Goal: Task Accomplishment & Management: Use online tool/utility

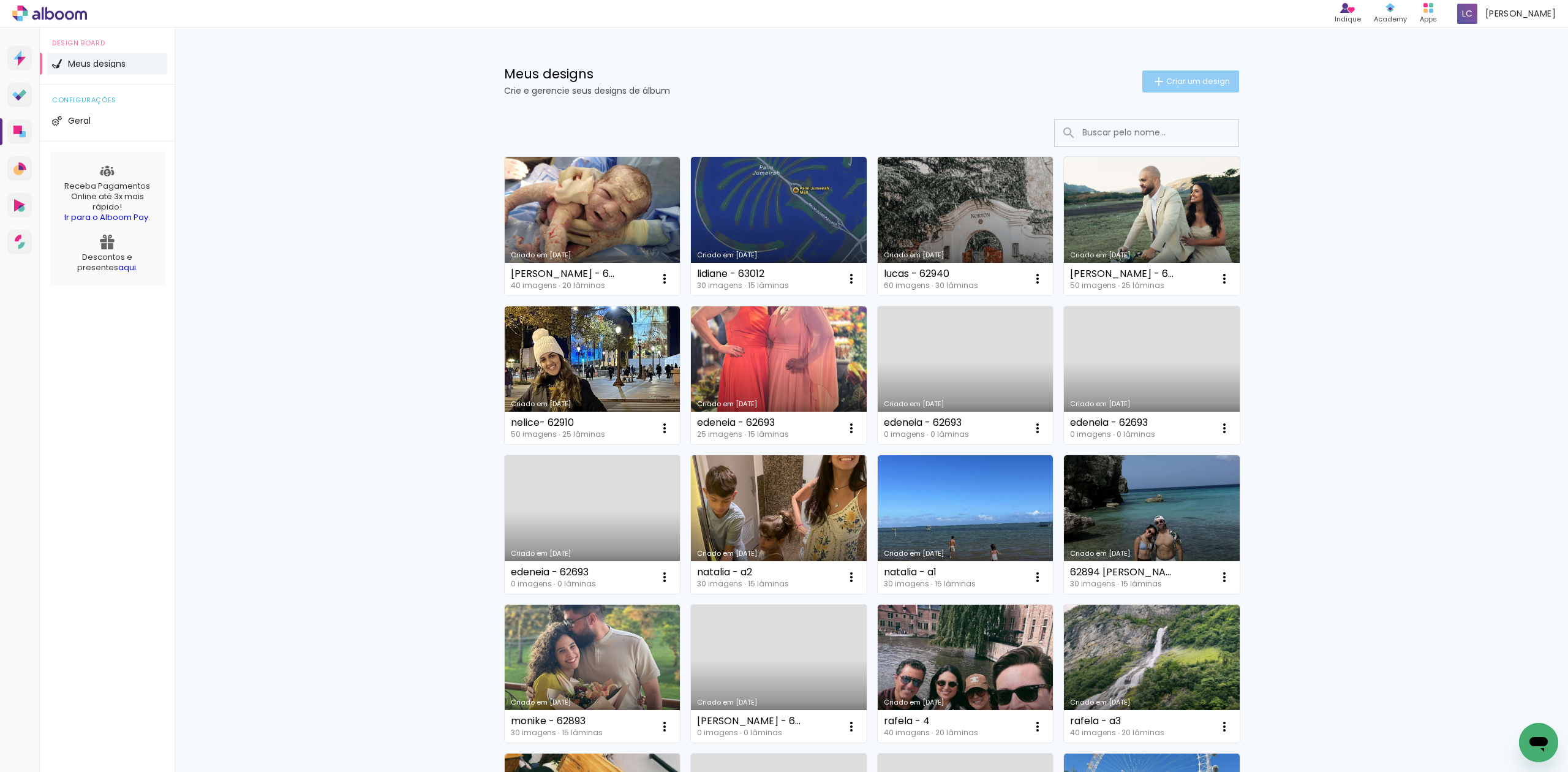
click at [1170, 87] on paper-button "Criar um design" at bounding box center [1191, 81] width 97 height 22
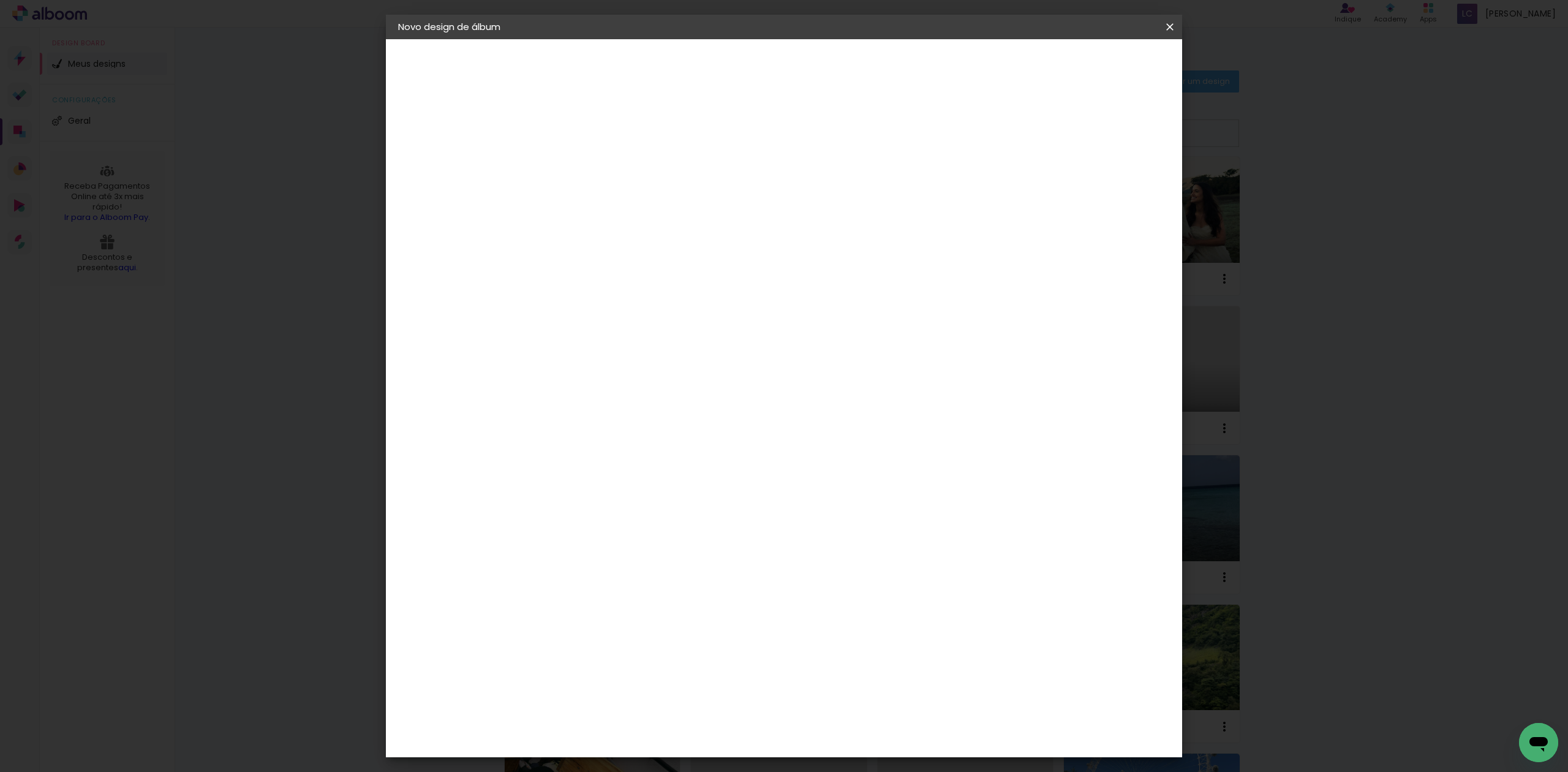
click at [598, 169] on input at bounding box center [598, 164] width 0 height 19
type input "anna - 62994"
type paper-input "anna - 62994"
click at [724, 55] on paper-button "Avançar" at bounding box center [694, 65] width 60 height 21
click at [828, 174] on paper-item "Tamanho Livre" at bounding box center [769, 186] width 118 height 27
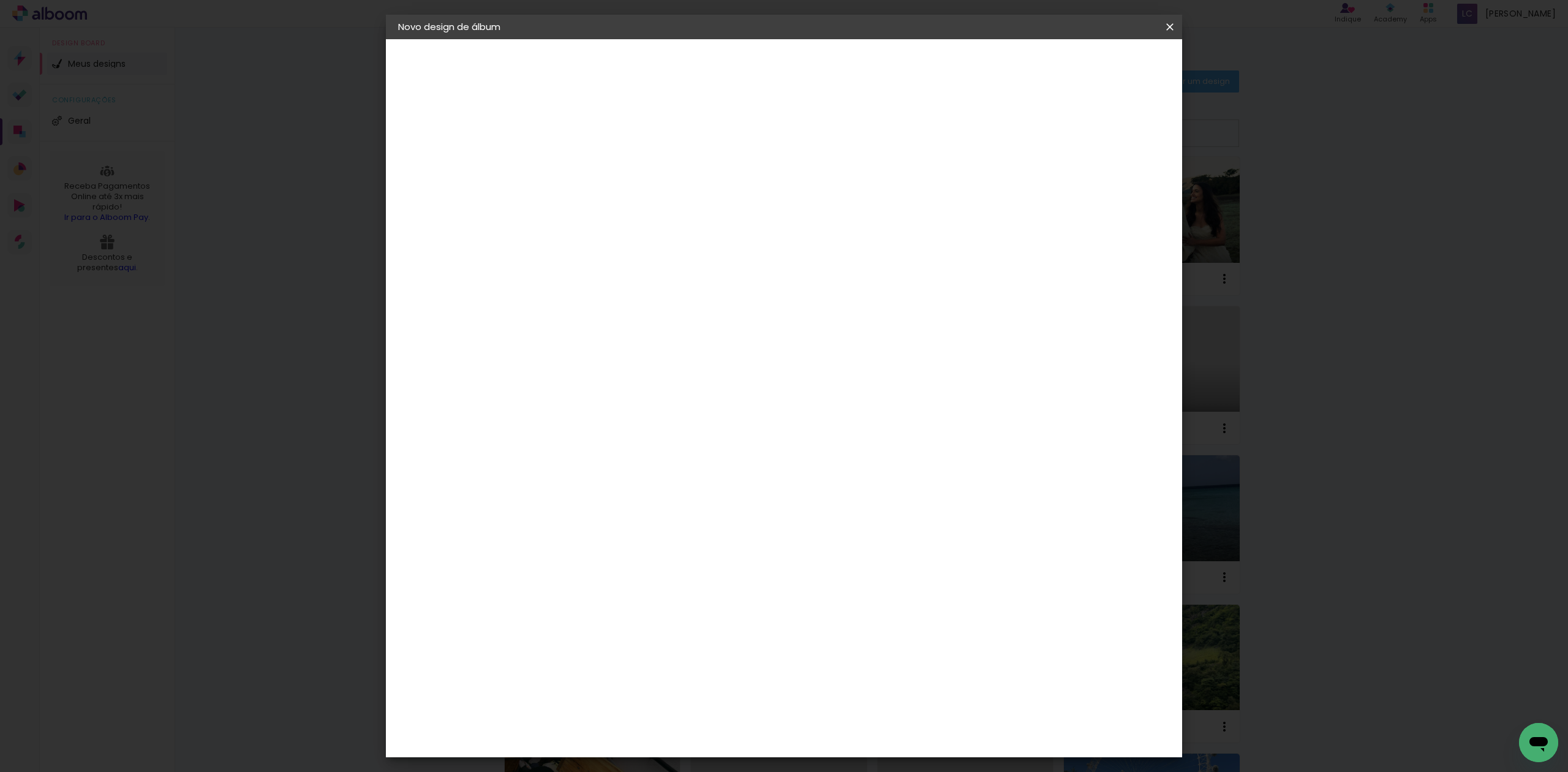
click at [0, 0] on slot "Avançar" at bounding box center [0, 0] width 0 height 0
click at [854, 513] on input "60" at bounding box center [850, 510] width 32 height 18
type input "20,3"
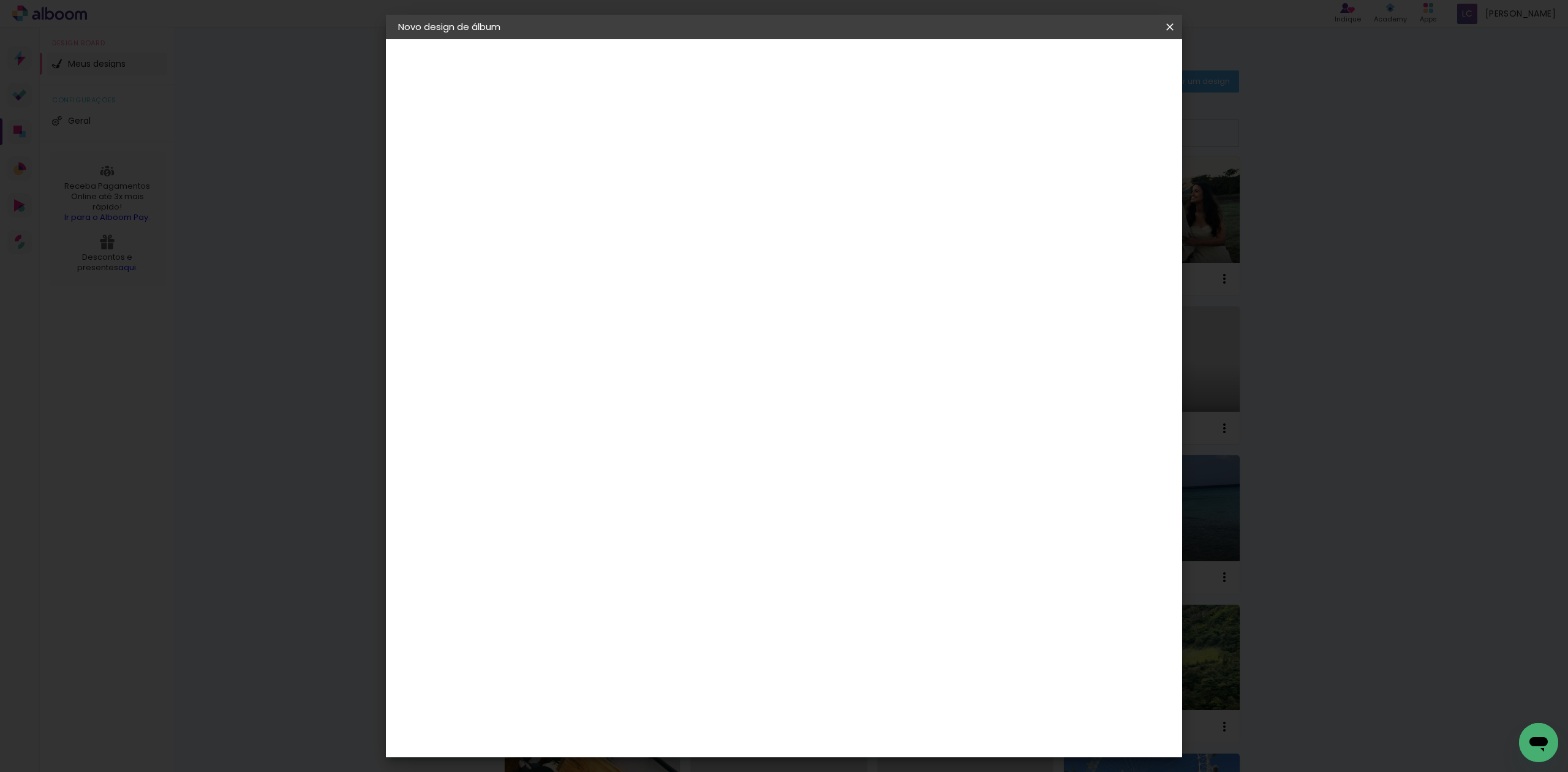
type paper-input "20,3"
click at [604, 510] on input "30" at bounding box center [605, 513] width 32 height 18
type input "15,2"
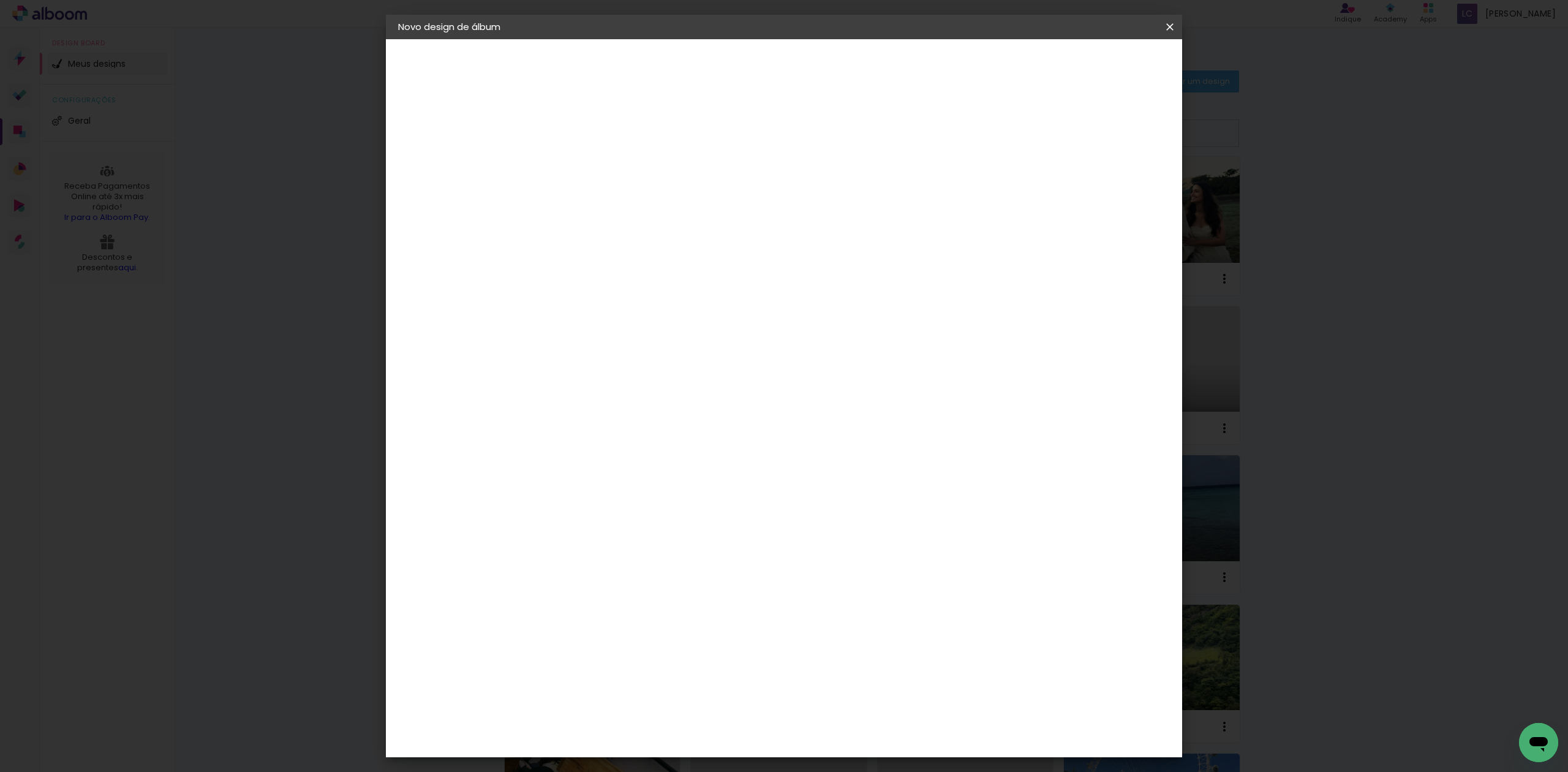
type paper-input "15,2"
type input "4"
type paper-input "4"
click at [1096, 187] on input "4" at bounding box center [1089, 185] width 22 height 18
type input "3"
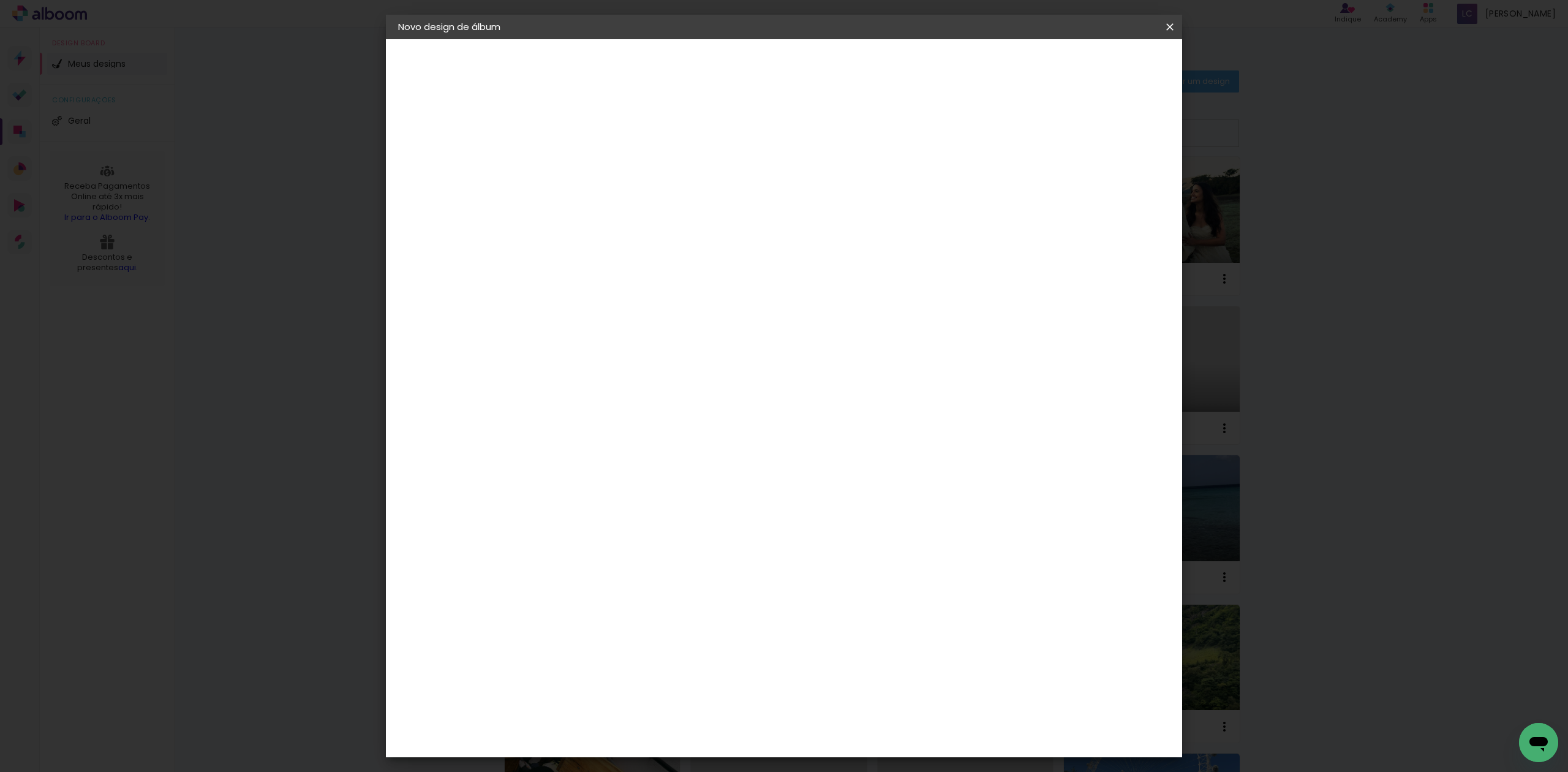
type paper-input "3"
click at [1096, 187] on input "3" at bounding box center [1098, 185] width 22 height 18
type input "2"
type paper-input "2"
click at [1104, 189] on input "2" at bounding box center [1098, 185] width 22 height 18
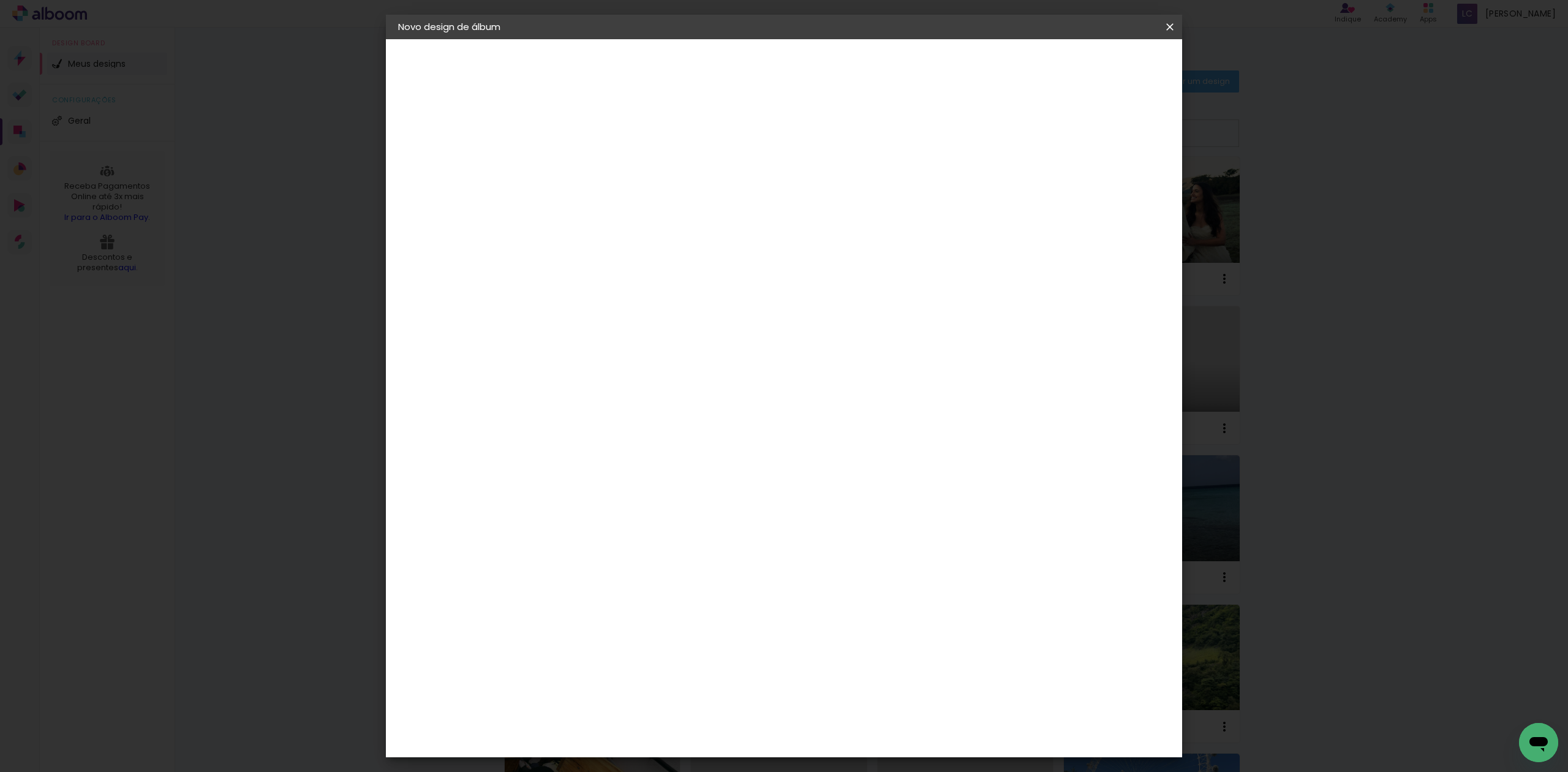
click at [1090, 61] on span "Iniciar design" at bounding box center [1062, 64] width 56 height 8
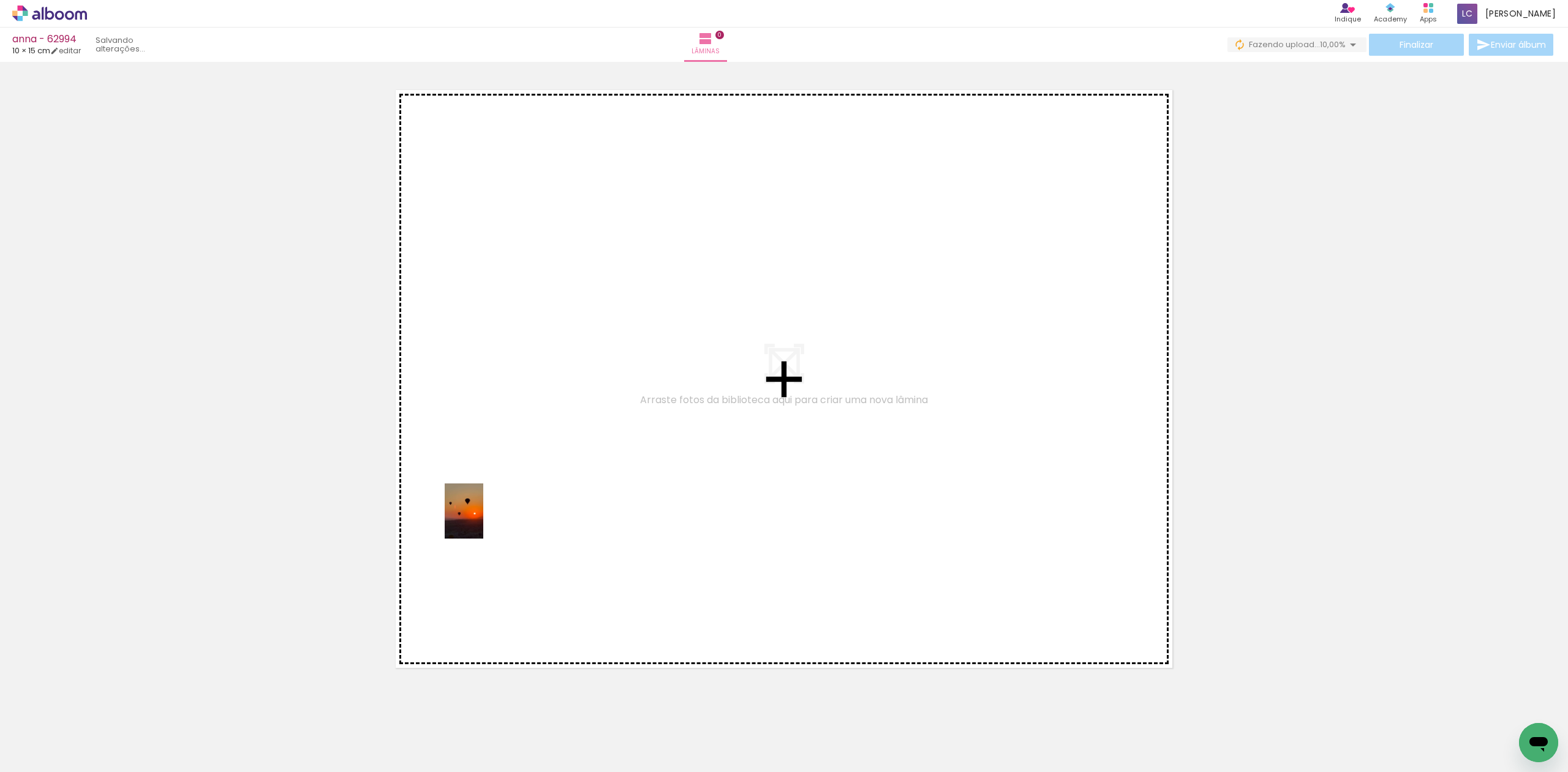
drag, startPoint x: 133, startPoint y: 731, endPoint x: 483, endPoint y: 519, distance: 409.2
click at [483, 519] on quentale-workspace at bounding box center [784, 386] width 1568 height 772
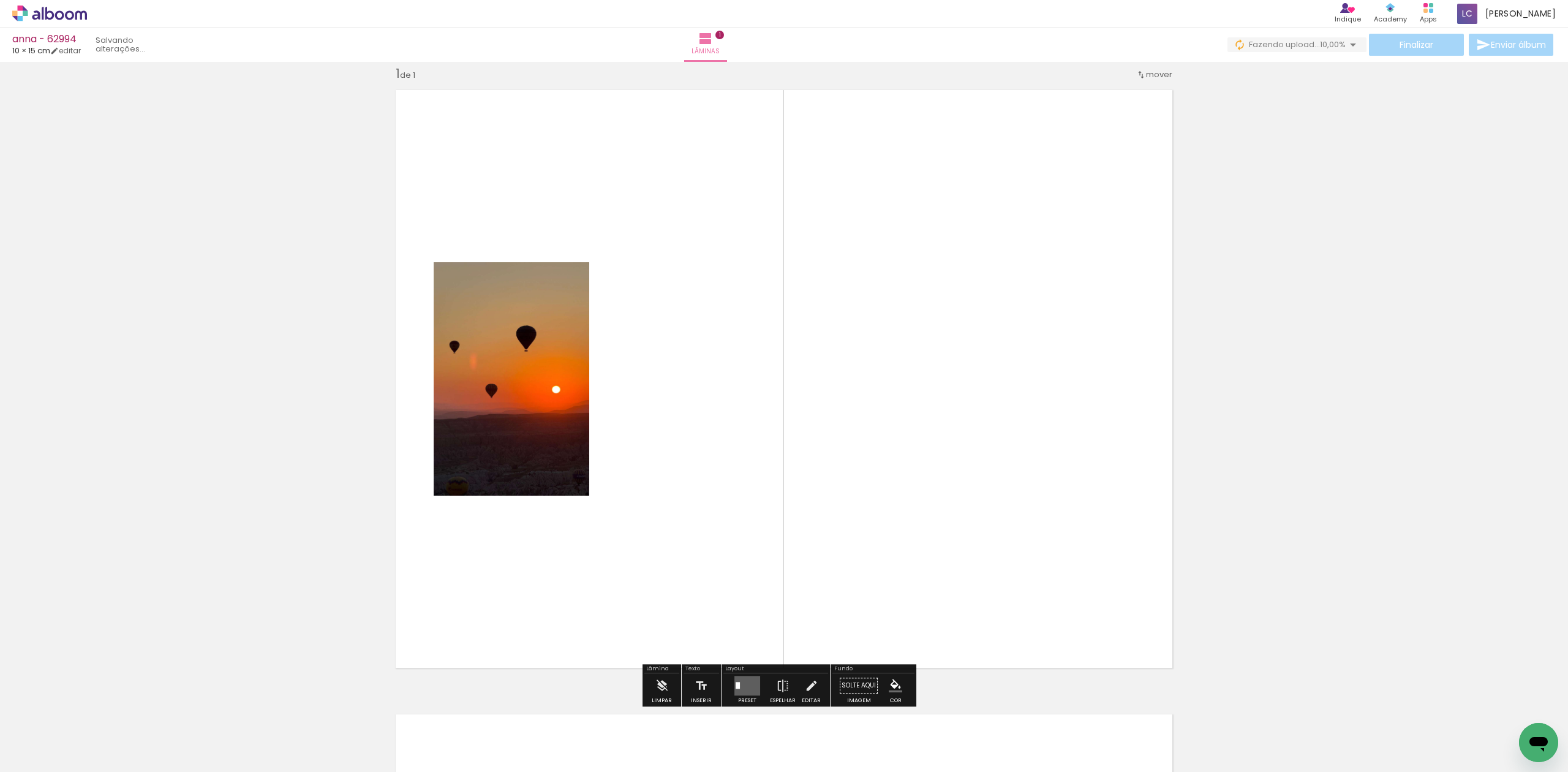
scroll to position [16, 0]
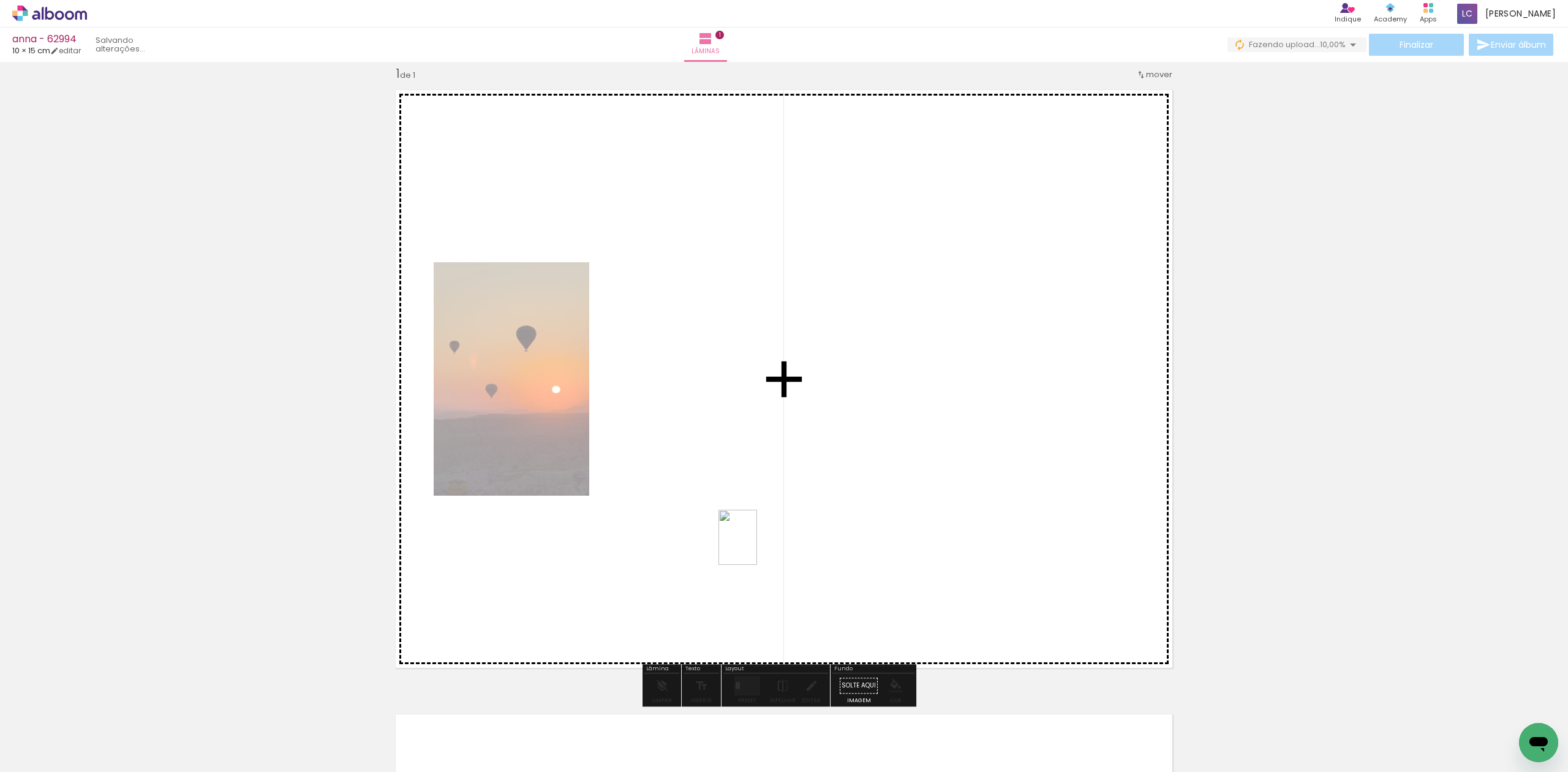
drag, startPoint x: 195, startPoint y: 742, endPoint x: 755, endPoint y: 546, distance: 593.3
click at [755, 546] on quentale-workspace at bounding box center [784, 386] width 1568 height 772
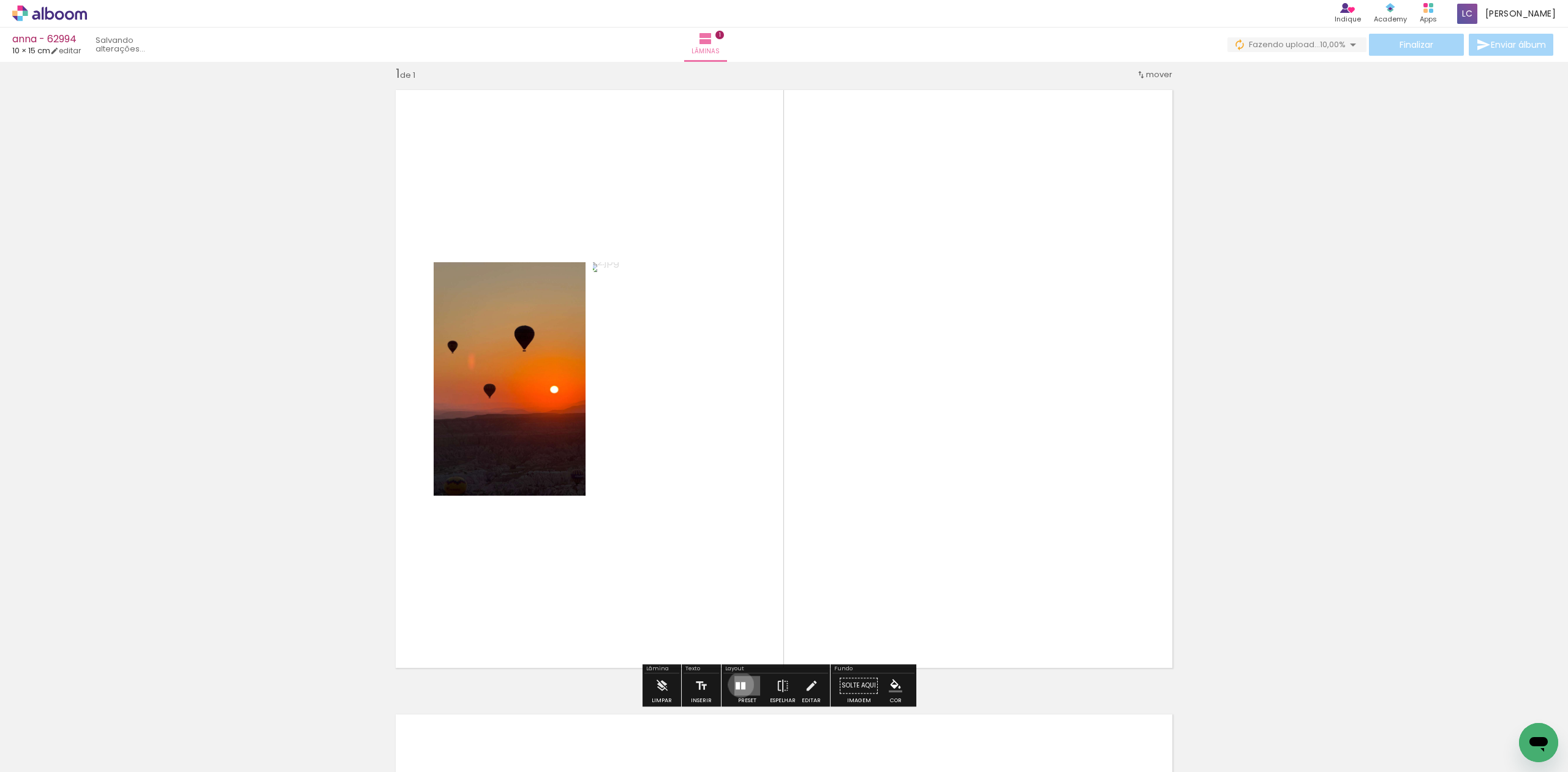
click at [742, 684] on div at bounding box center [743, 686] width 5 height 7
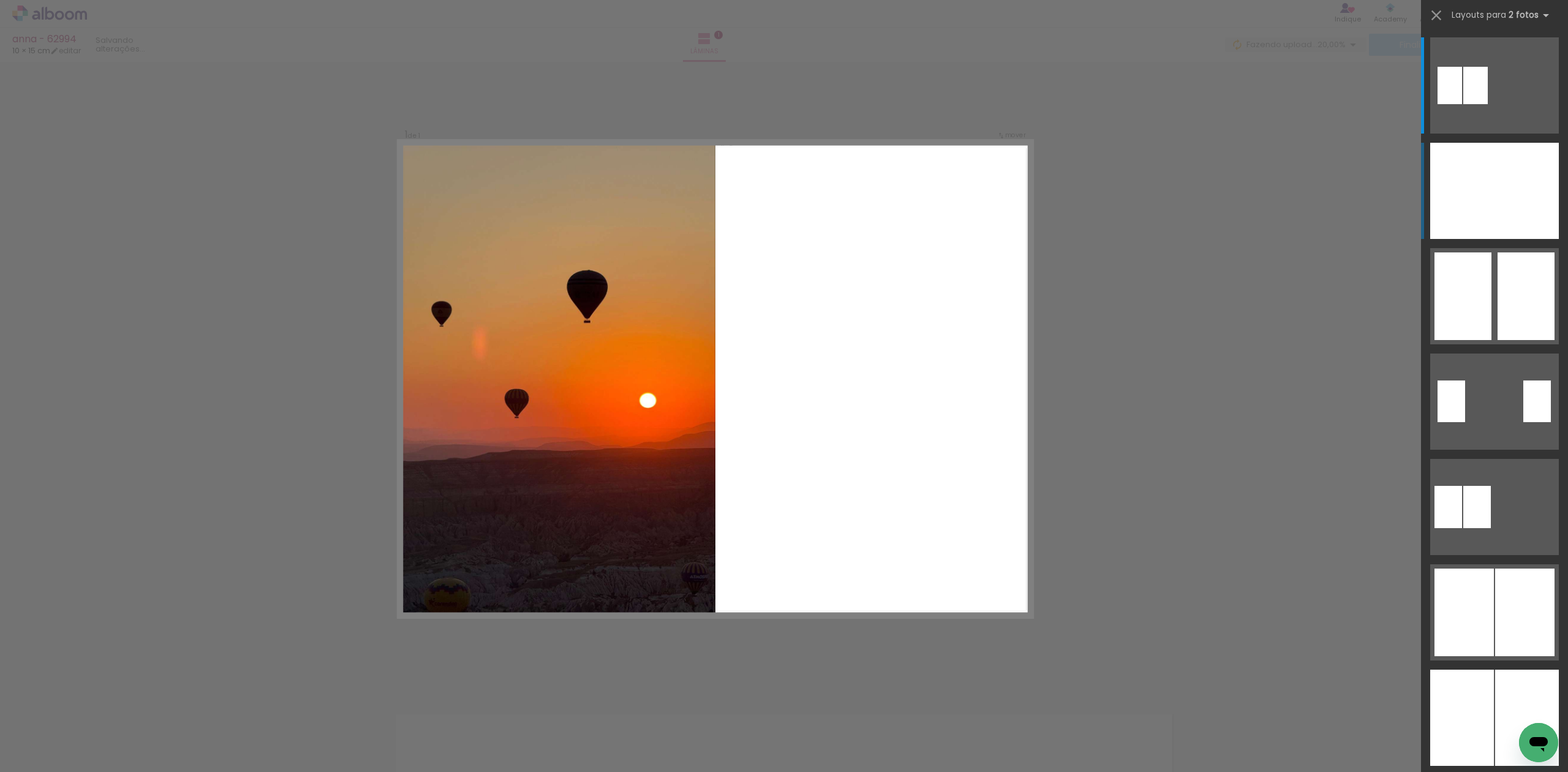
click at [1495, 195] on div at bounding box center [1527, 190] width 64 height 96
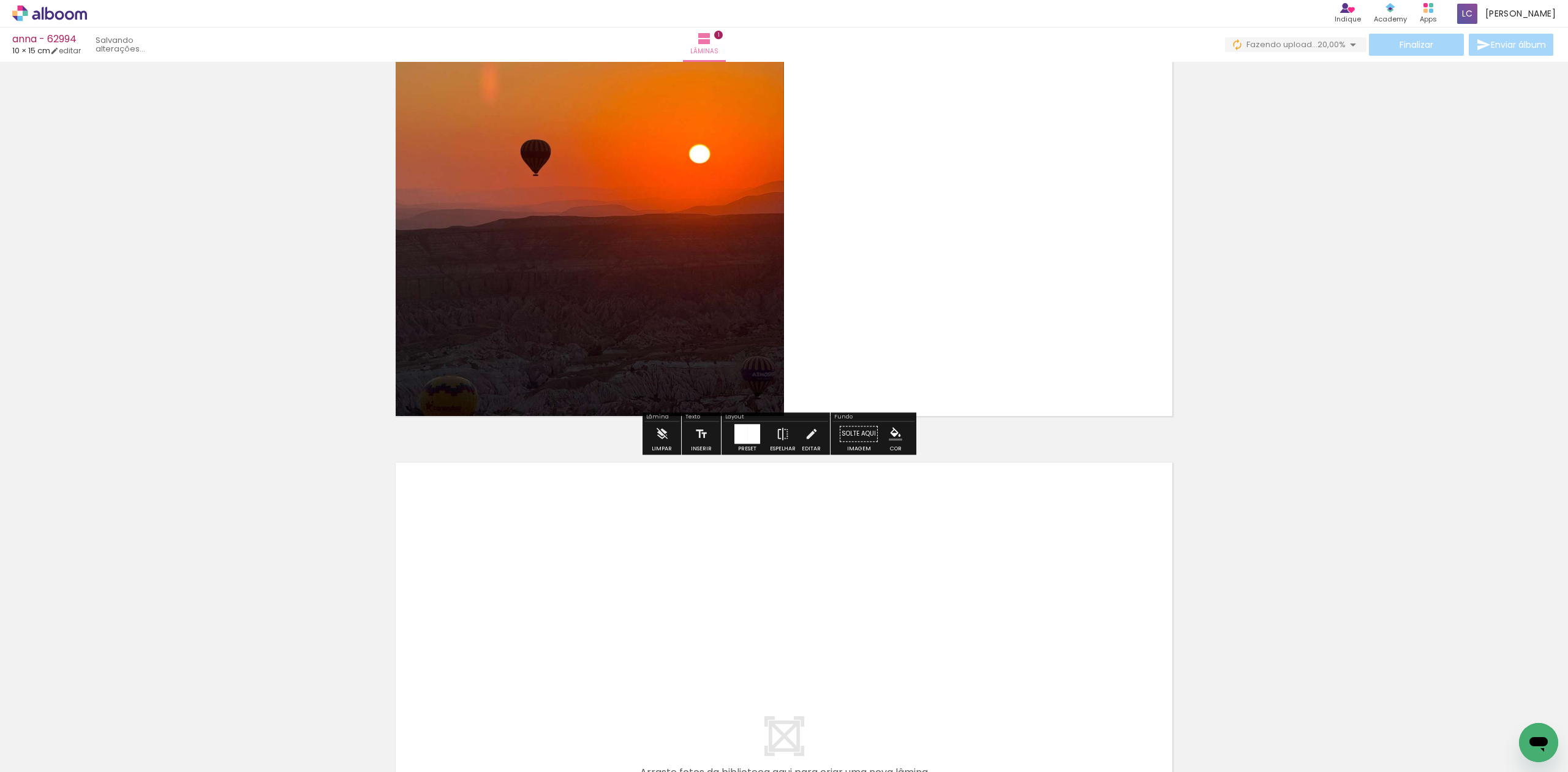
scroll to position [342, 0]
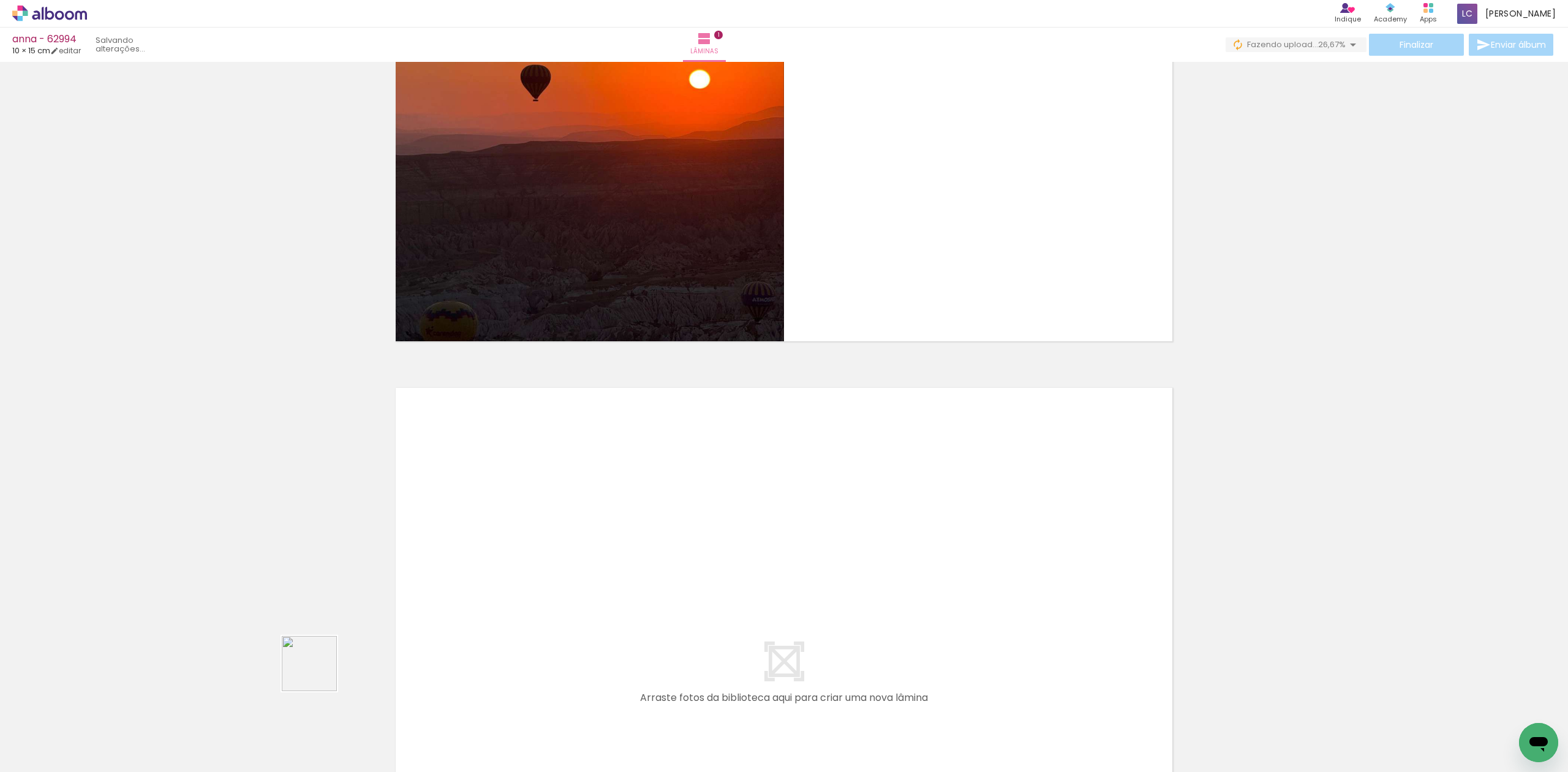
drag, startPoint x: 319, startPoint y: 673, endPoint x: 477, endPoint y: 575, distance: 185.9
click at [477, 575] on quentale-workspace at bounding box center [784, 386] width 1568 height 772
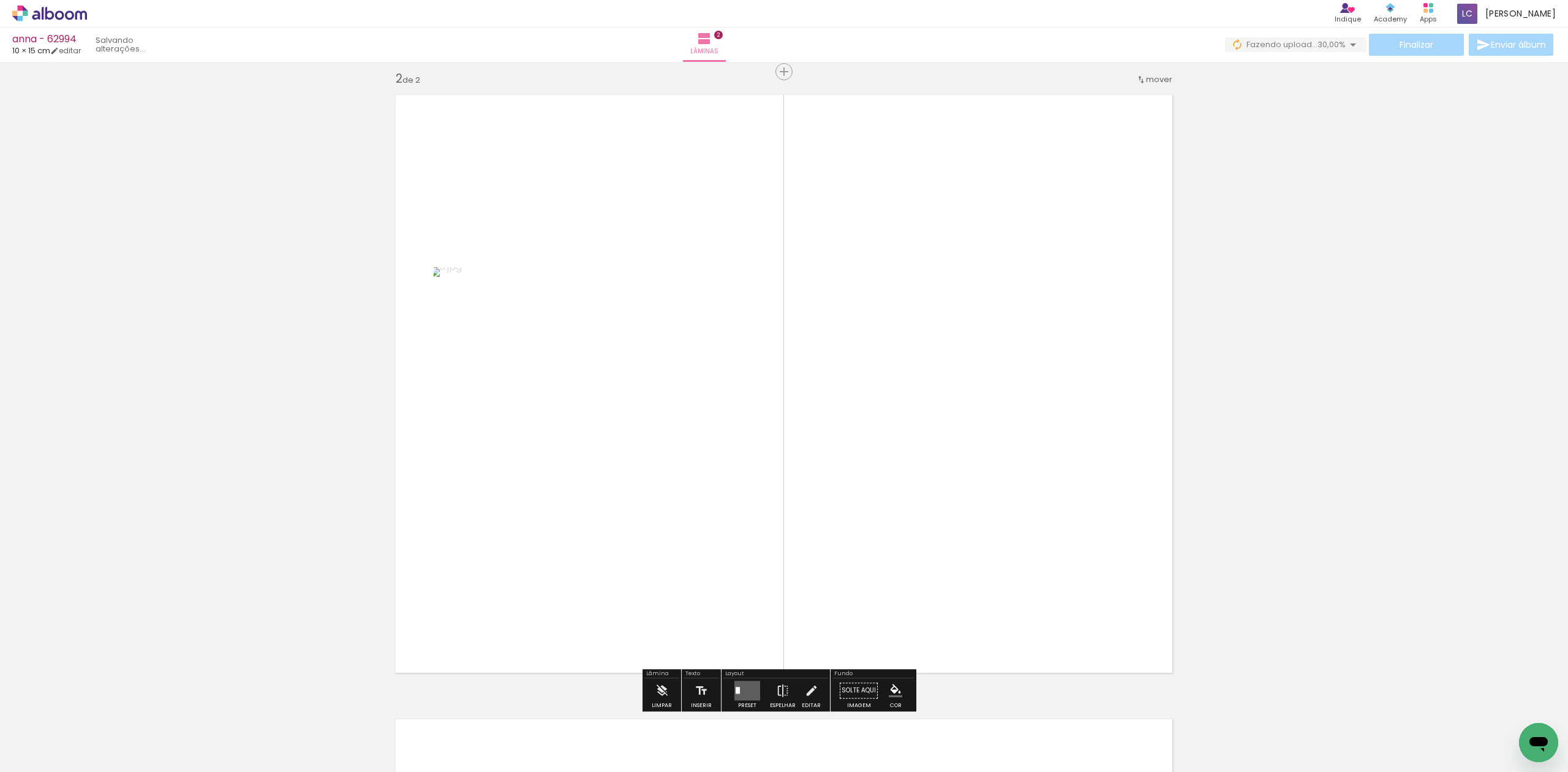
scroll to position [640, 0]
drag, startPoint x: 337, startPoint y: 717, endPoint x: 669, endPoint y: 521, distance: 385.5
click at [645, 510] on quentale-workspace at bounding box center [784, 386] width 1568 height 772
click at [739, 677] on quentale-layouter at bounding box center [747, 685] width 26 height 19
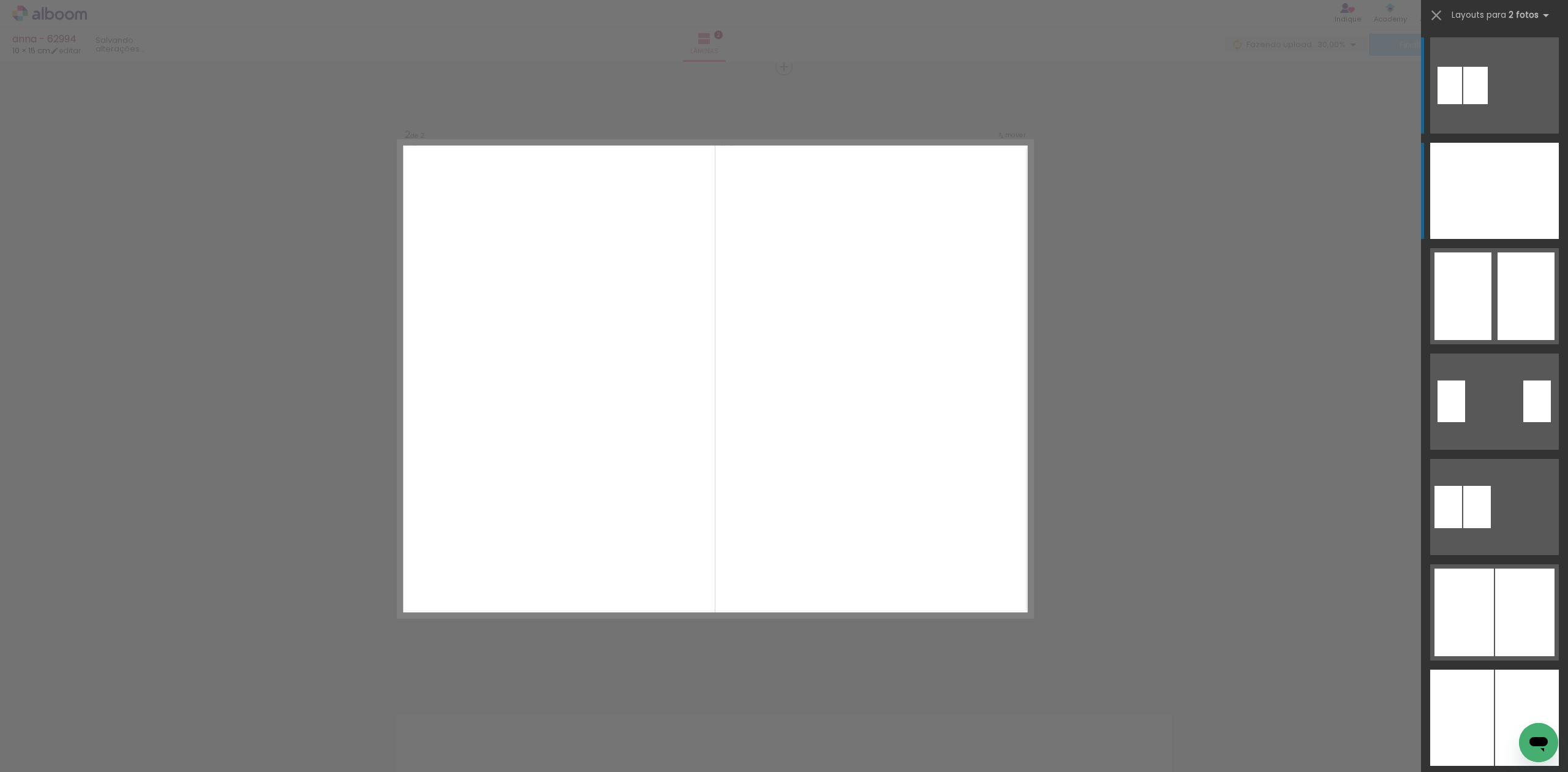
click at [1503, 170] on div at bounding box center [1527, 190] width 64 height 96
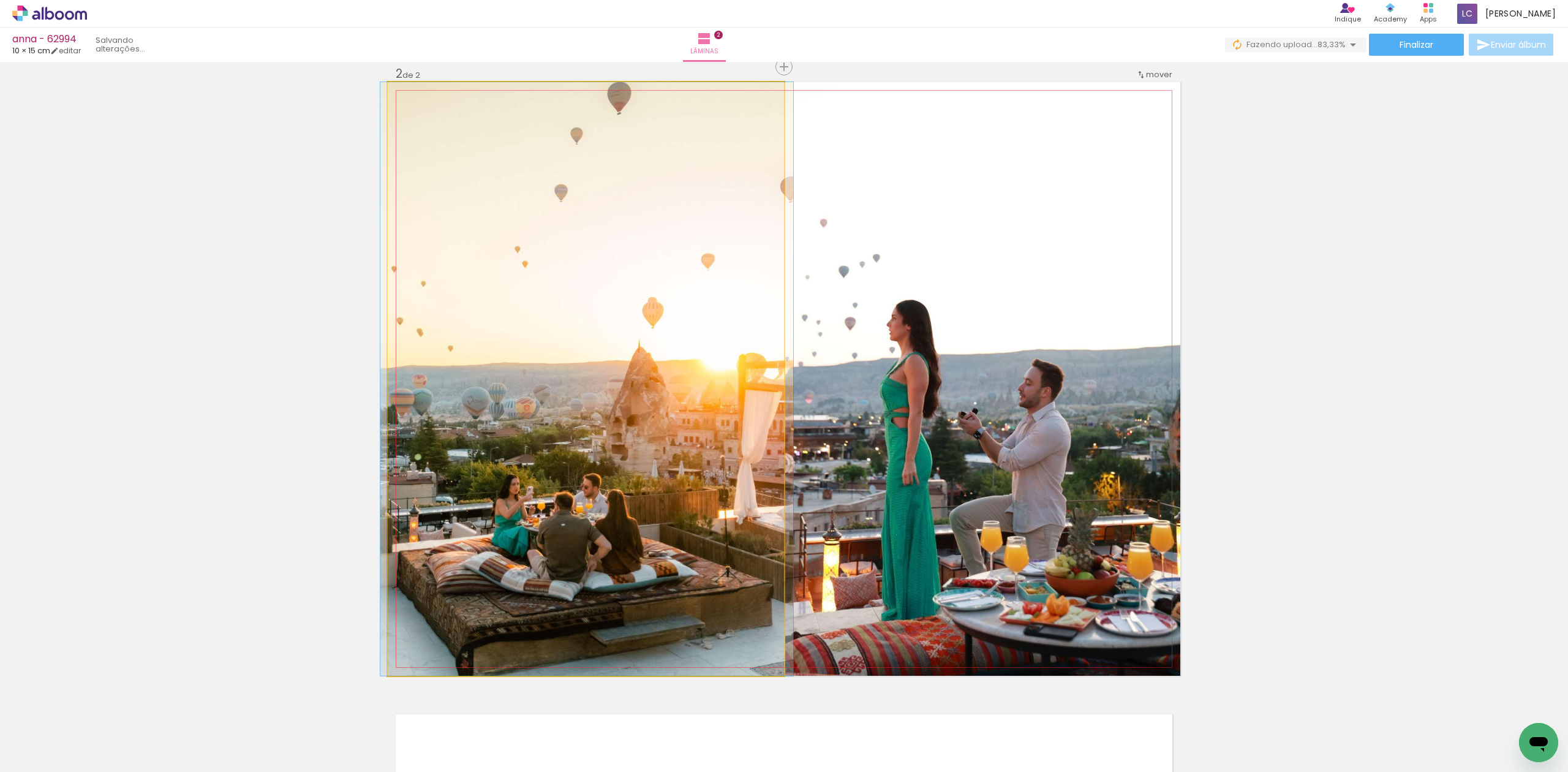
drag, startPoint x: 621, startPoint y: 523, endPoint x: 623, endPoint y: 495, distance: 28.1
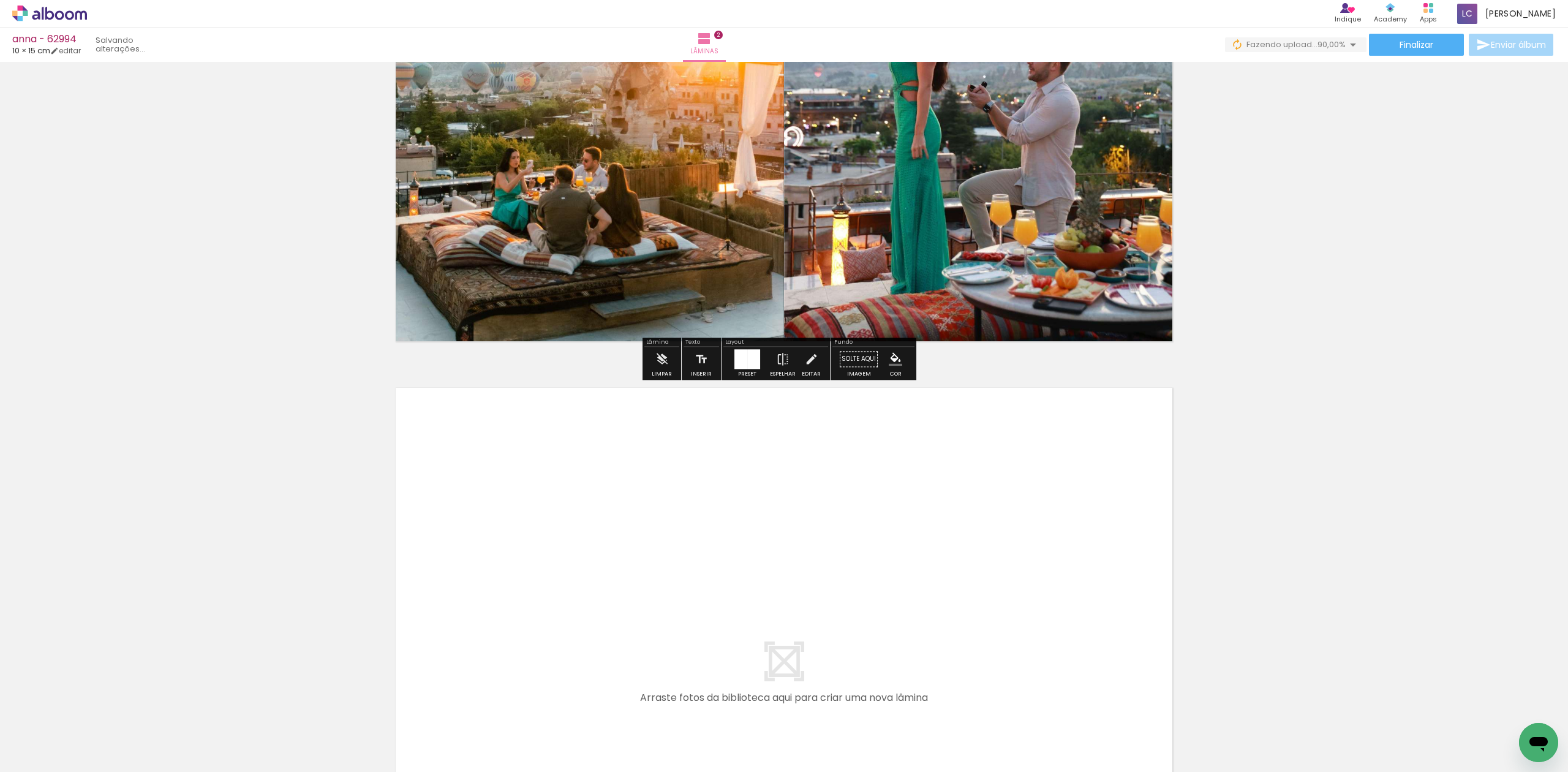
drag, startPoint x: 390, startPoint y: 724, endPoint x: 477, endPoint y: 621, distance: 134.8
click at [477, 621] on quentale-workspace at bounding box center [784, 386] width 1568 height 772
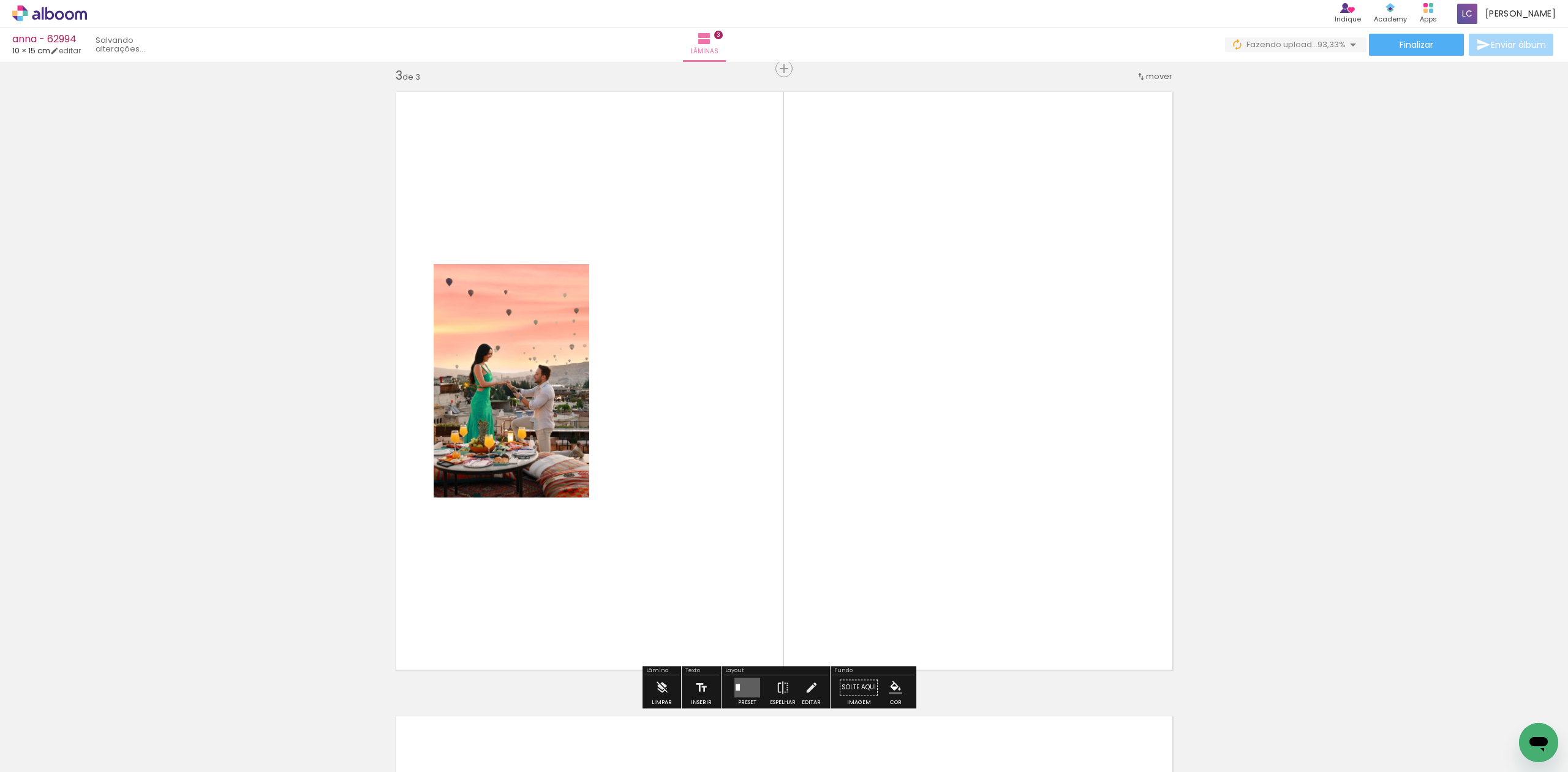
scroll to position [1265, 0]
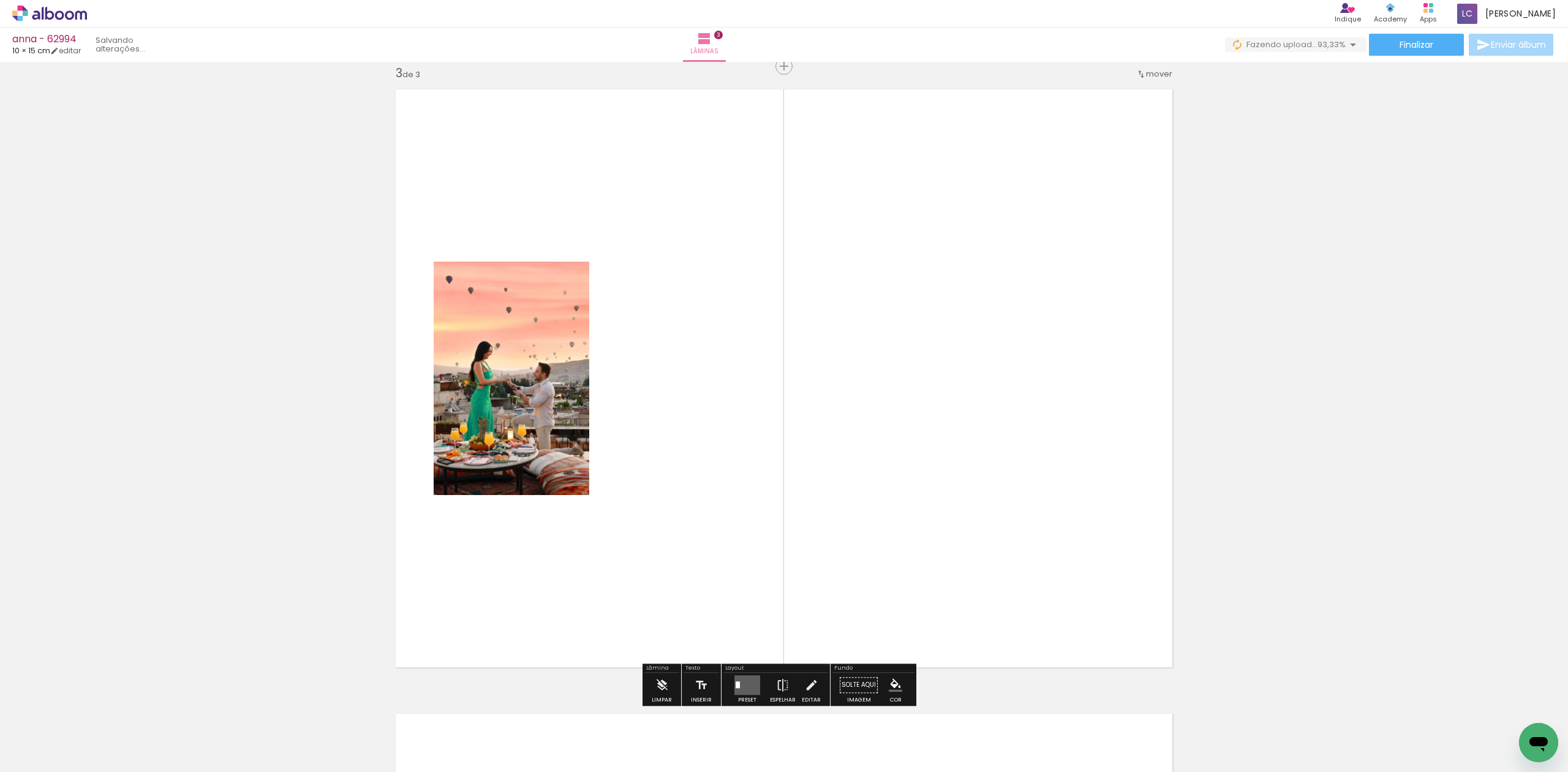
drag, startPoint x: 478, startPoint y: 729, endPoint x: 691, endPoint y: 515, distance: 301.9
click at [617, 533] on quentale-workspace at bounding box center [784, 386] width 1568 height 772
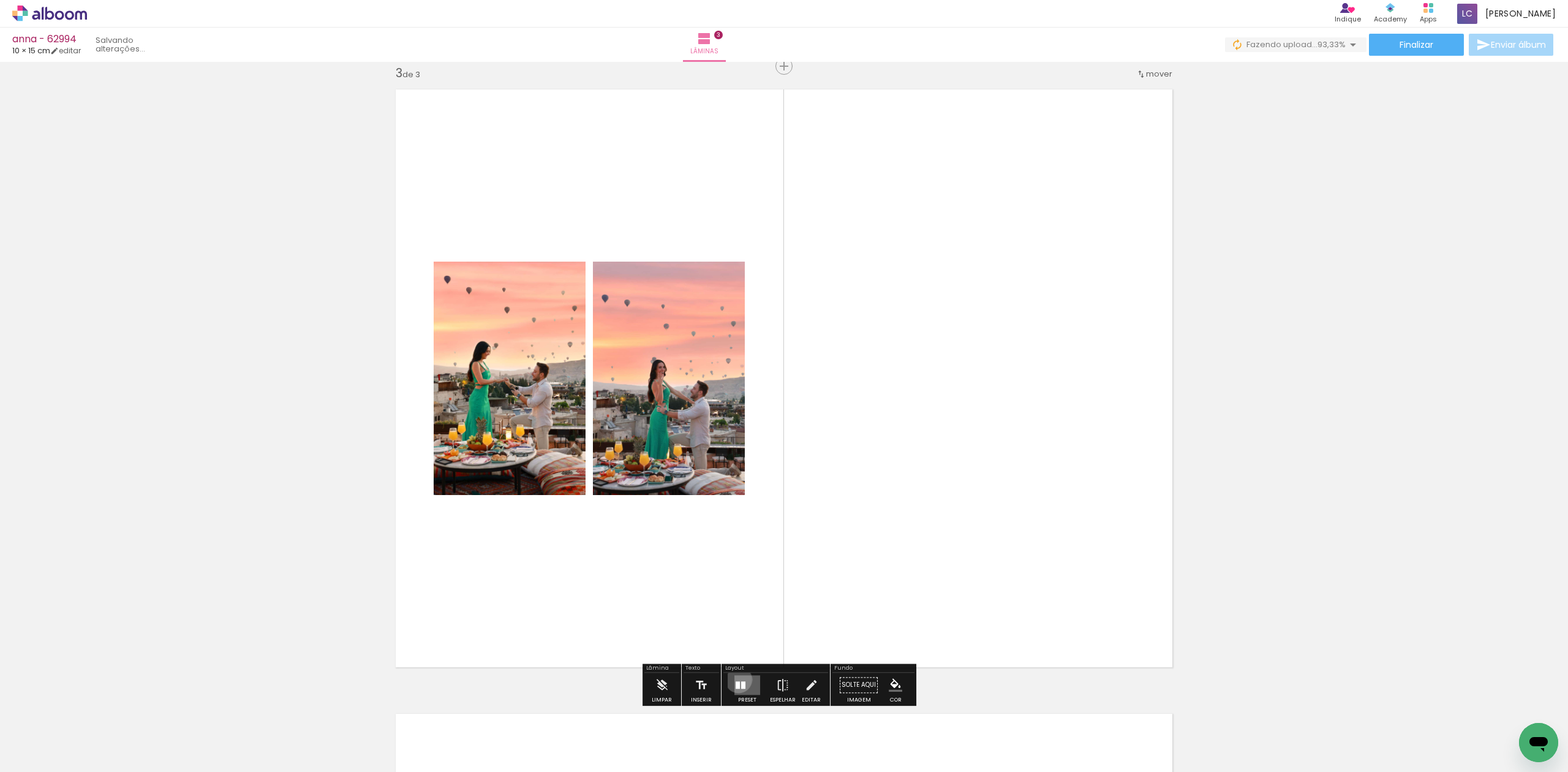
click at [736, 680] on quentale-layouter at bounding box center [747, 684] width 26 height 19
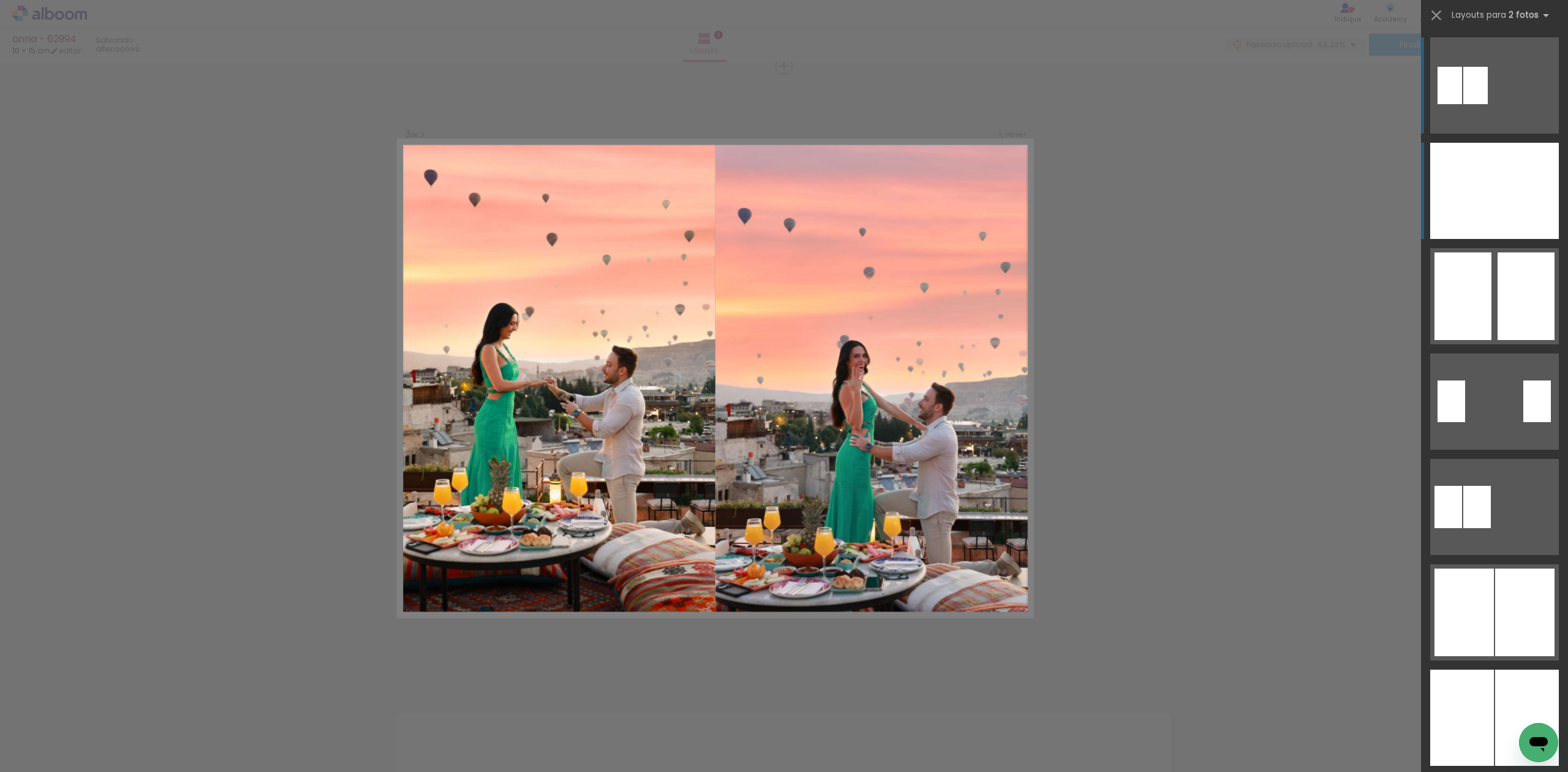
click at [1468, 168] on div at bounding box center [1462, 190] width 64 height 96
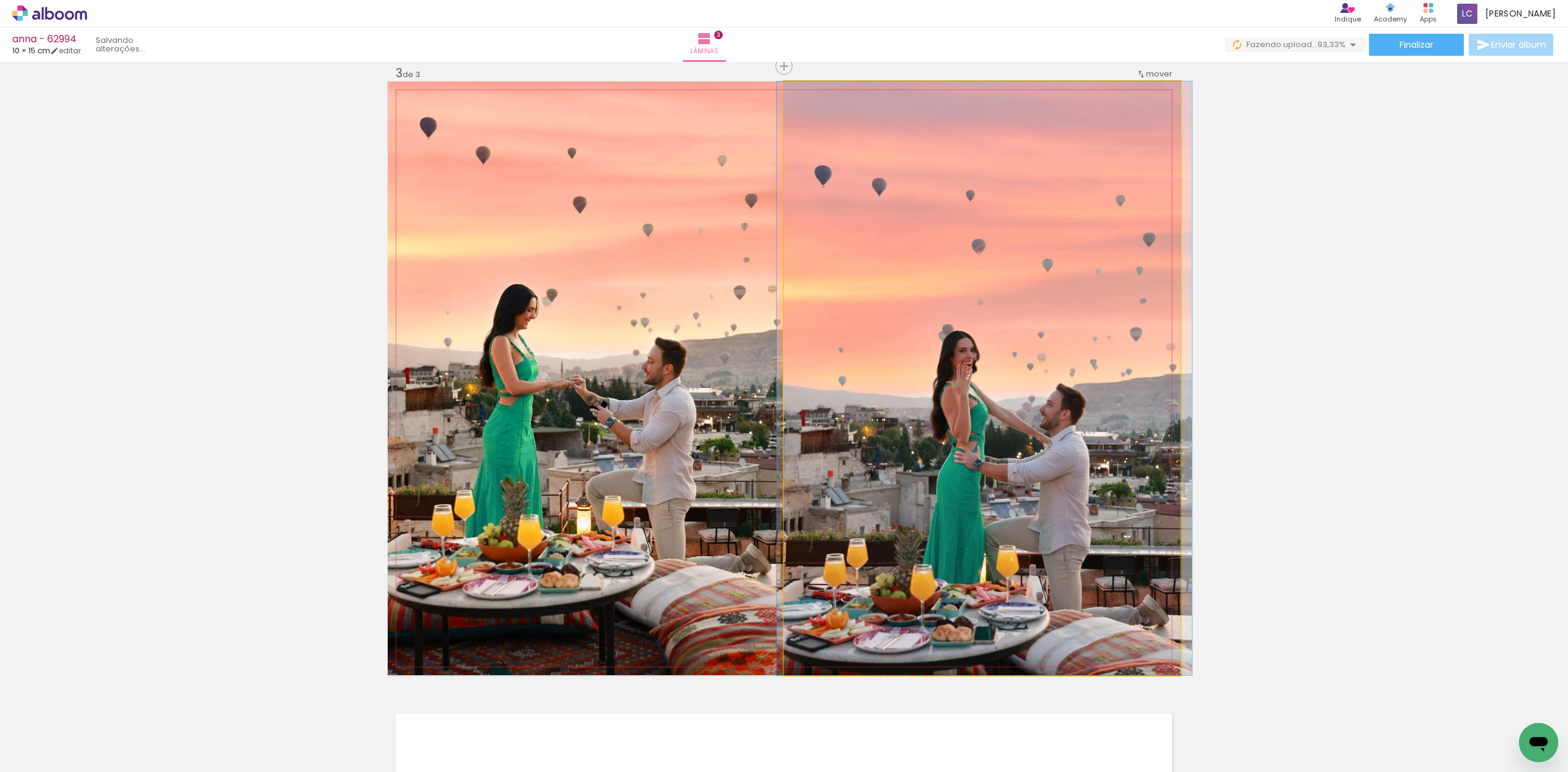
drag, startPoint x: 1047, startPoint y: 412, endPoint x: 1051, endPoint y: 345, distance: 67.1
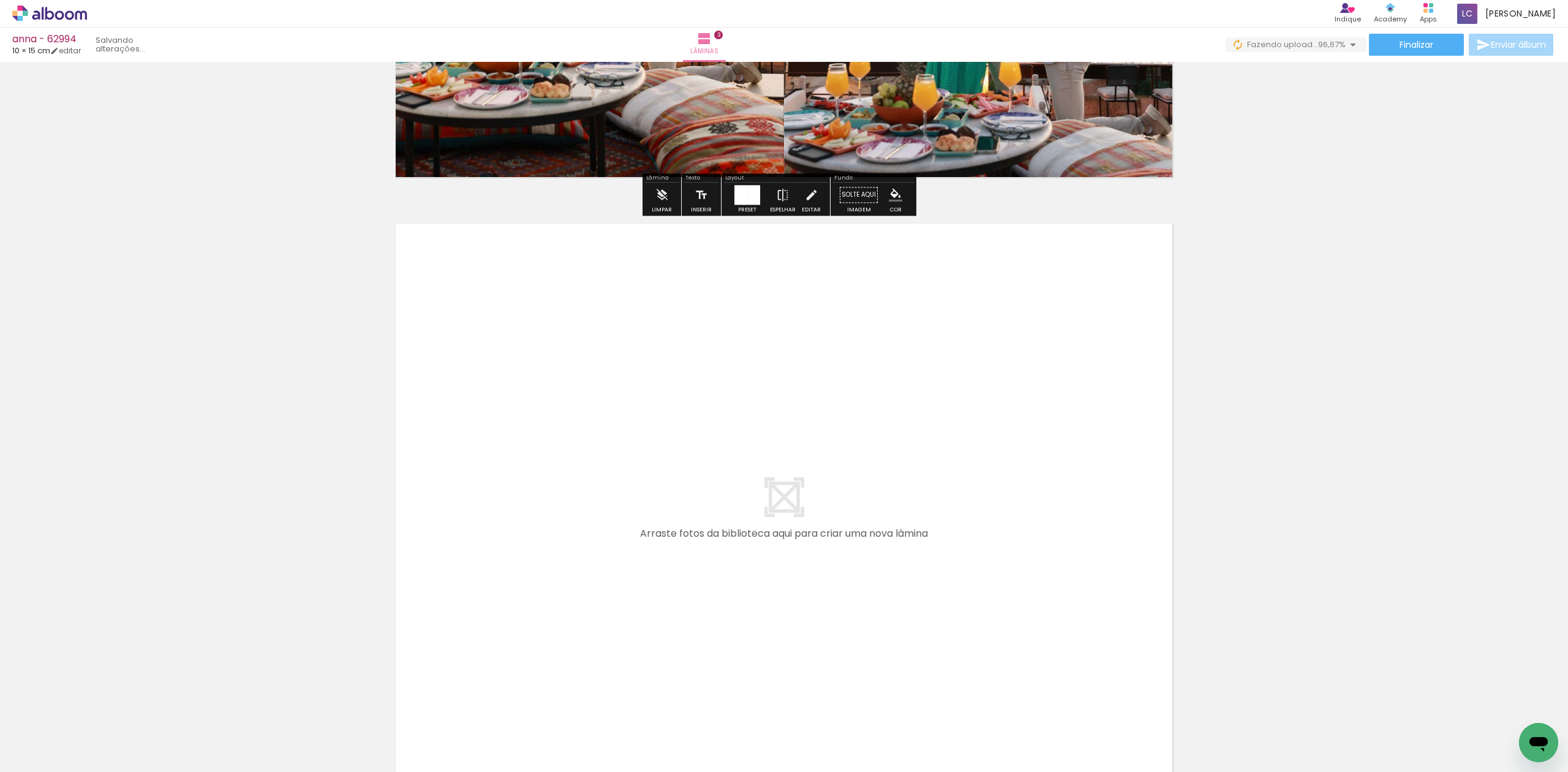
scroll to position [0, 196]
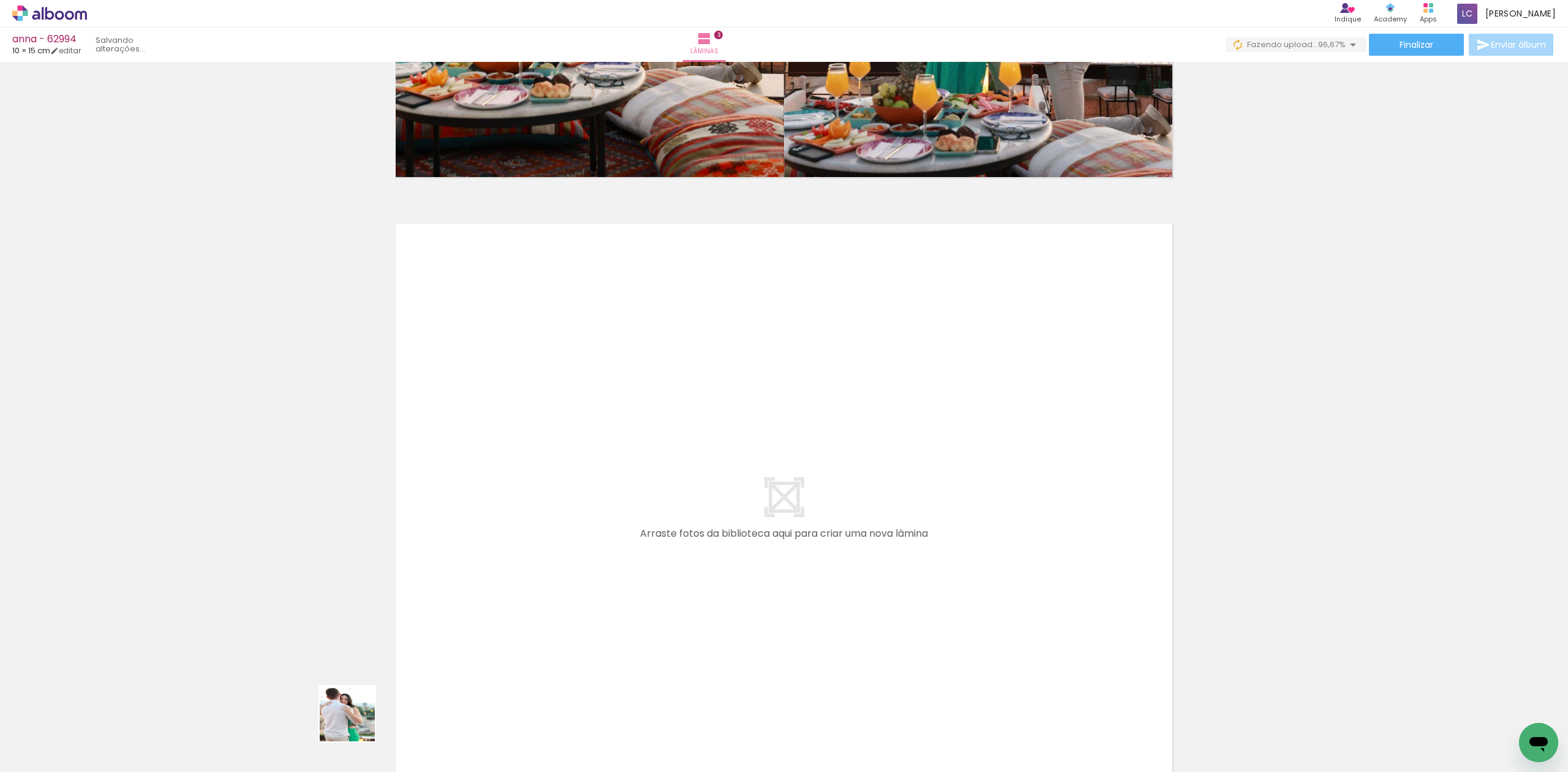
drag, startPoint x: 354, startPoint y: 735, endPoint x: 495, endPoint y: 565, distance: 220.9
click at [495, 565] on quentale-workspace at bounding box center [784, 386] width 1568 height 772
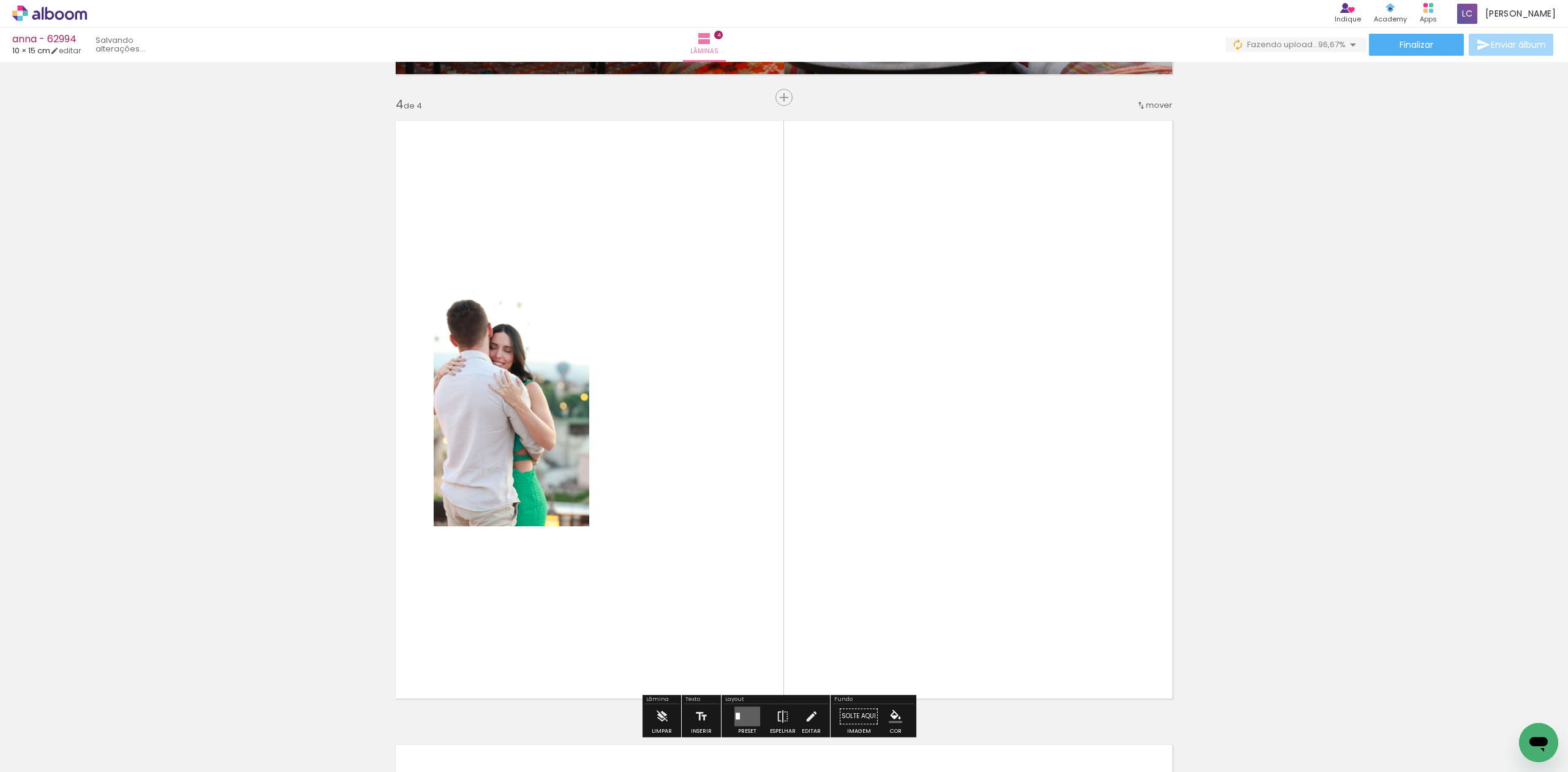
scroll to position [1889, 0]
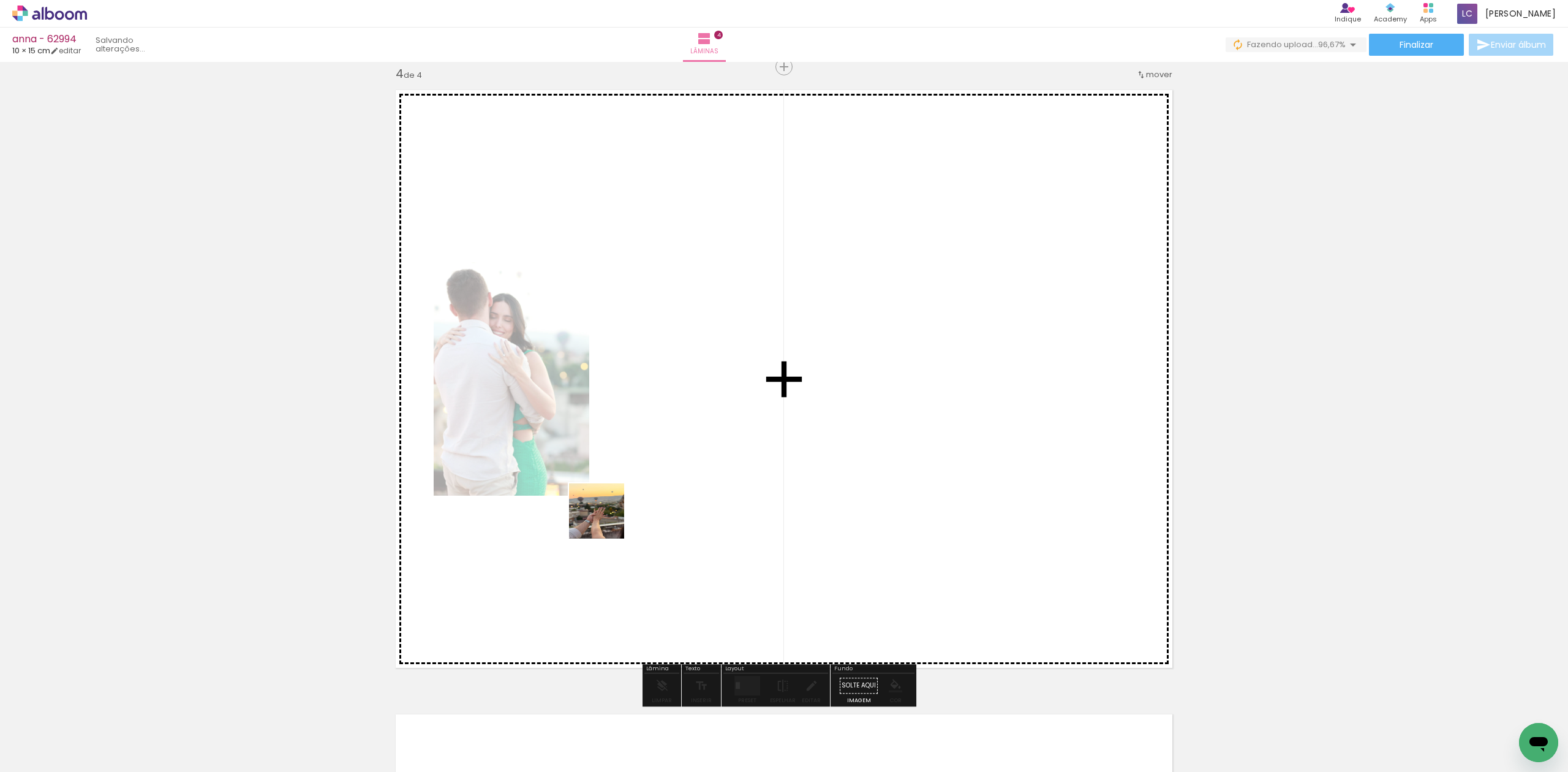
drag, startPoint x: 535, startPoint y: 586, endPoint x: 731, endPoint y: 563, distance: 197.3
click at [688, 472] on quentale-workspace at bounding box center [784, 386] width 1568 height 772
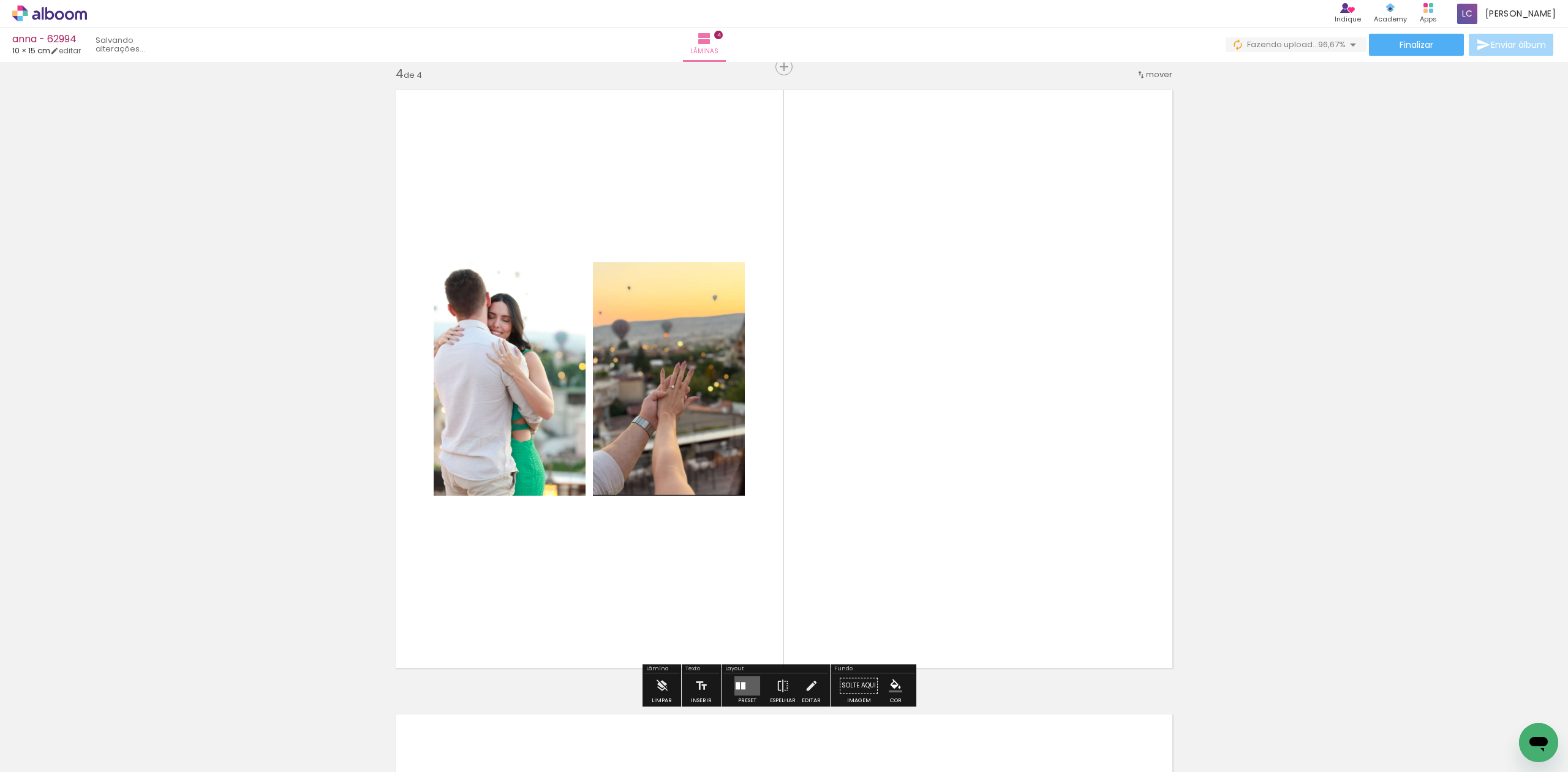
click at [735, 677] on quentale-layouter at bounding box center [747, 685] width 26 height 19
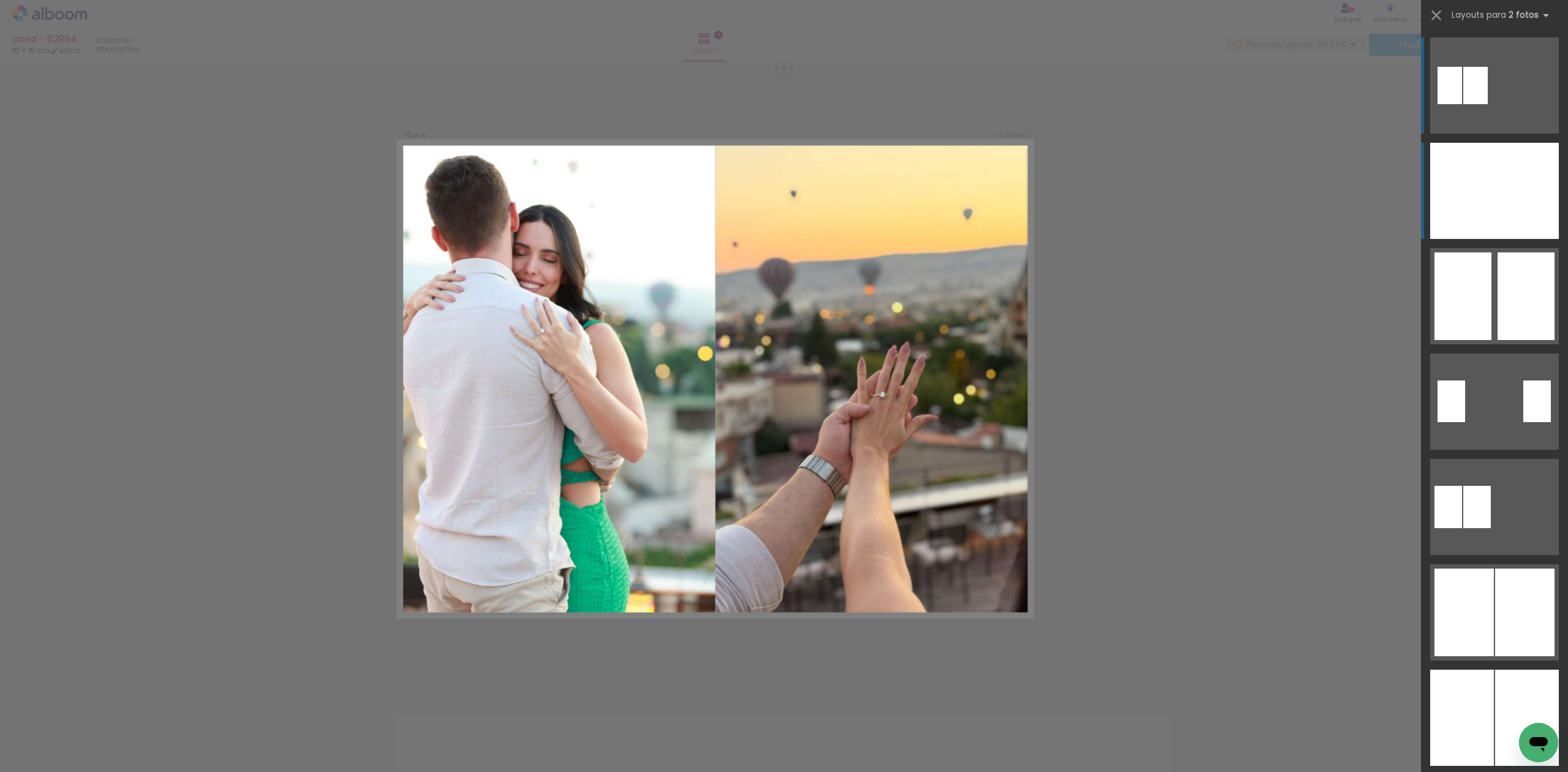
click at [1486, 201] on div at bounding box center [1462, 190] width 64 height 96
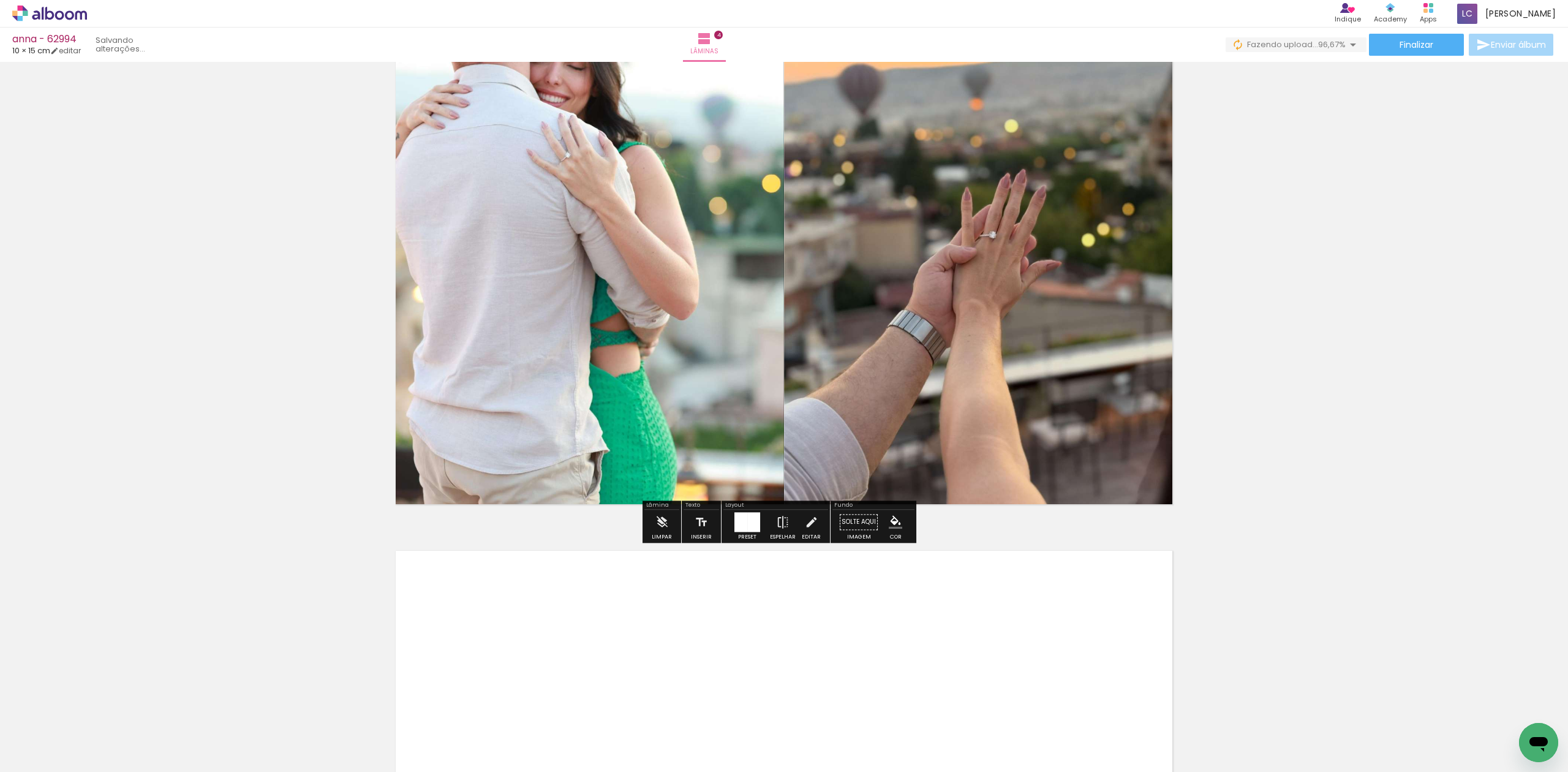
drag, startPoint x: 489, startPoint y: 726, endPoint x: 538, endPoint y: 702, distance: 54.6
click at [526, 679] on quentale-workspace at bounding box center [784, 386] width 1568 height 772
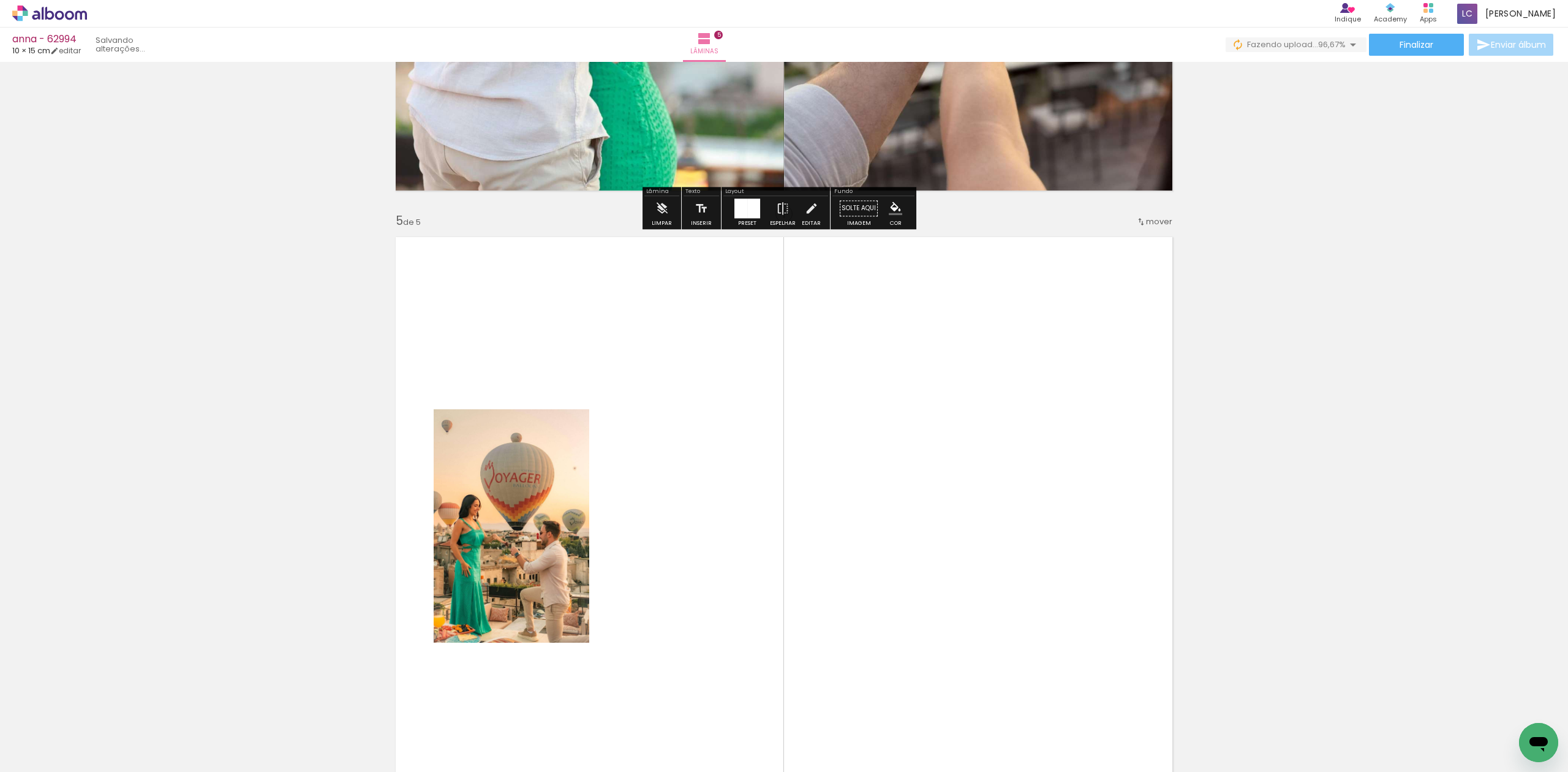
drag, startPoint x: 542, startPoint y: 722, endPoint x: 780, endPoint y: 496, distance: 328.2
click at [649, 589] on quentale-workspace at bounding box center [784, 386] width 1568 height 772
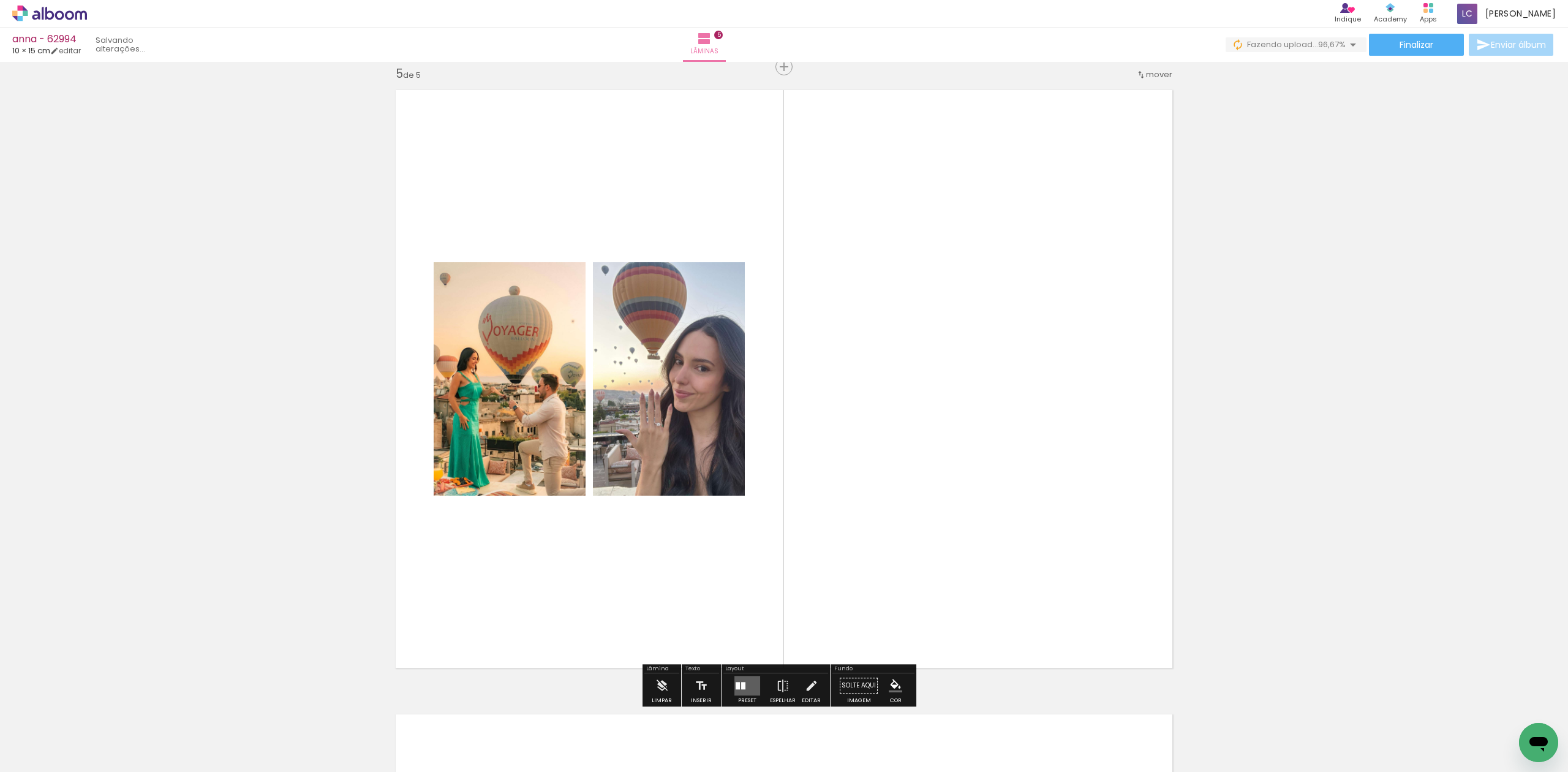
click at [736, 686] on div at bounding box center [738, 686] width 5 height 7
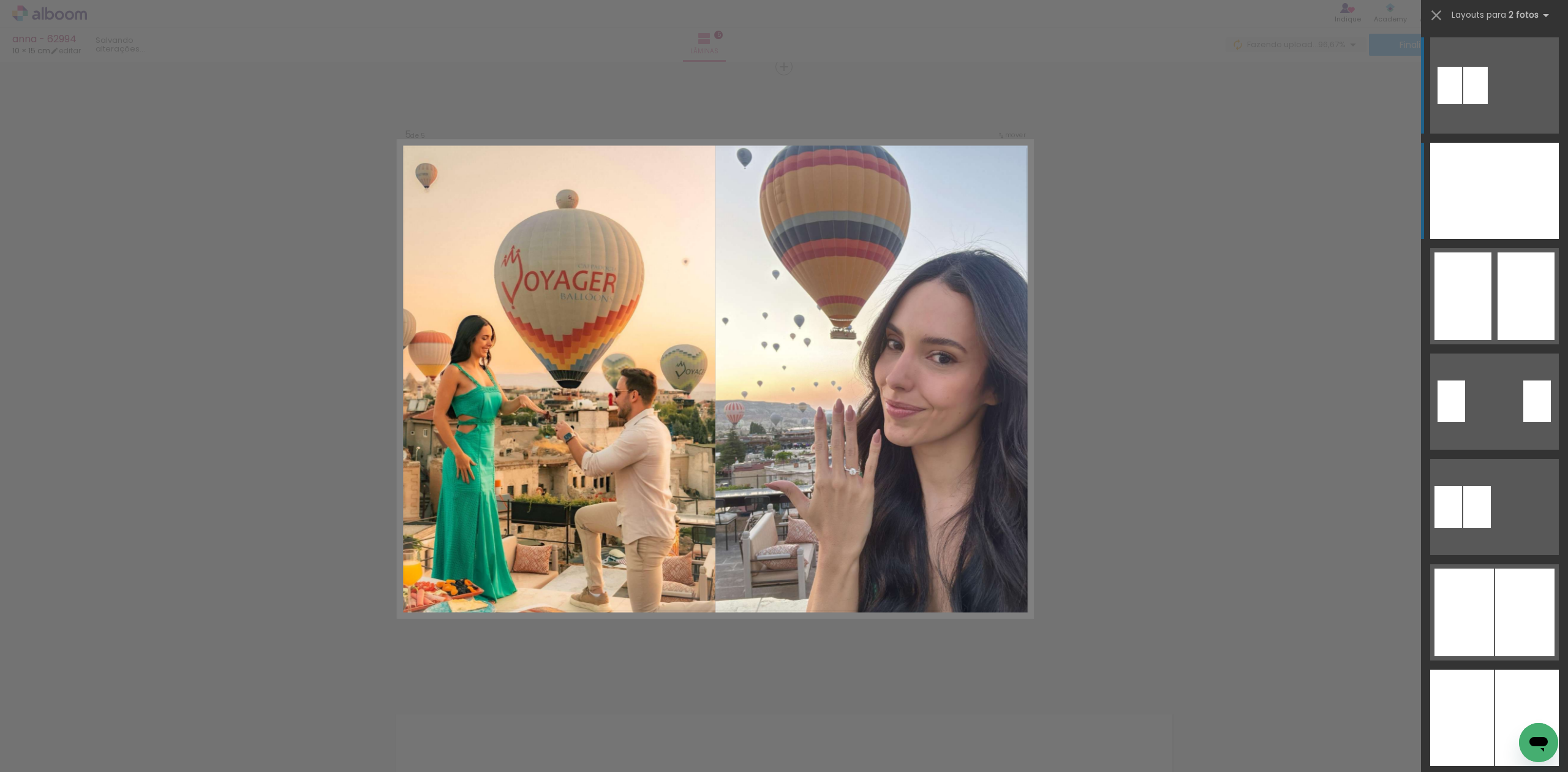
click at [1524, 180] on div at bounding box center [1527, 190] width 64 height 96
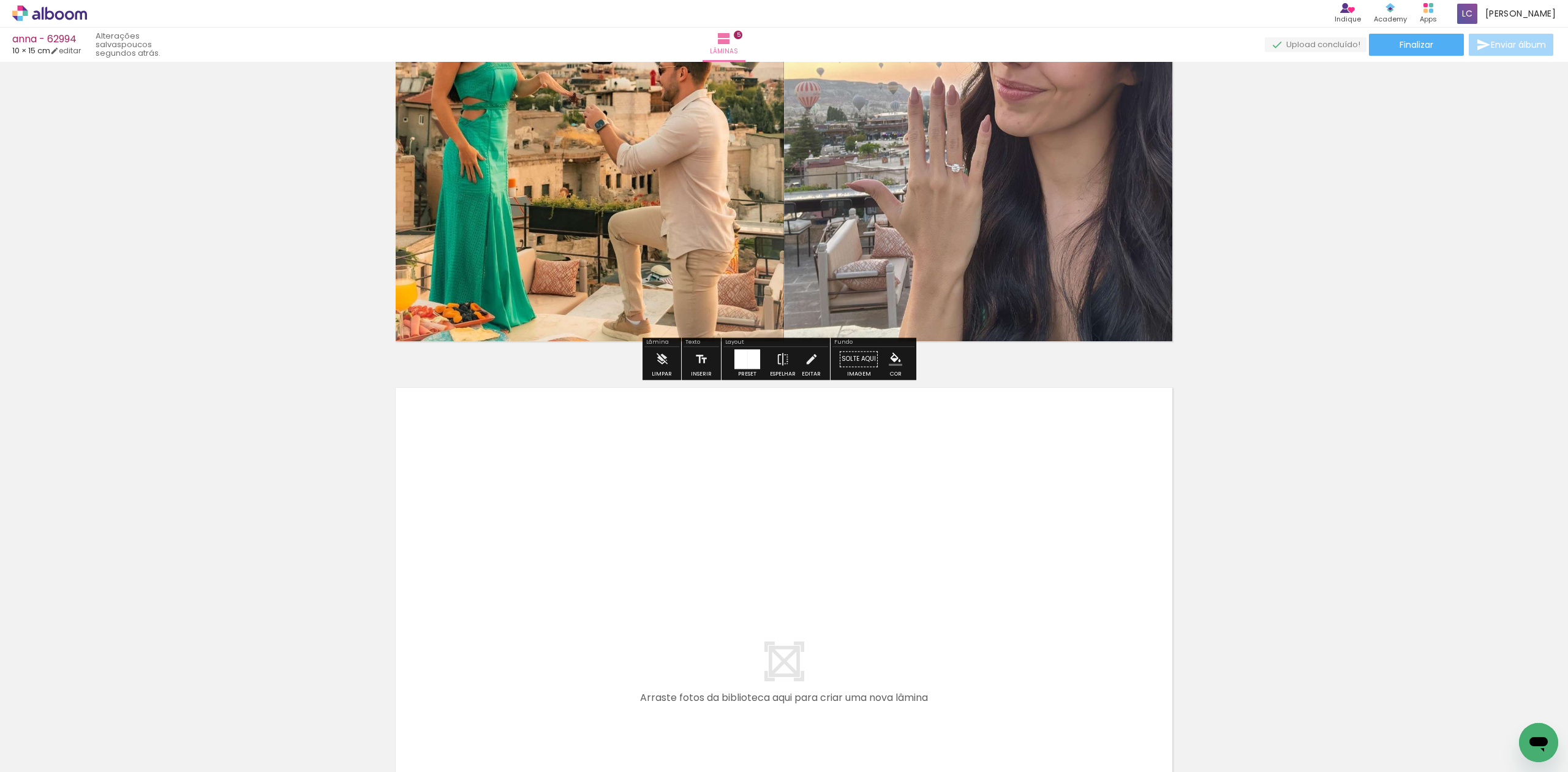
drag, startPoint x: 618, startPoint y: 734, endPoint x: 691, endPoint y: 701, distance: 80.1
click at [650, 649] on quentale-workspace at bounding box center [784, 386] width 1568 height 772
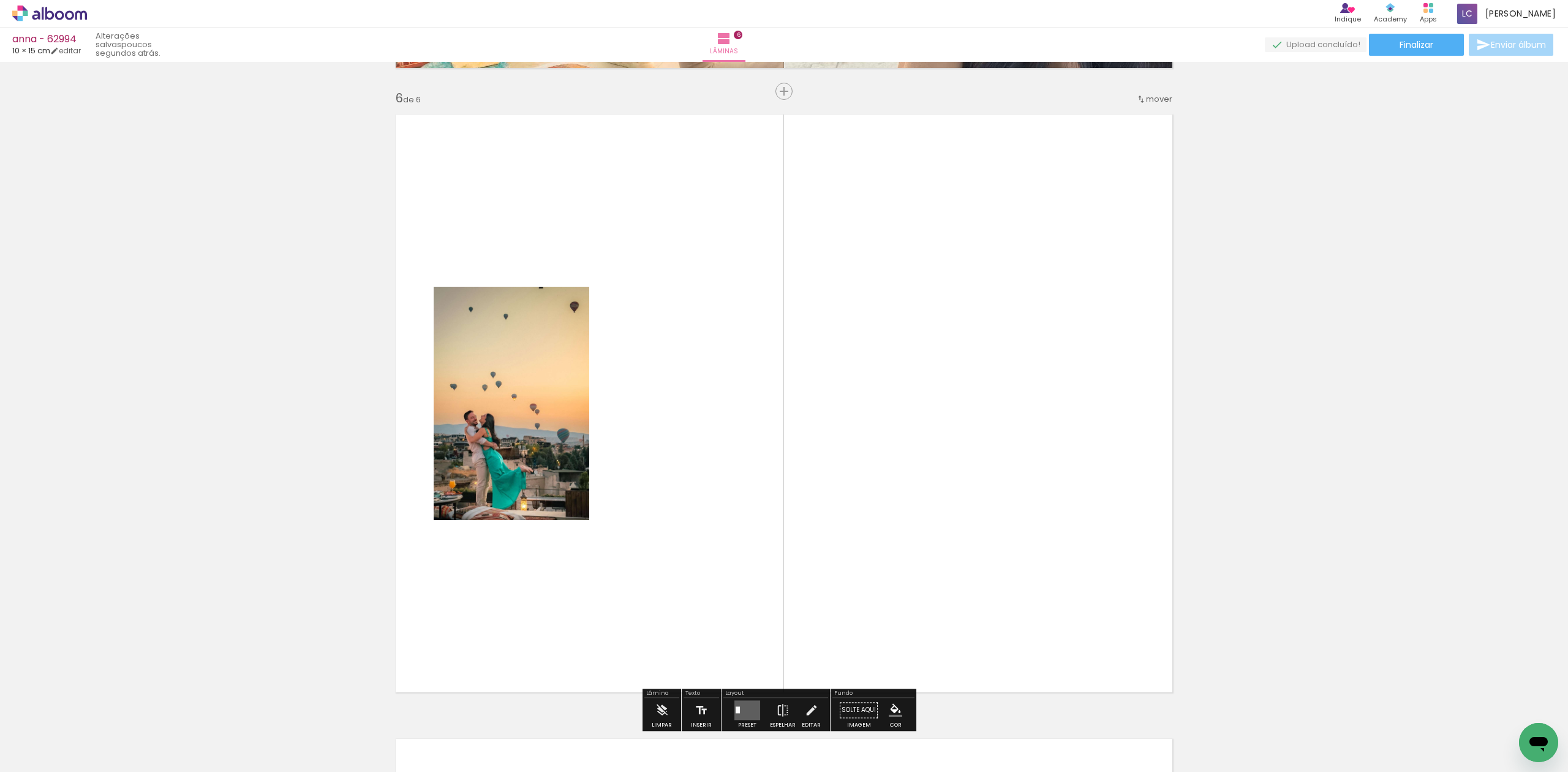
drag, startPoint x: 686, startPoint y: 722, endPoint x: 743, endPoint y: 575, distance: 157.7
click at [749, 539] on quentale-workspace at bounding box center [784, 386] width 1568 height 772
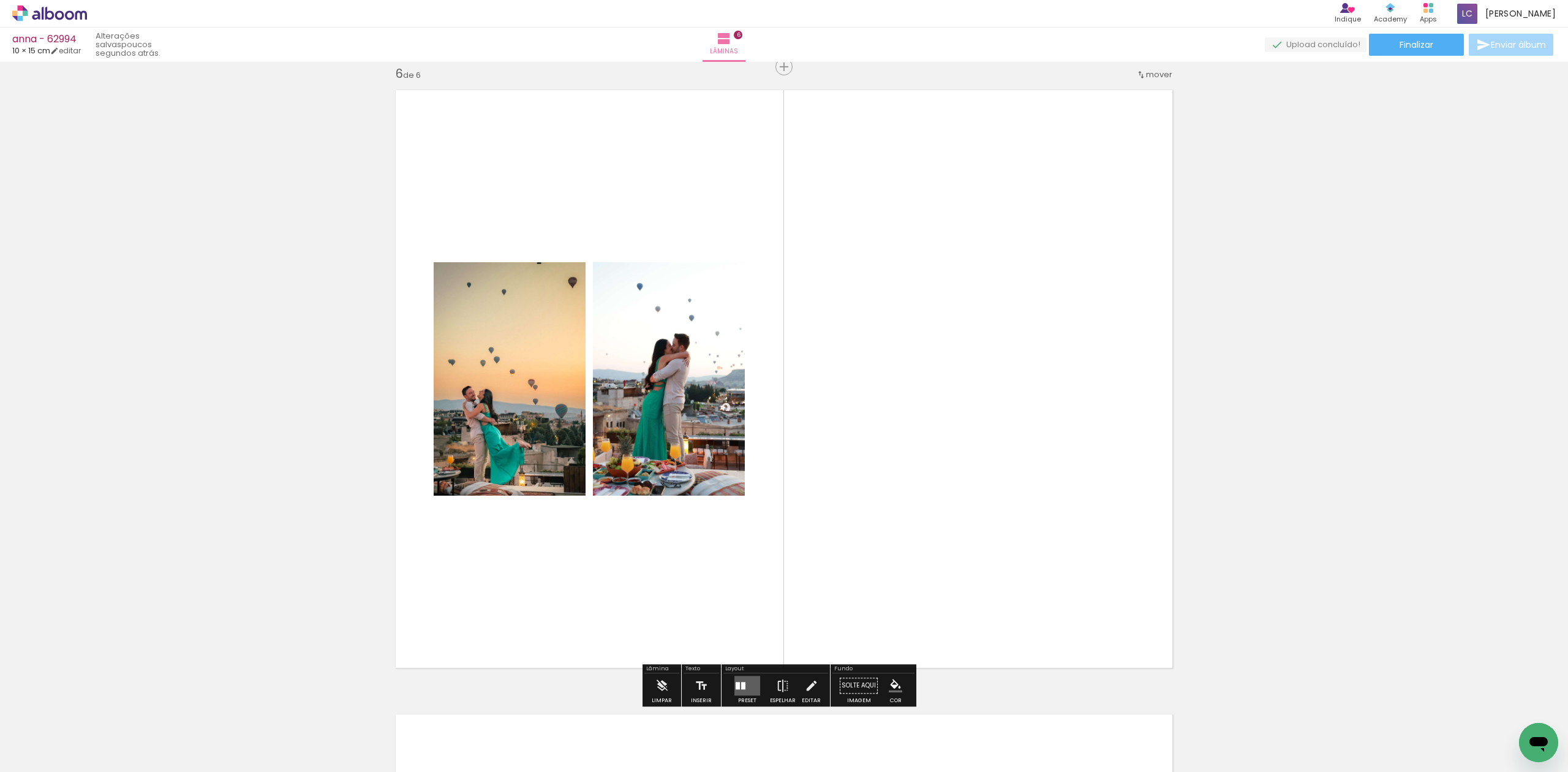
click at [741, 677] on div at bounding box center [747, 685] width 33 height 25
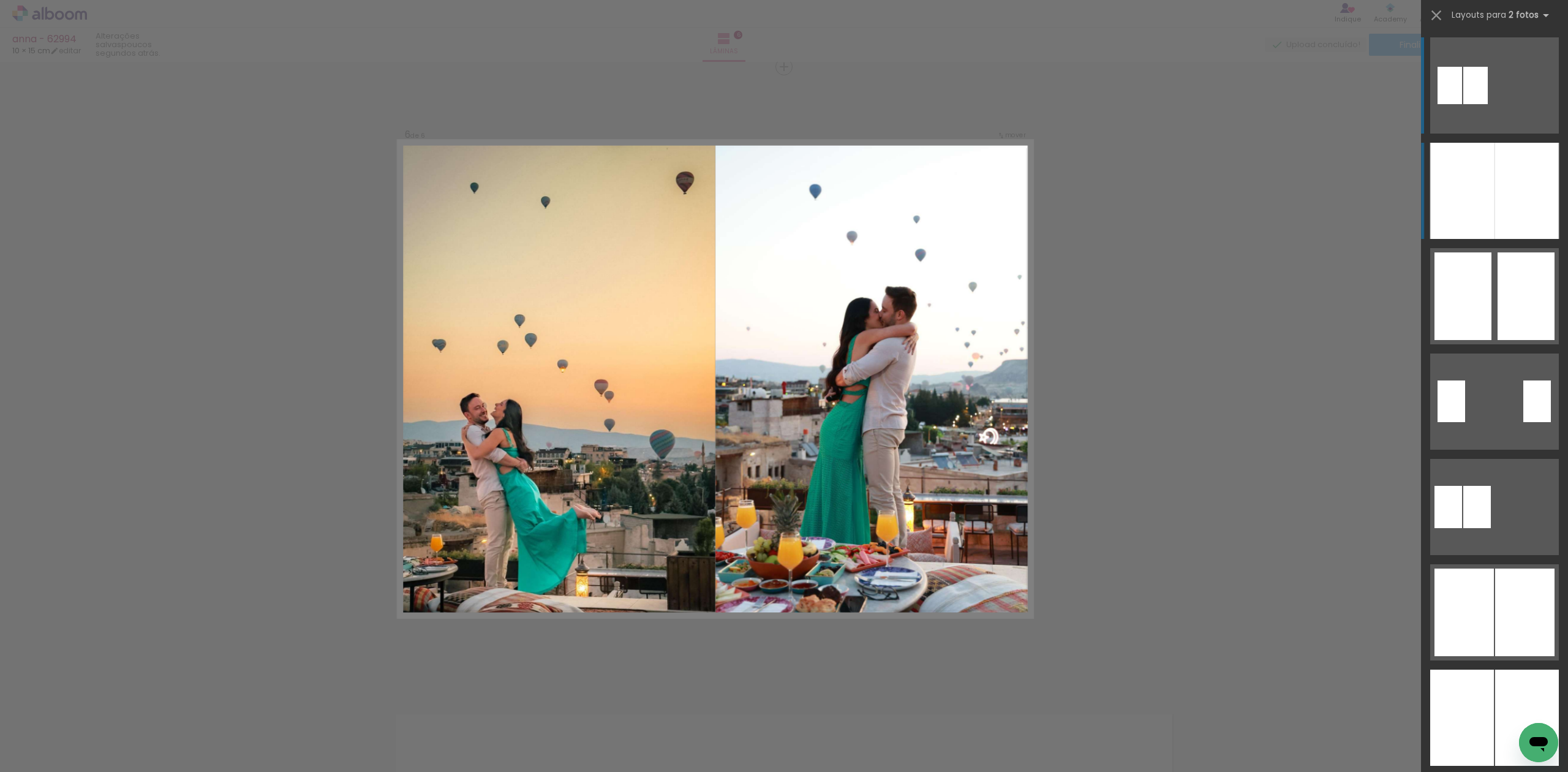
click at [1523, 184] on div at bounding box center [1527, 190] width 64 height 96
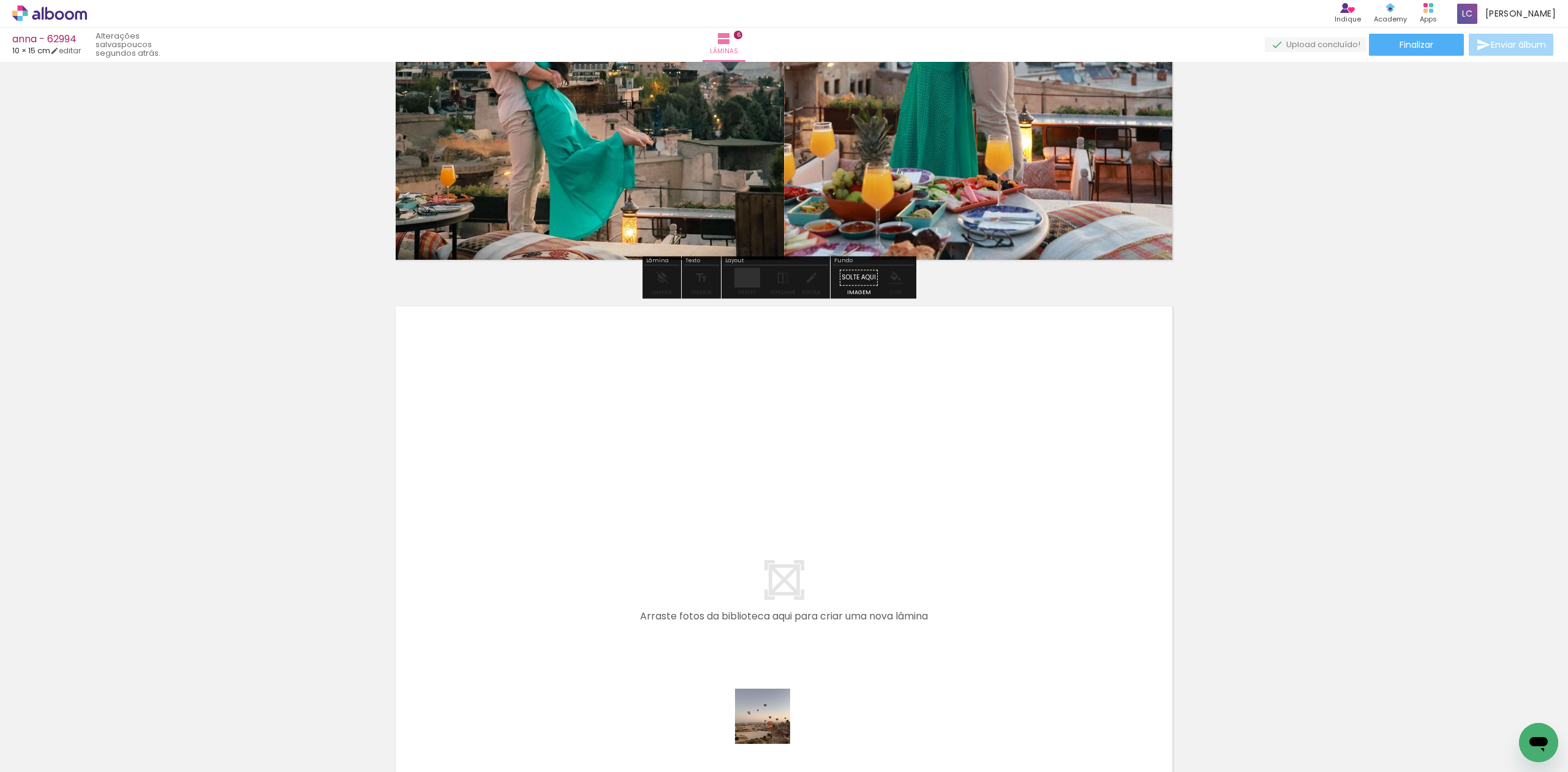
drag, startPoint x: 772, startPoint y: 725, endPoint x: 777, endPoint y: 661, distance: 64.2
click at [777, 661] on quentale-workspace at bounding box center [784, 386] width 1568 height 772
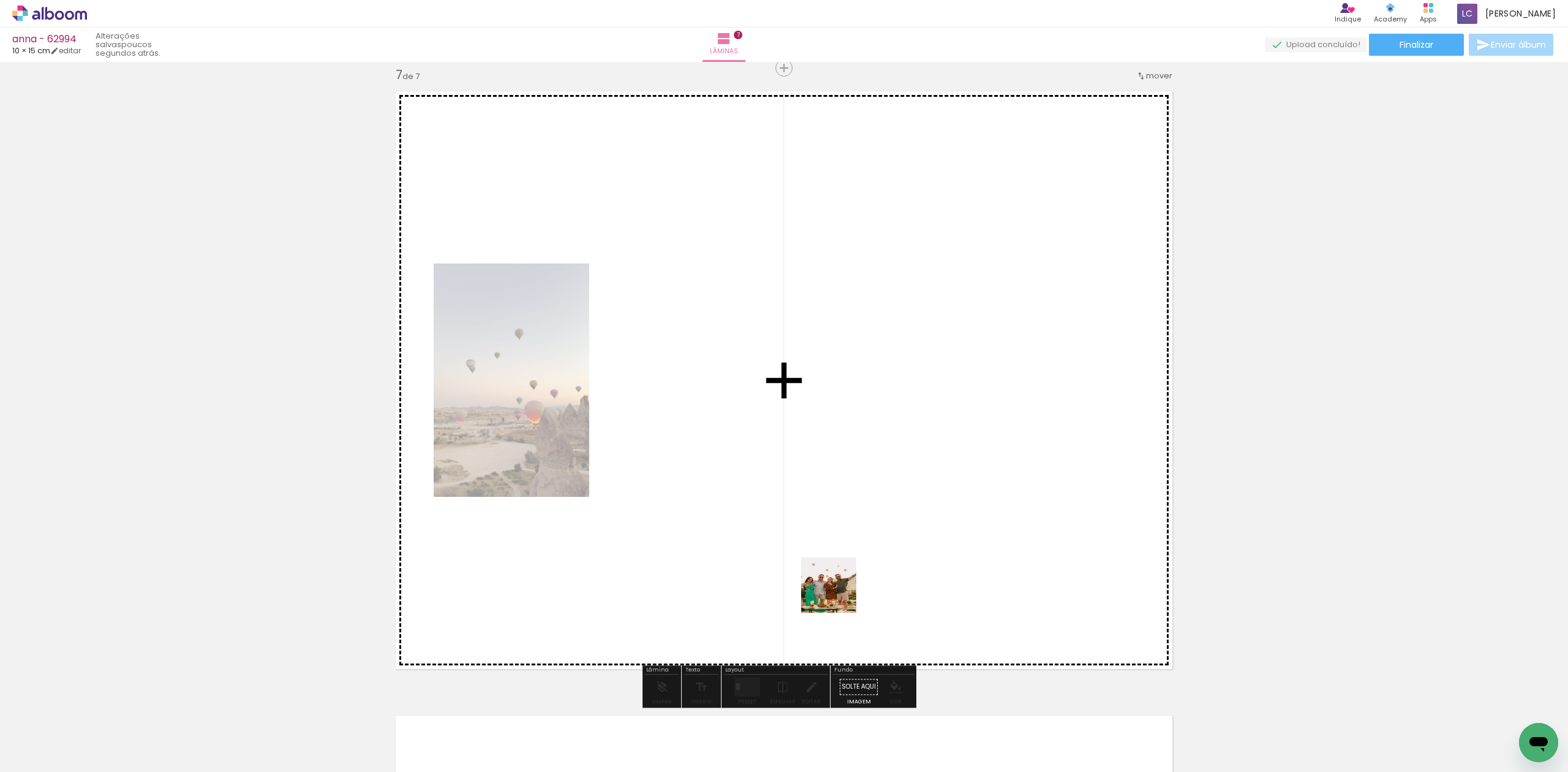
drag, startPoint x: 806, startPoint y: 724, endPoint x: 827, endPoint y: 519, distance: 206.1
click at [853, 503] on quentale-workspace at bounding box center [784, 386] width 1568 height 772
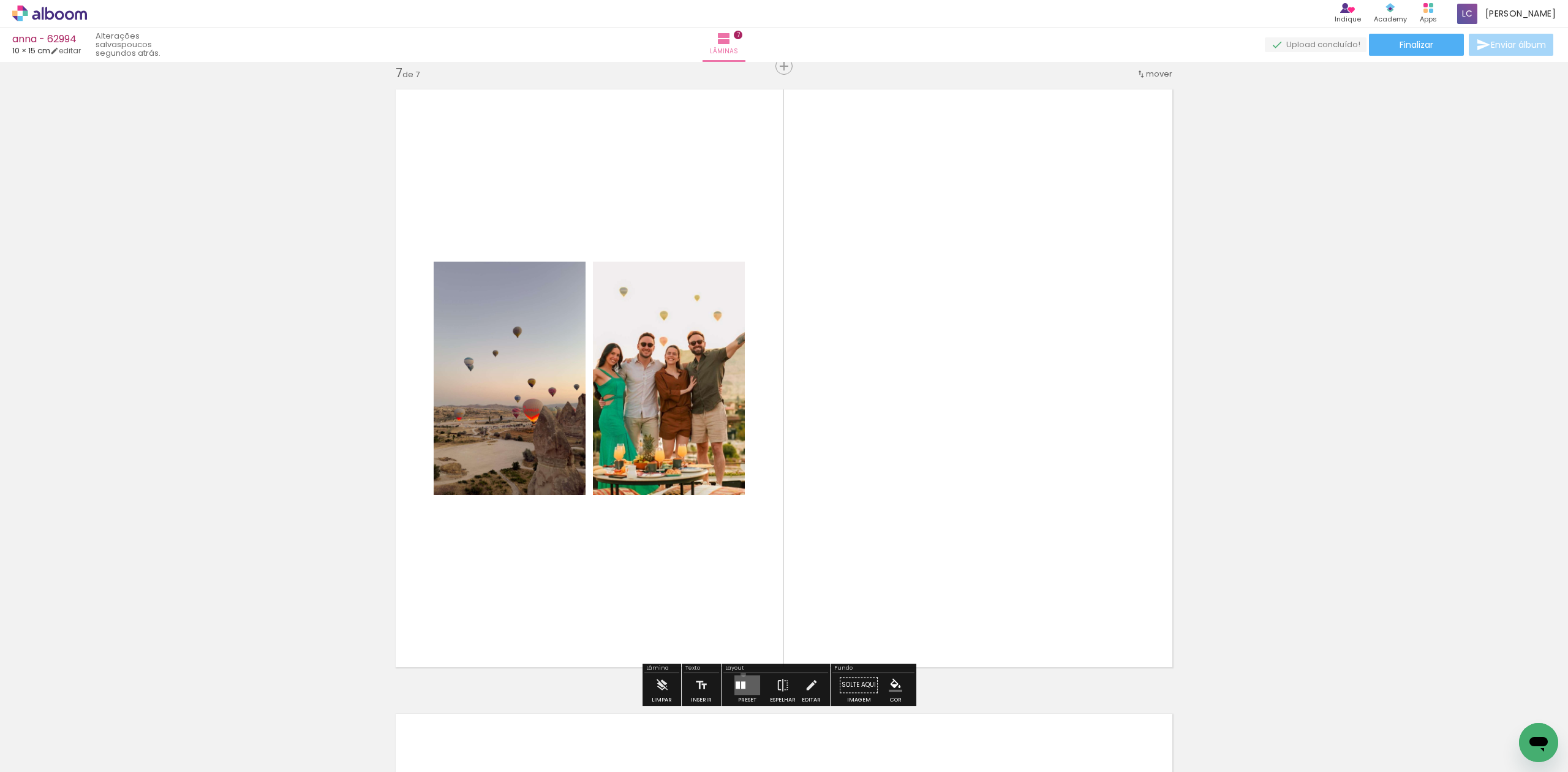
click at [741, 674] on div at bounding box center [747, 685] width 33 height 25
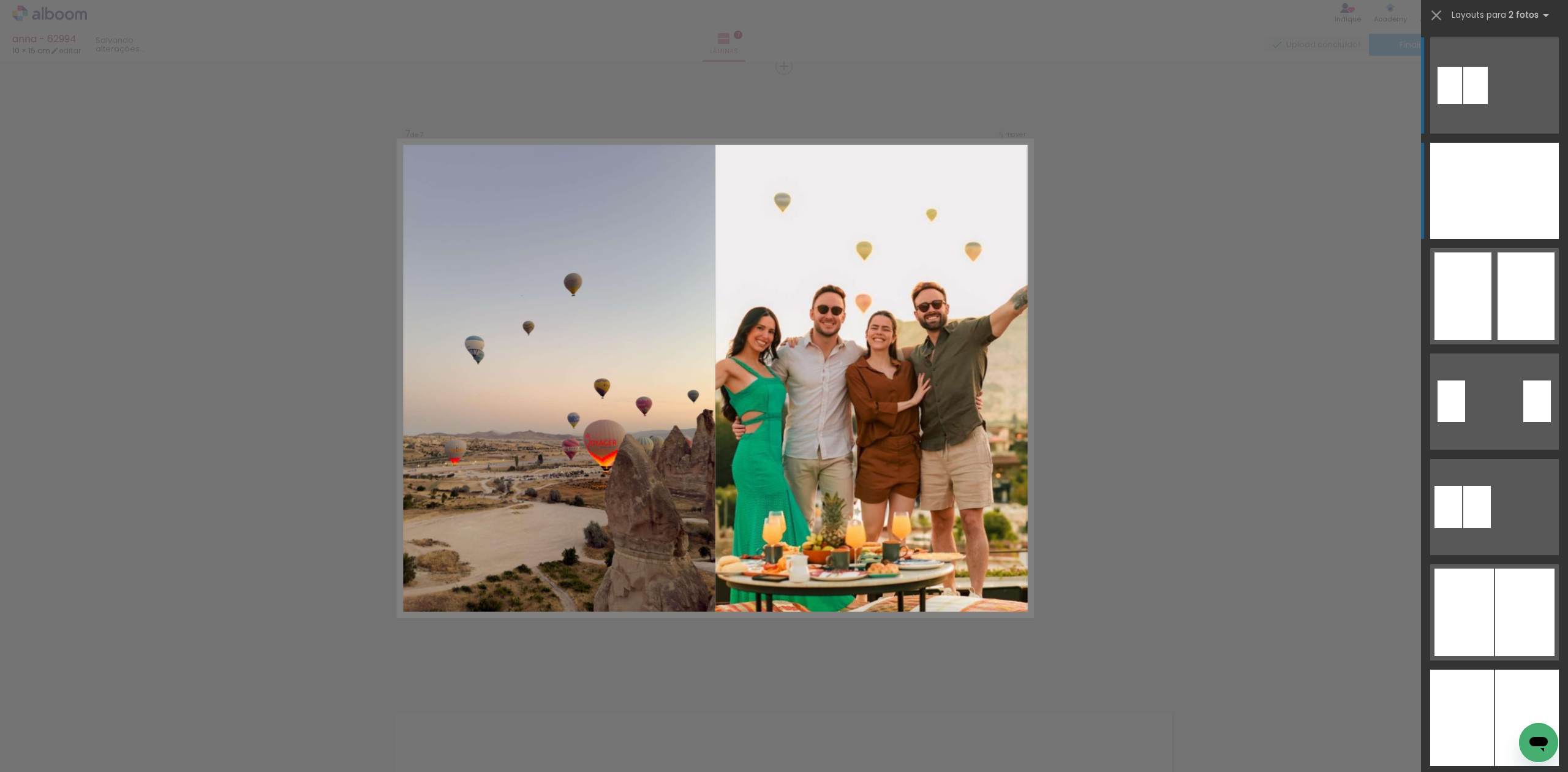
click at [1495, 152] on div at bounding box center [1527, 190] width 64 height 96
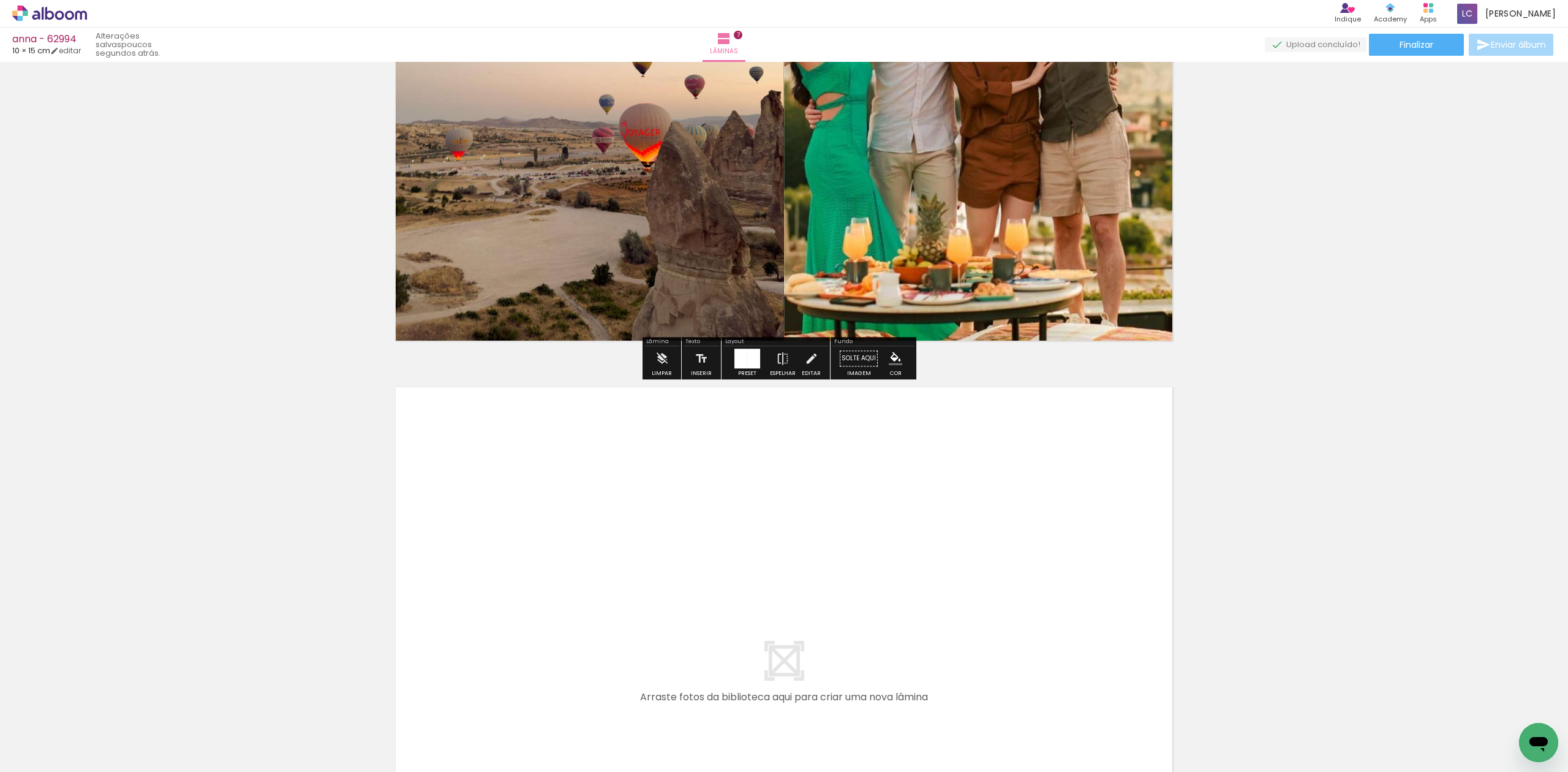
drag, startPoint x: 898, startPoint y: 721, endPoint x: 924, endPoint y: 650, distance: 75.6
click at [924, 650] on quentale-workspace at bounding box center [784, 386] width 1568 height 772
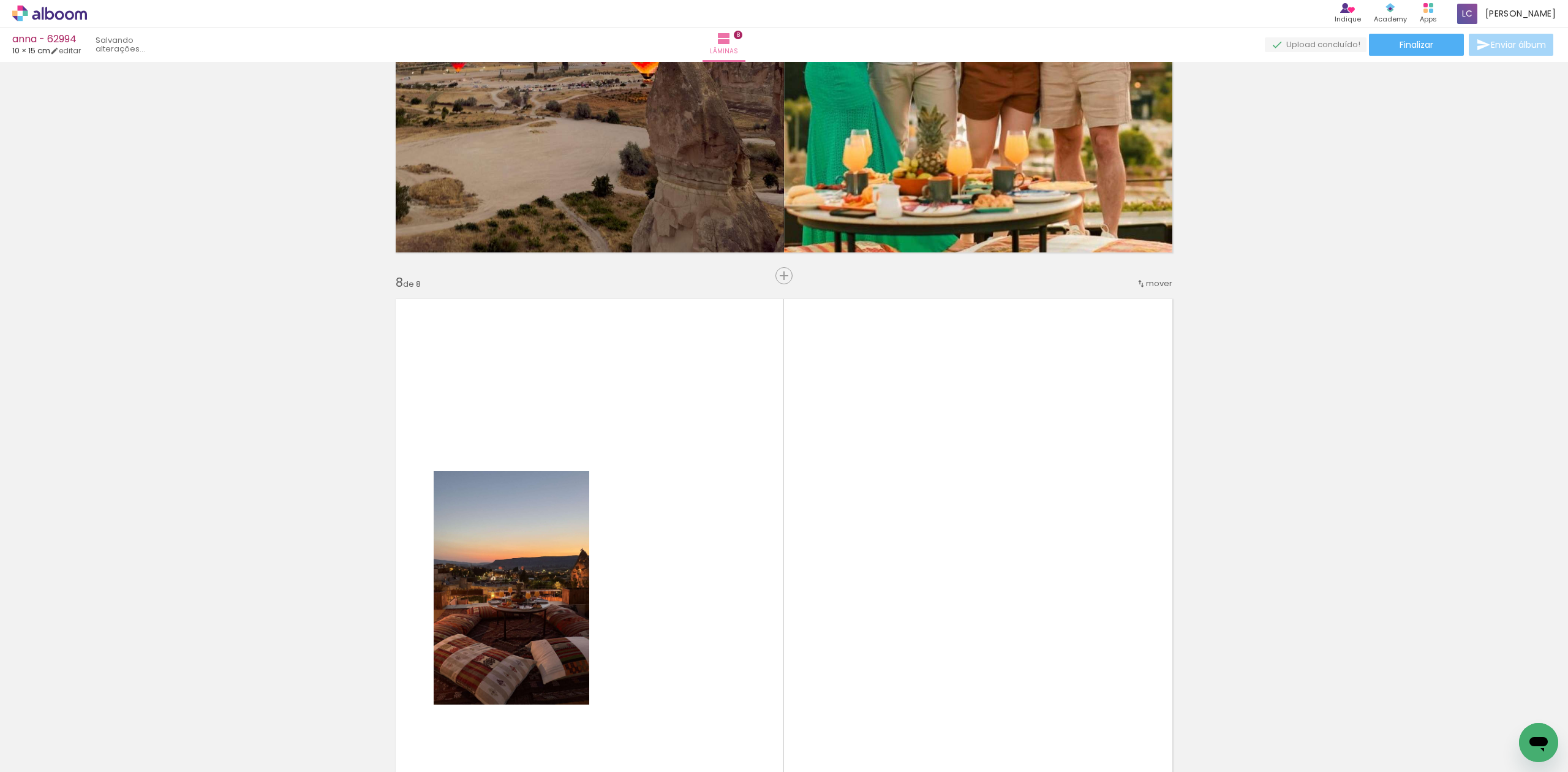
scroll to position [4320, 0]
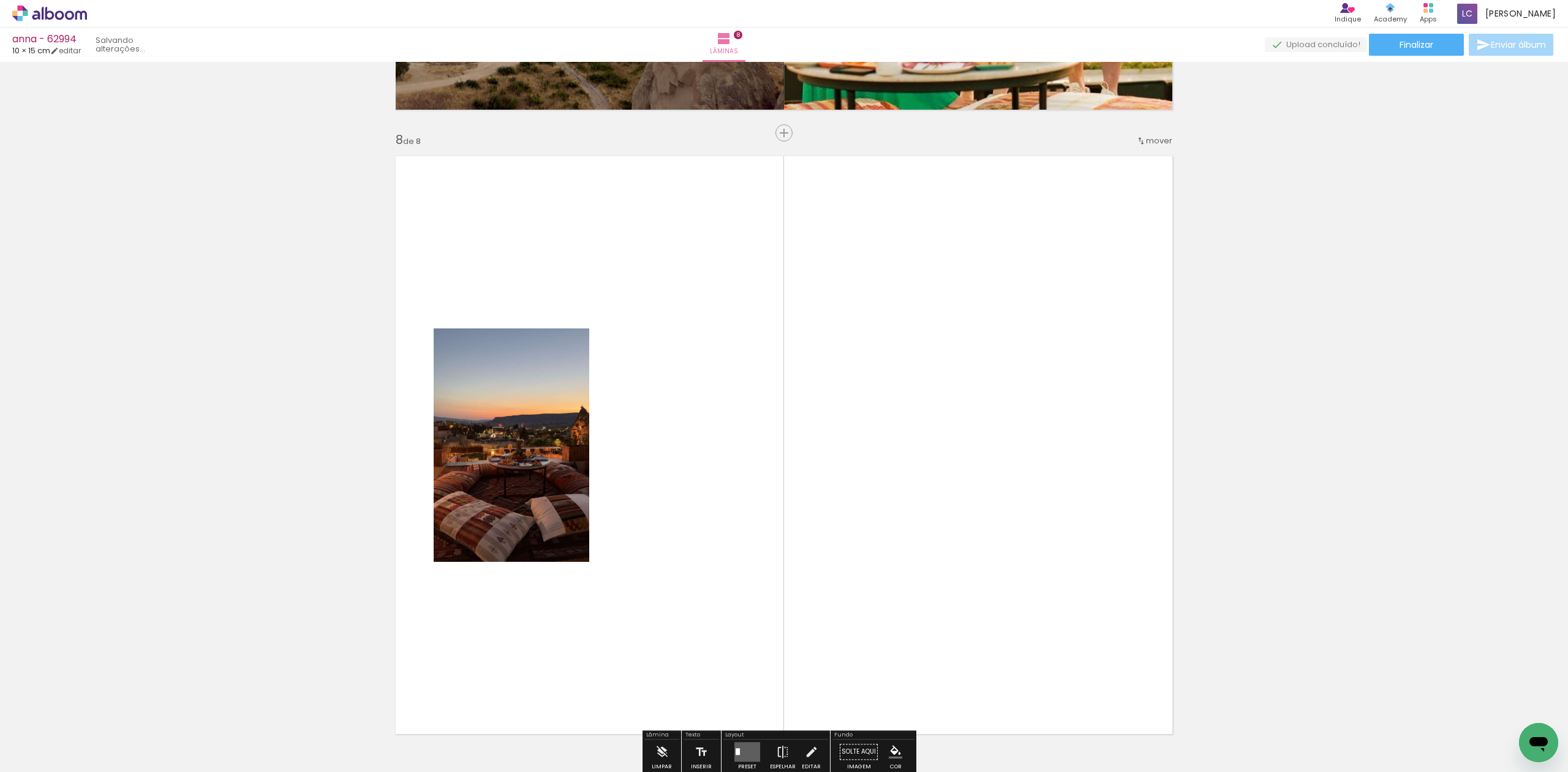
drag, startPoint x: 944, startPoint y: 744, endPoint x: 910, endPoint y: 630, distance: 119.0
click at [944, 660] on quentale-workspace at bounding box center [784, 386] width 1568 height 772
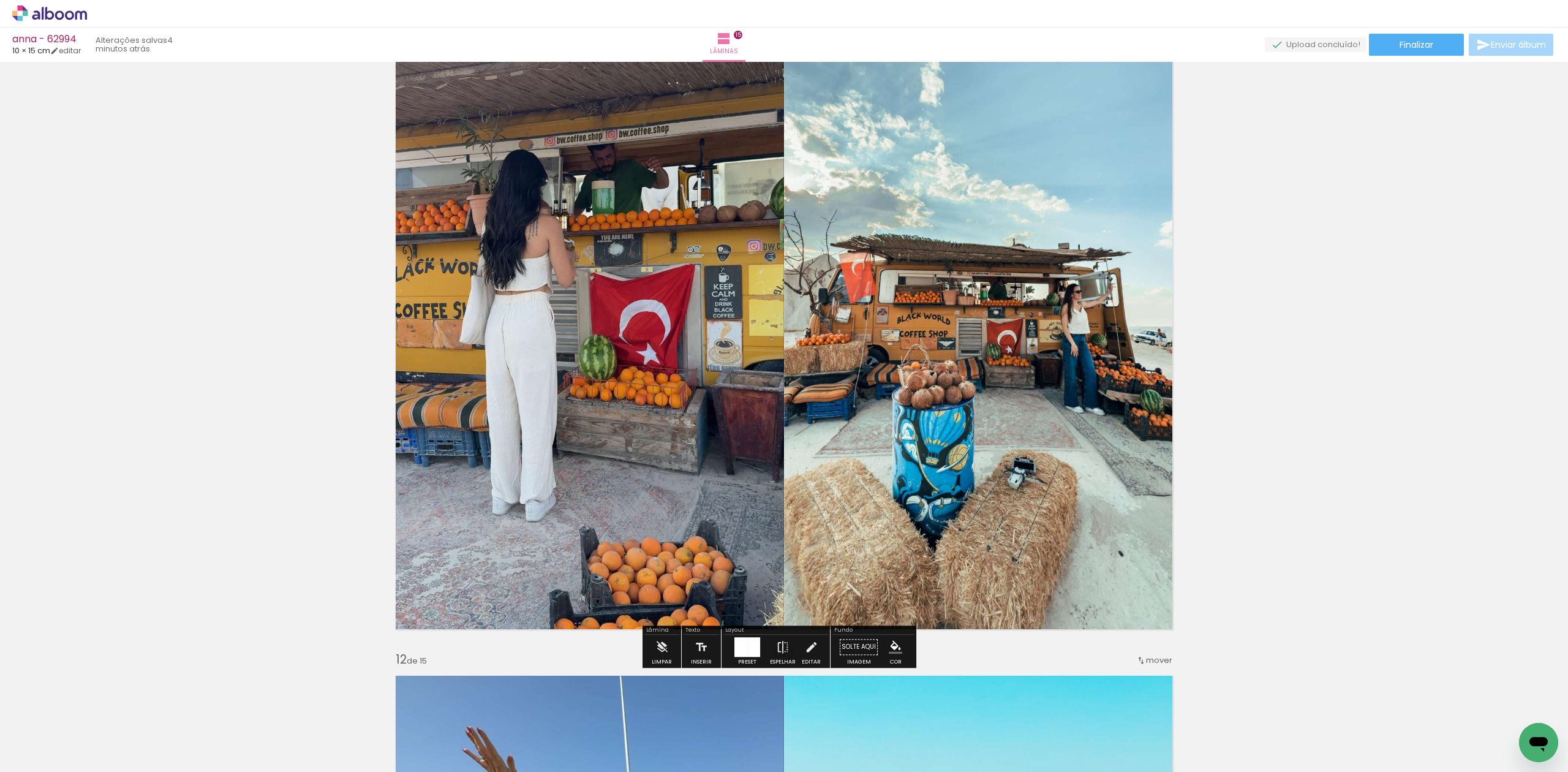
scroll to position [6456, 0]
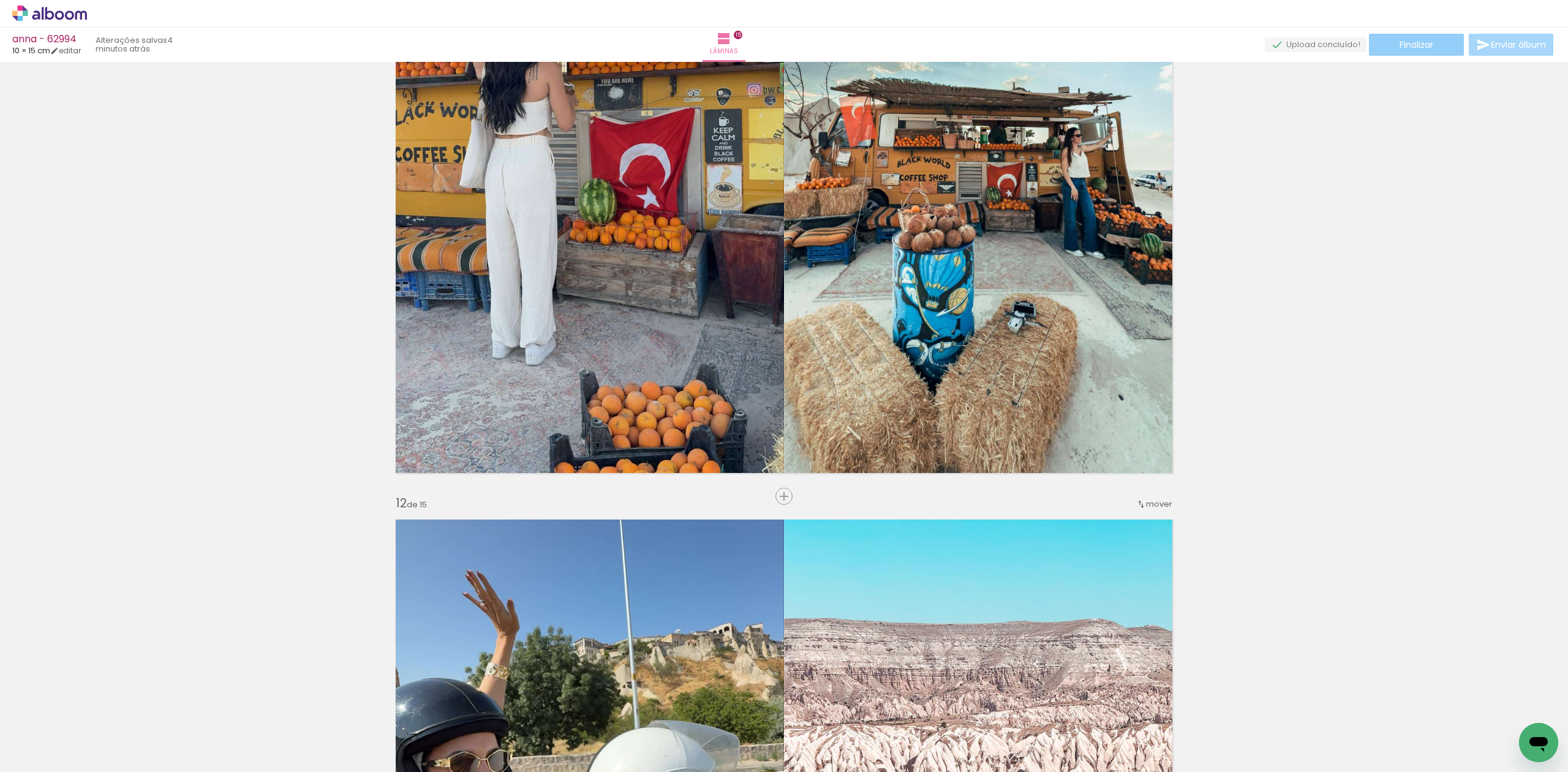
click at [1406, 46] on span "Finalizar" at bounding box center [1416, 44] width 34 height 8
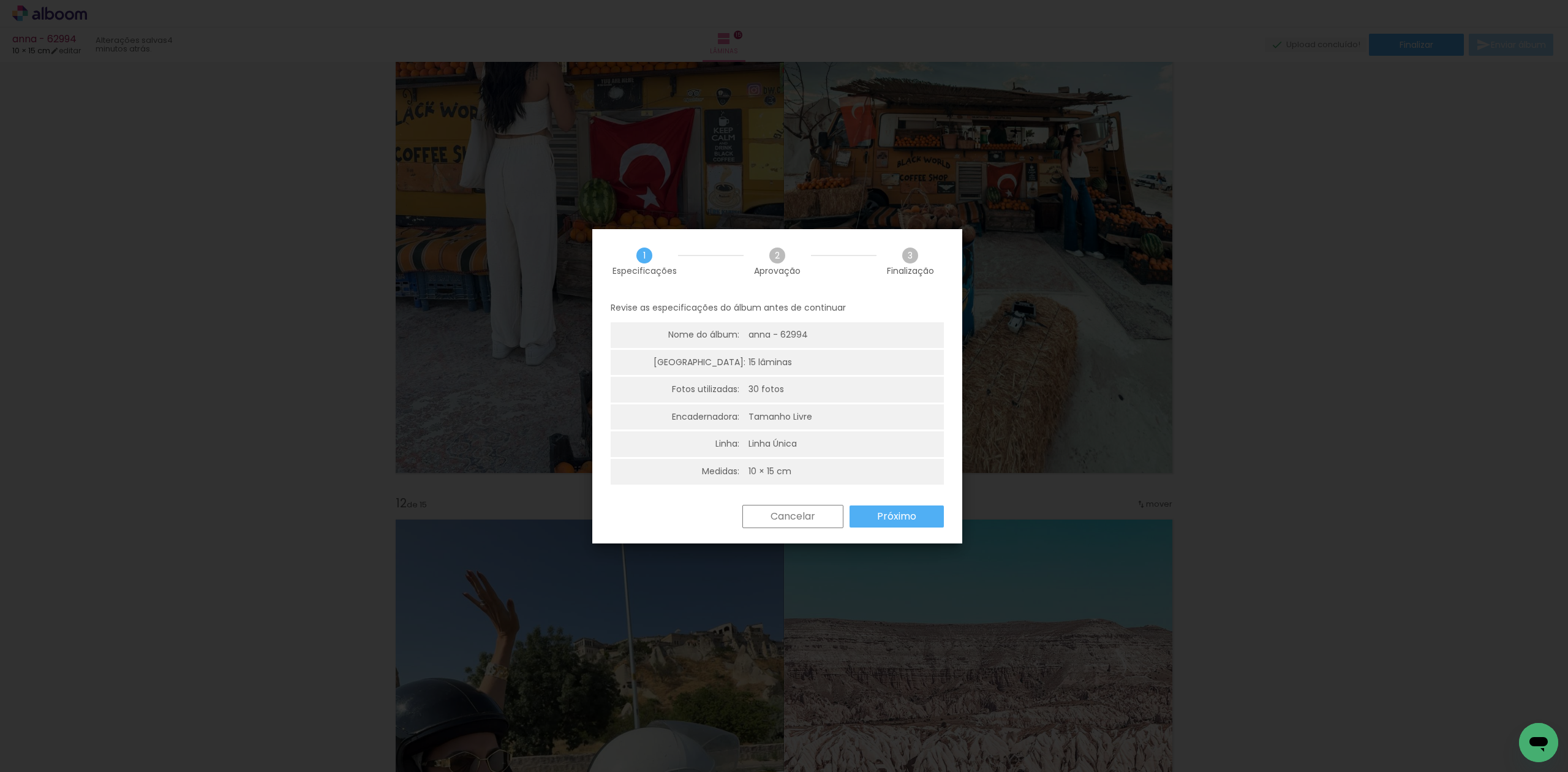
click at [921, 511] on paper-button "Próximo" at bounding box center [896, 516] width 94 height 22
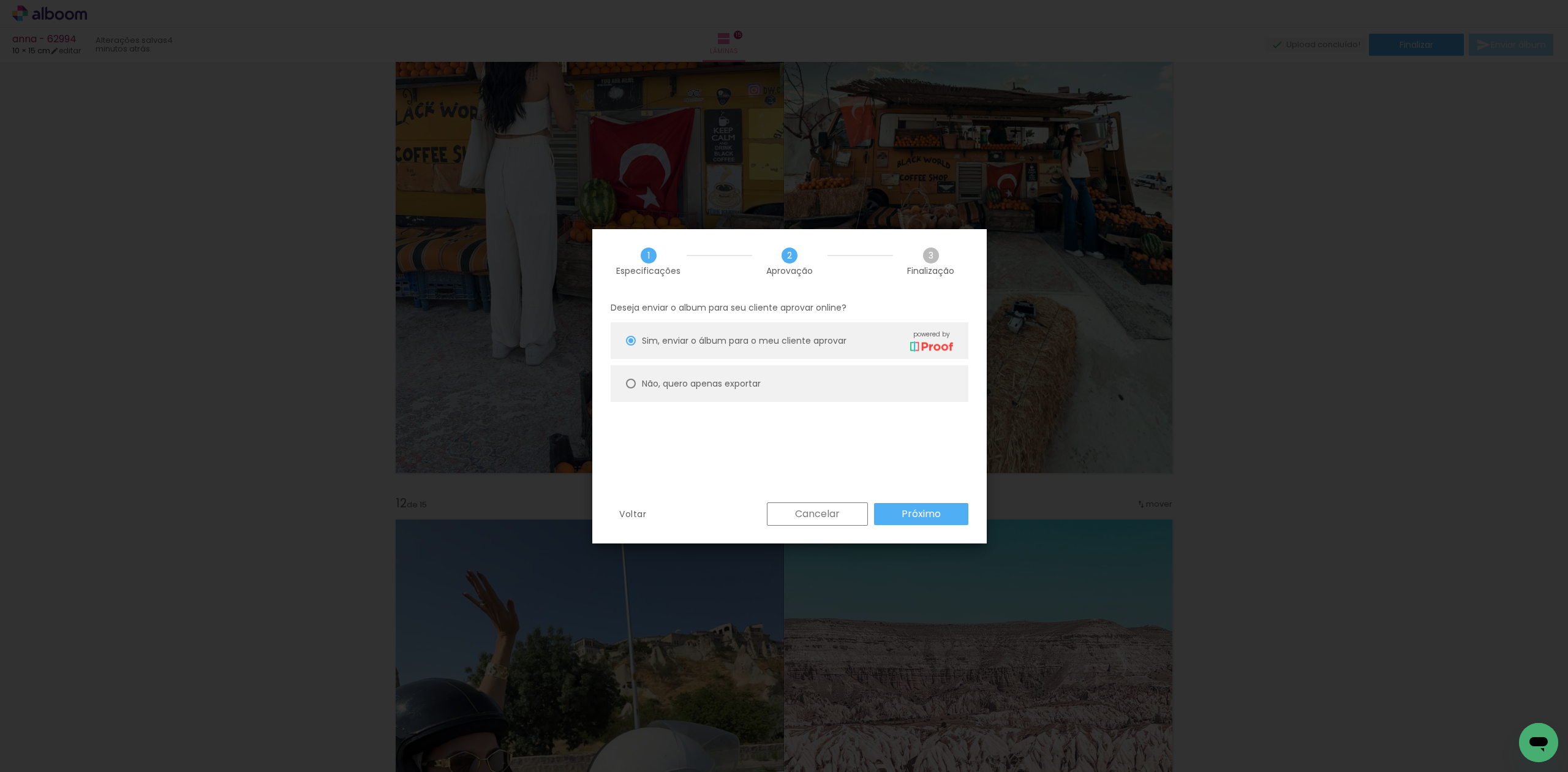
click at [0, 0] on slot "Não, quero apenas exportar" at bounding box center [0, 0] width 0 height 0
type paper-radio-button "on"
click at [0, 0] on slot "Próximo" at bounding box center [0, 0] width 0 height 0
type input "Alta, 300 DPI"
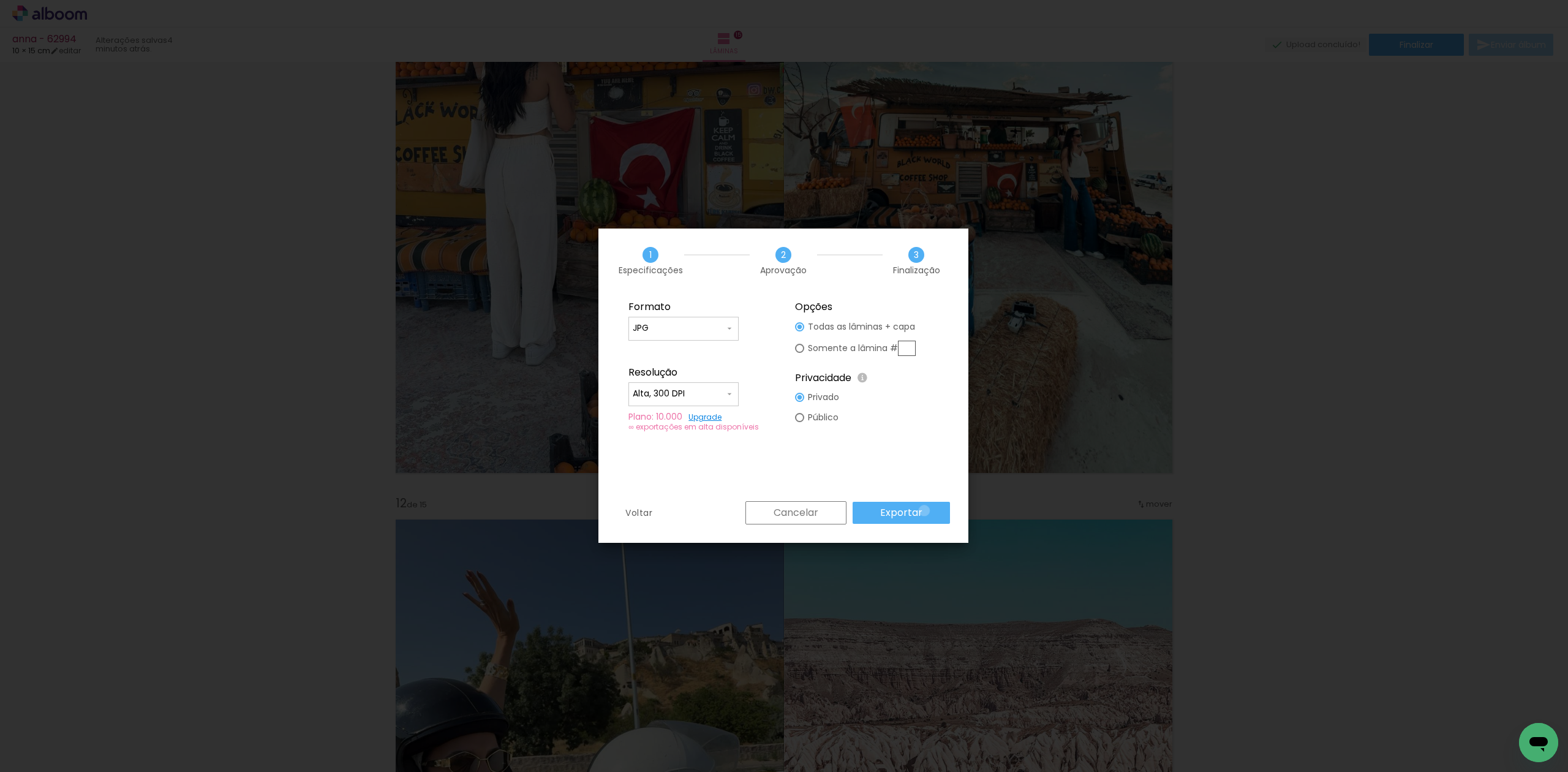
click at [928, 511] on paper-button "Exportar" at bounding box center [901, 513] width 98 height 22
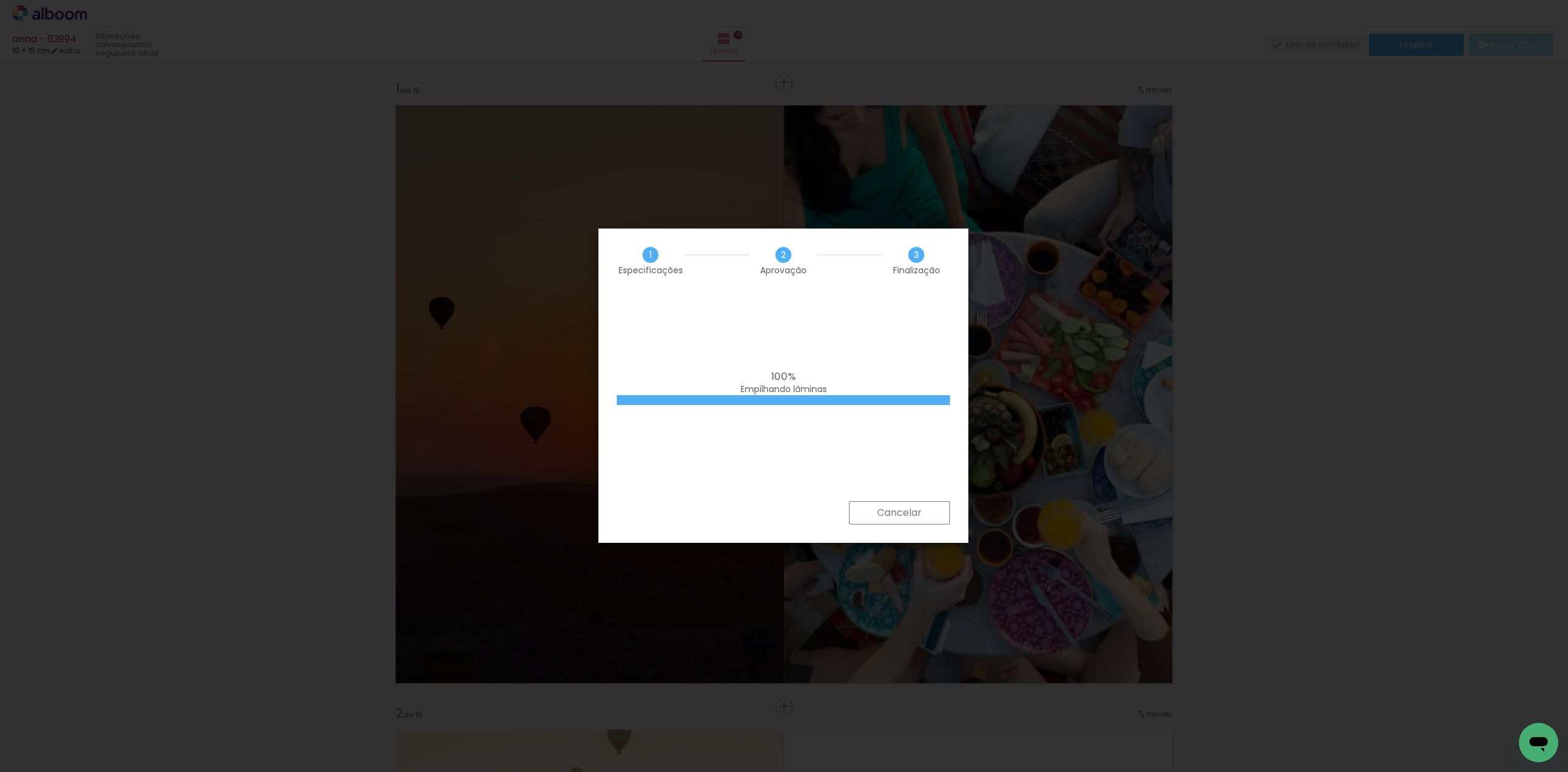
scroll to position [6456, 0]
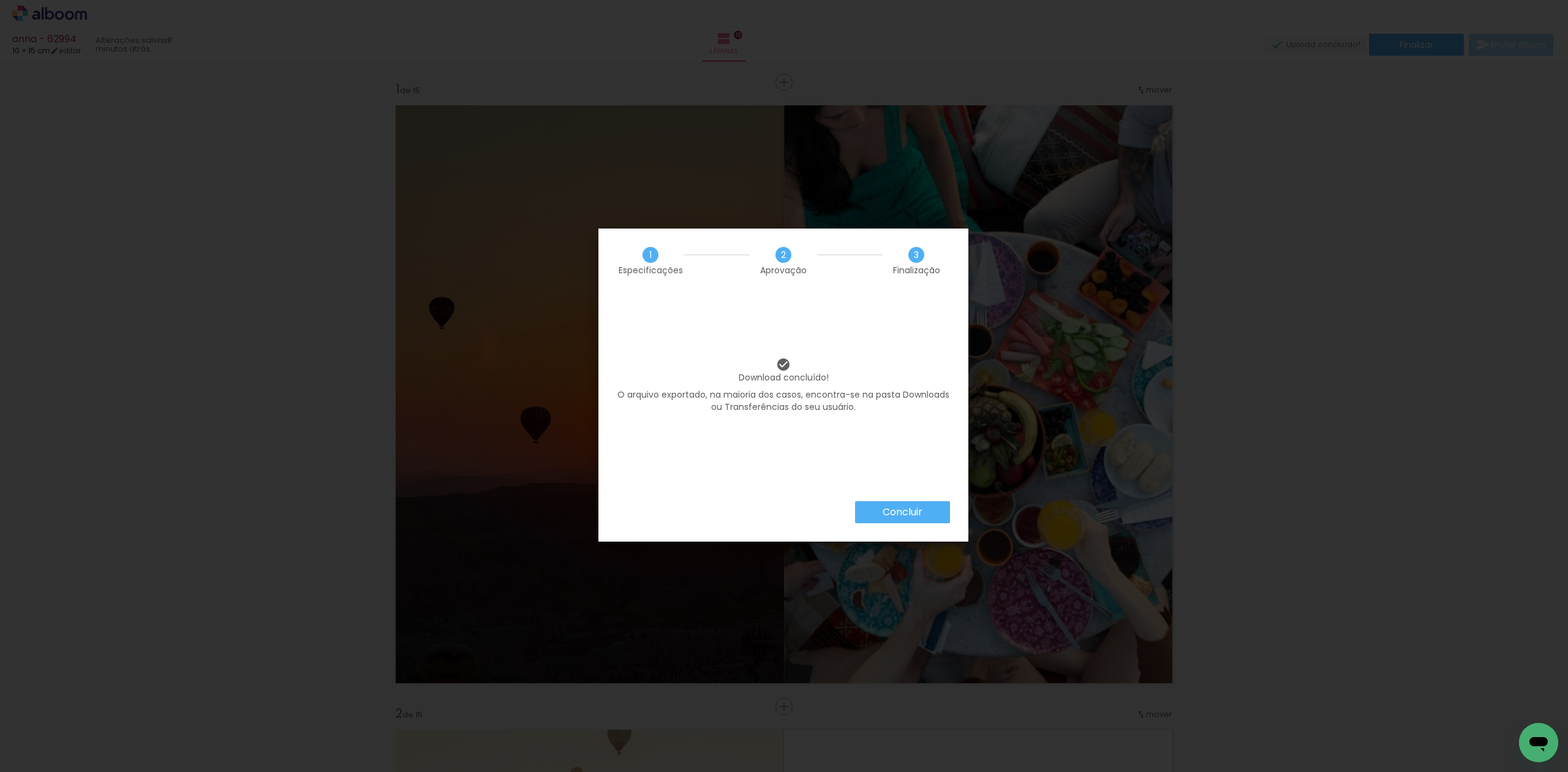
scroll to position [6456, 0]
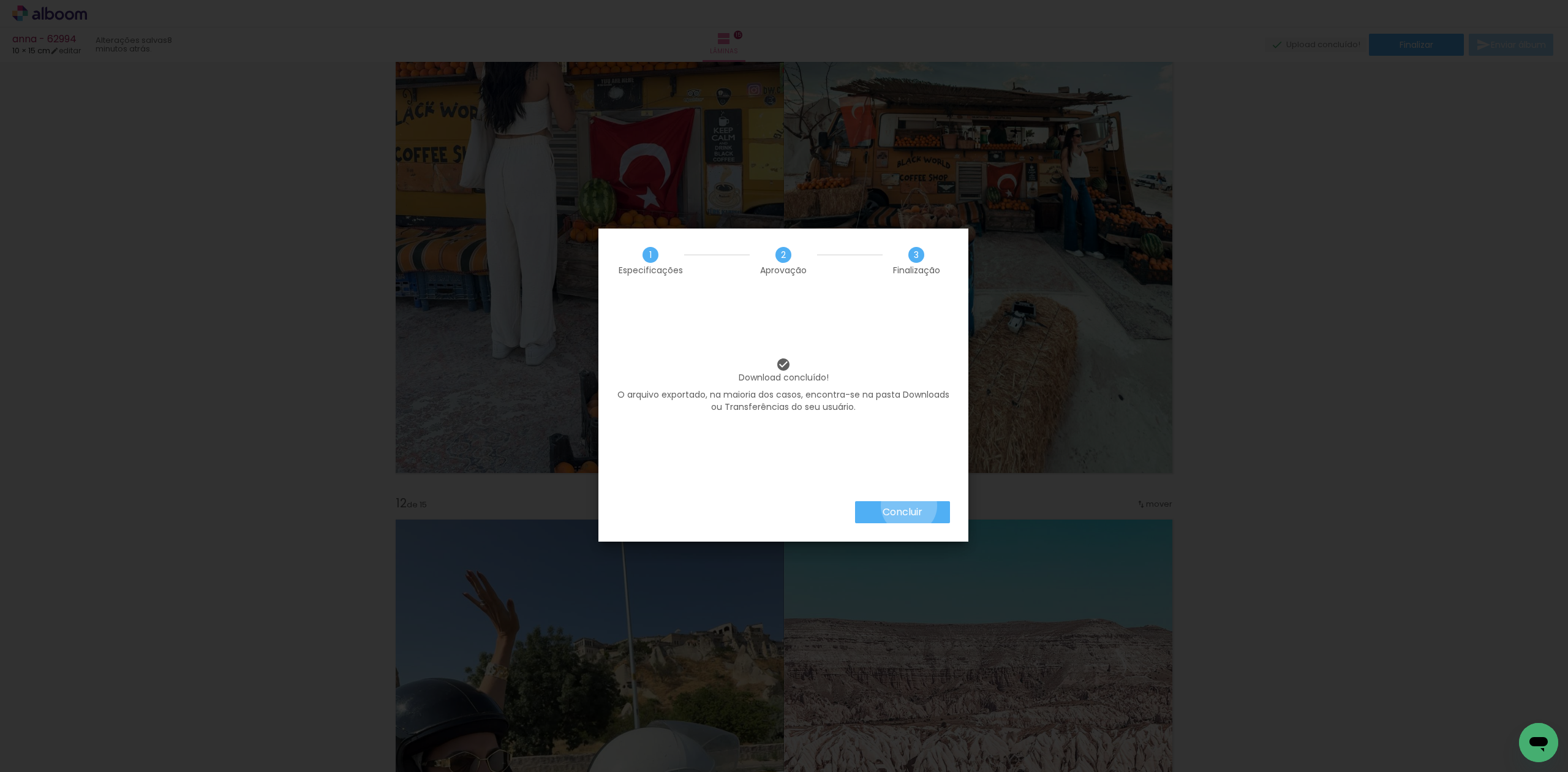
click at [0, 0] on slot "Concluir" at bounding box center [0, 0] width 0 height 0
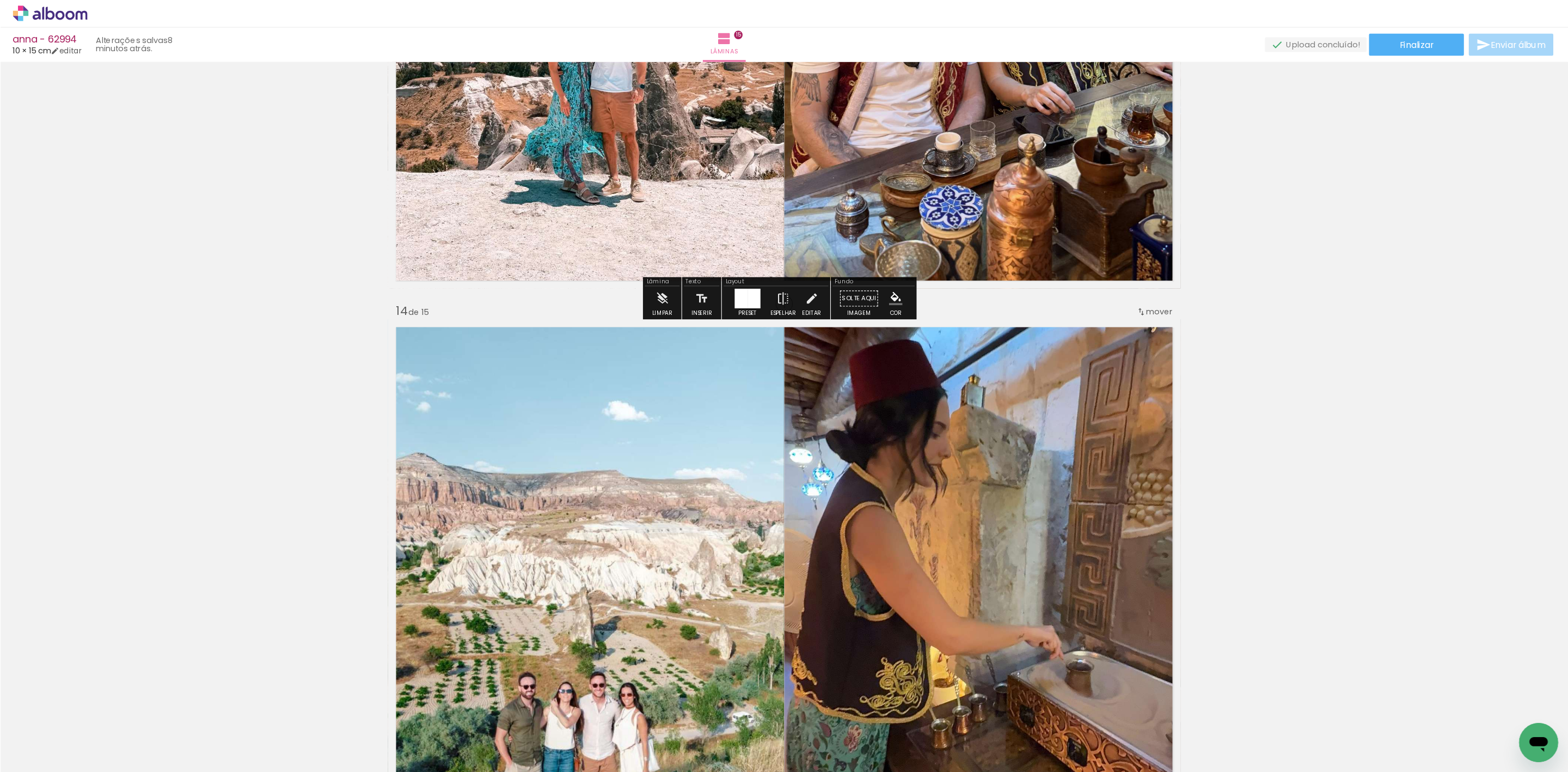
scroll to position [7043, 0]
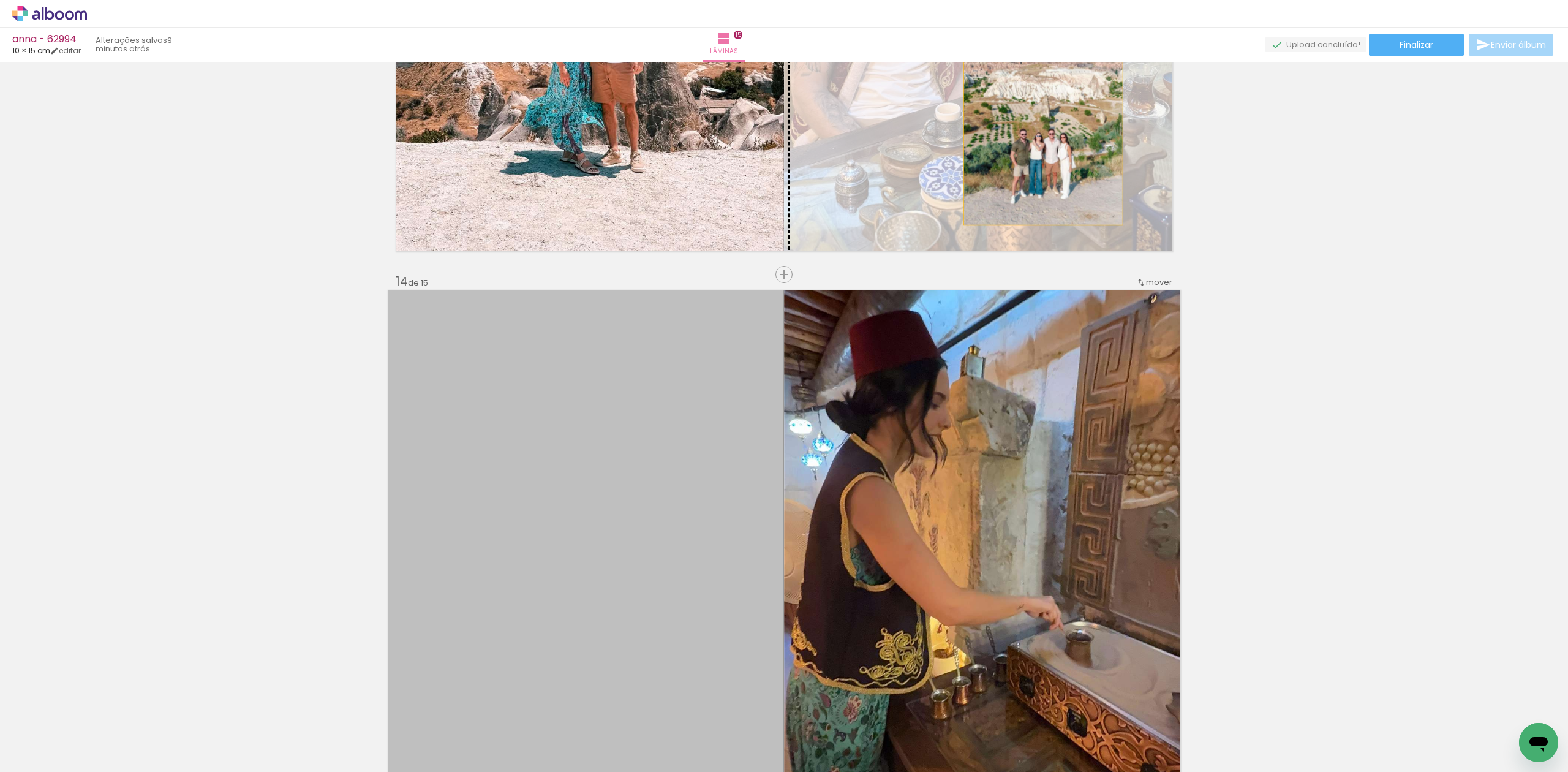
drag, startPoint x: 624, startPoint y: 532, endPoint x: 1043, endPoint y: 106, distance: 597.5
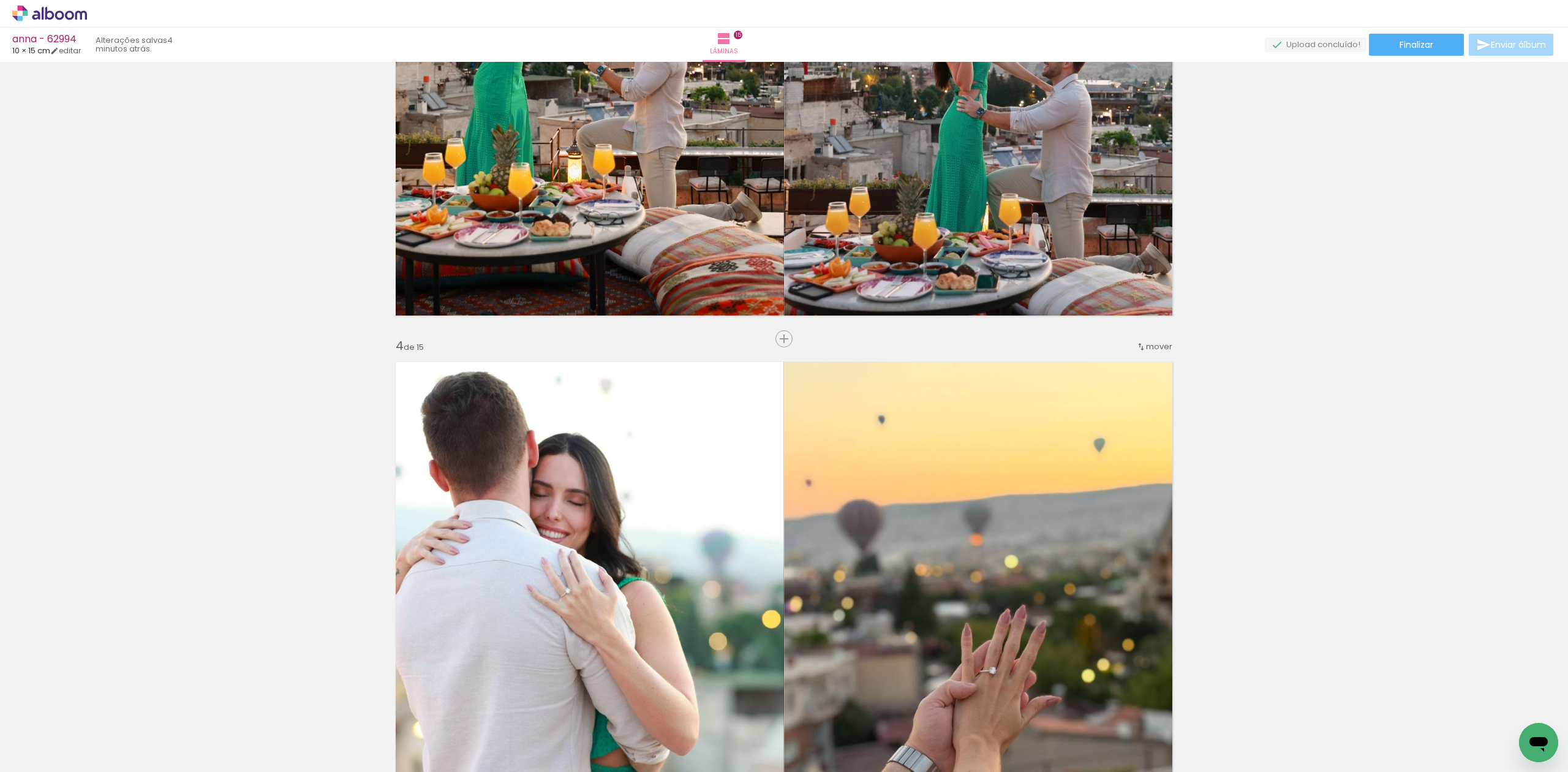
scroll to position [1290, 0]
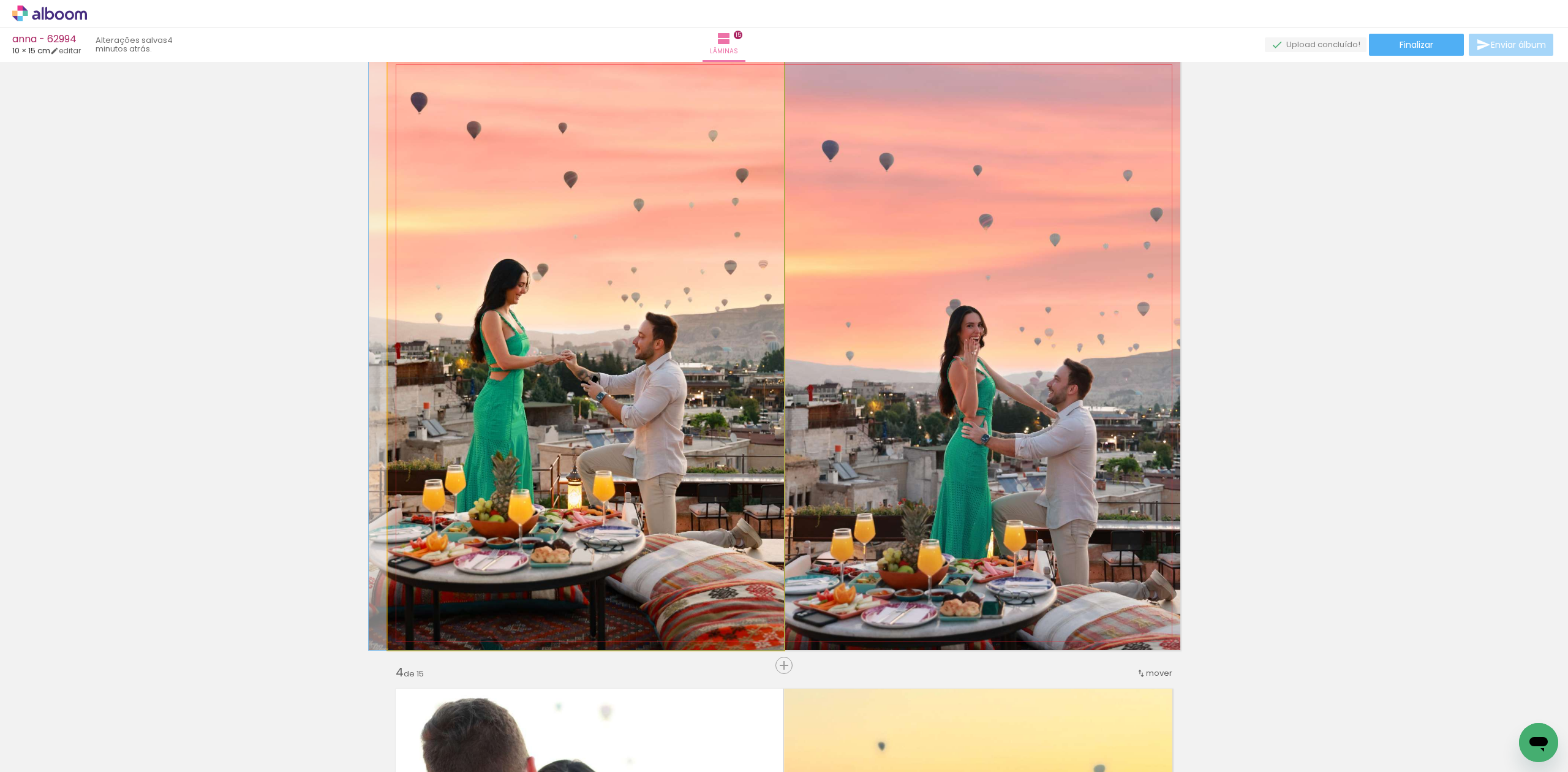
drag, startPoint x: 577, startPoint y: 392, endPoint x: 574, endPoint y: 417, distance: 25.2
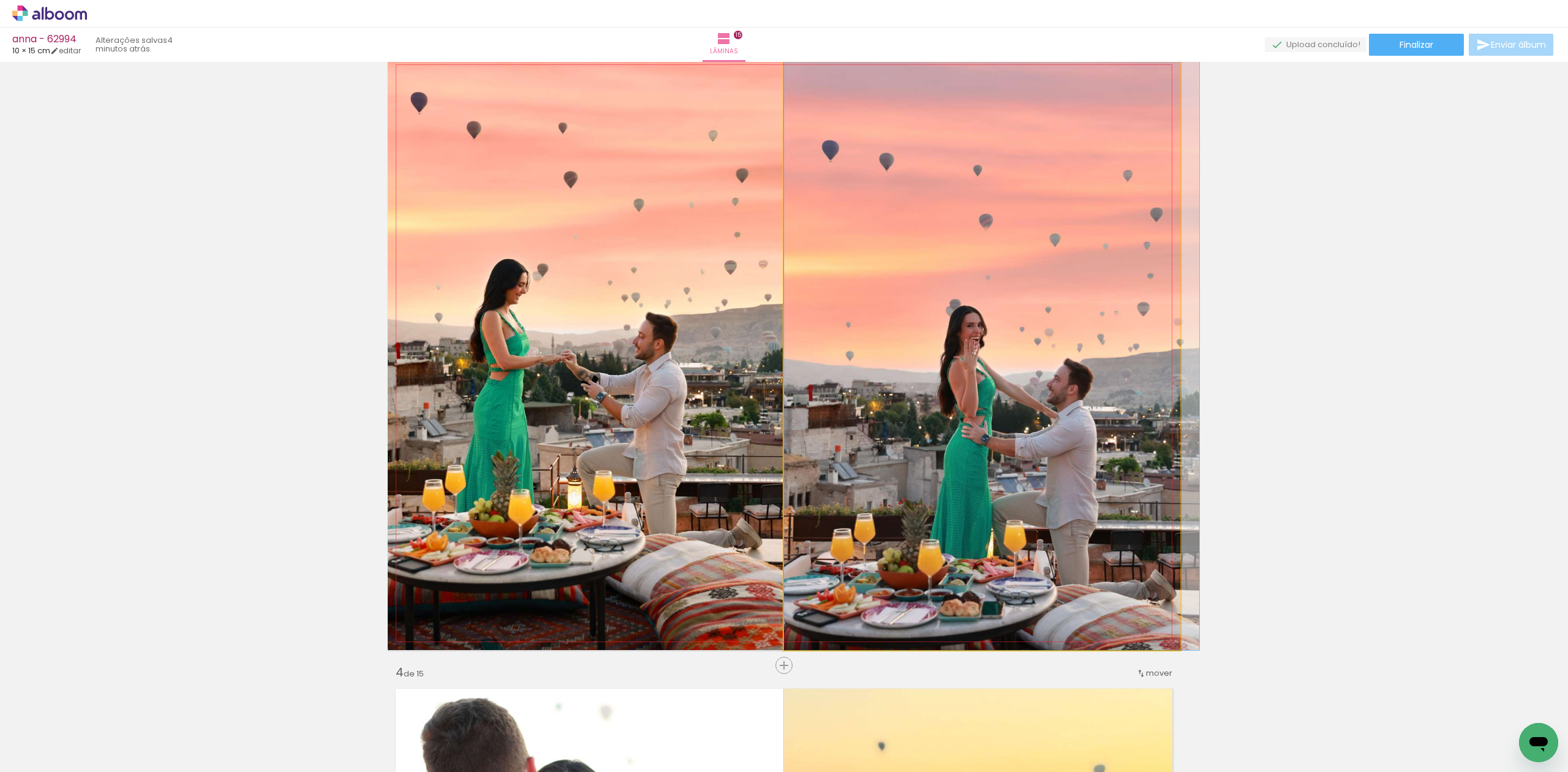
click at [974, 243] on quentale-photo at bounding box center [983, 354] width 396 height 594
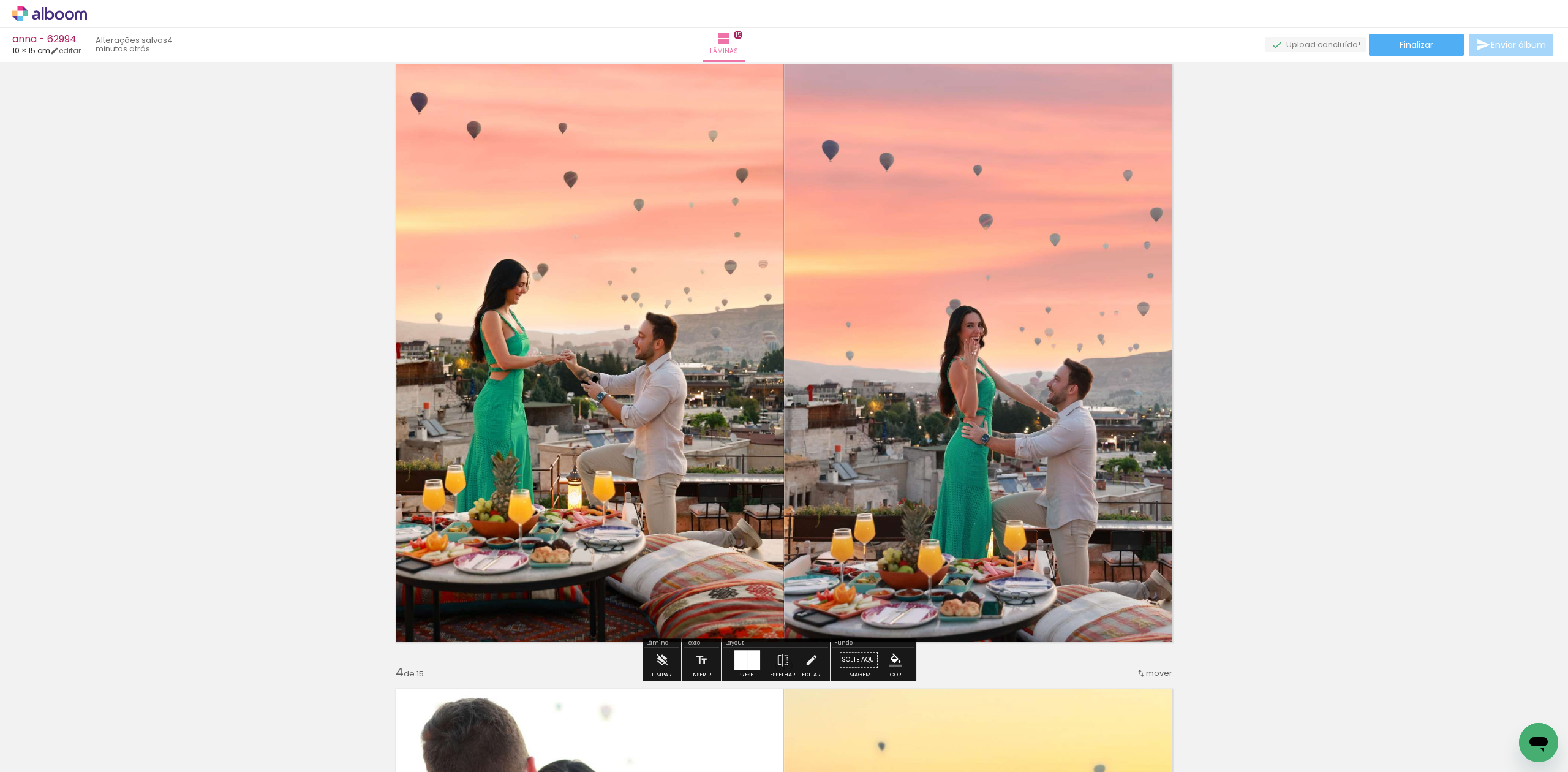
scroll to position [1288, 0]
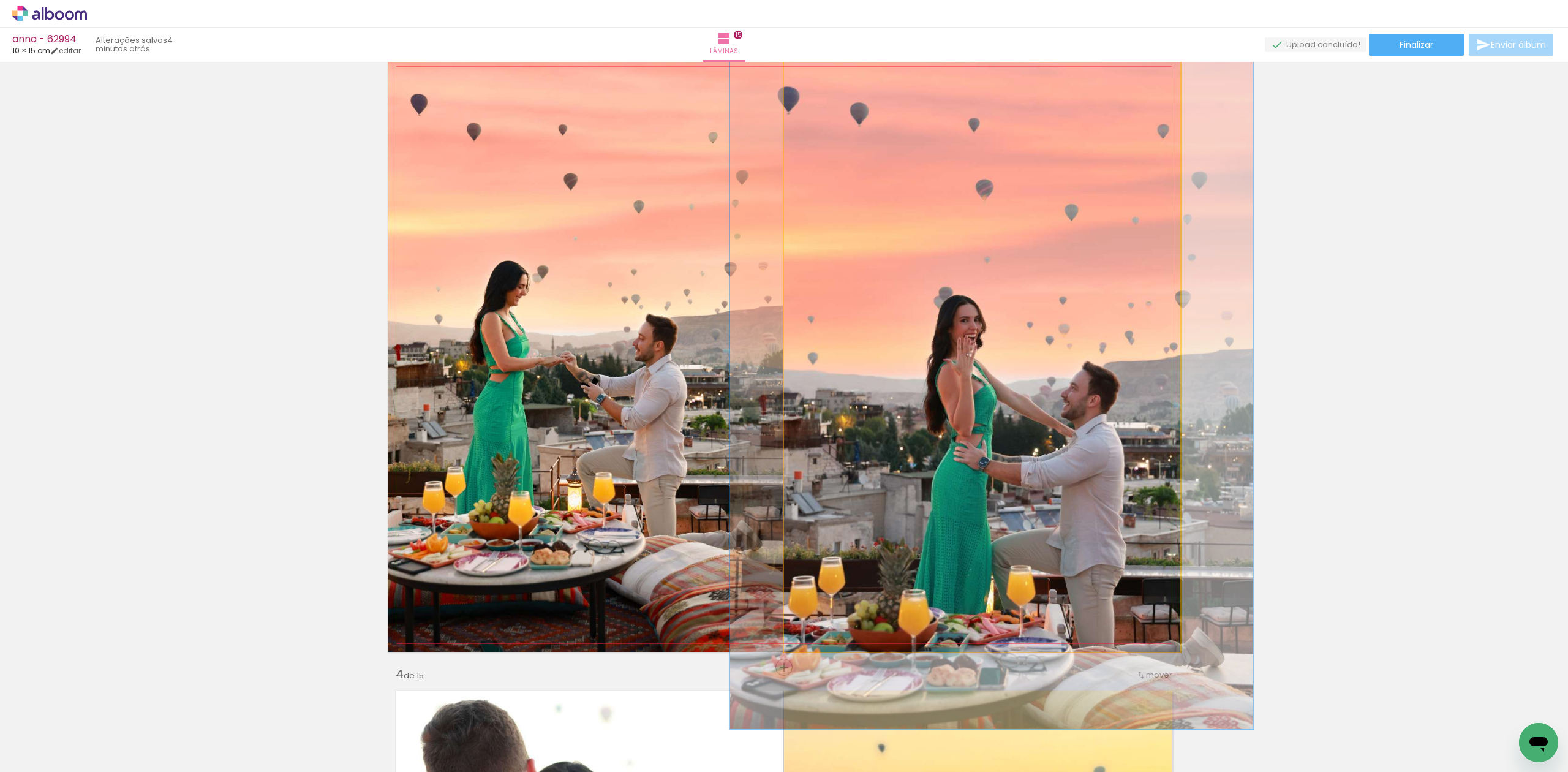
drag, startPoint x: 811, startPoint y: 68, endPoint x: 822, endPoint y: 67, distance: 11.0
type paper-slider "126"
click at [822, 67] on div at bounding box center [824, 70] width 19 height 19
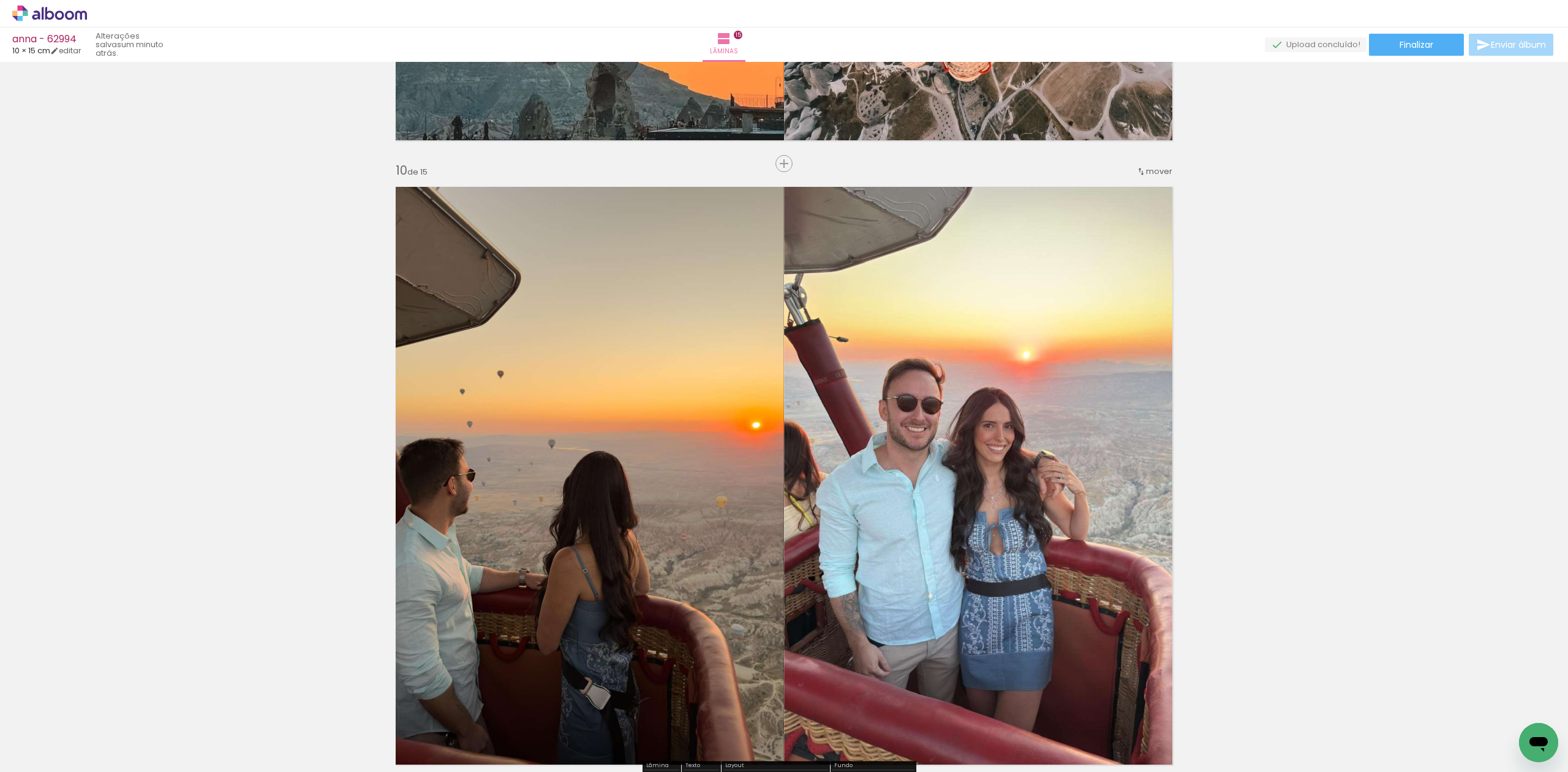
scroll to position [5538, 0]
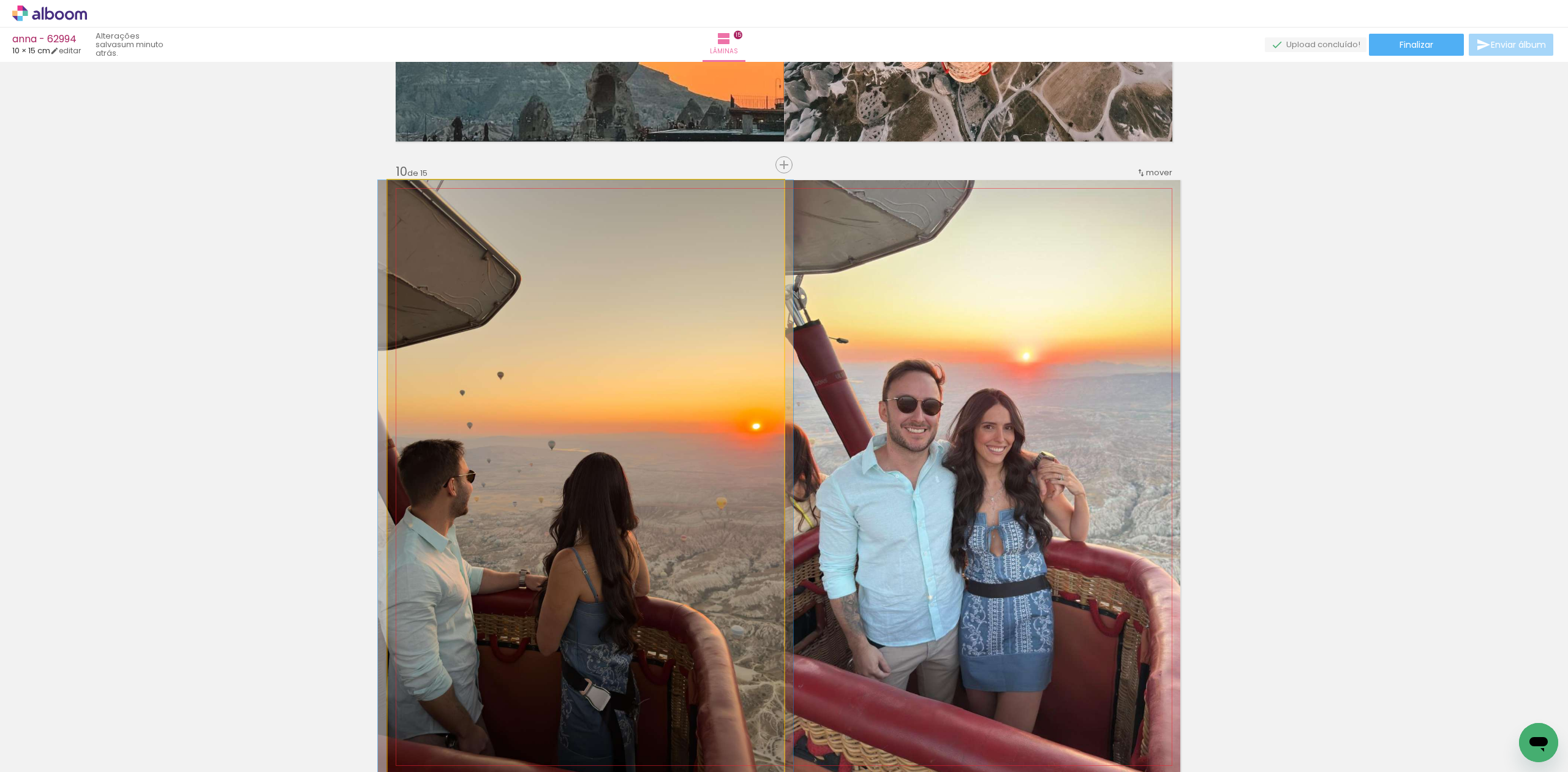
click at [554, 559] on quentale-photo at bounding box center [586, 477] width 396 height 594
drag, startPoint x: 415, startPoint y: 189, endPoint x: 405, endPoint y: 196, distance: 12.2
type paper-slider "100"
click at [406, 196] on div at bounding box center [416, 193] width 19 height 19
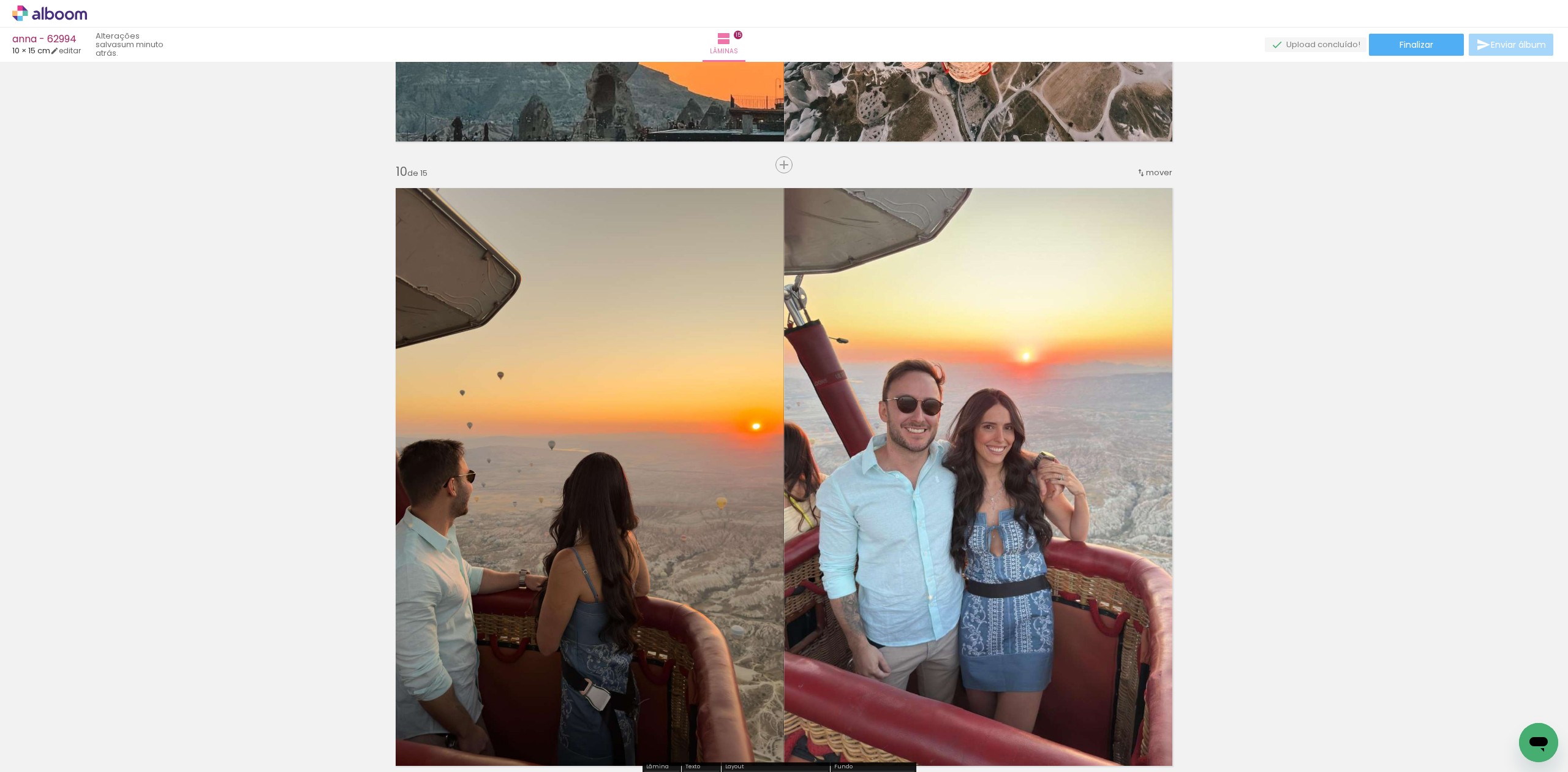
click at [850, 243] on quentale-photo at bounding box center [983, 477] width 396 height 594
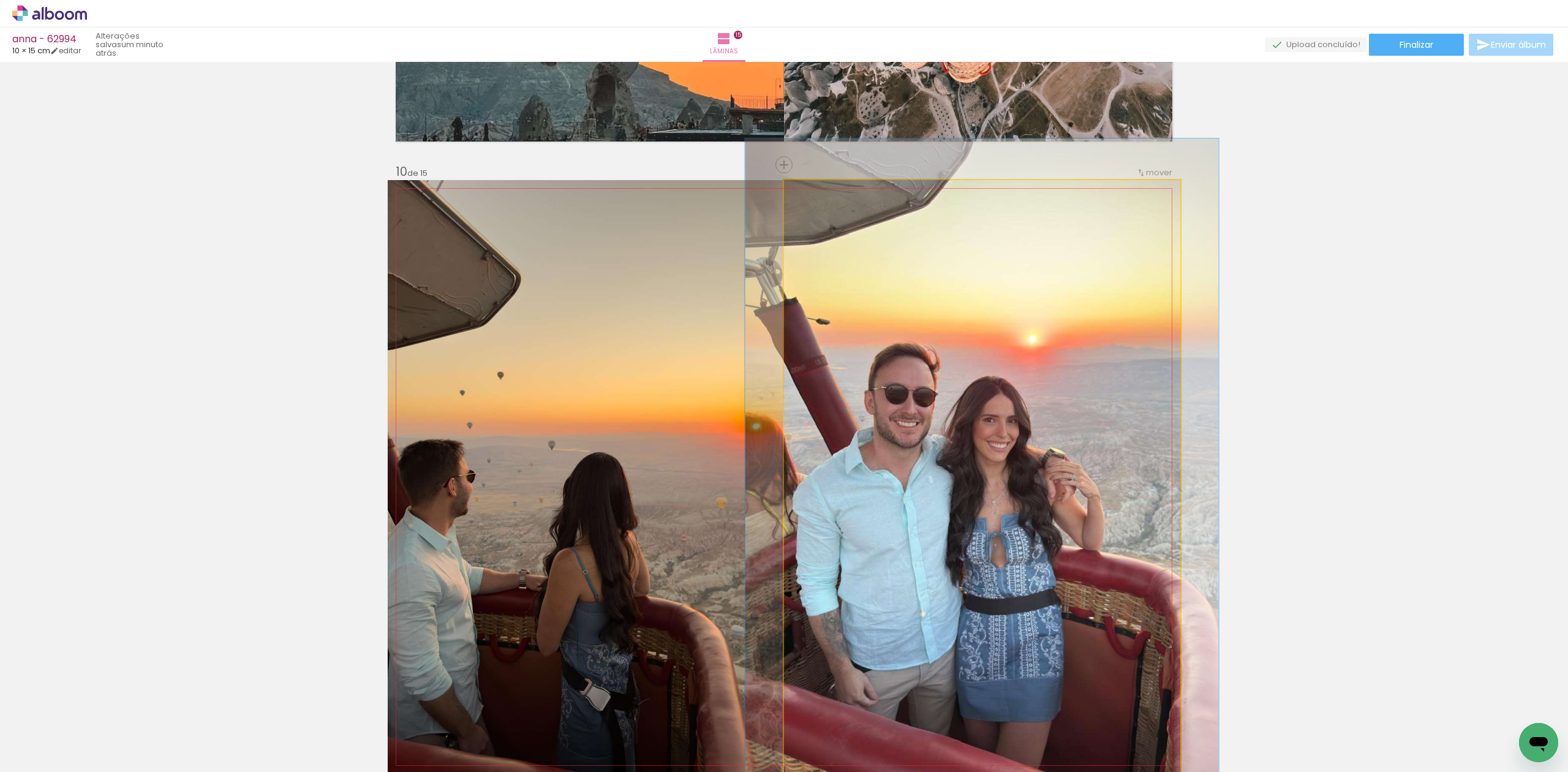
click at [816, 199] on div at bounding box center [818, 193] width 19 height 19
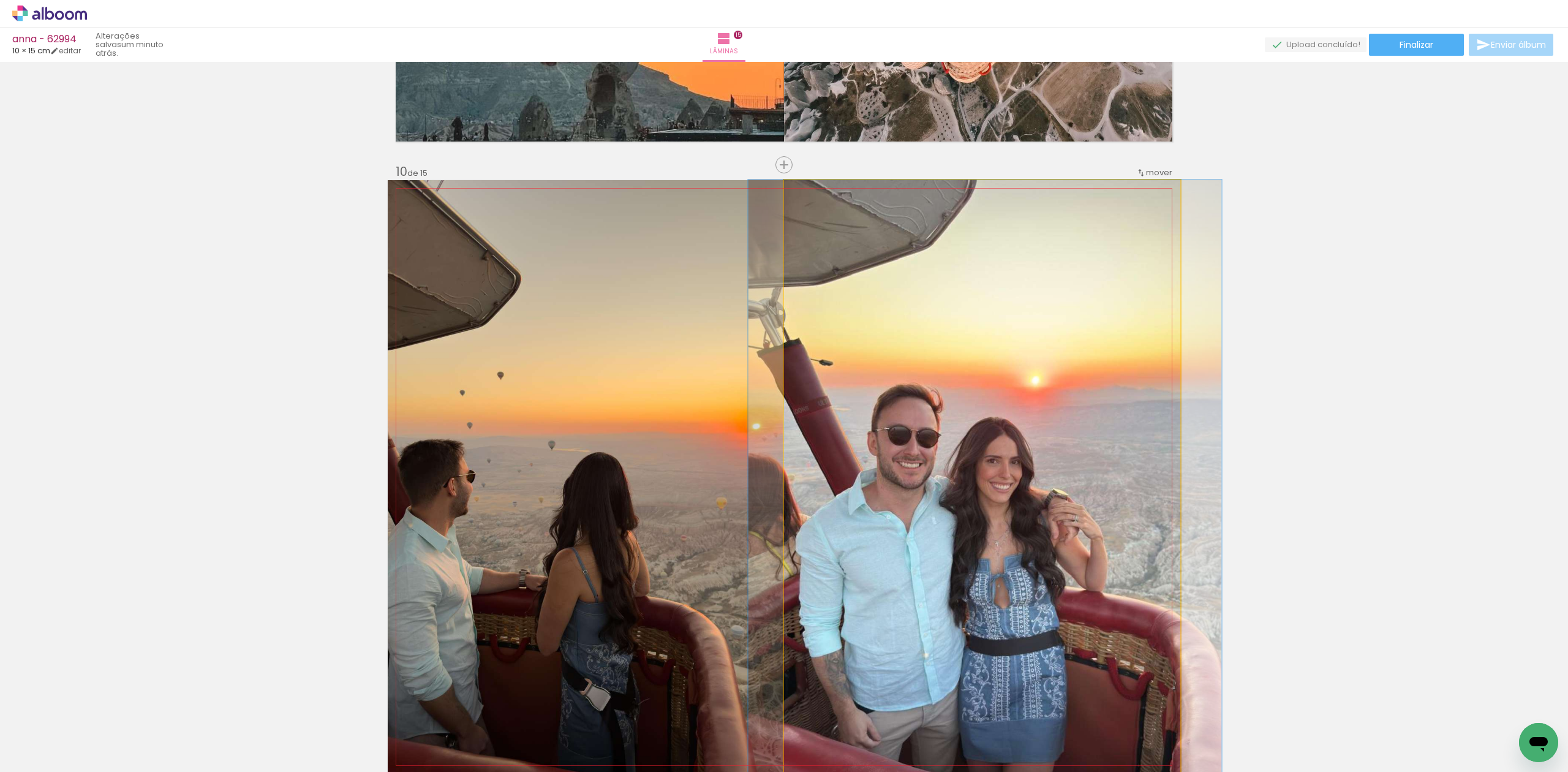
drag, startPoint x: 973, startPoint y: 394, endPoint x: 976, endPoint y: 525, distance: 131.0
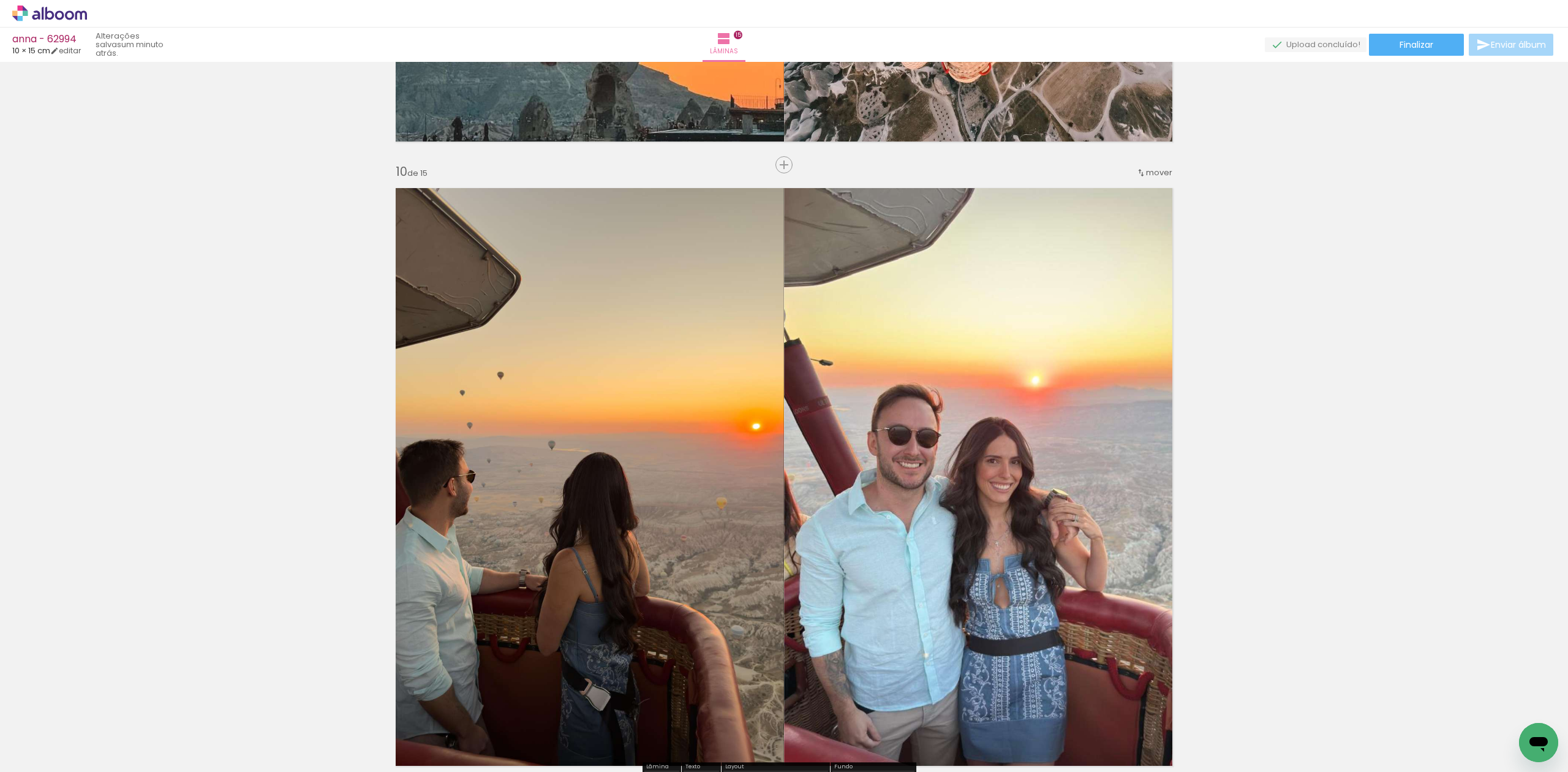
scroll to position [5620, 0]
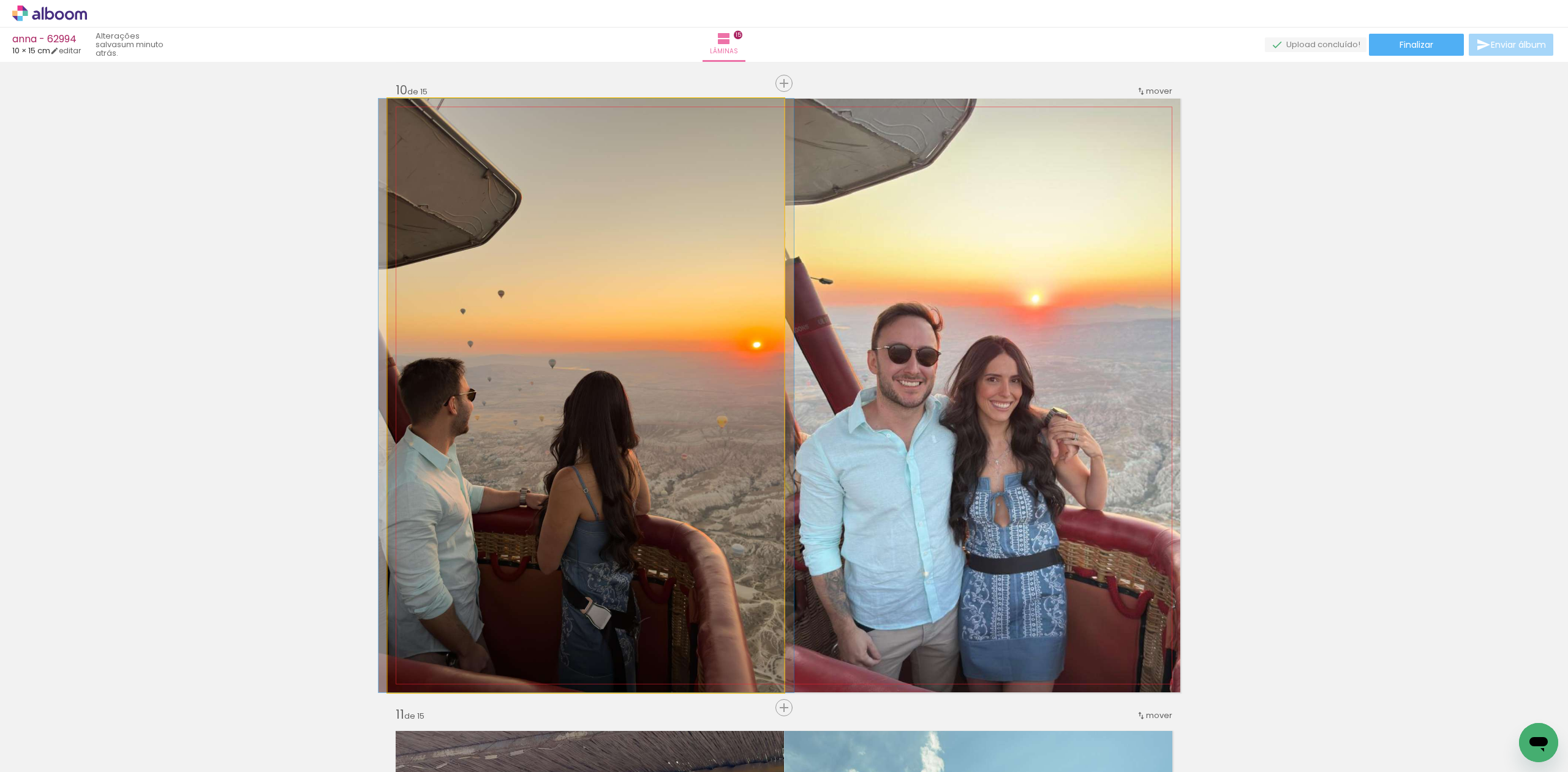
drag, startPoint x: 582, startPoint y: 263, endPoint x: 582, endPoint y: 218, distance: 45.0
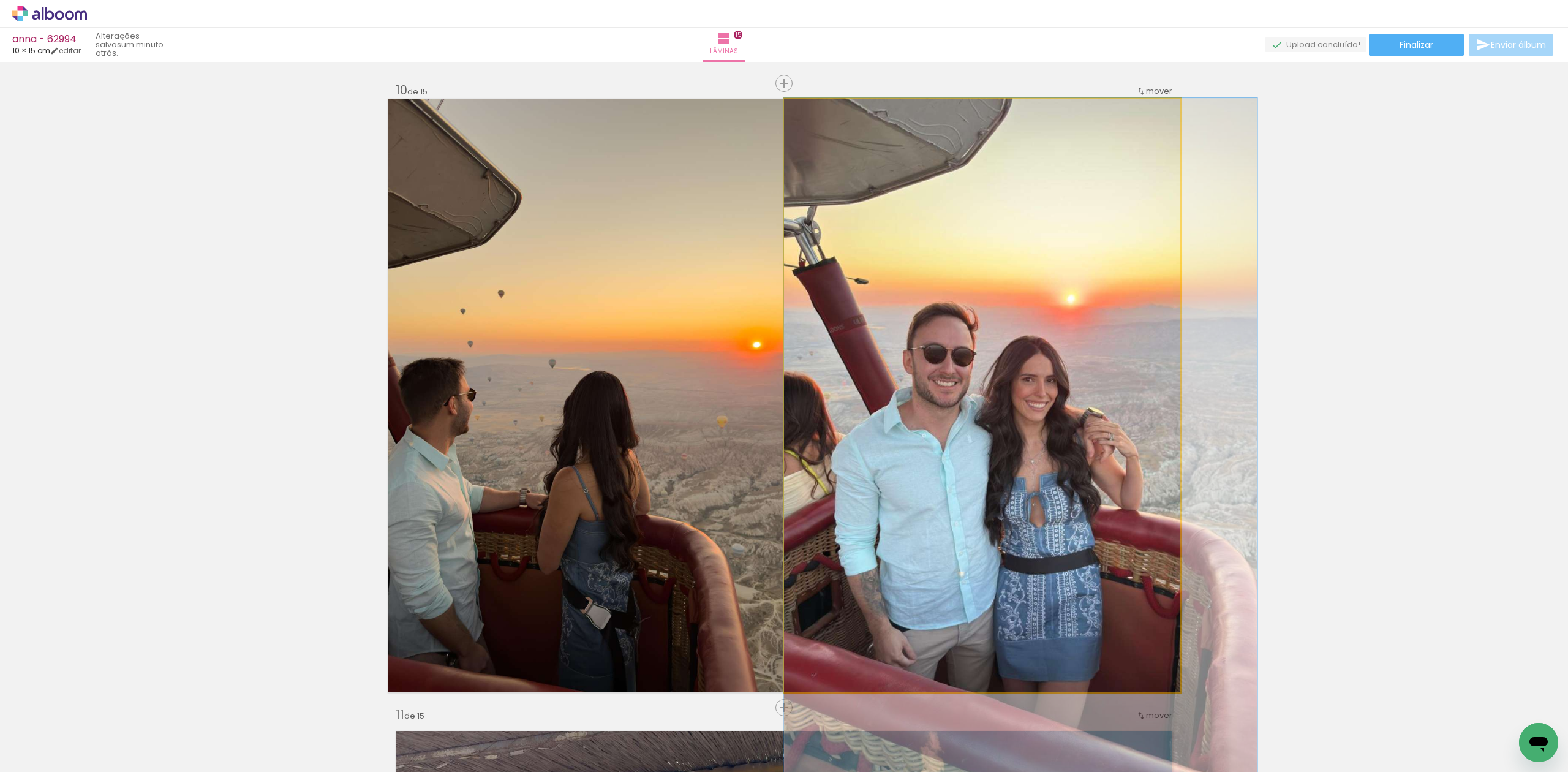
drag, startPoint x: 972, startPoint y: 325, endPoint x: 1010, endPoint y: 365, distance: 55.2
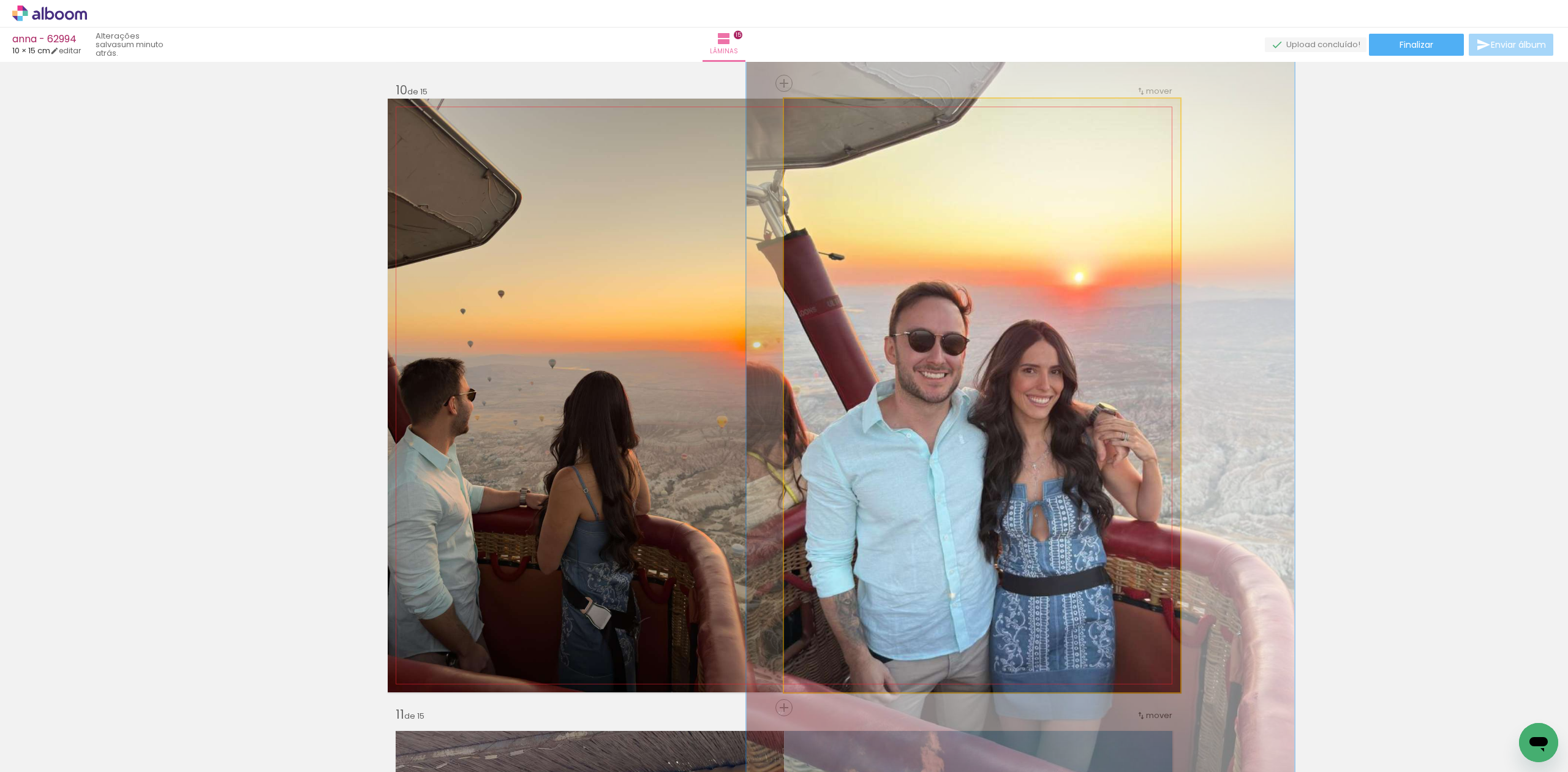
click at [822, 120] on div at bounding box center [827, 111] width 19 height 19
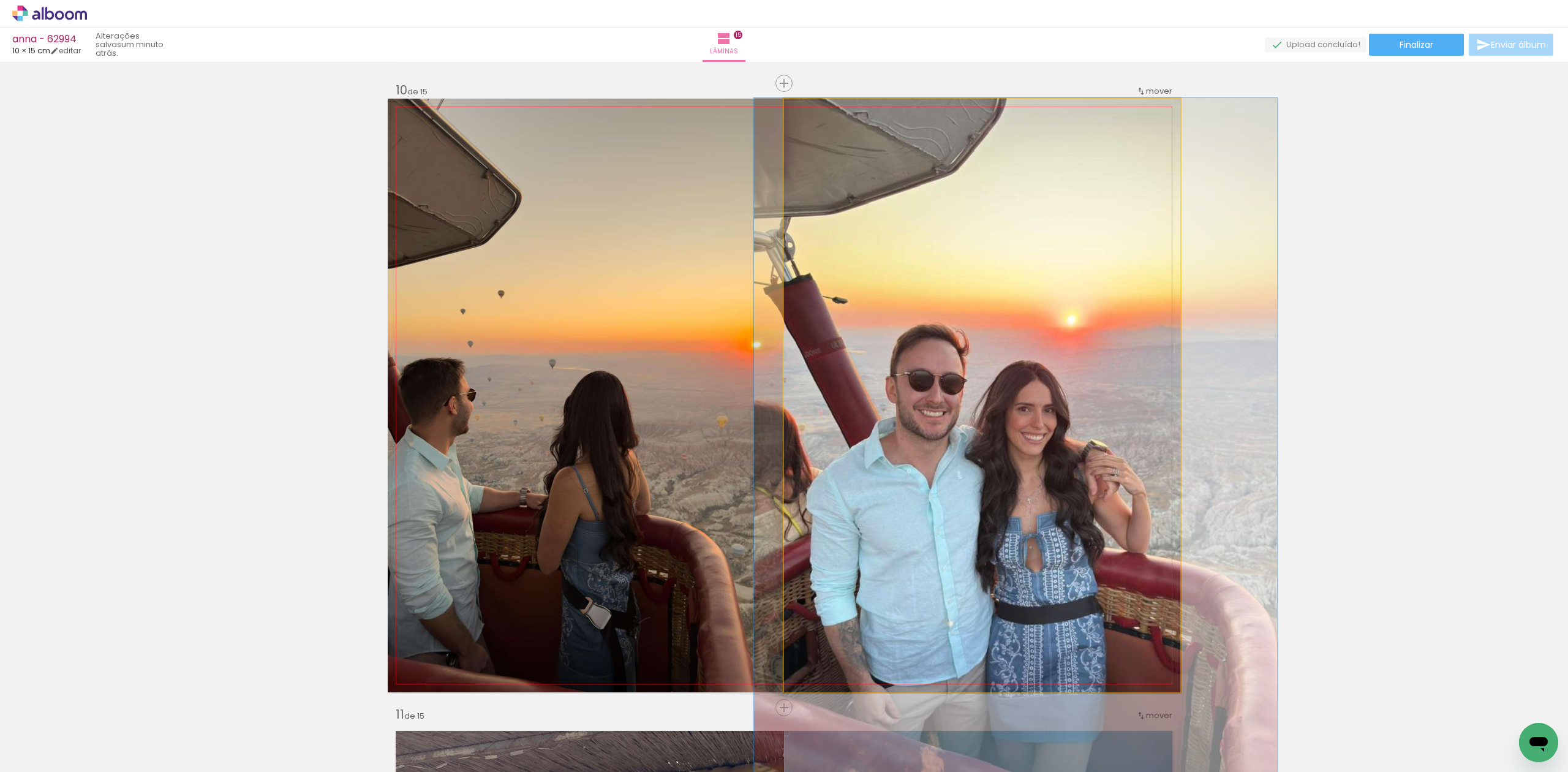
drag, startPoint x: 1000, startPoint y: 349, endPoint x: 998, endPoint y: 447, distance: 98.0
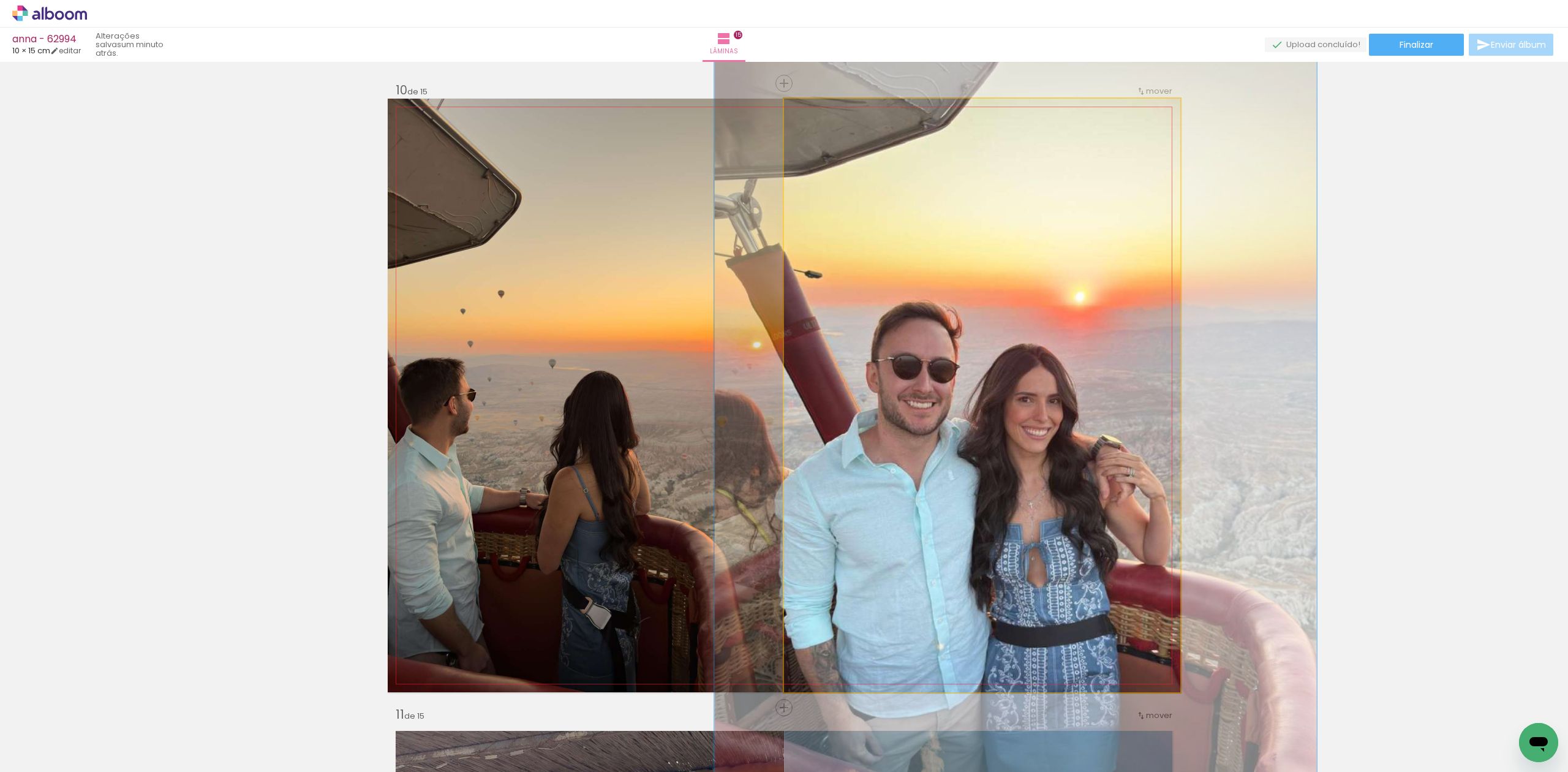
drag, startPoint x: 822, startPoint y: 111, endPoint x: 834, endPoint y: 112, distance: 12.0
type paper-slider "152"
click at [834, 112] on div at bounding box center [835, 111] width 11 height 11
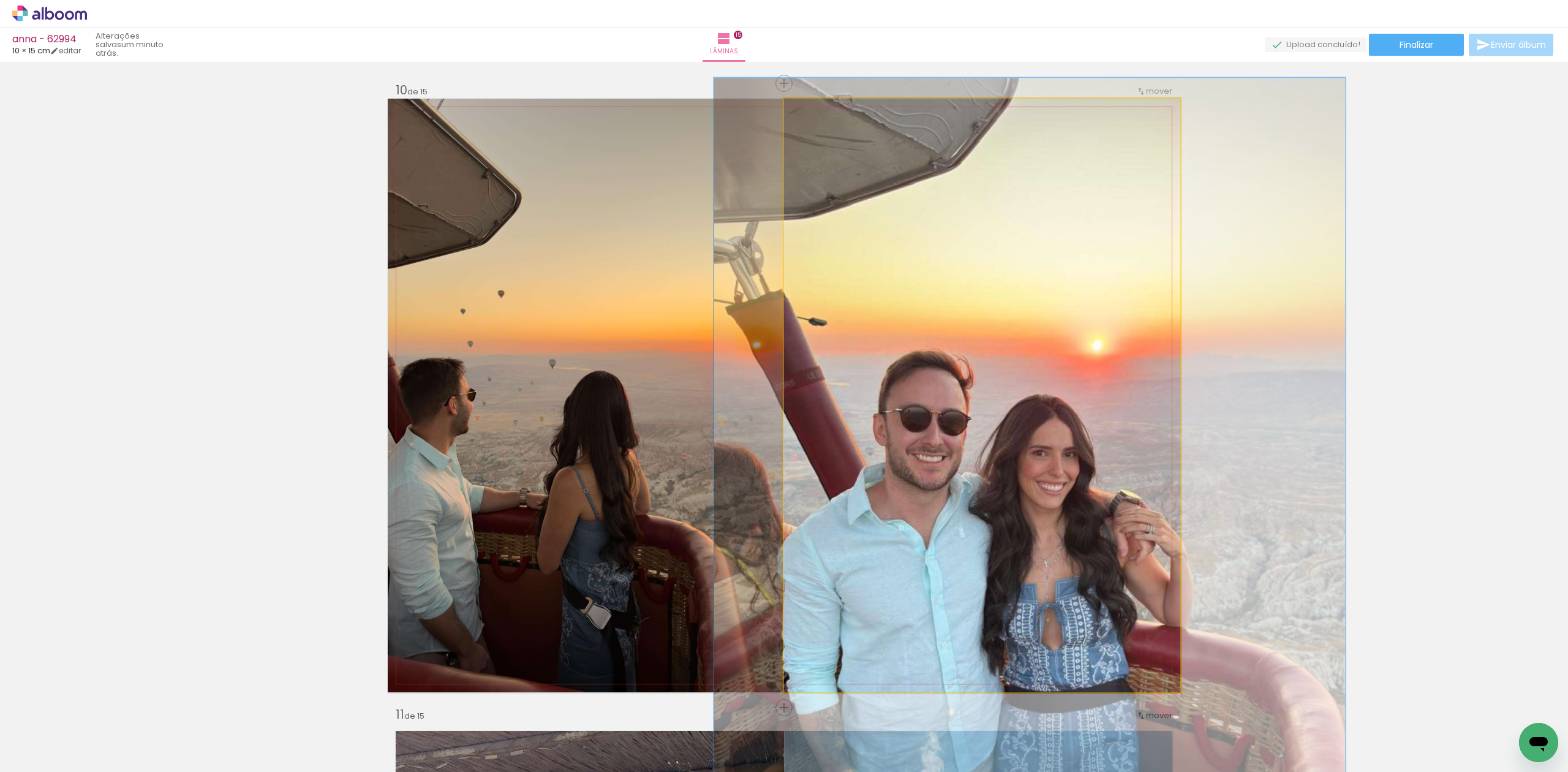
drag, startPoint x: 887, startPoint y: 186, endPoint x: 900, endPoint y: 237, distance: 52.6
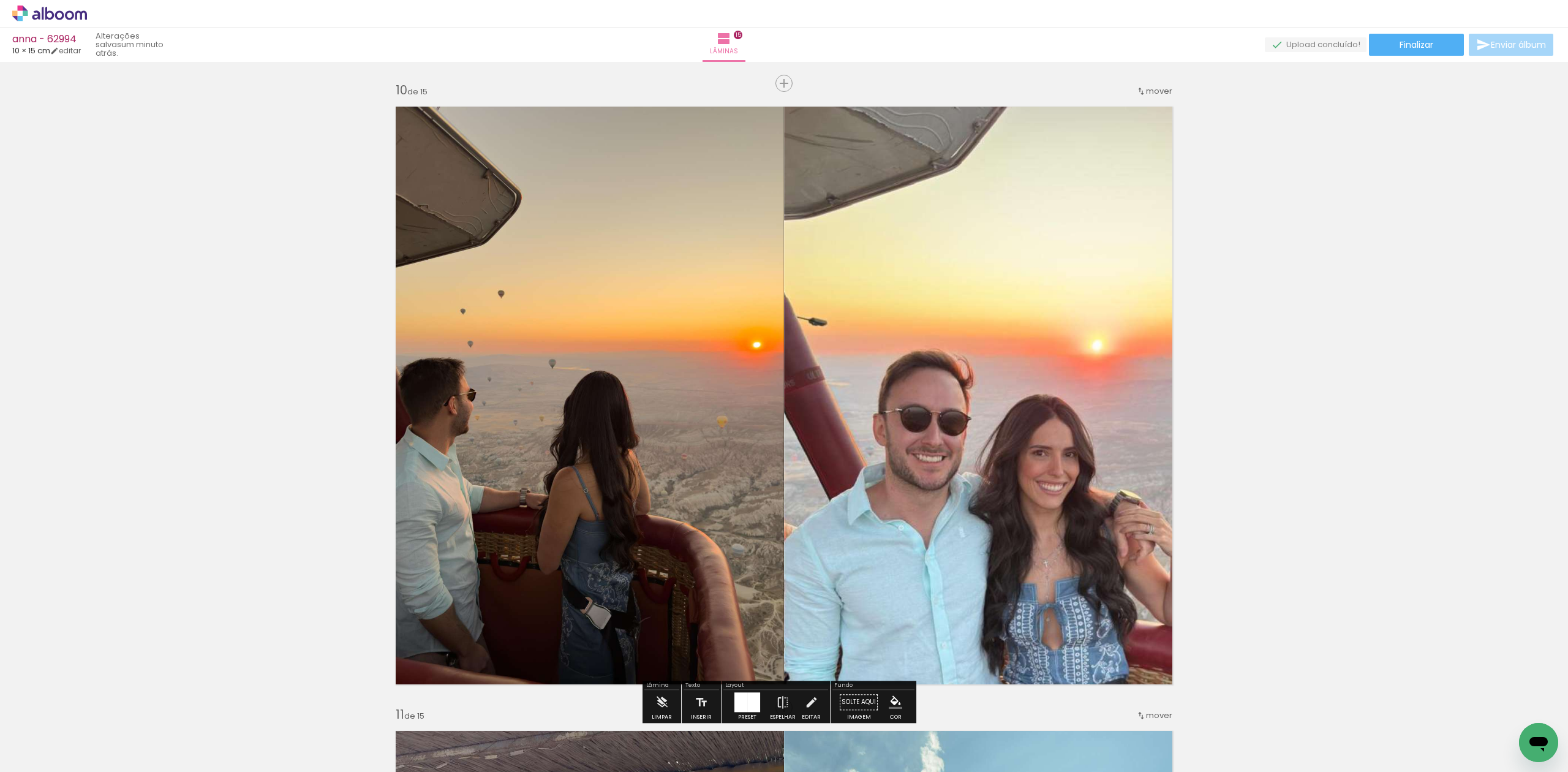
scroll to position [5701, 0]
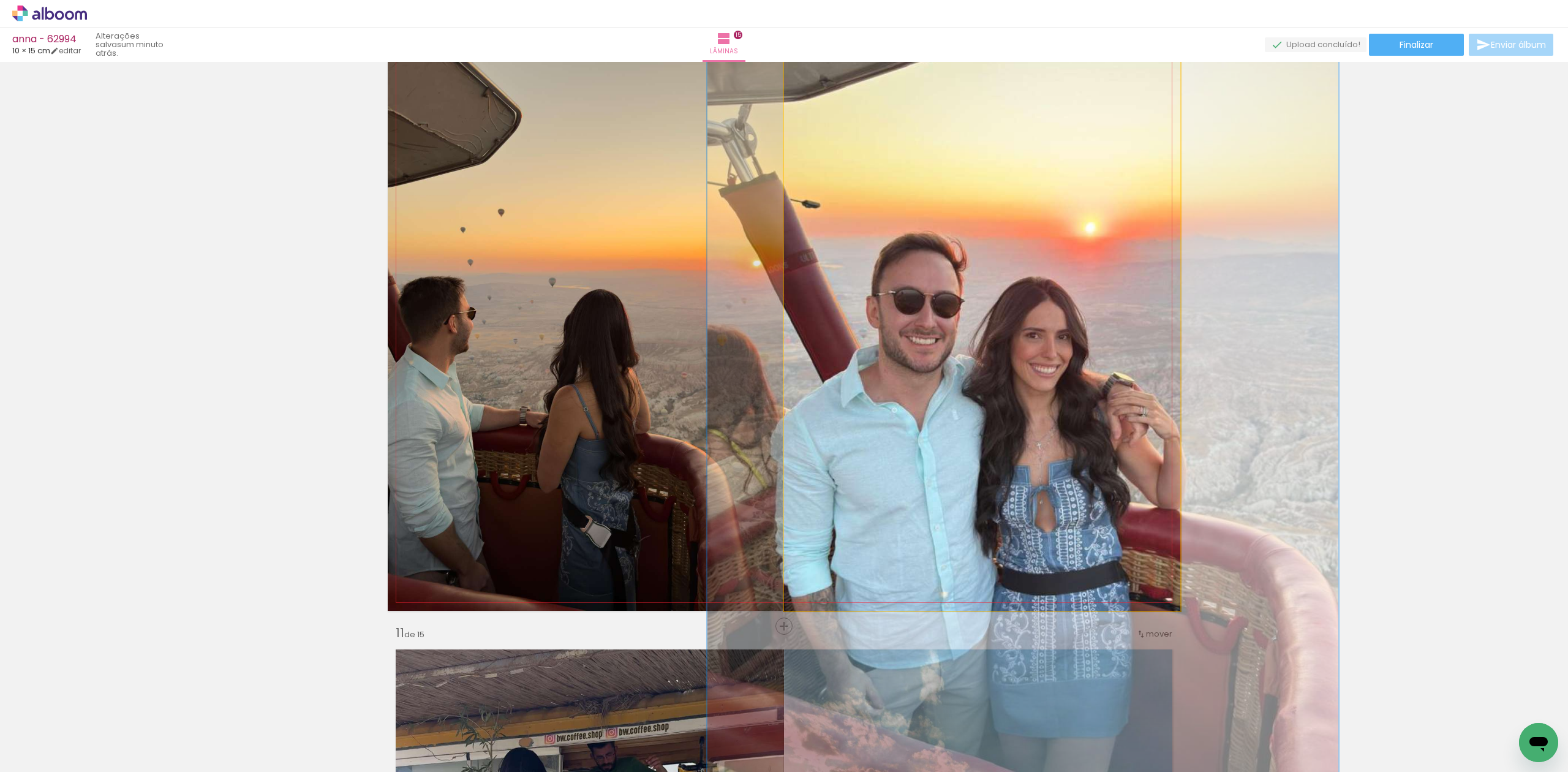
drag, startPoint x: 1008, startPoint y: 292, endPoint x: 1001, endPoint y: 256, distance: 36.7
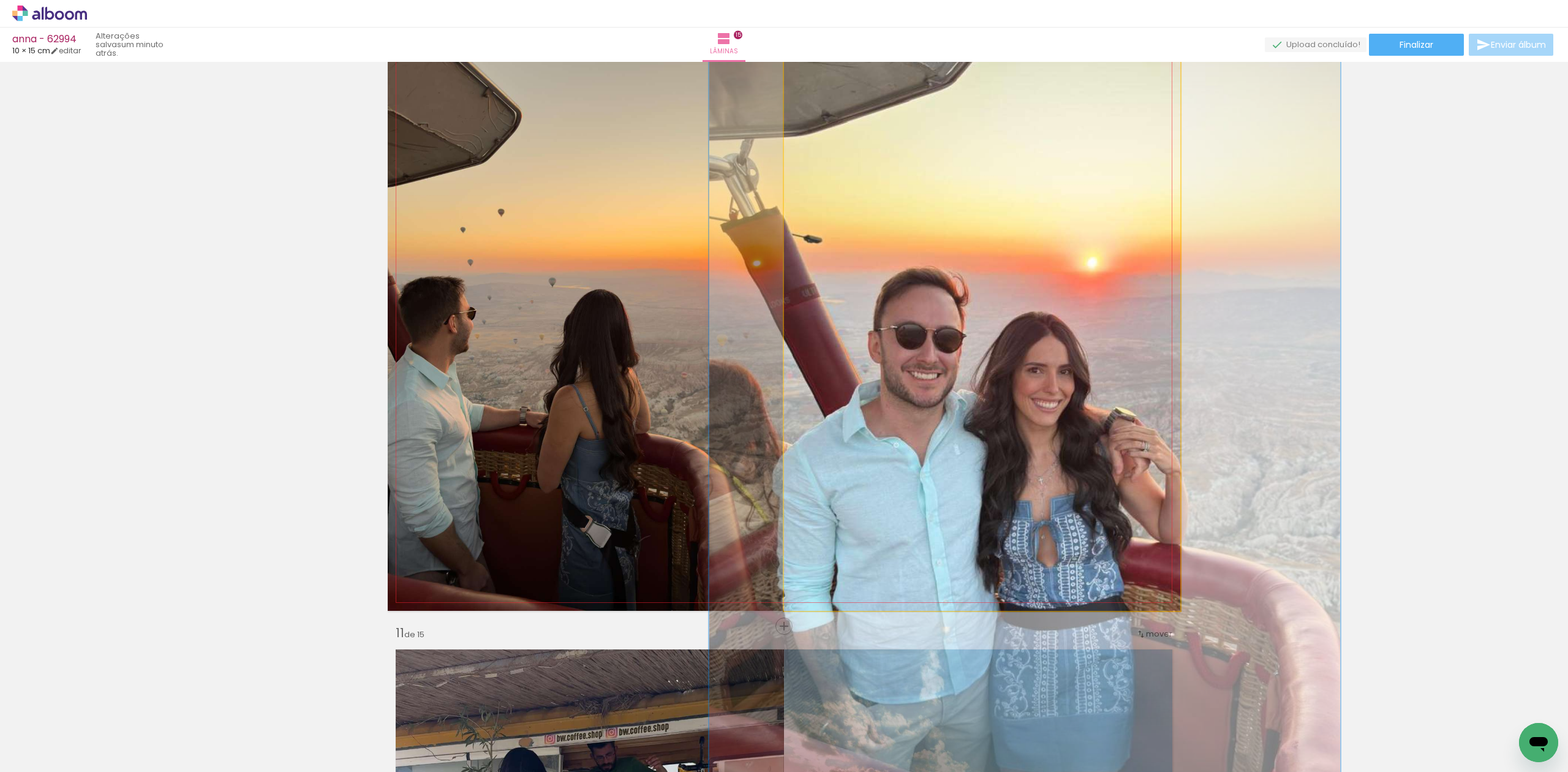
drag, startPoint x: 987, startPoint y: 271, endPoint x: 991, endPoint y: 304, distance: 33.2
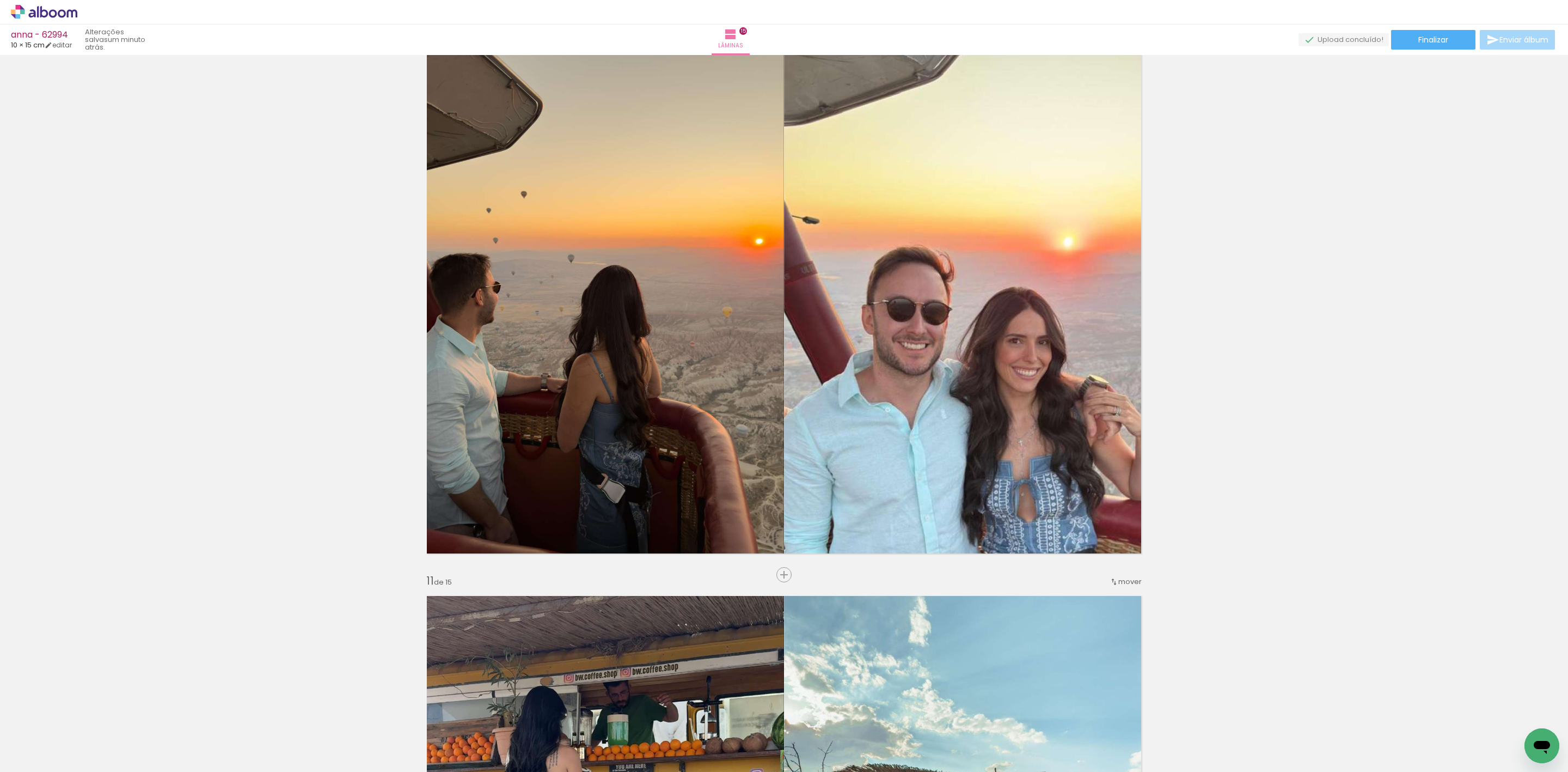
scroll to position [5151, 0]
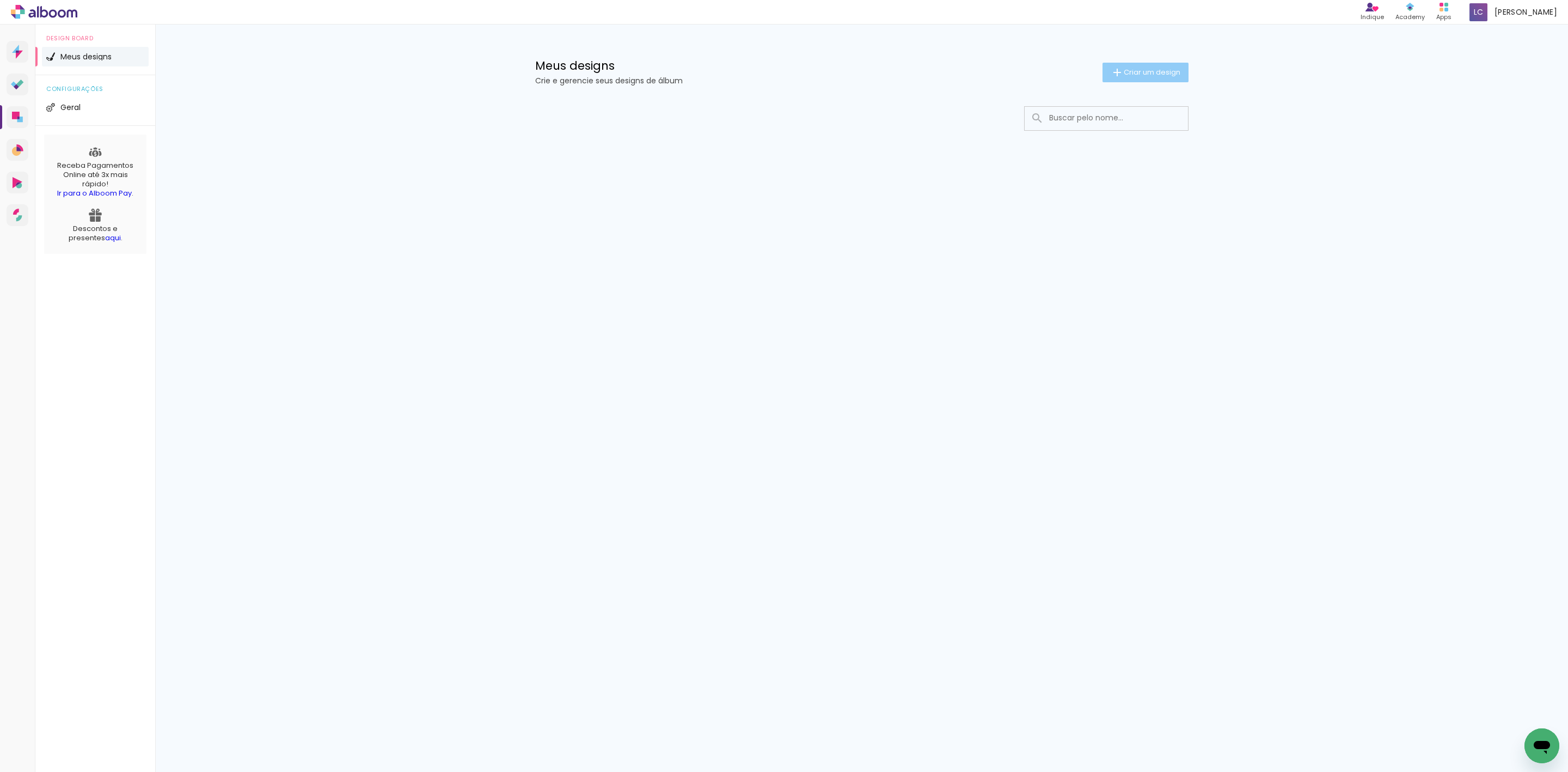
click at [1113, 67] on iron-icon at bounding box center [1117, 72] width 13 height 13
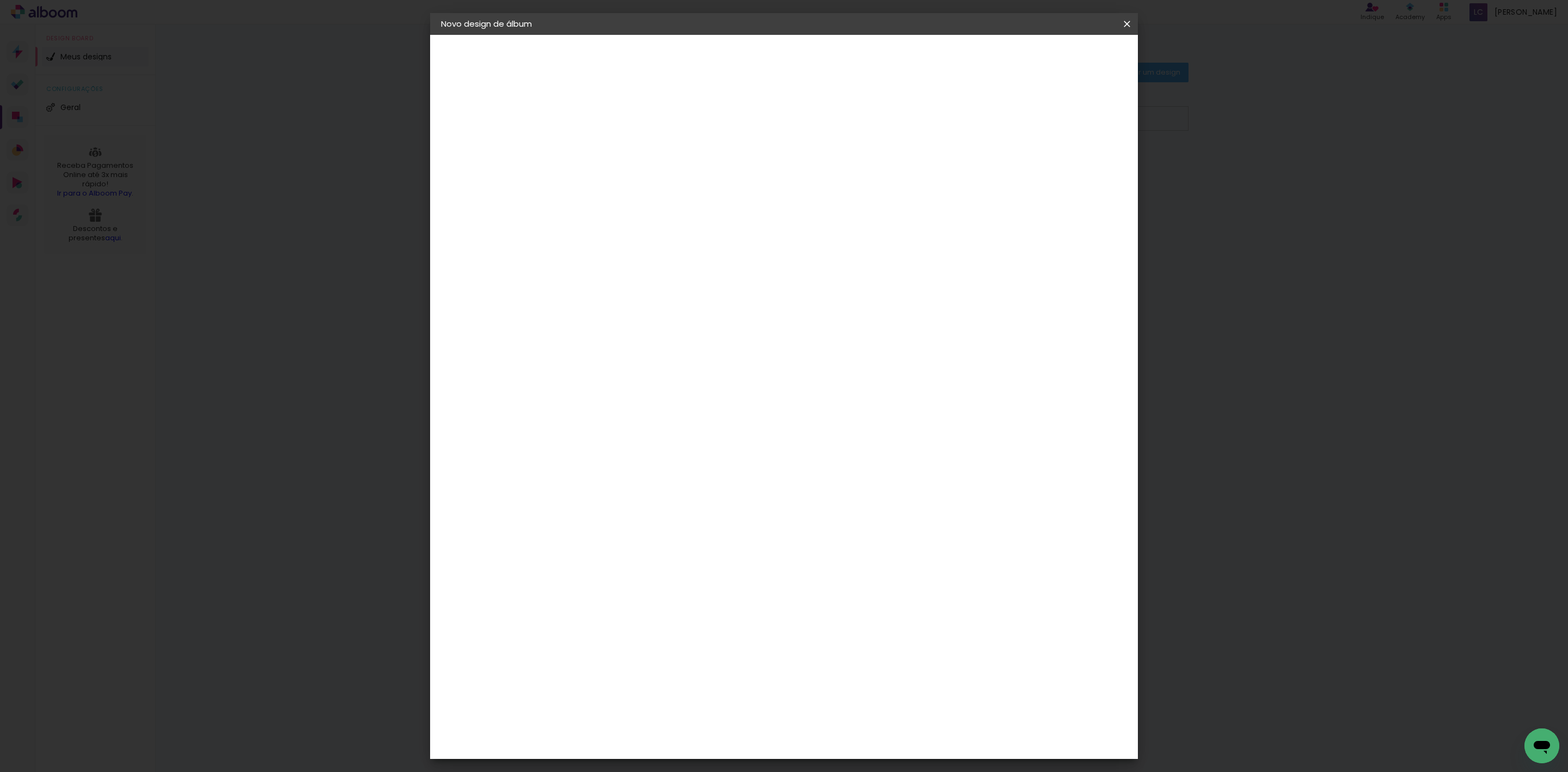
click at [619, 150] on input at bounding box center [619, 146] width 0 height 17
type input "edeneia - 62693"
type paper-input "edeneia - 62693"
click at [730, 57] on paper-button "Avançar" at bounding box center [704, 58] width 54 height 19
click at [823, 167] on paper-item "Tamanho Livre" at bounding box center [770, 166] width 105 height 24
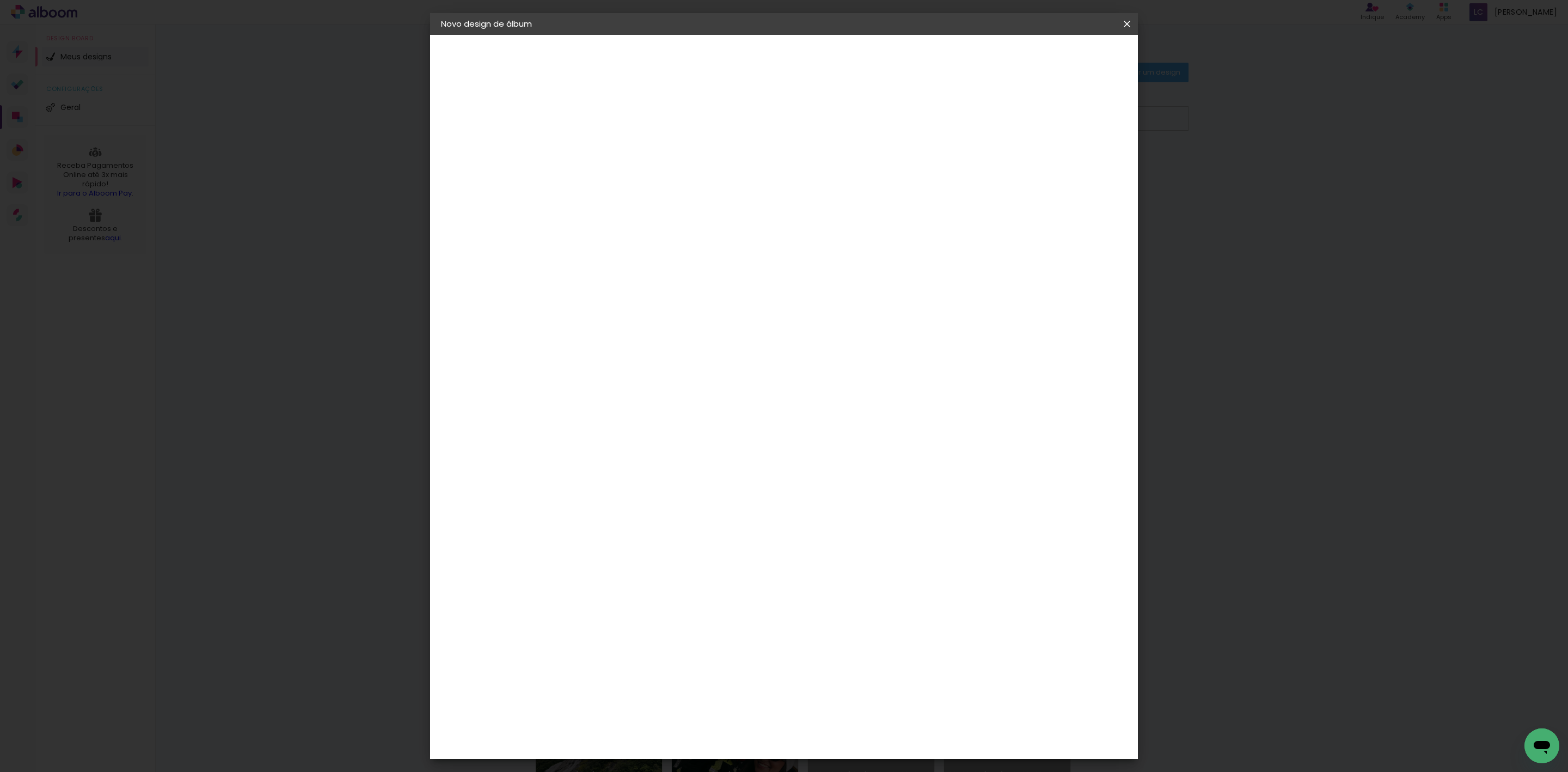
click at [839, 69] on header "Fornecedor Escolha um fornecedor ou avance com o tamanho livre. Voltar Avançar" at bounding box center [704, 67] width 267 height 65
click at [0, 0] on slot "Avançar" at bounding box center [0, 0] width 0 height 0
click at [843, 447] on input "60" at bounding box center [842, 452] width 28 height 16
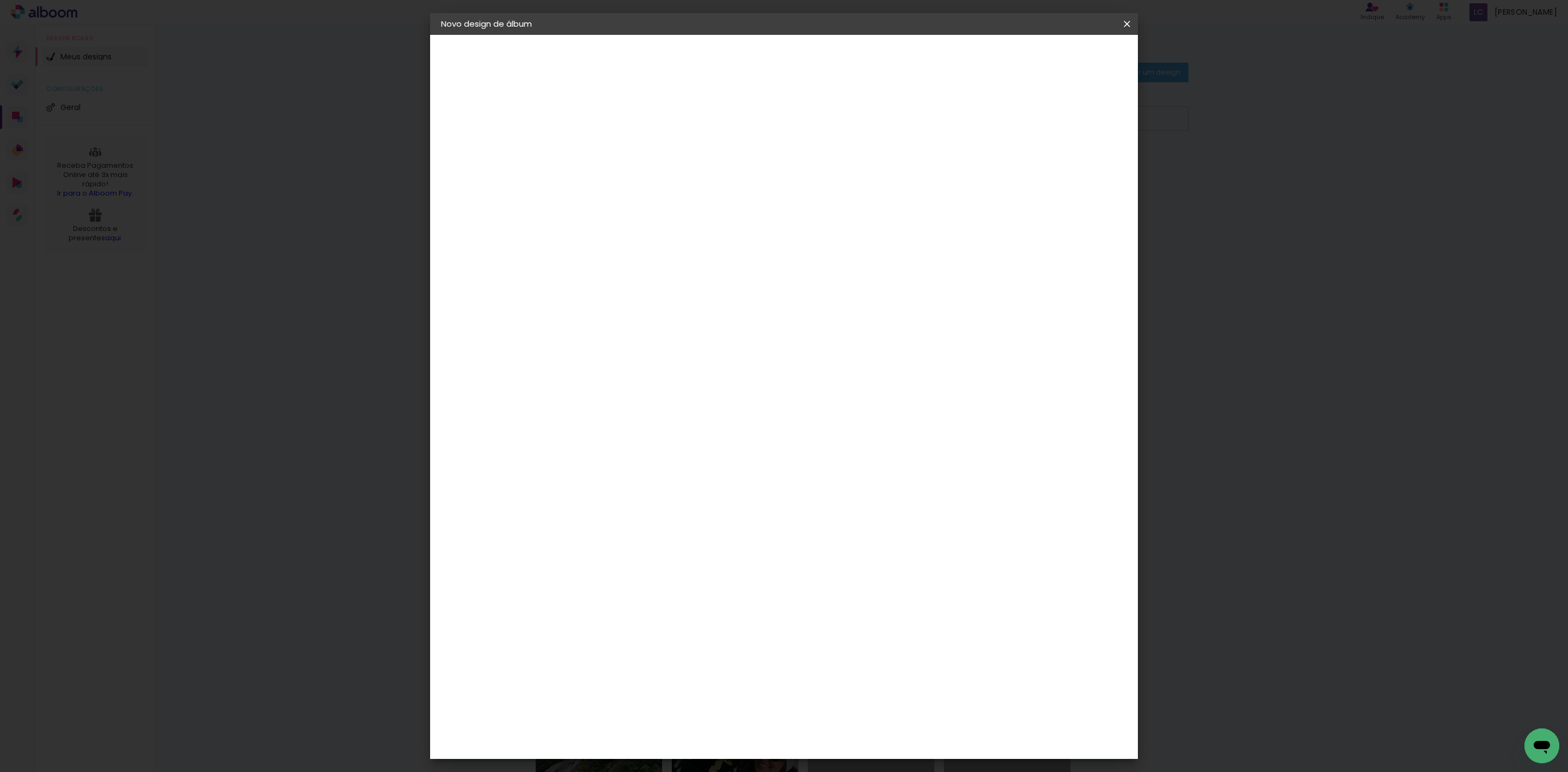
type input "20,3"
type paper-input "20,3"
click at [600, 502] on input "30" at bounding box center [596, 499] width 28 height 16
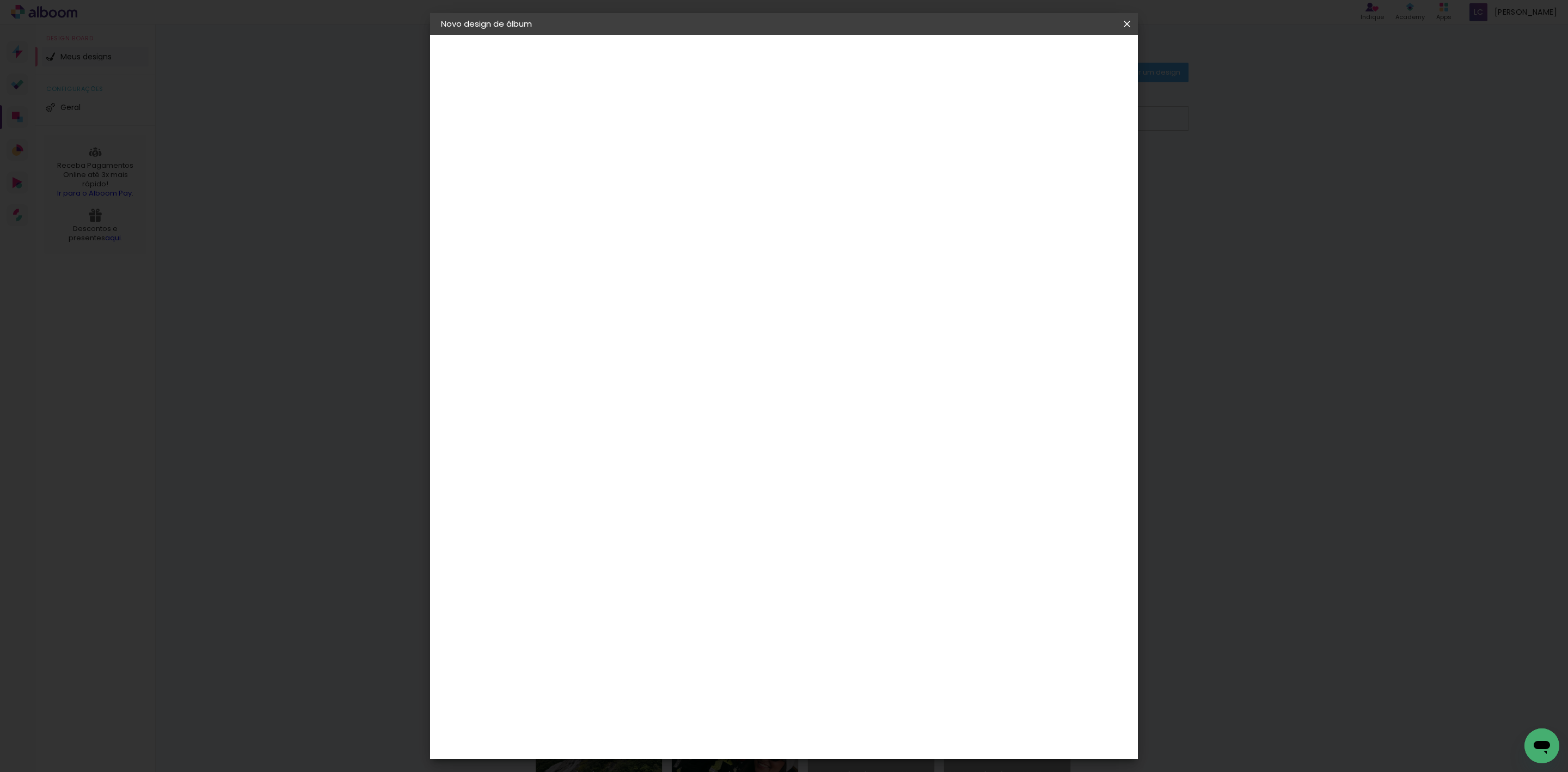
click at [600, 502] on input "30" at bounding box center [596, 499] width 28 height 16
type input "15,2"
type paper-input "15,2"
type input "4"
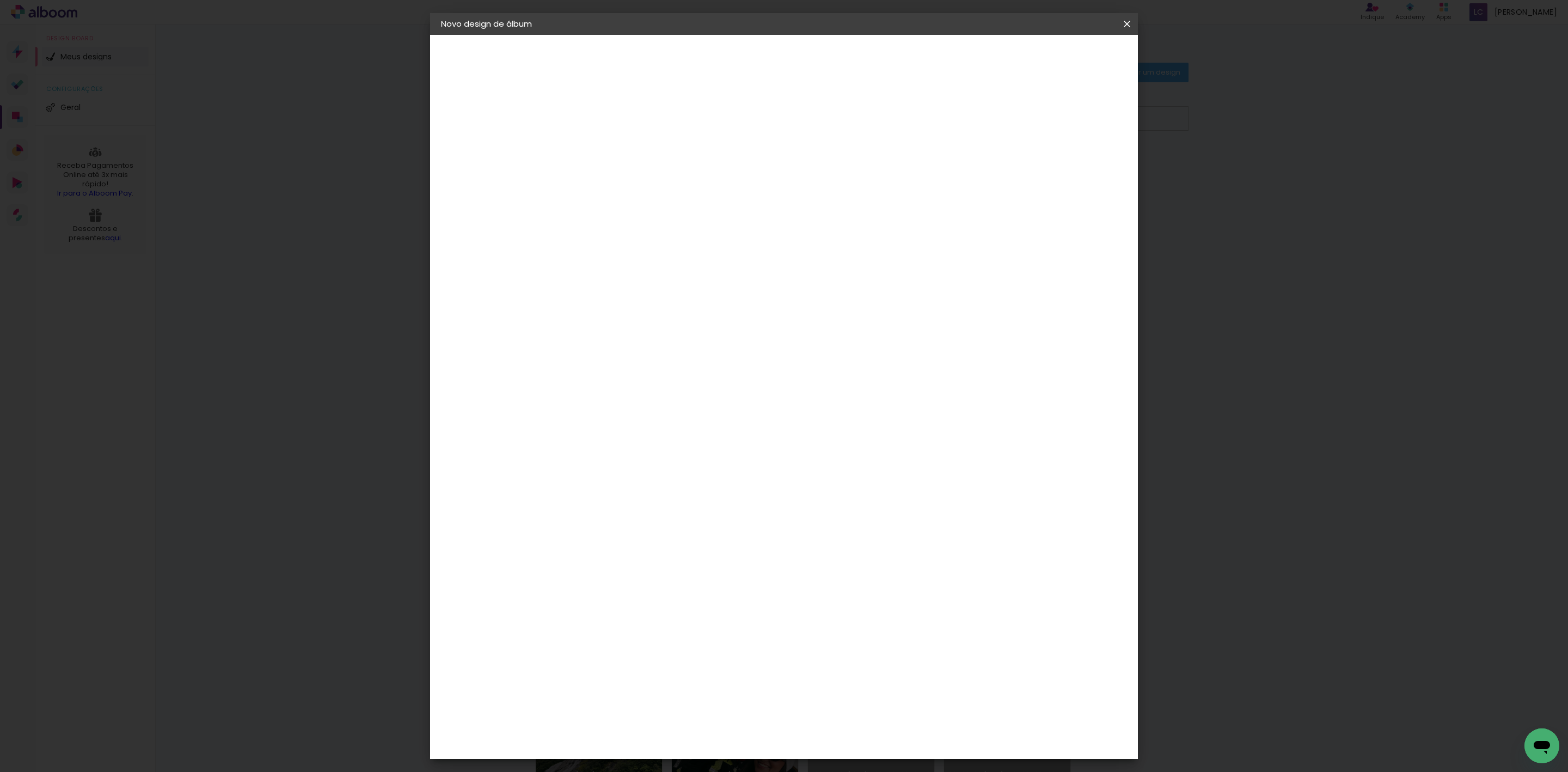
type paper-input "4"
click at [1062, 169] on input "4" at bounding box center [1053, 165] width 19 height 16
type input "3"
type paper-input "3"
click at [1062, 169] on input "3" at bounding box center [1053, 165] width 19 height 16
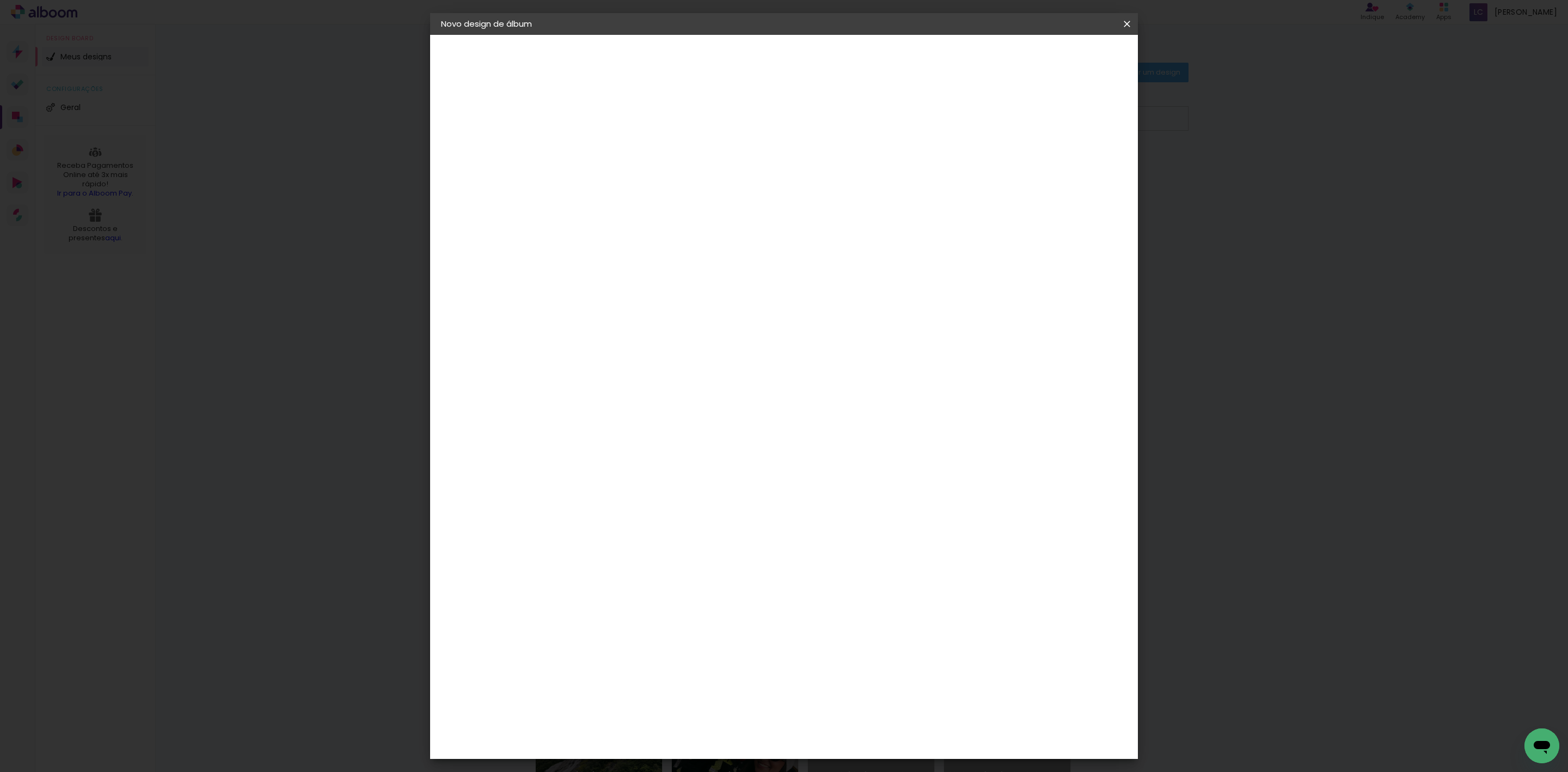
type input "2"
type paper-input "2"
click at [1066, 169] on input "2" at bounding box center [1061, 165] width 19 height 16
click at [1054, 55] on span "Iniciar design" at bounding box center [1029, 57] width 50 height 7
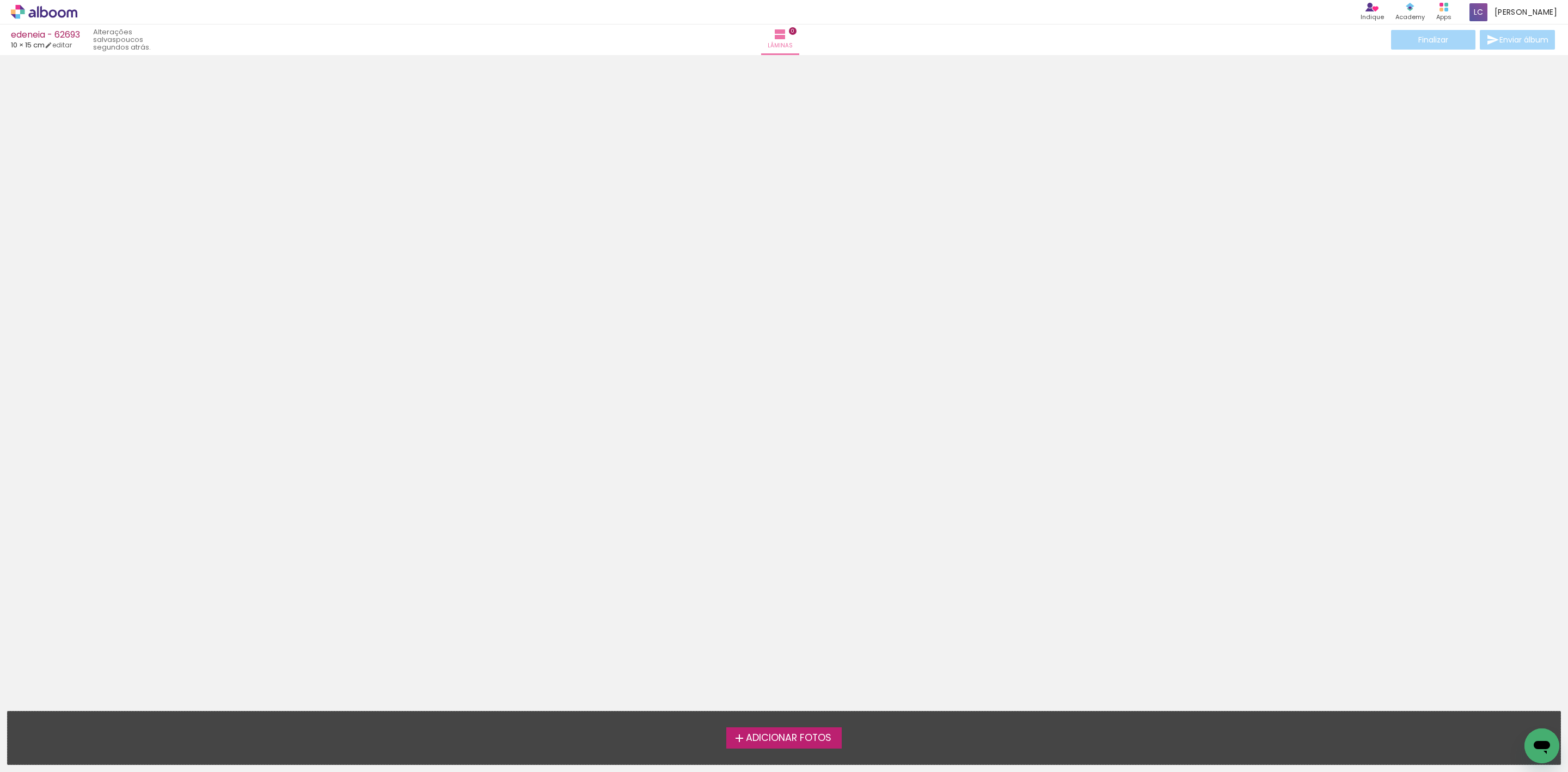
click at [50, 16] on icon at bounding box center [53, 13] width 8 height 8
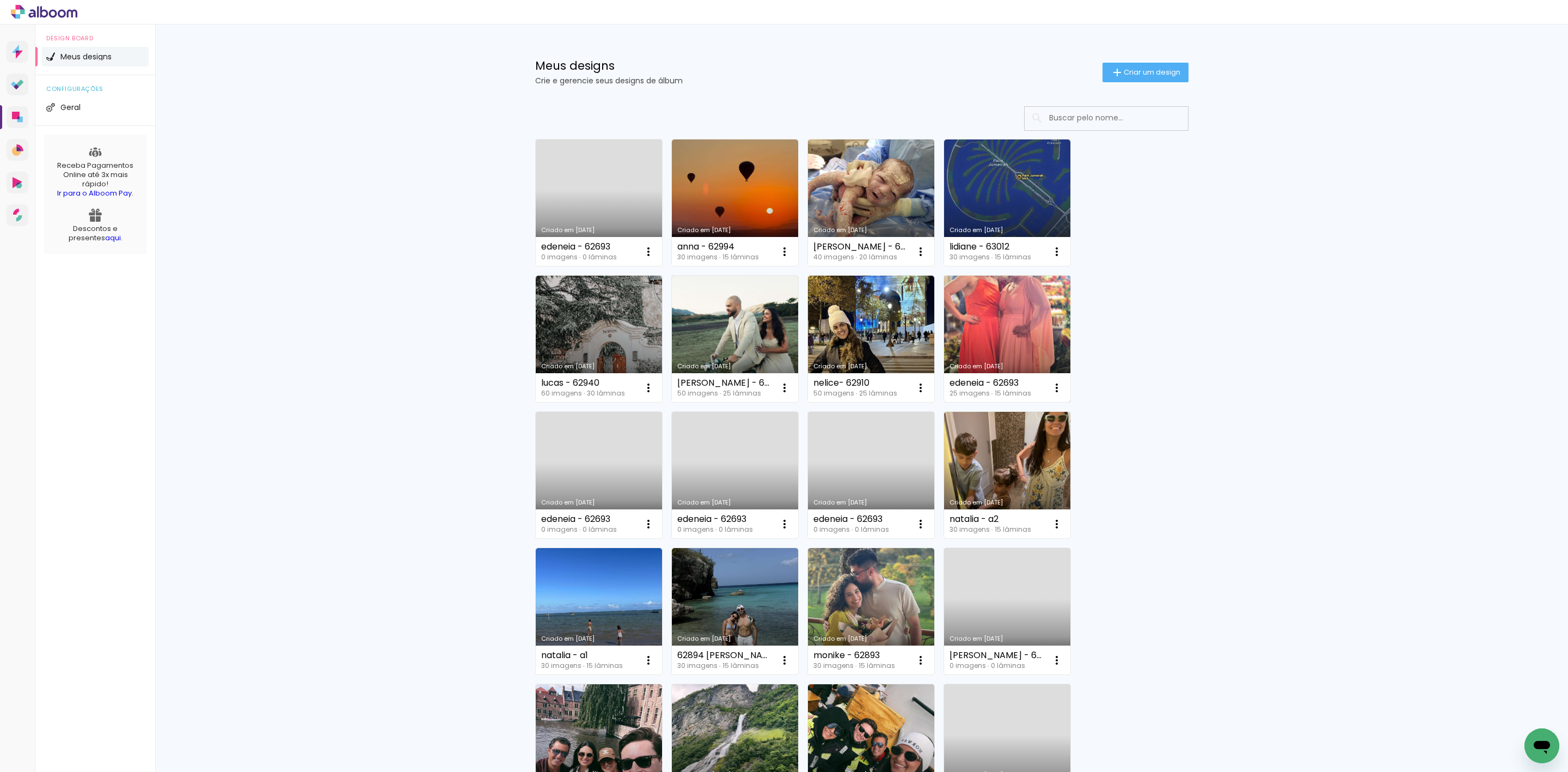
click at [1024, 305] on link "Criado em [DATE]" at bounding box center [1007, 339] width 127 height 127
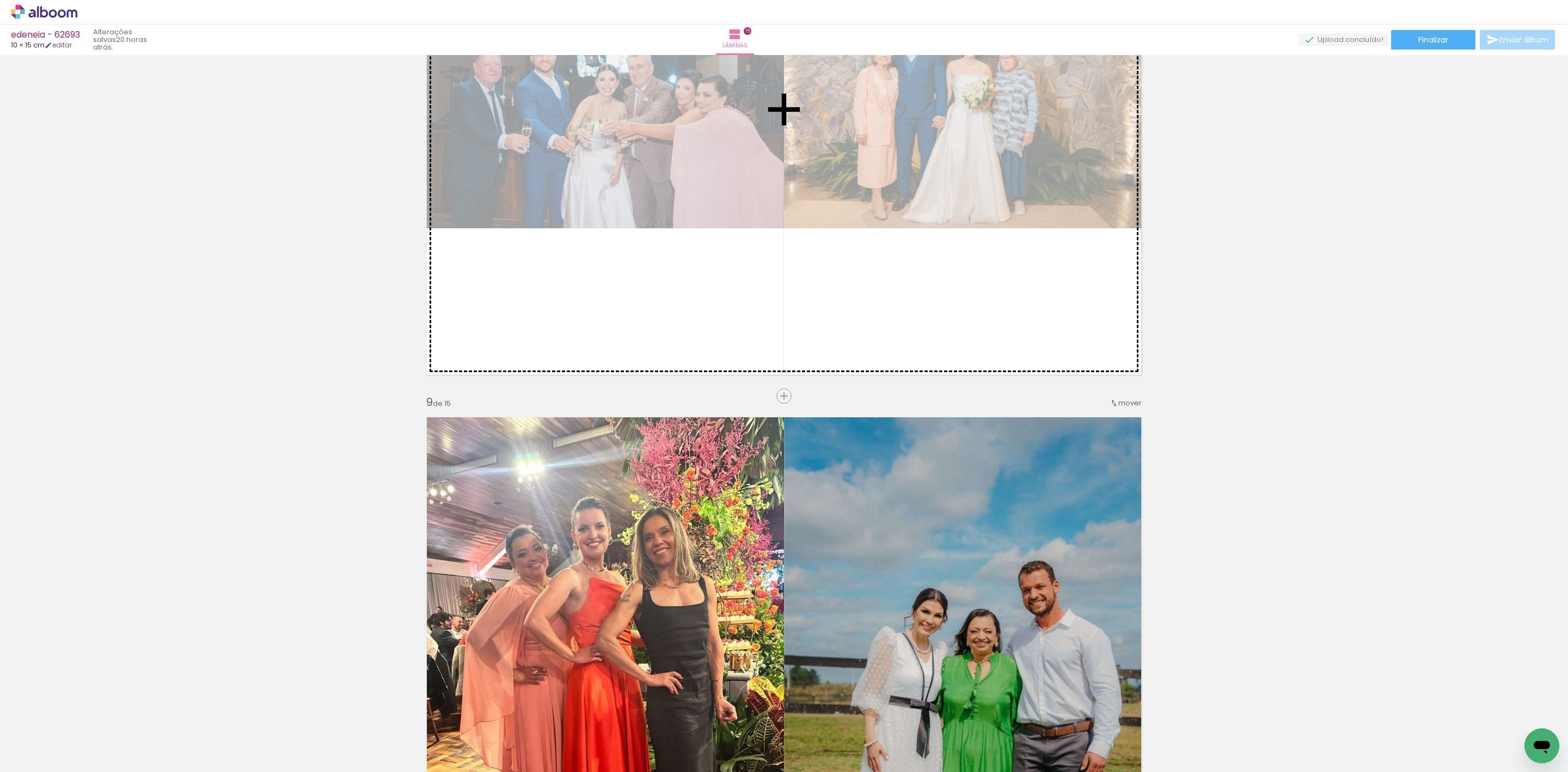
scroll to position [4329, 0]
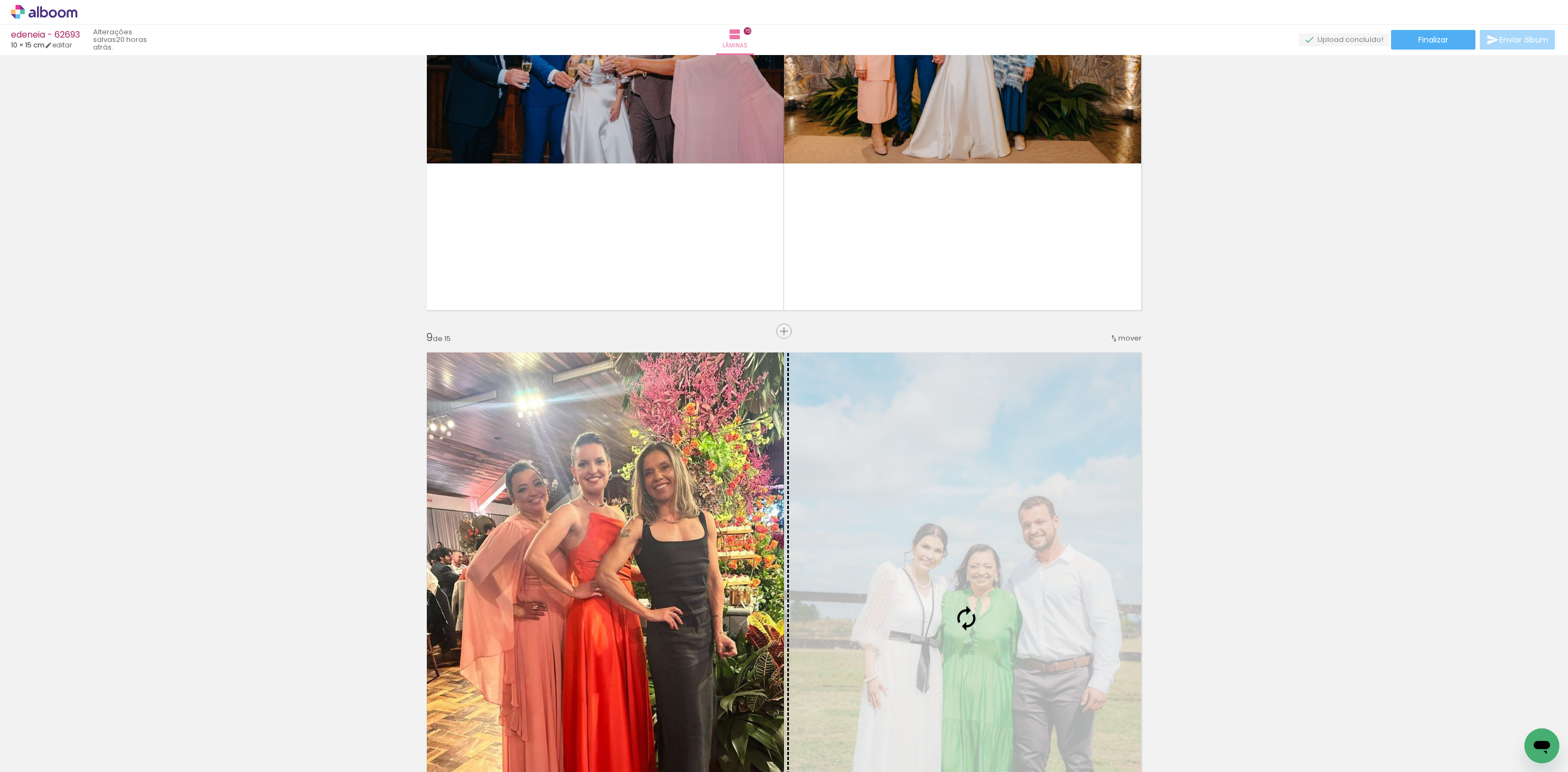
drag, startPoint x: 513, startPoint y: 358, endPoint x: 1005, endPoint y: 600, distance: 548.3
click at [1005, 600] on div "Inserir lâmina 1 de 15 Inserir lâmina 2 de 15 Inserir lâmina 3 de 15 Inserir lâ…" at bounding box center [784, 317] width 1568 height 9176
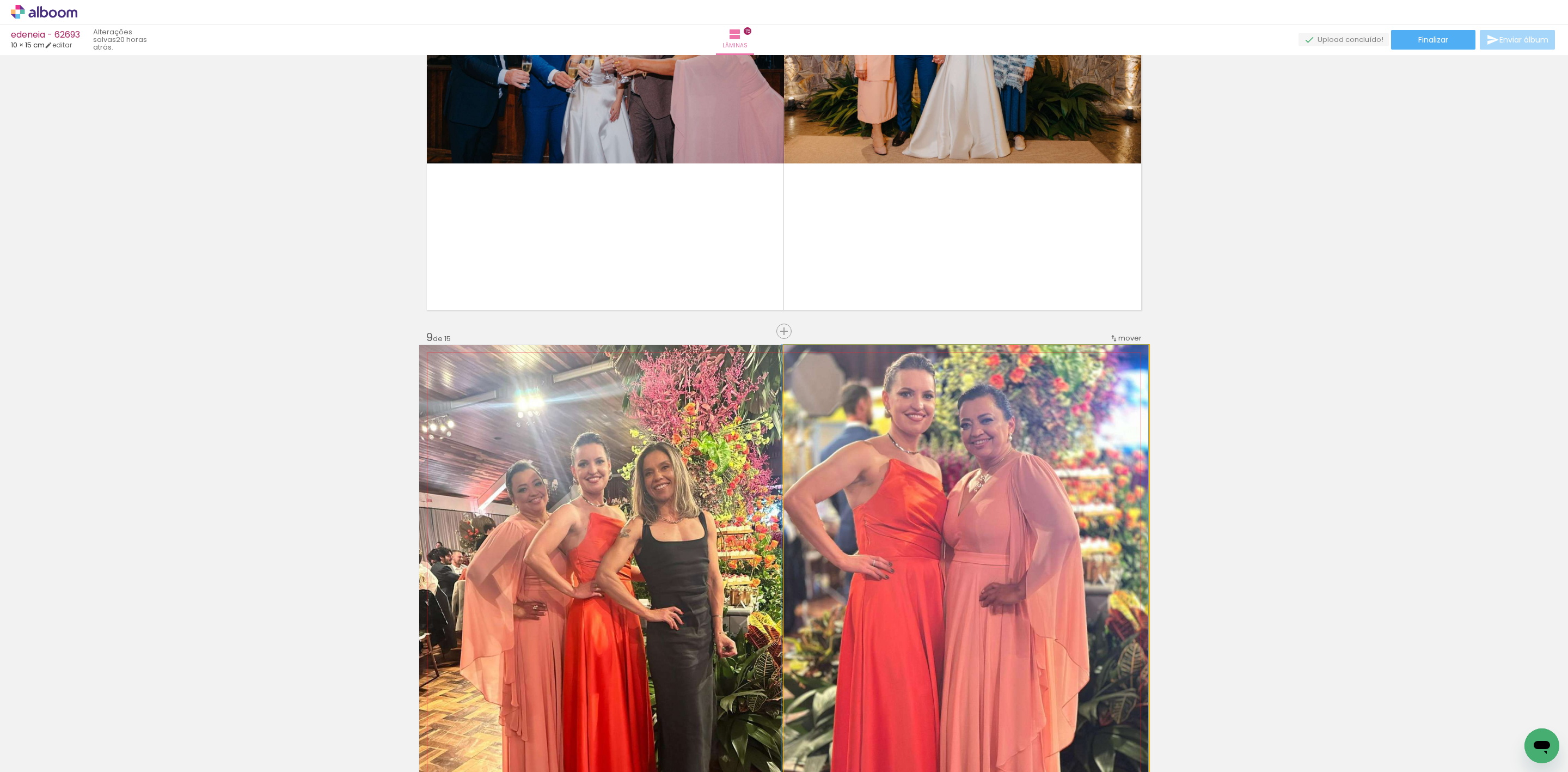
drag, startPoint x: 1008, startPoint y: 520, endPoint x: 1011, endPoint y: 554, distance: 34.1
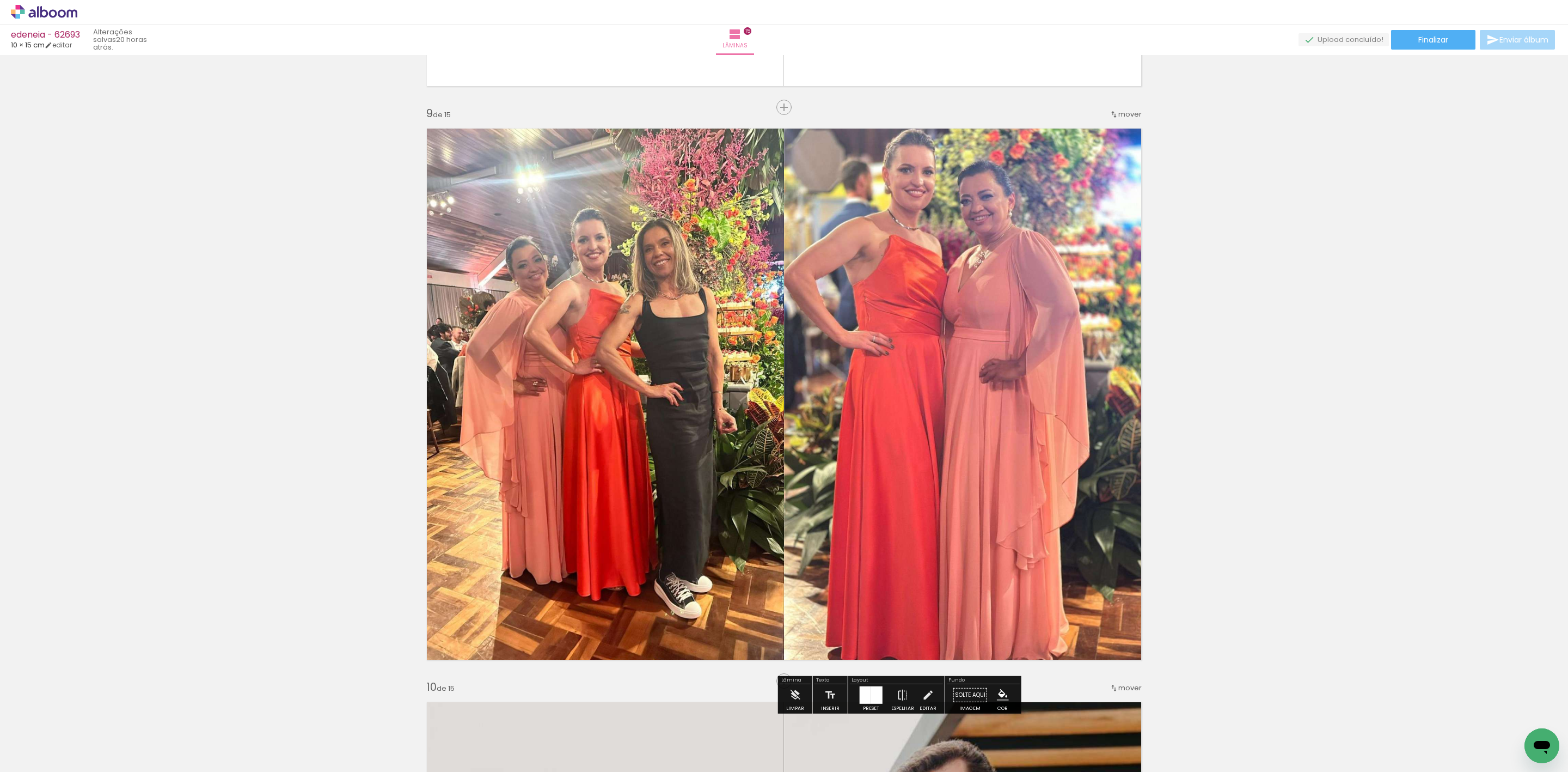
scroll to position [4574, 0]
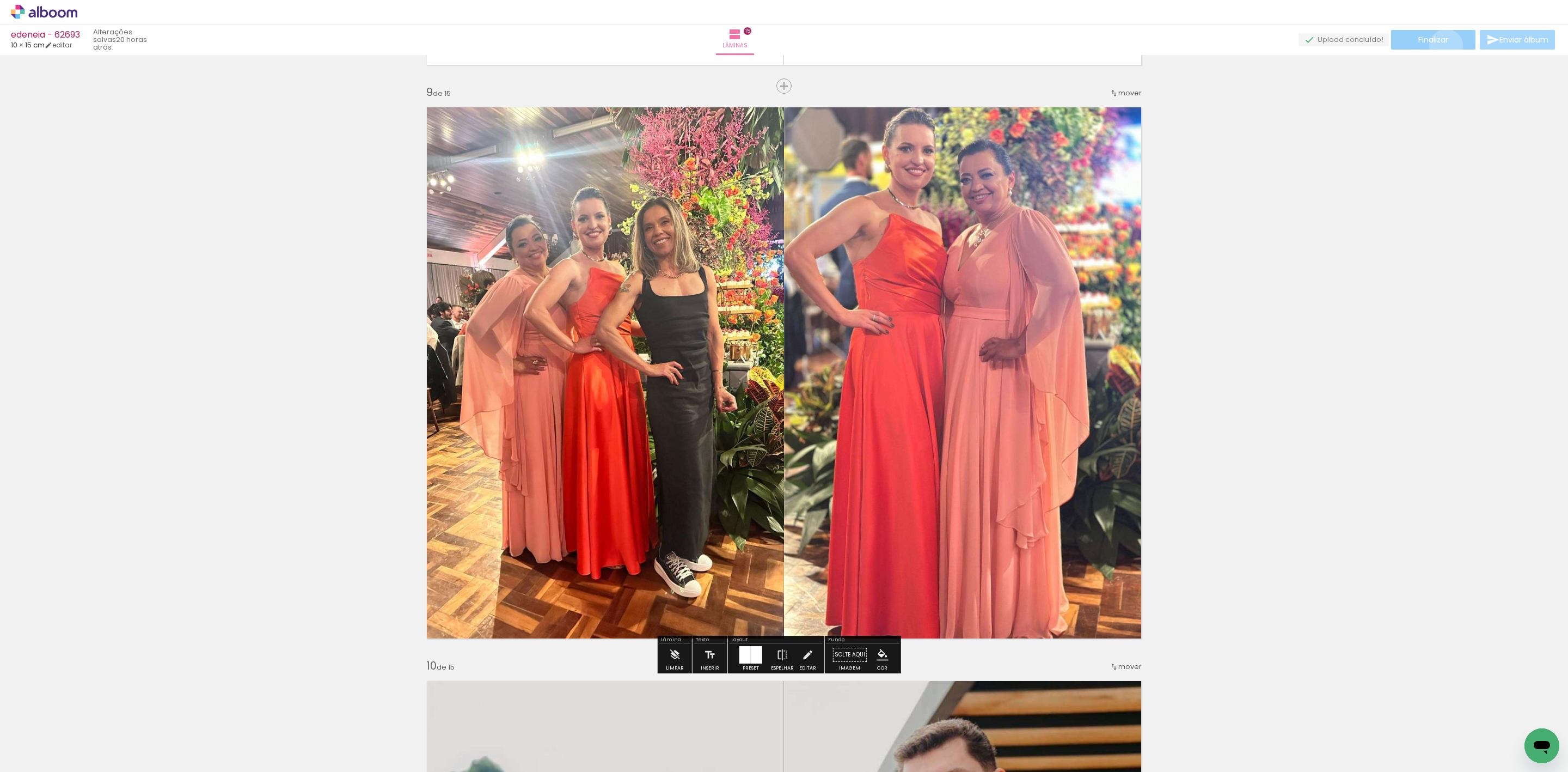
click at [1442, 45] on paper-button "Finalizar" at bounding box center [1433, 40] width 84 height 19
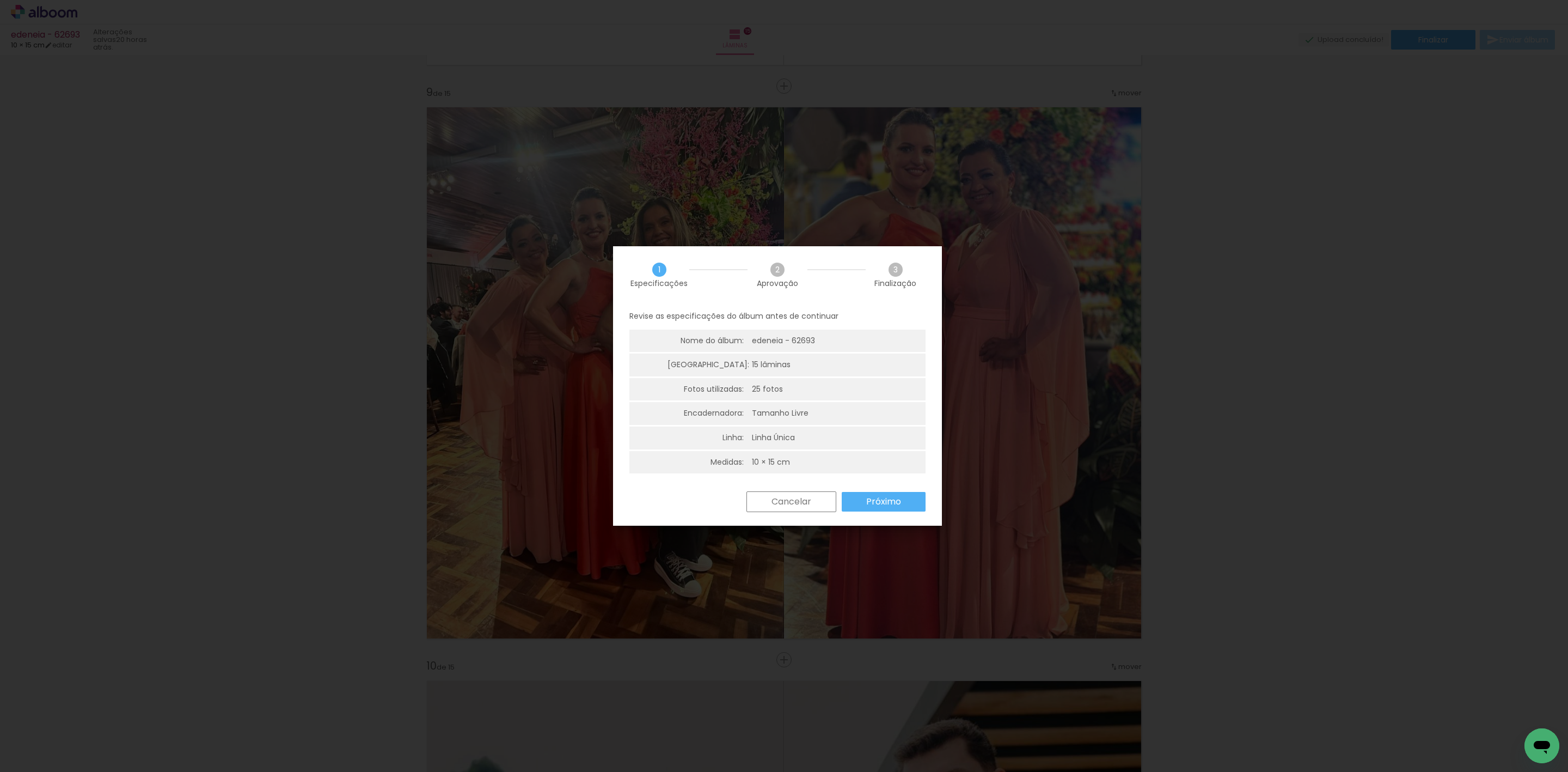
click at [1397, 389] on iron-overlay-backdrop at bounding box center [784, 386] width 1568 height 772
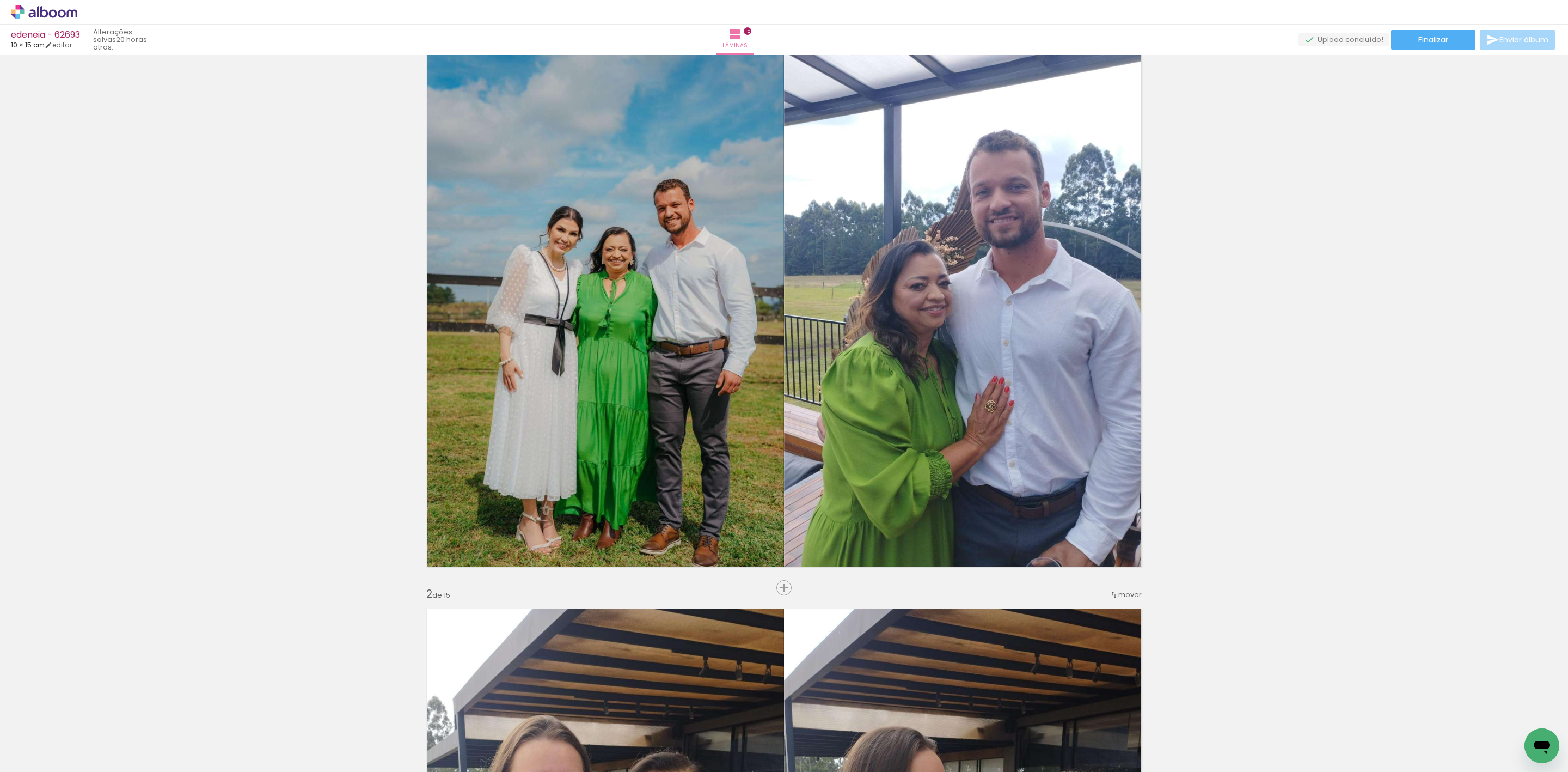
scroll to position [0, 0]
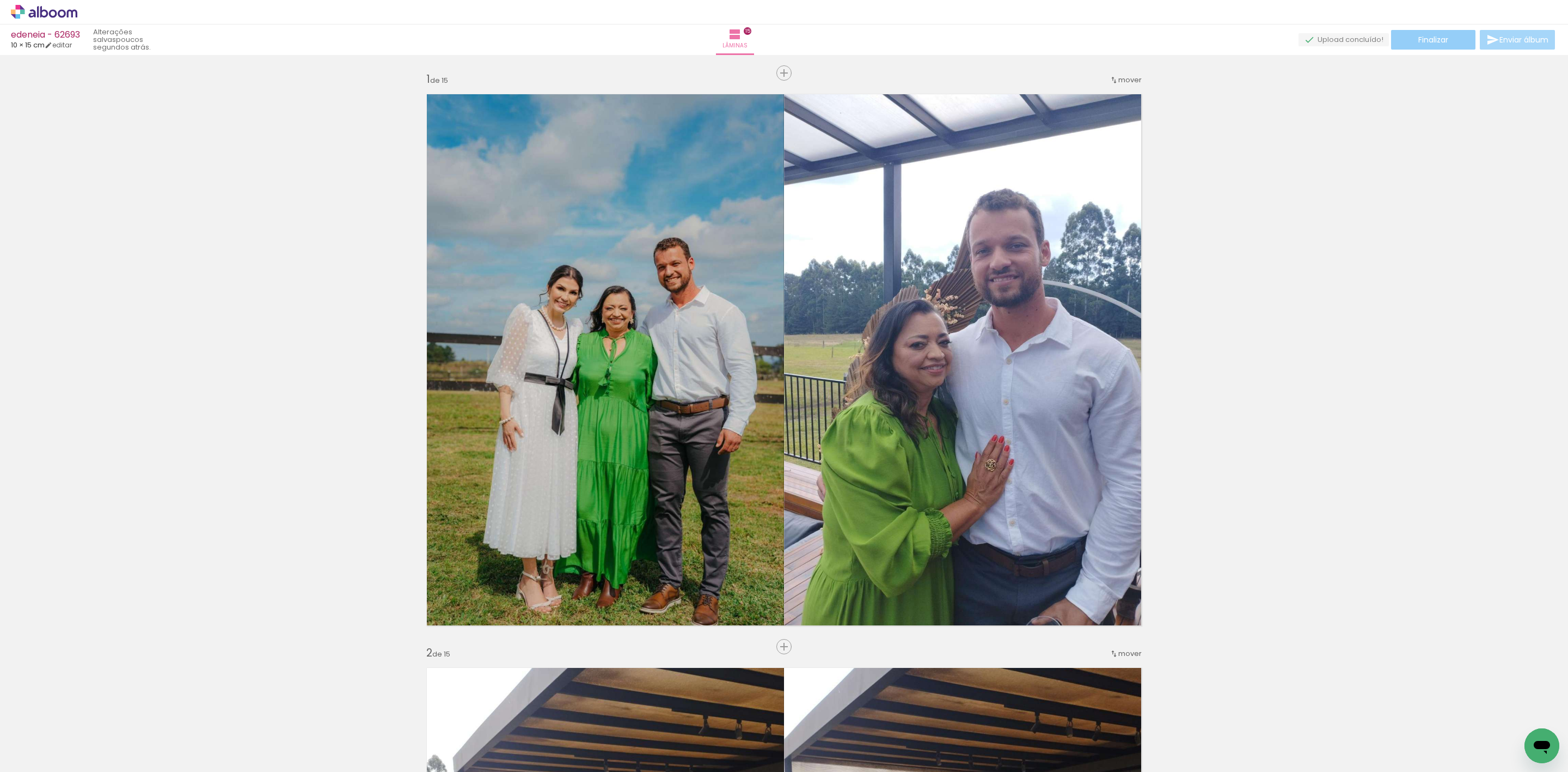
click at [1426, 43] on paper-button "Finalizar" at bounding box center [1433, 40] width 84 height 19
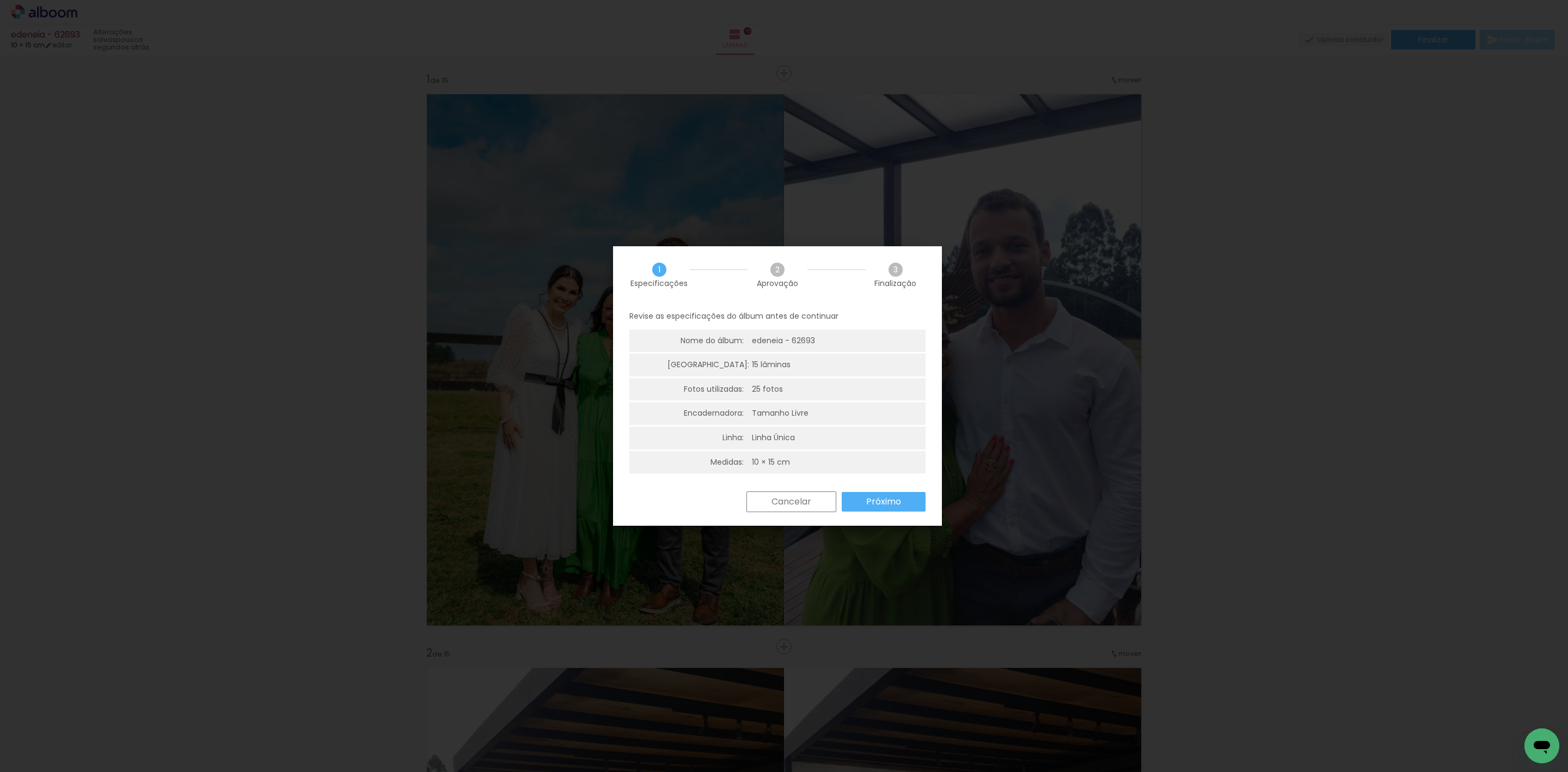
click at [863, 507] on paper-button "Próximo" at bounding box center [883, 502] width 84 height 19
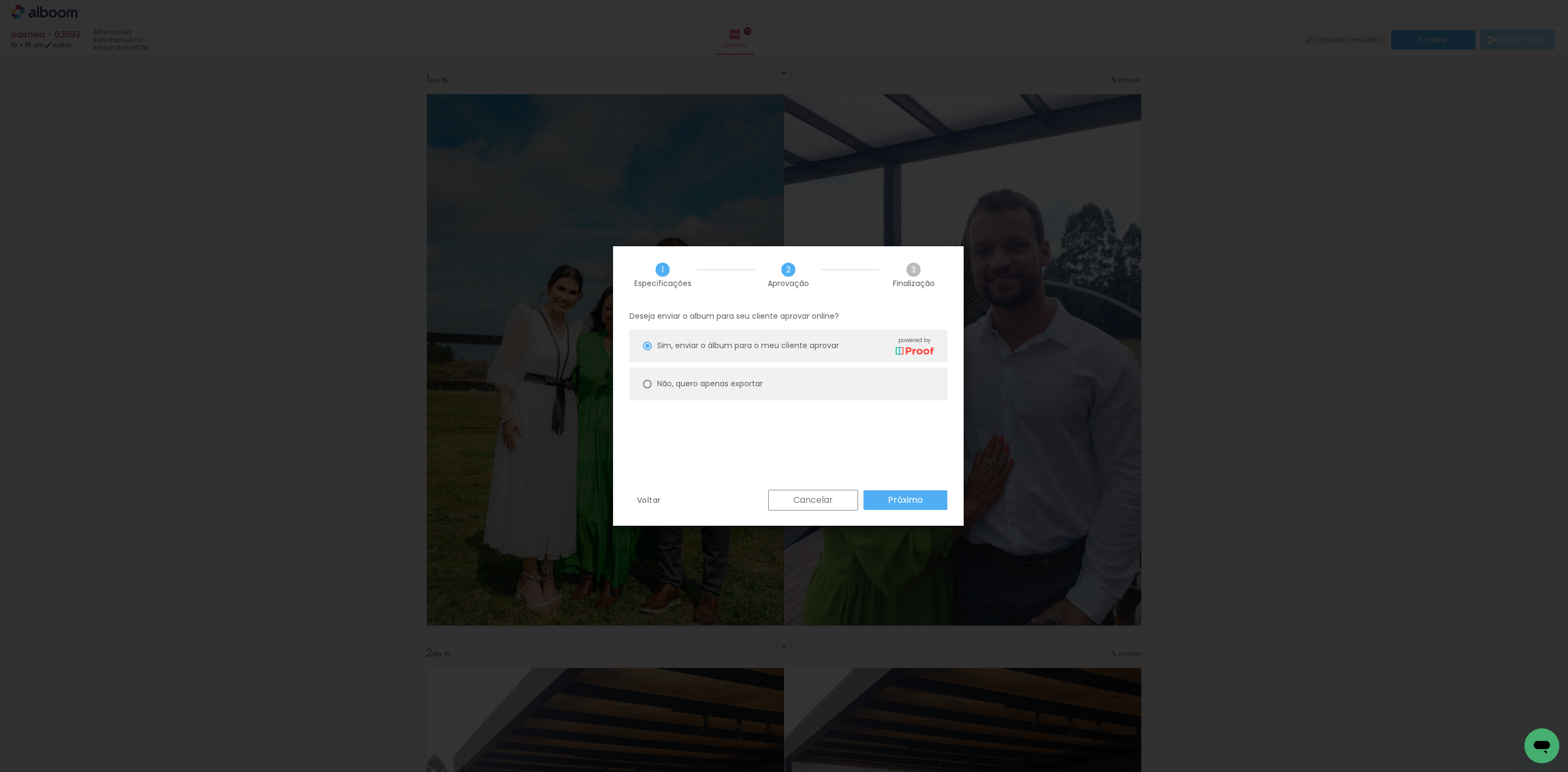
click at [712, 377] on paper-radio-button "Não, quero apenas exportar" at bounding box center [788, 384] width 318 height 32
type paper-radio-button "on"
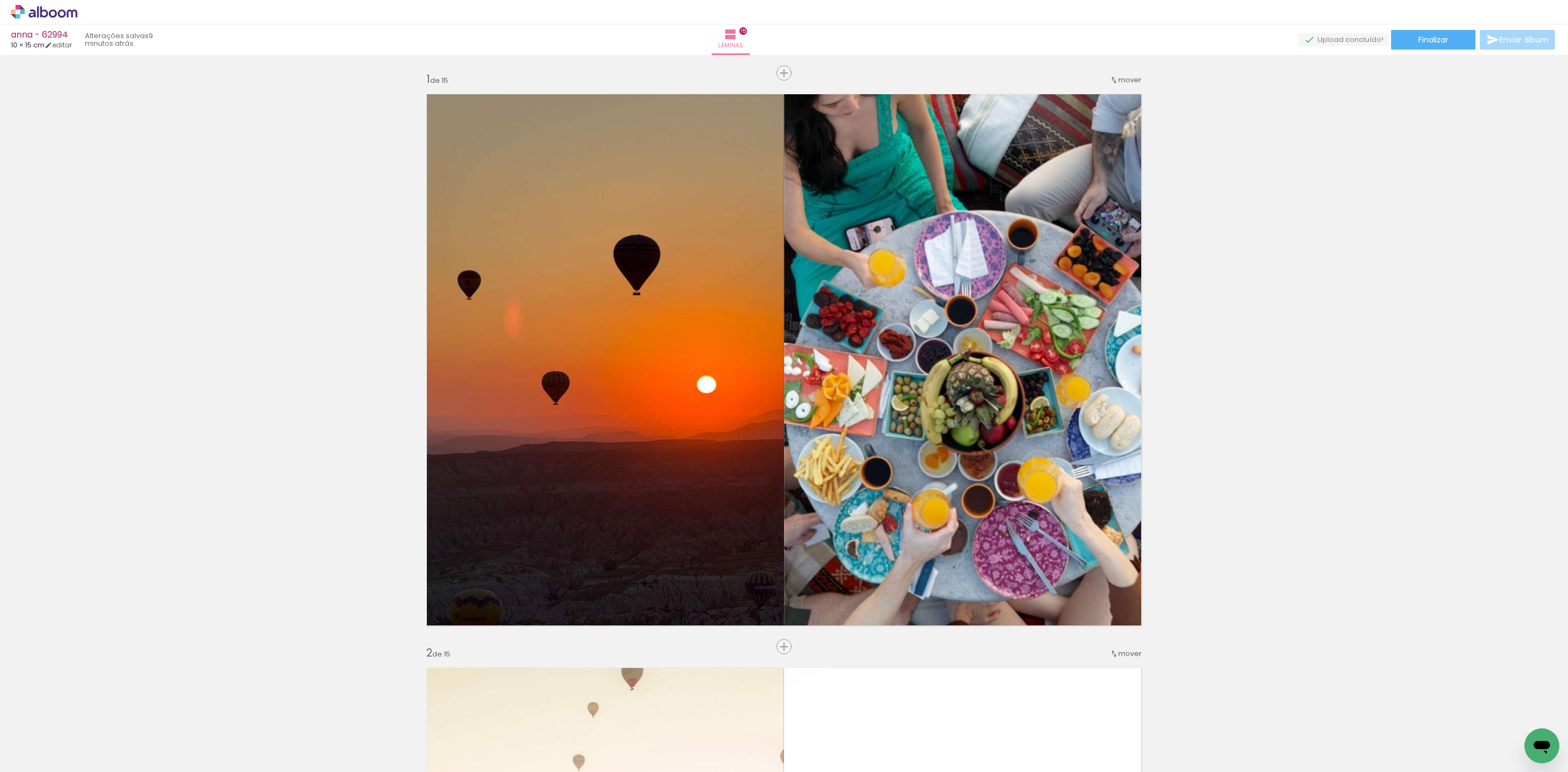
scroll to position [5151, 0]
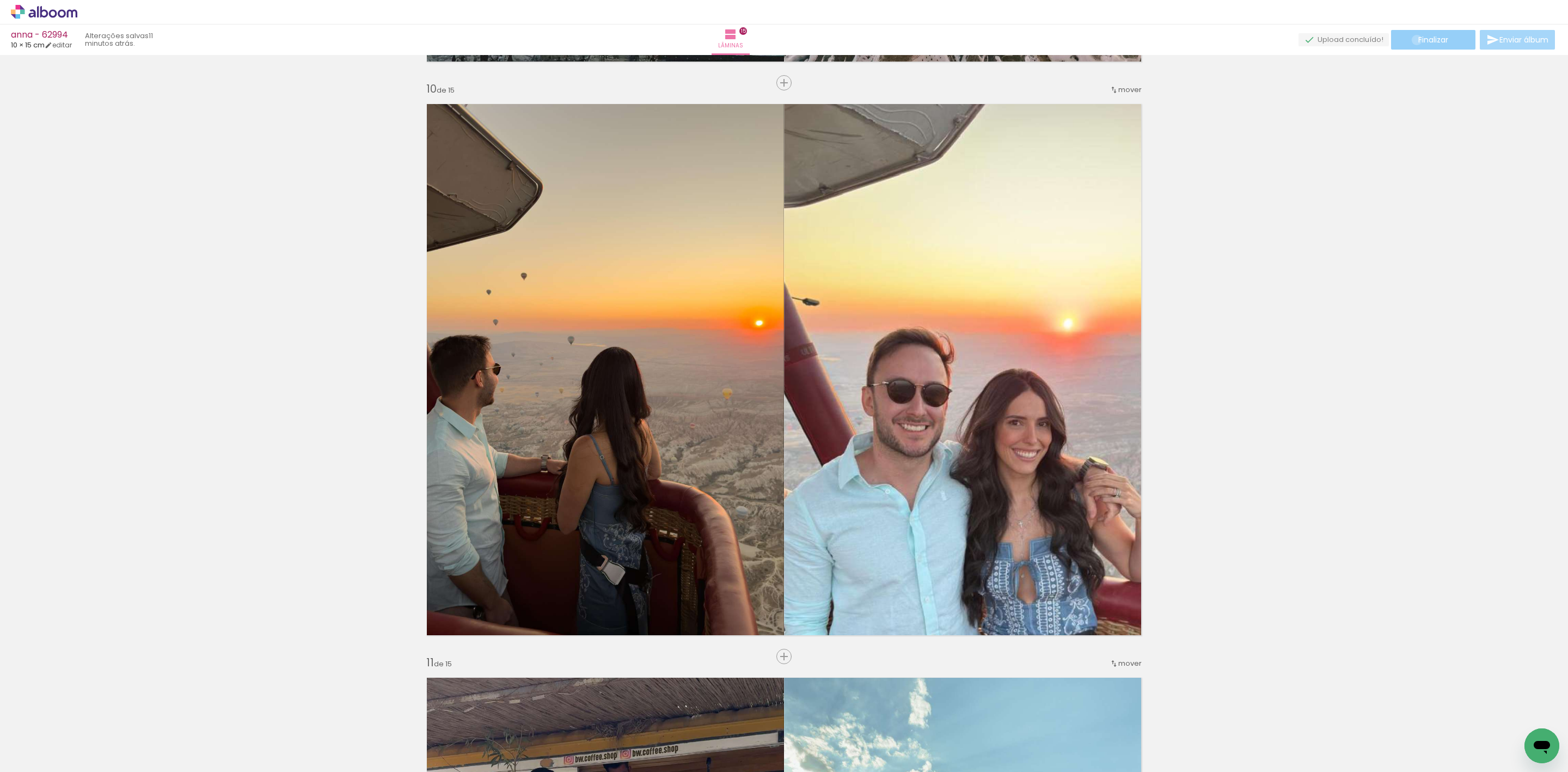
click at [1413, 40] on paper-button "Finalizar" at bounding box center [1433, 40] width 84 height 19
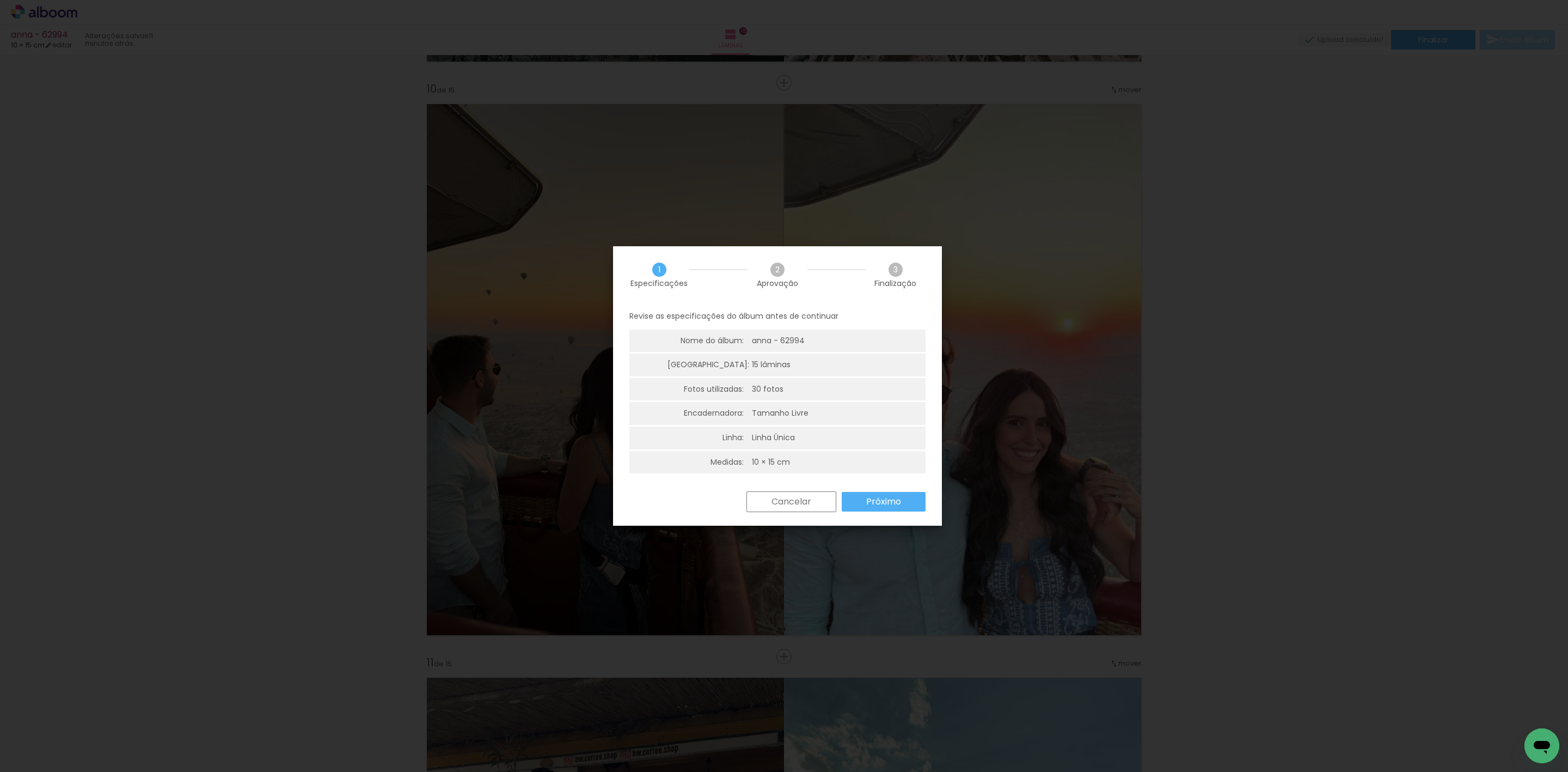
click at [894, 508] on paper-button "Próximo" at bounding box center [883, 502] width 84 height 19
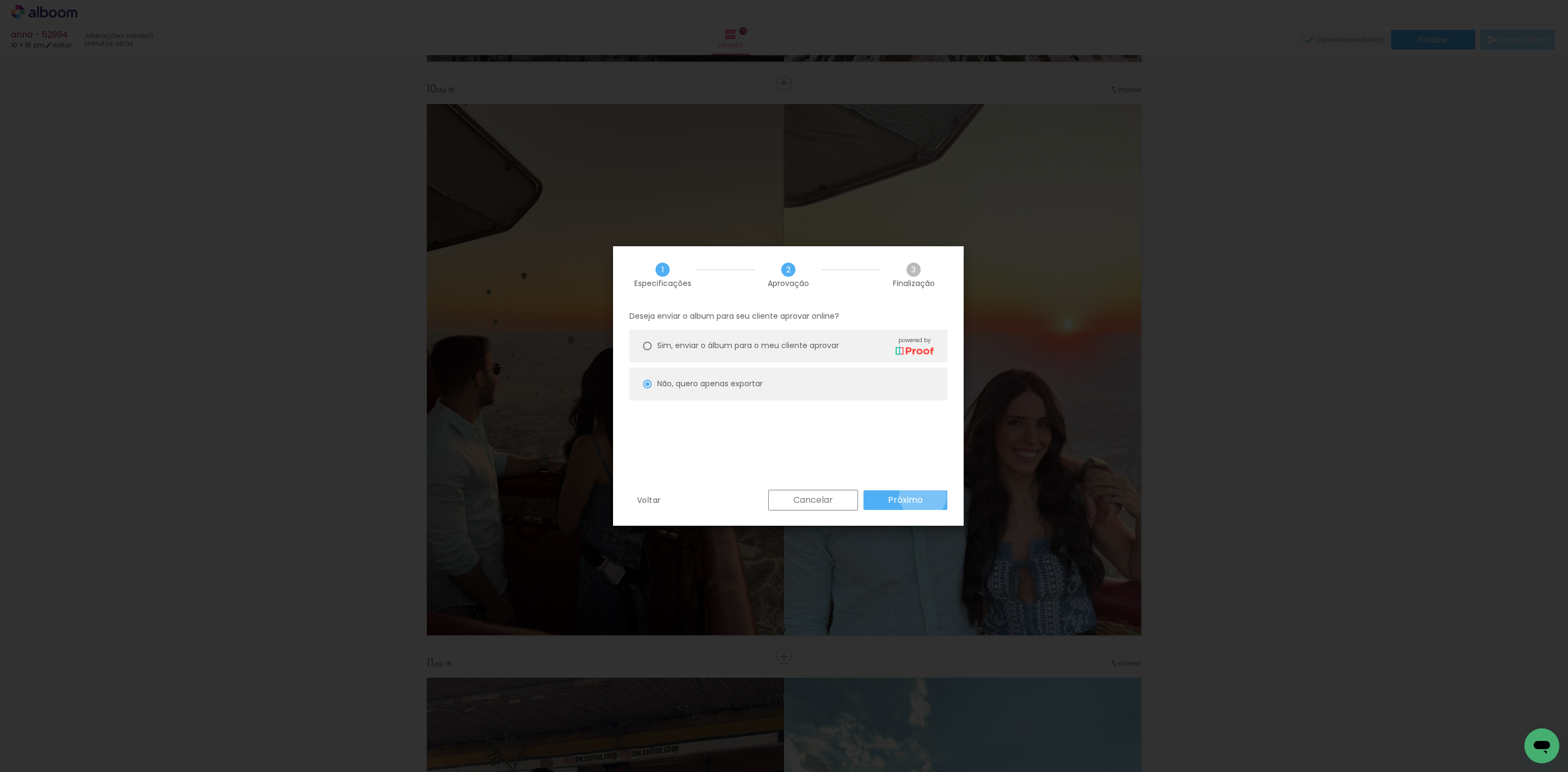
click at [923, 495] on paper-button "Próximo" at bounding box center [905, 500] width 84 height 19
type input "Alta, 300 DPI"
click at [0, 0] on paper-button "Exportar" at bounding box center [0, 0] width 0 height 0
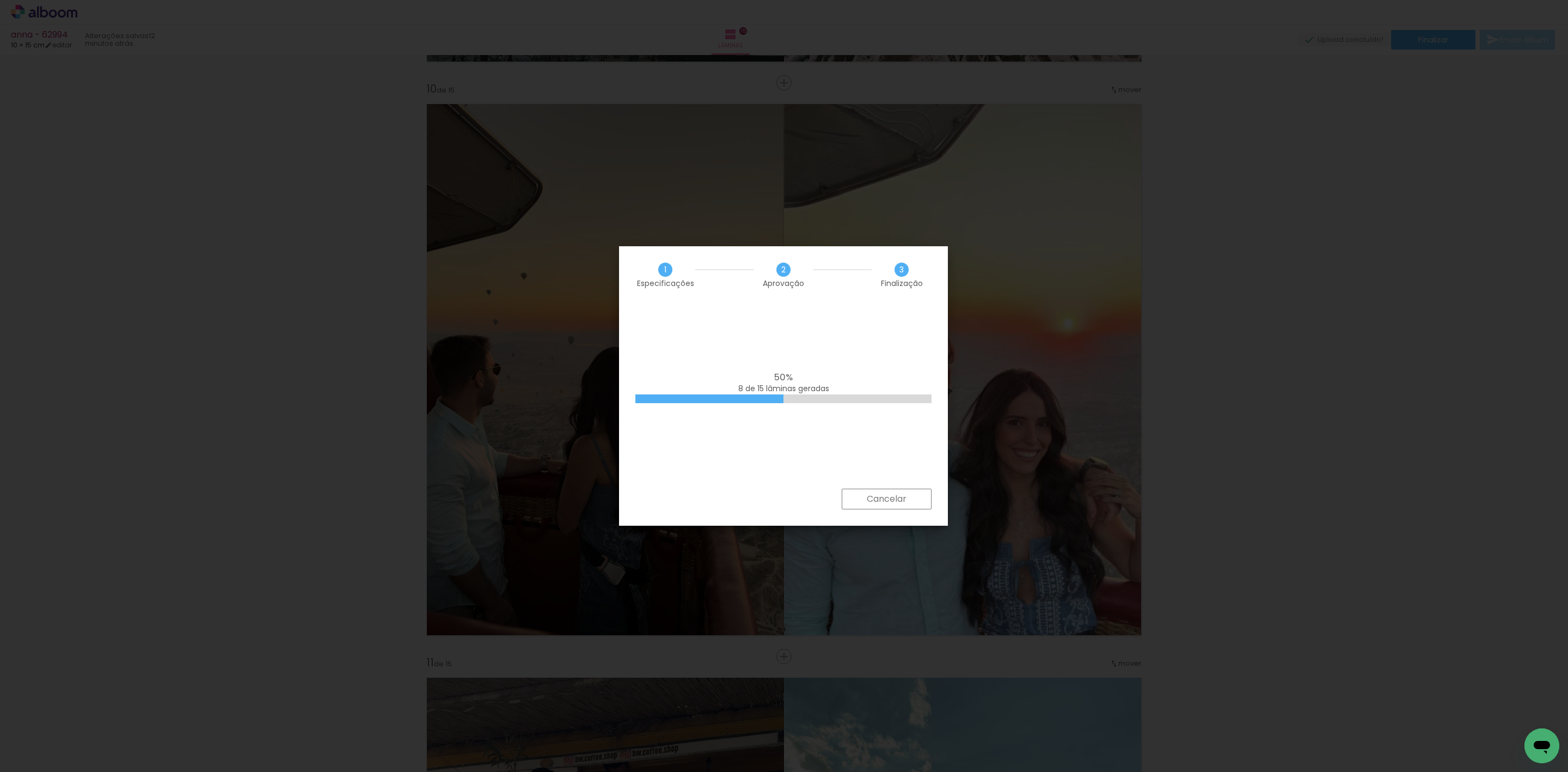
click at [1297, 237] on iron-overlay-backdrop at bounding box center [784, 386] width 1568 height 772
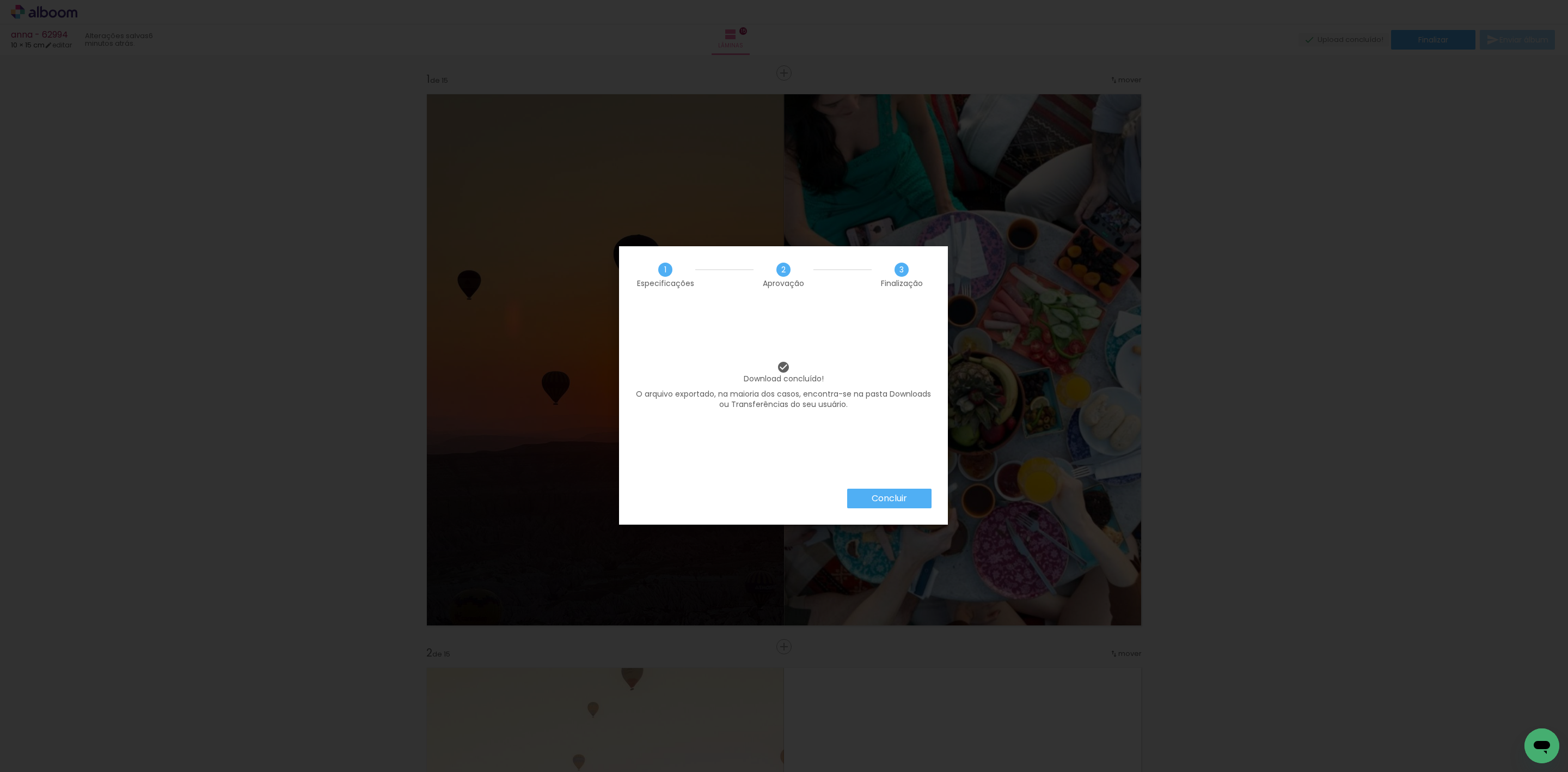
scroll to position [5151, 0]
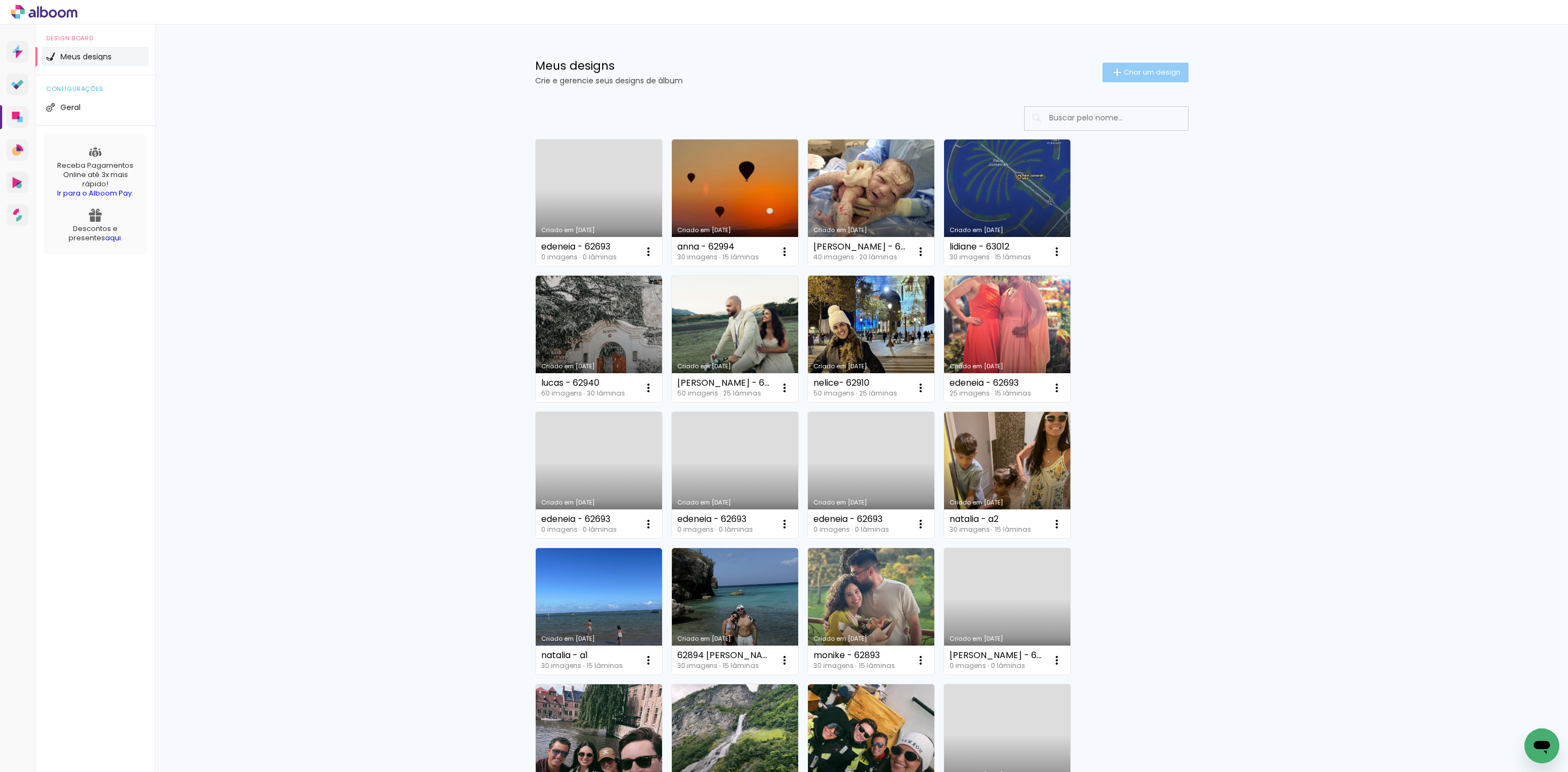
click at [1129, 75] on span "Criar um design" at bounding box center [1152, 72] width 57 height 7
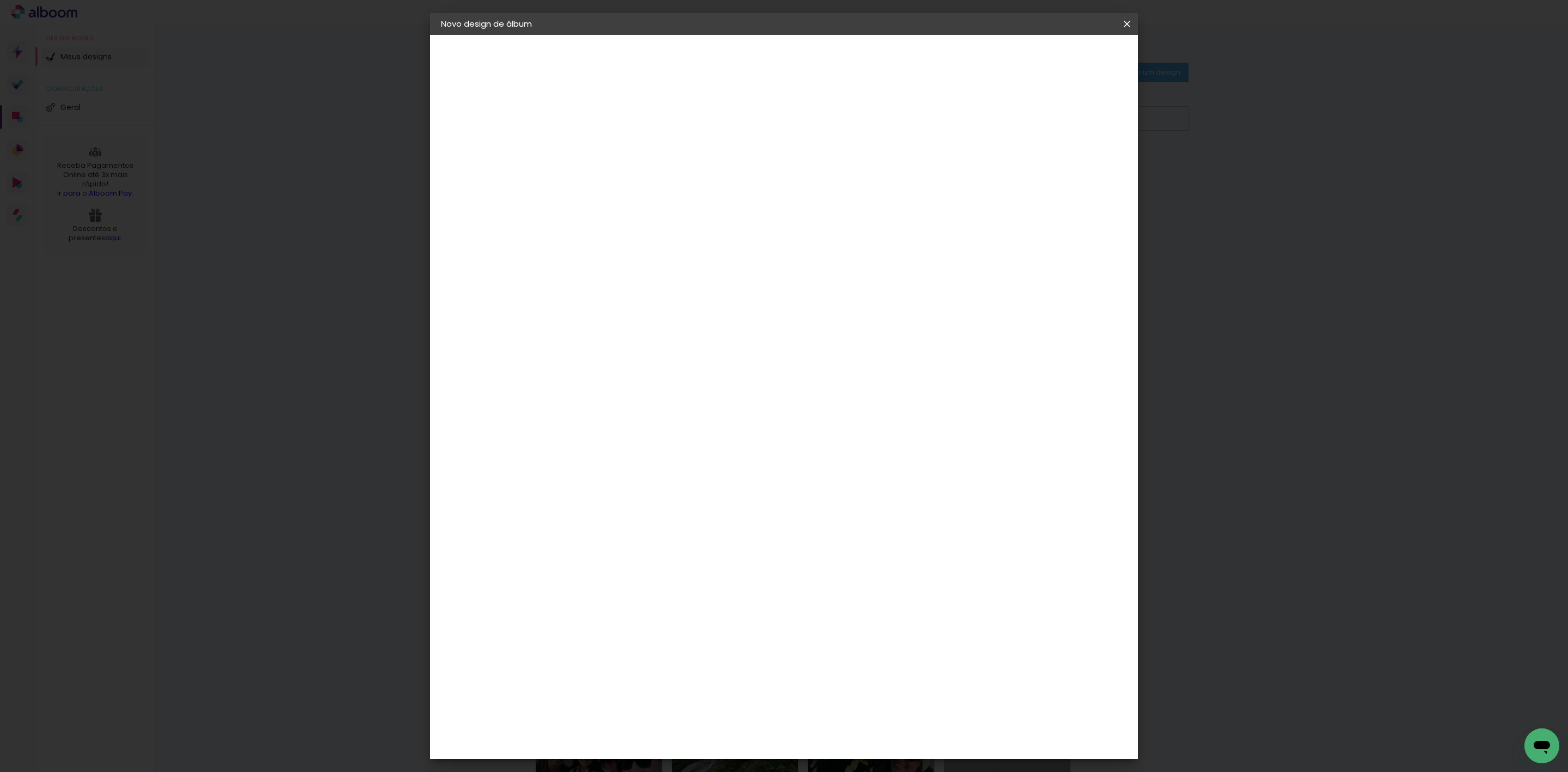
click at [619, 145] on input at bounding box center [619, 146] width 0 height 17
click at [619, 142] on input "julia - 62048" at bounding box center [619, 146] width 0 height 17
click at [619, 147] on input "julia - 62048" at bounding box center [619, 146] width 0 height 17
type input "julia - 63048"
type paper-input "julia - 63048"
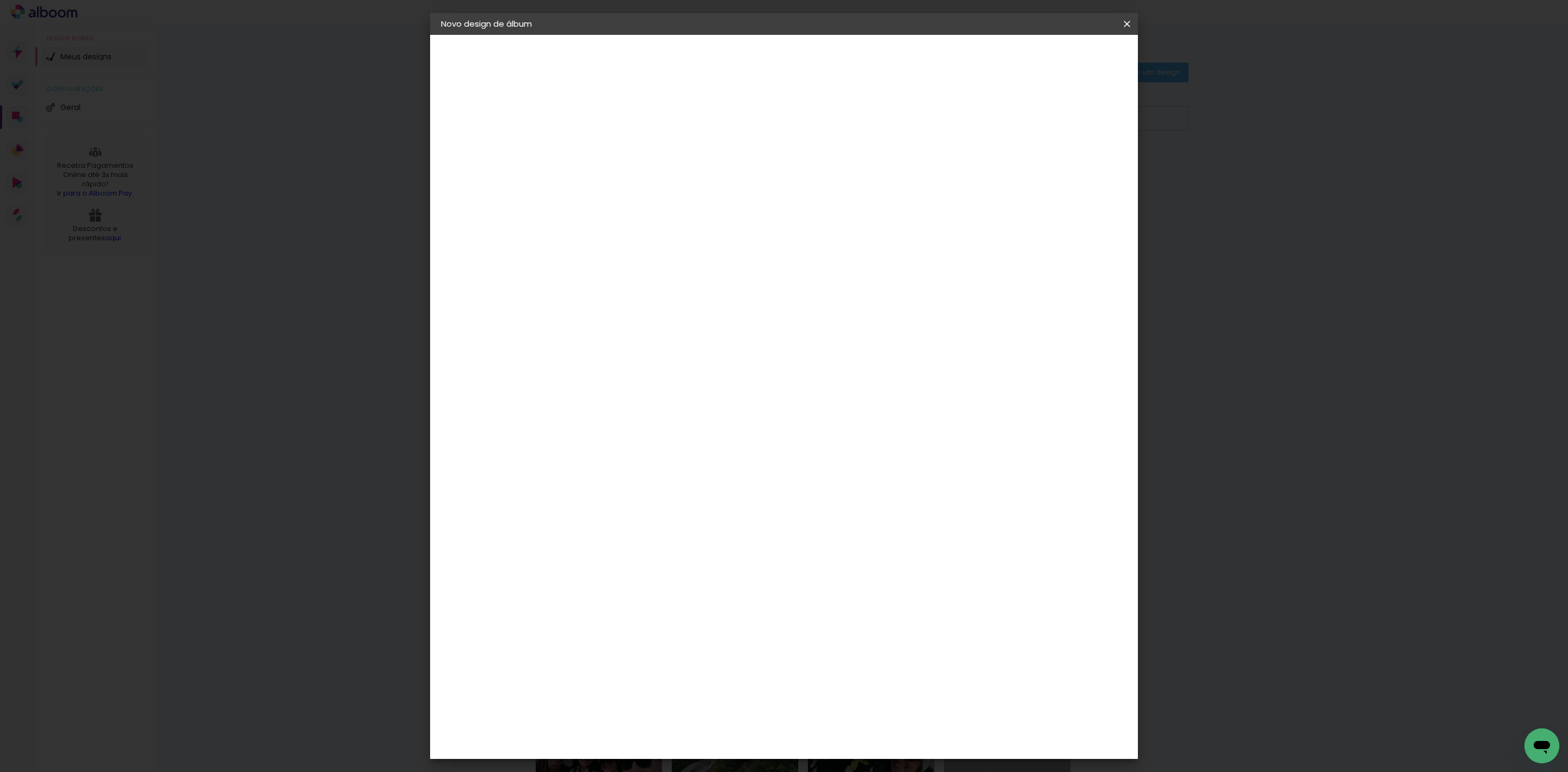
click at [0, 0] on slot "Avançar" at bounding box center [0, 0] width 0 height 0
click at [823, 162] on paper-item "Tamanho Livre" at bounding box center [770, 166] width 105 height 24
click at [823, 49] on paper-button "Avançar" at bounding box center [796, 58] width 54 height 19
click at [842, 448] on input "60" at bounding box center [842, 452] width 28 height 16
click at [843, 448] on input "60" at bounding box center [842, 452] width 28 height 16
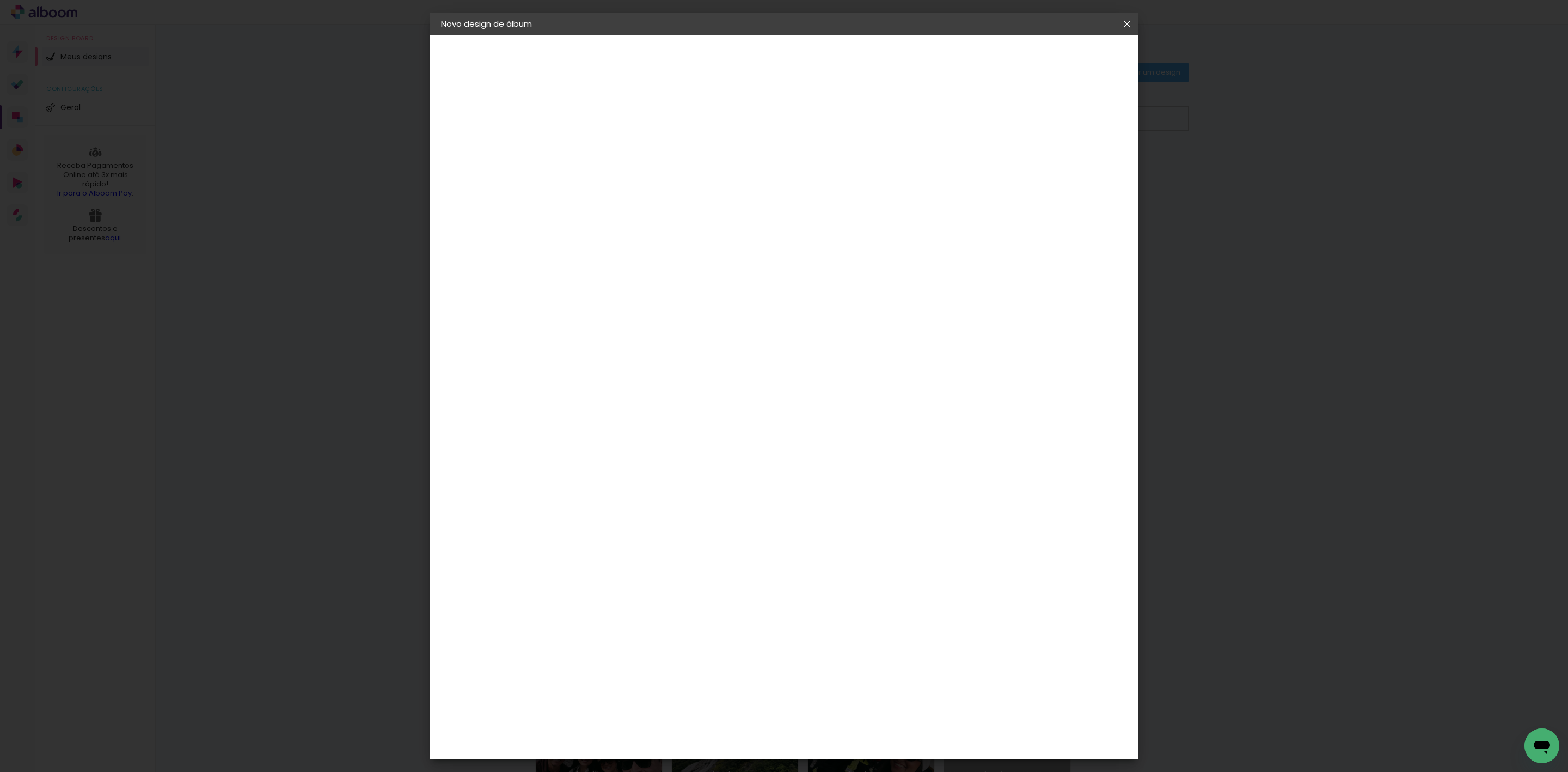
scroll to position [82, 0]
type input "50,6"
type paper-input "50,6"
click at [592, 334] on input "30" at bounding box center [584, 328] width 28 height 16
click at [590, 334] on input "30" at bounding box center [584, 328] width 28 height 16
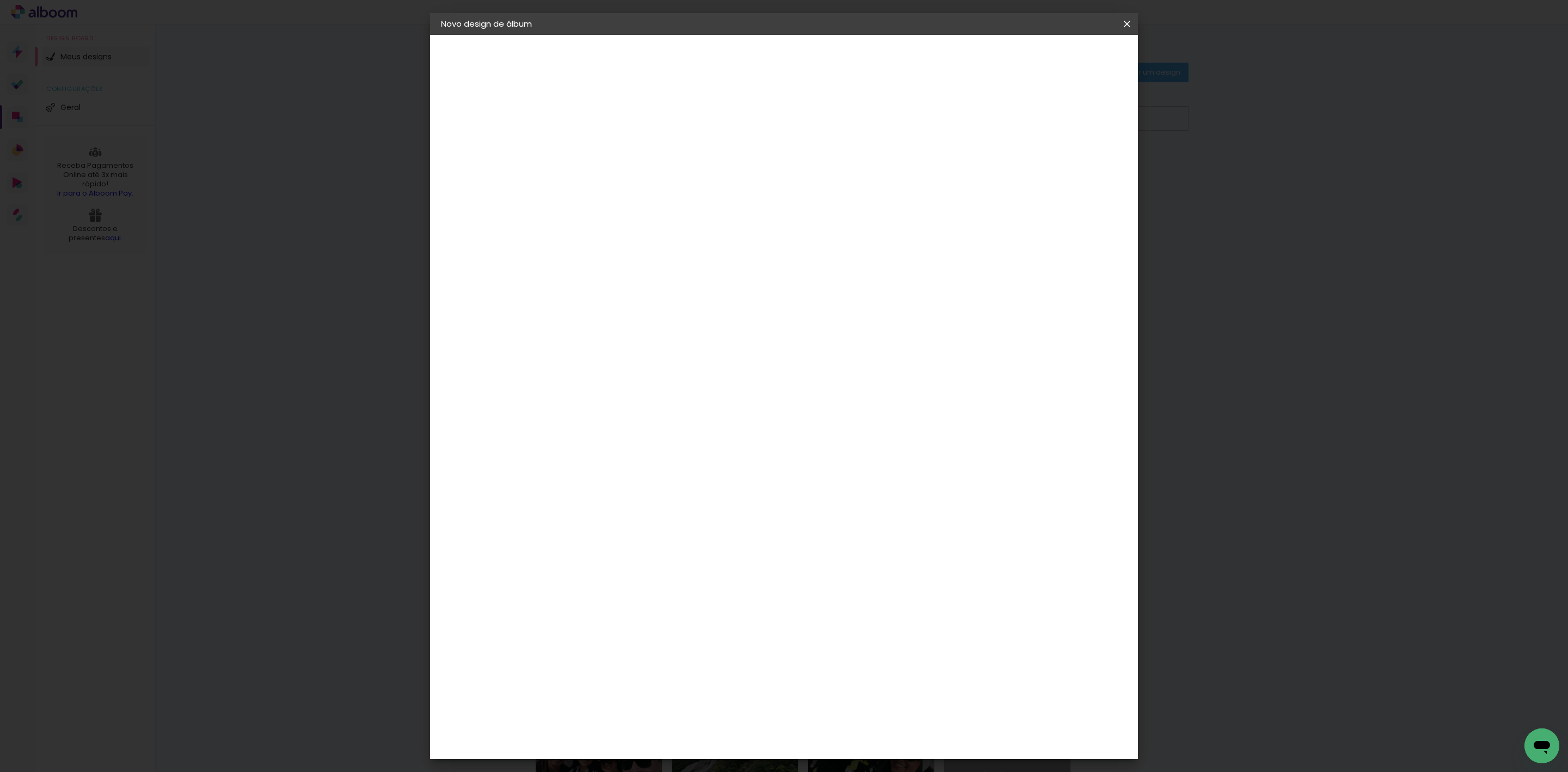
click at [590, 334] on input "30" at bounding box center [584, 328] width 28 height 16
type input "25,4"
type paper-input "25,4"
type input "4"
type paper-input "4"
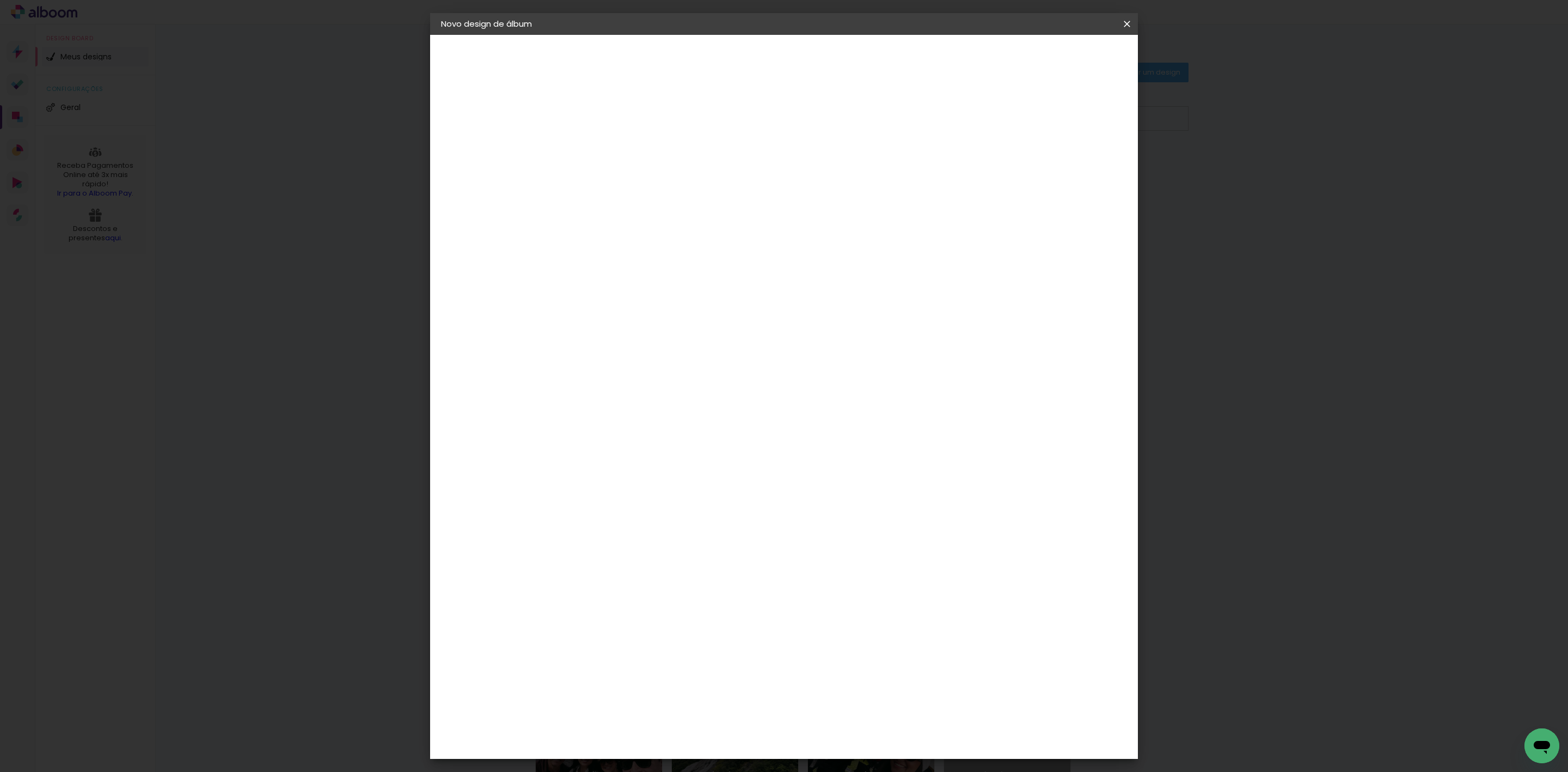
click at [1072, 166] on input "4" at bounding box center [1066, 165] width 19 height 16
type input "3"
type paper-input "3"
click at [1072, 166] on input "3" at bounding box center [1069, 165] width 19 height 16
type input "2"
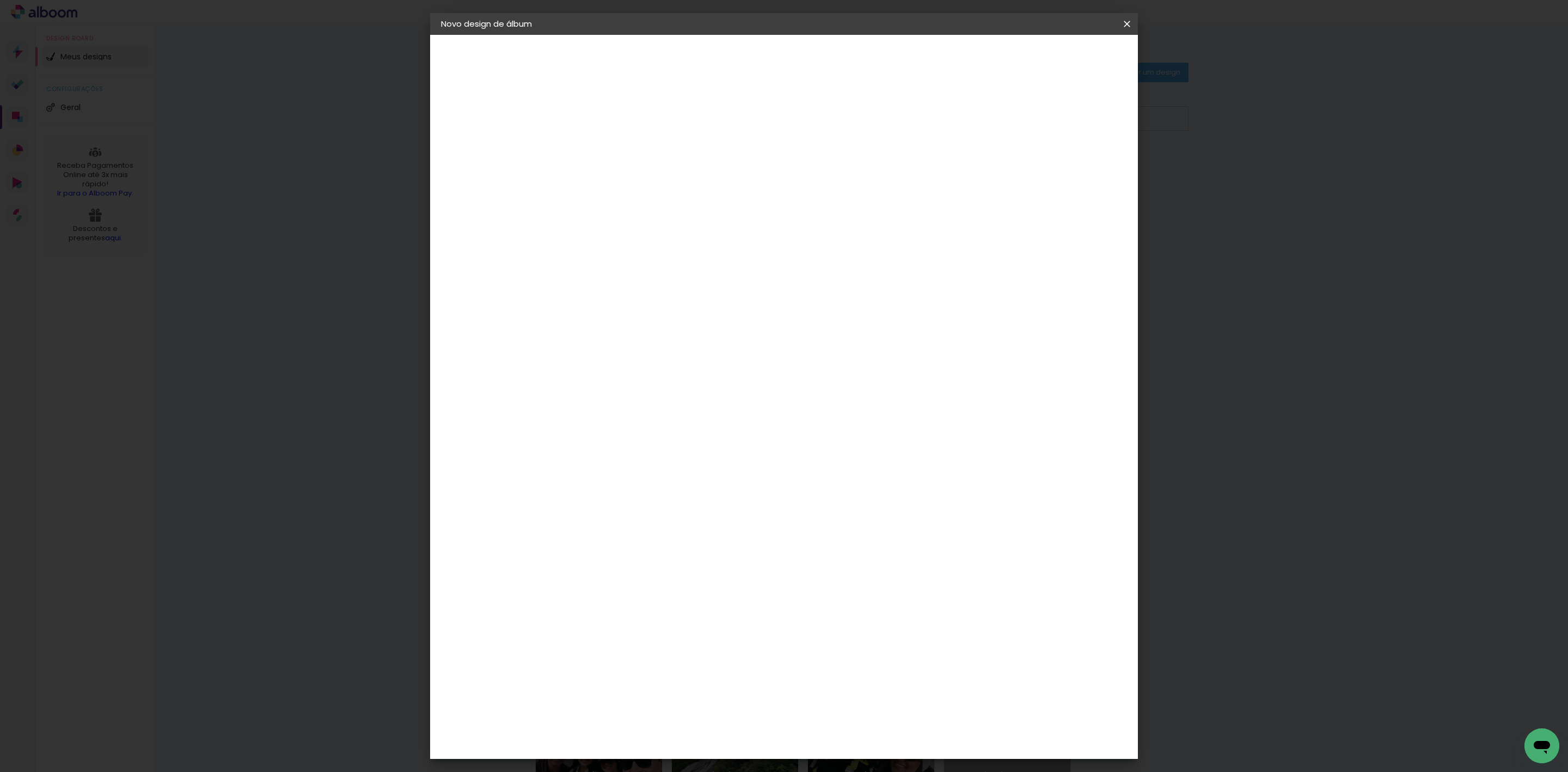
type paper-input "2"
click at [1072, 166] on input "2" at bounding box center [1069, 165] width 19 height 16
click at [1054, 56] on span "Iniciar design" at bounding box center [1029, 57] width 50 height 7
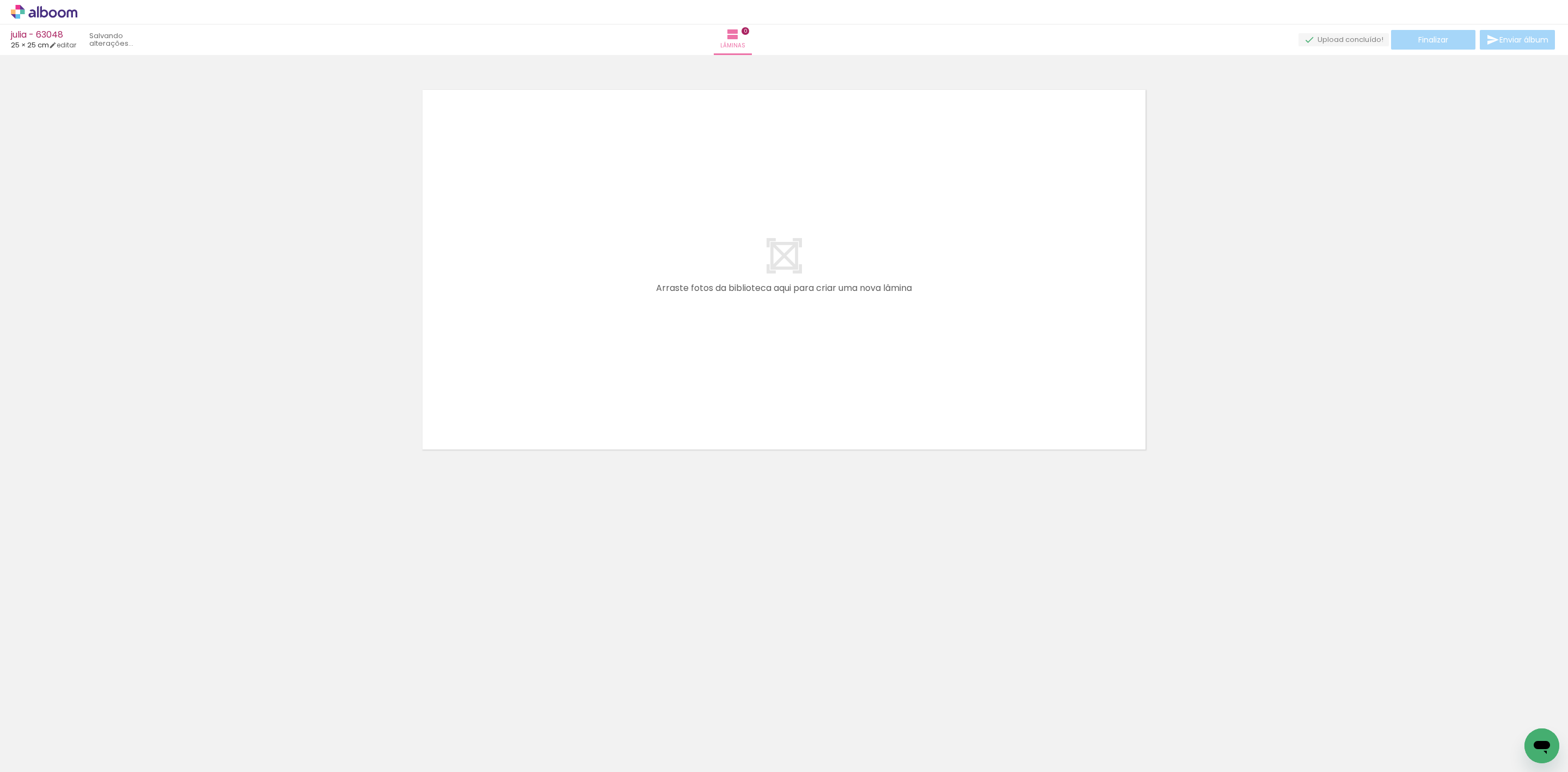
drag, startPoint x: 111, startPoint y: 711, endPoint x: 583, endPoint y: 253, distance: 657.7
click at [458, 356] on quentale-workspace at bounding box center [784, 386] width 1568 height 772
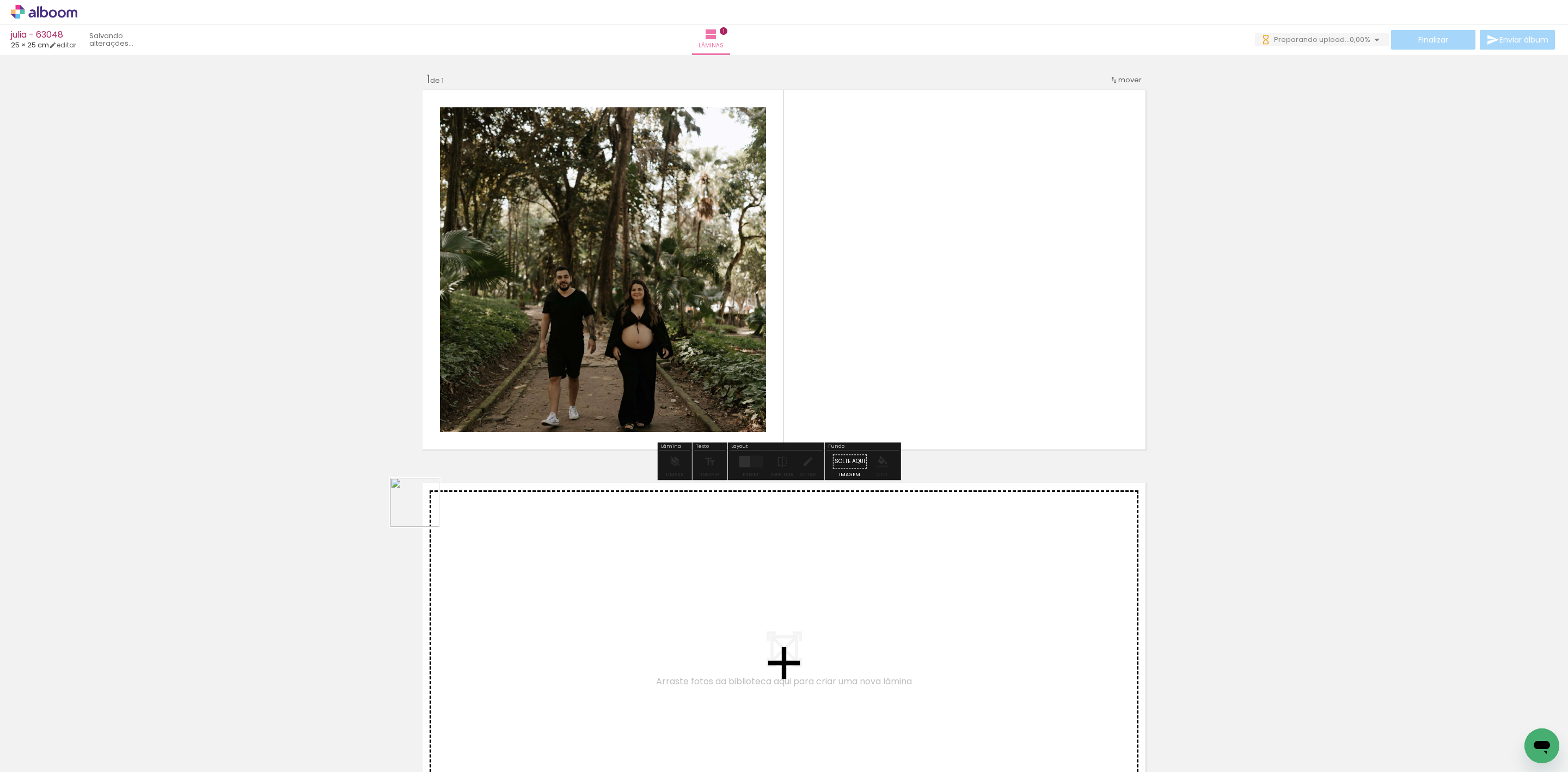
drag, startPoint x: 206, startPoint y: 705, endPoint x: 756, endPoint y: 321, distance: 670.8
click at [665, 337] on quentale-workspace at bounding box center [784, 386] width 1568 height 772
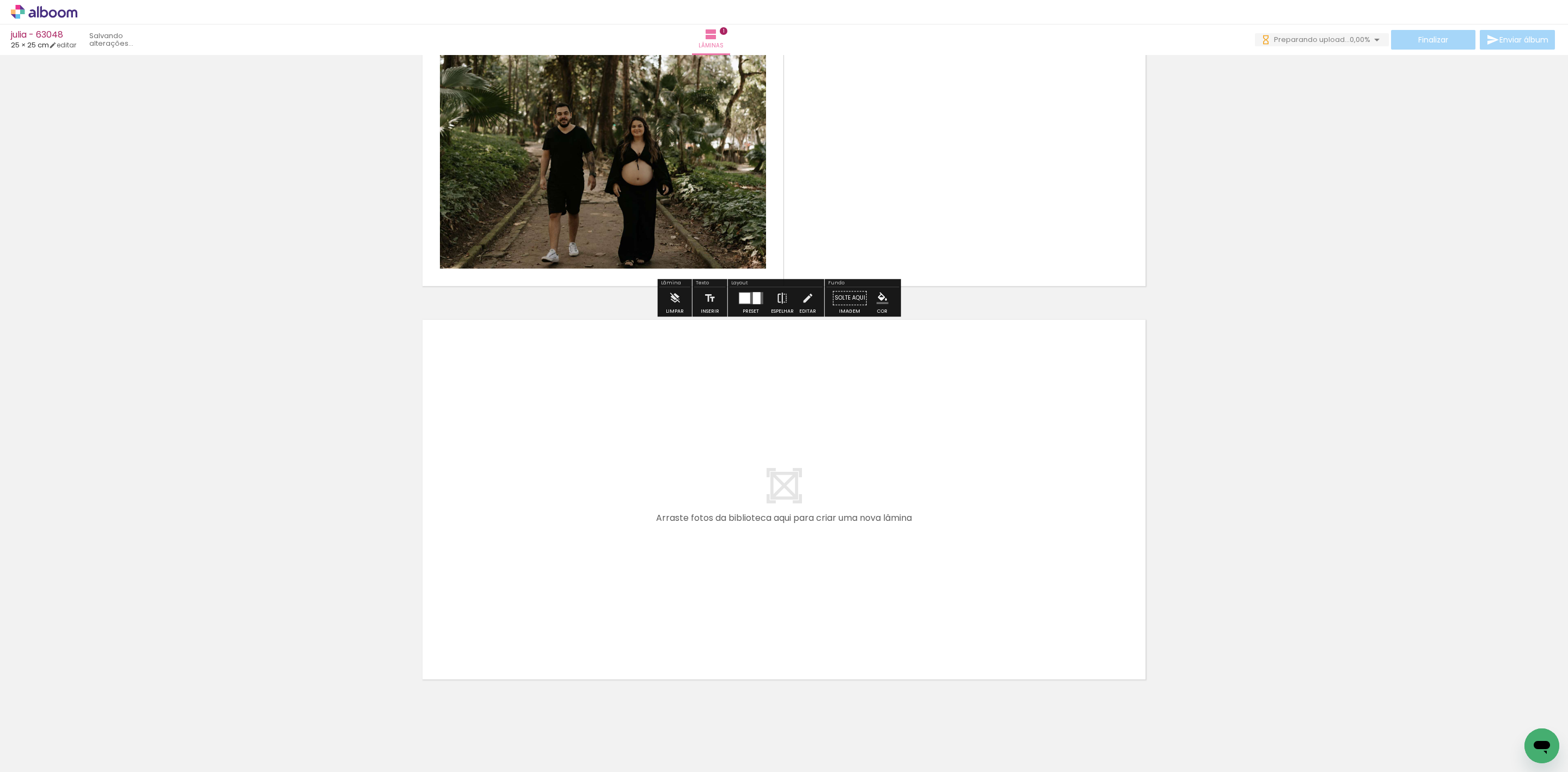
click at [777, 295] on iron-icon at bounding box center [782, 298] width 12 height 22
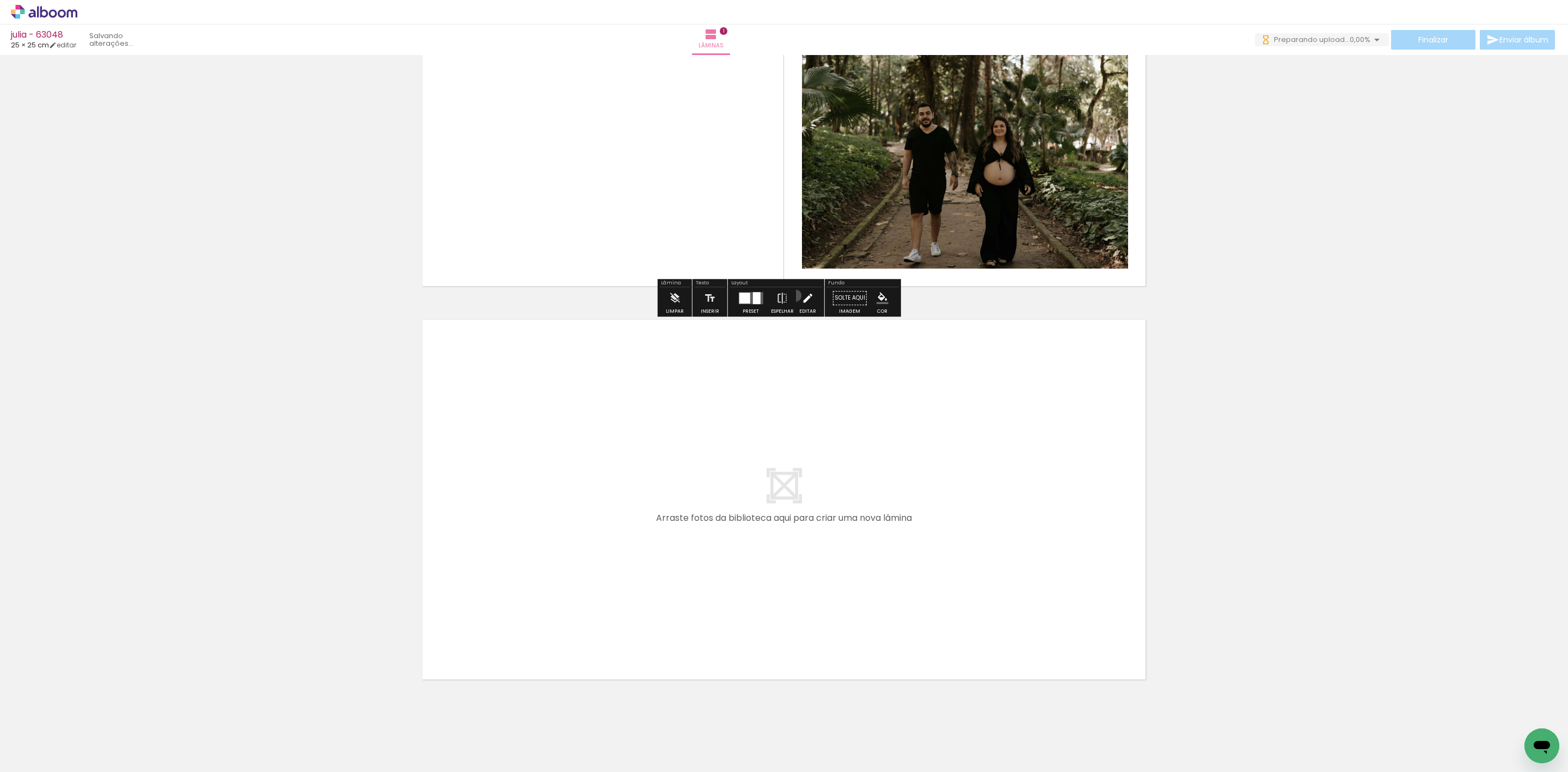
click at [796, 295] on paper-button "Editar" at bounding box center [808, 301] width 23 height 28
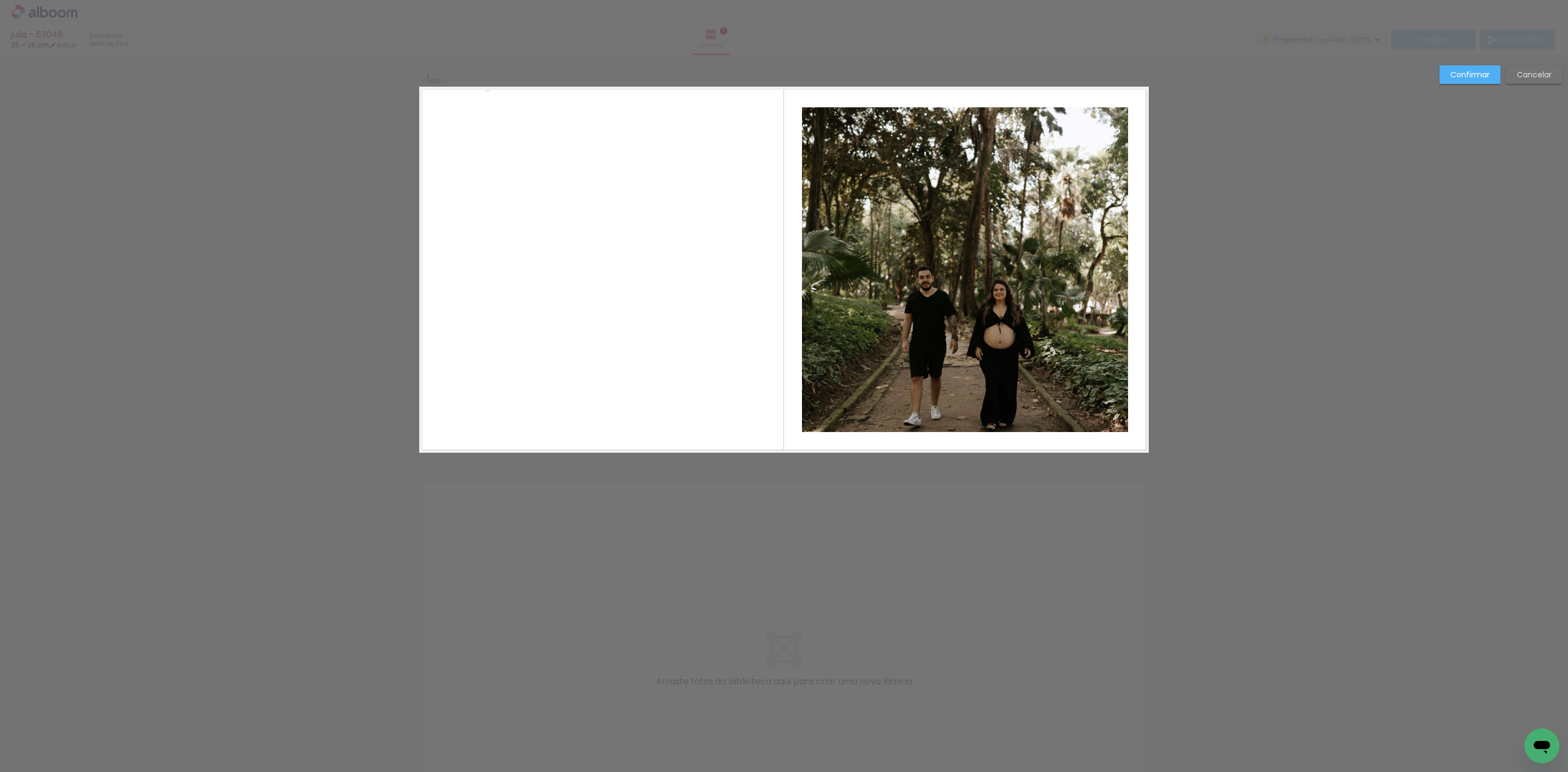
click at [1473, 80] on paper-button "Confirmar" at bounding box center [1470, 74] width 61 height 19
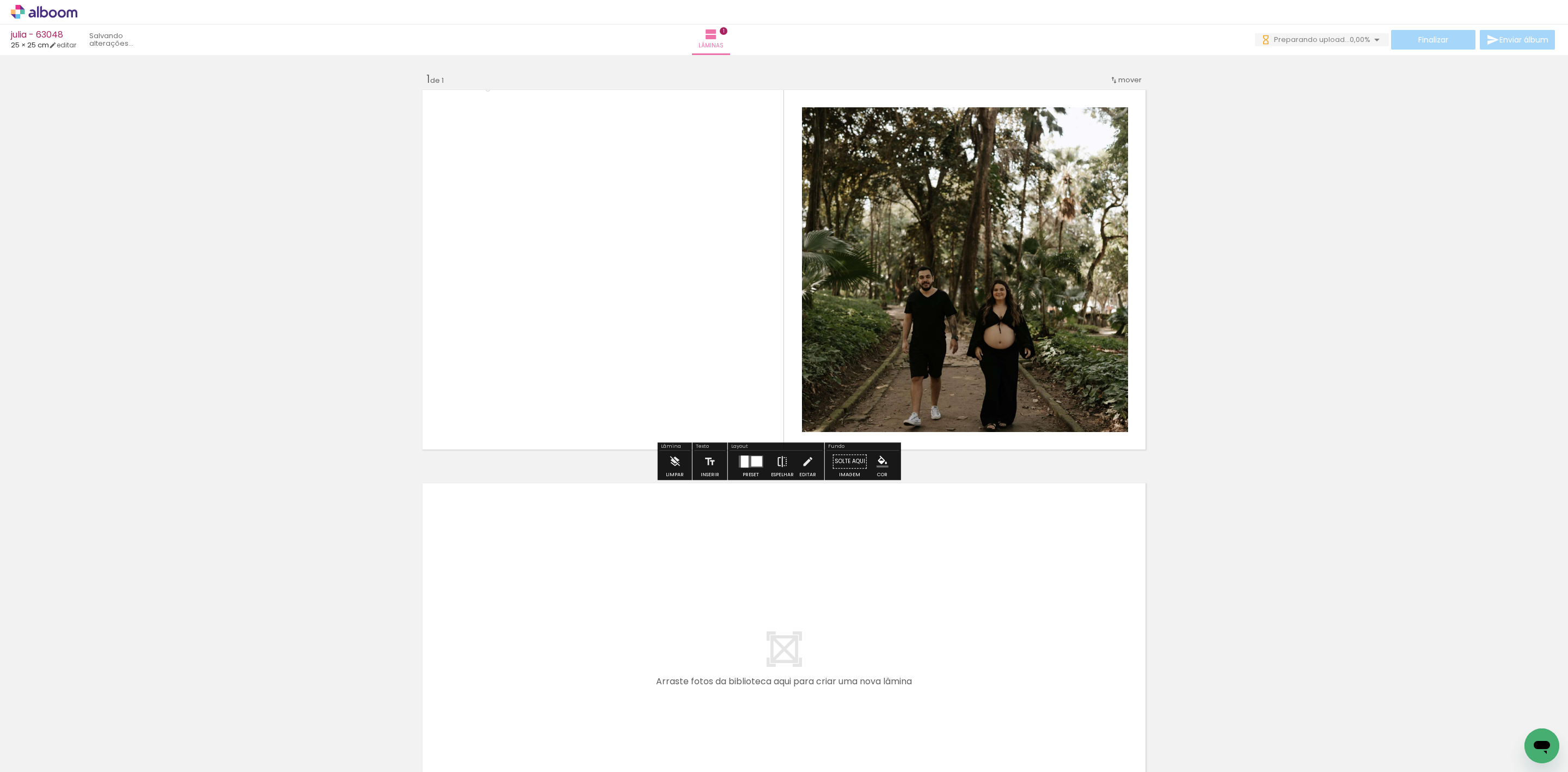
click at [782, 463] on iron-icon at bounding box center [782, 461] width 12 height 22
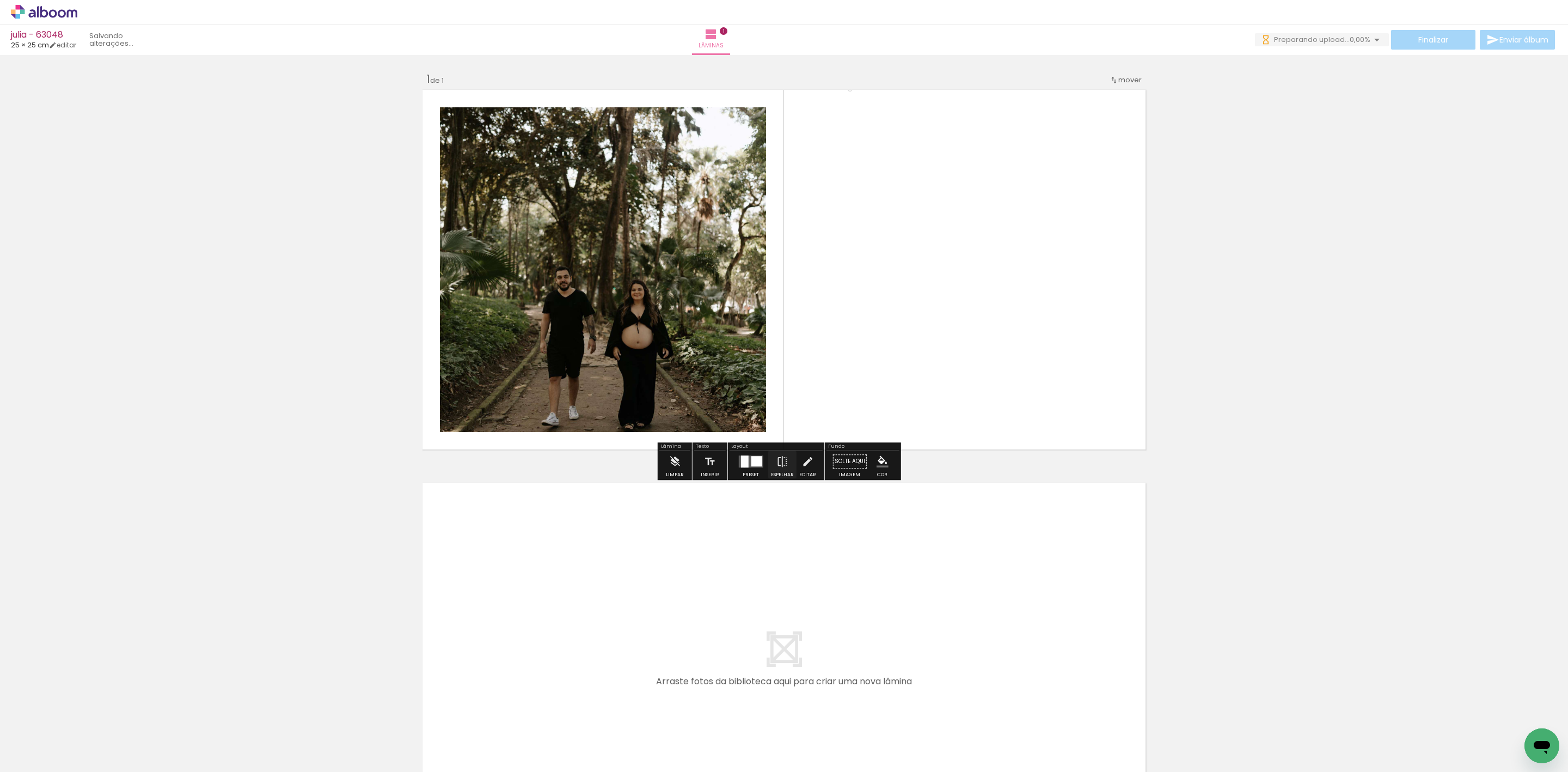
click at [742, 468] on div at bounding box center [743, 461] width 7 height 12
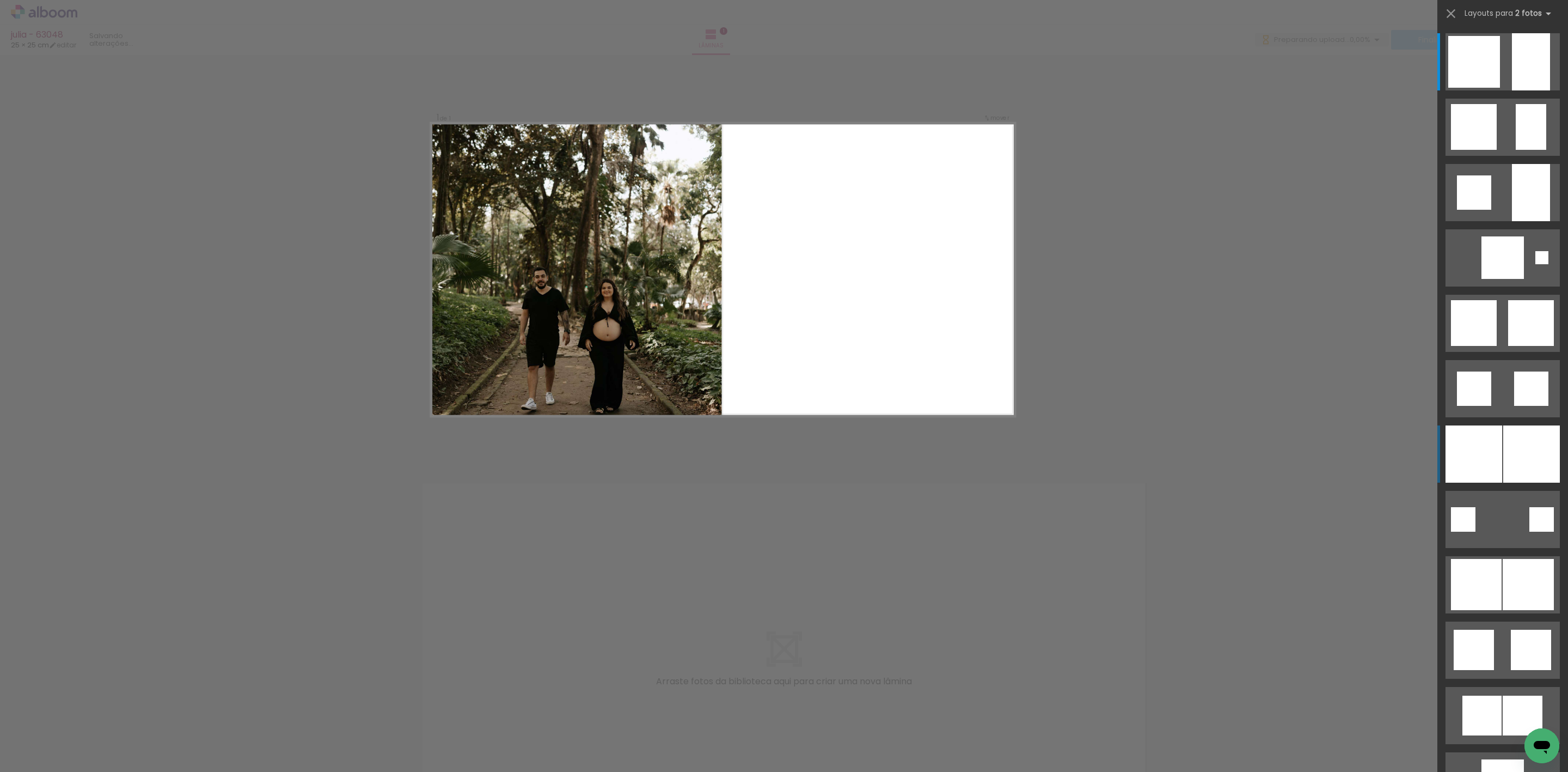
click at [1495, 432] on div at bounding box center [1474, 454] width 57 height 57
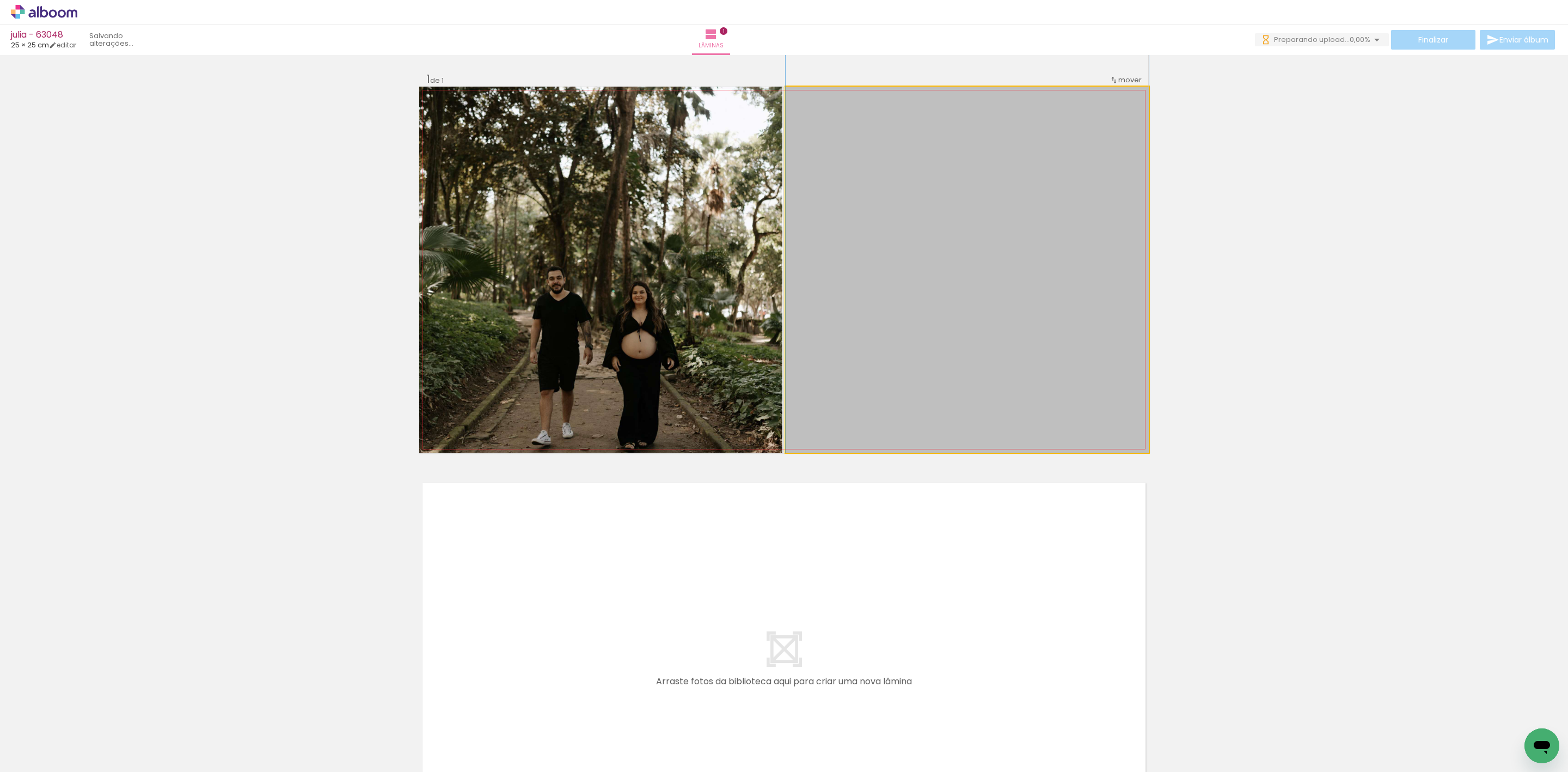
drag, startPoint x: 887, startPoint y: 332, endPoint x: 885, endPoint y: 253, distance: 79.0
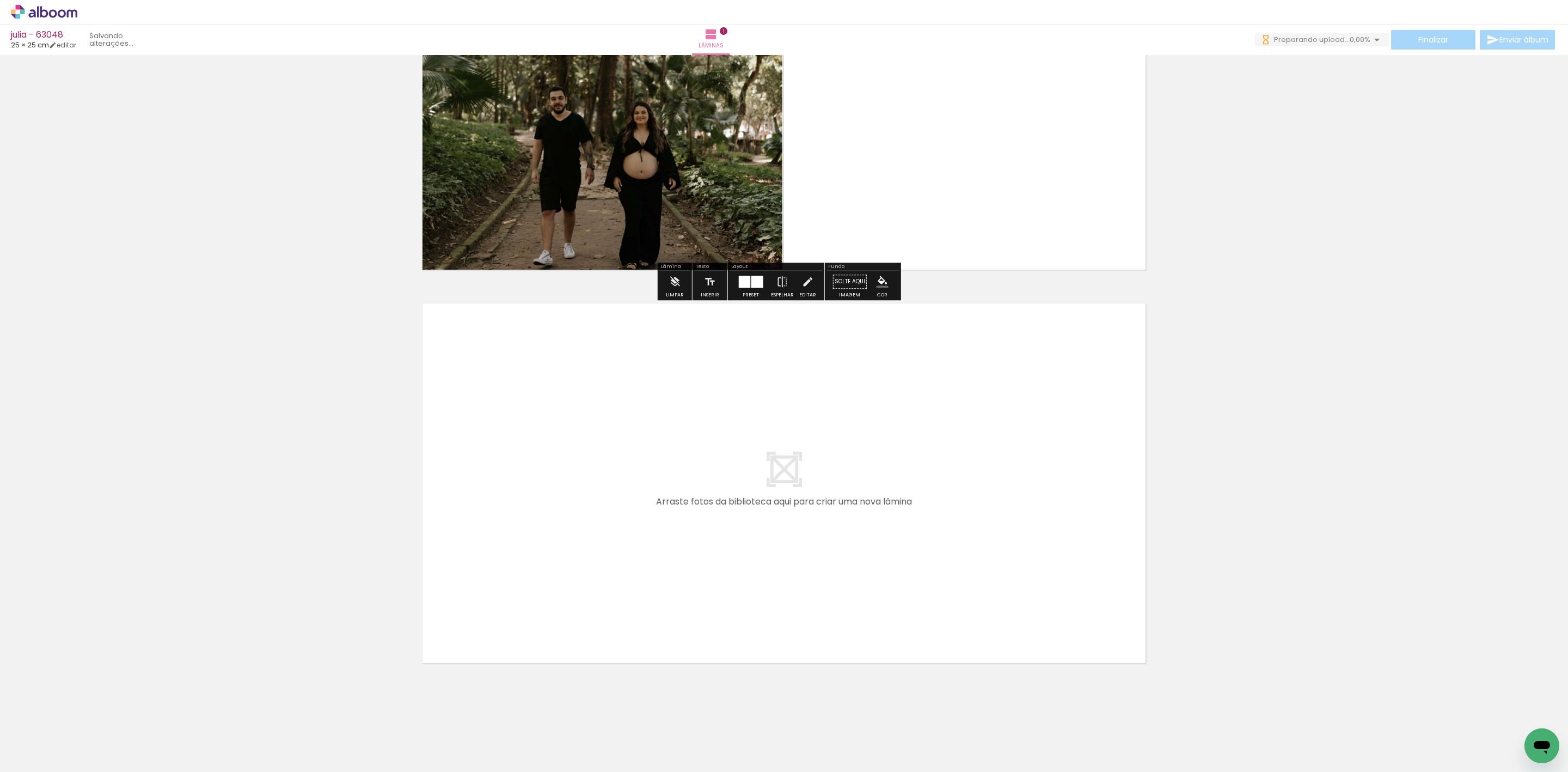
drag, startPoint x: 248, startPoint y: 735, endPoint x: 464, endPoint y: 468, distance: 343.4
click at [464, 468] on quentale-workspace at bounding box center [784, 386] width 1568 height 772
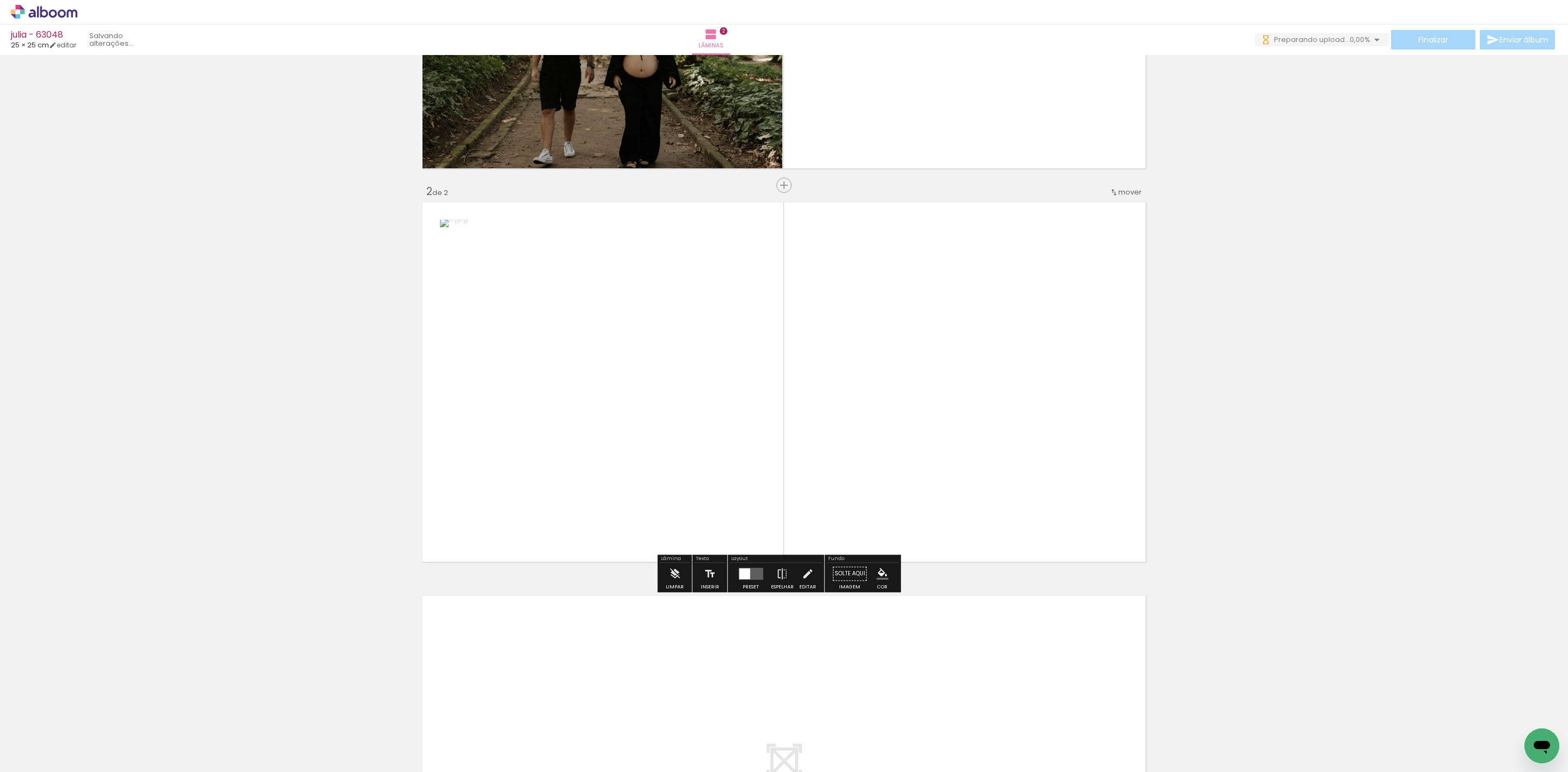
scroll to position [283, 0]
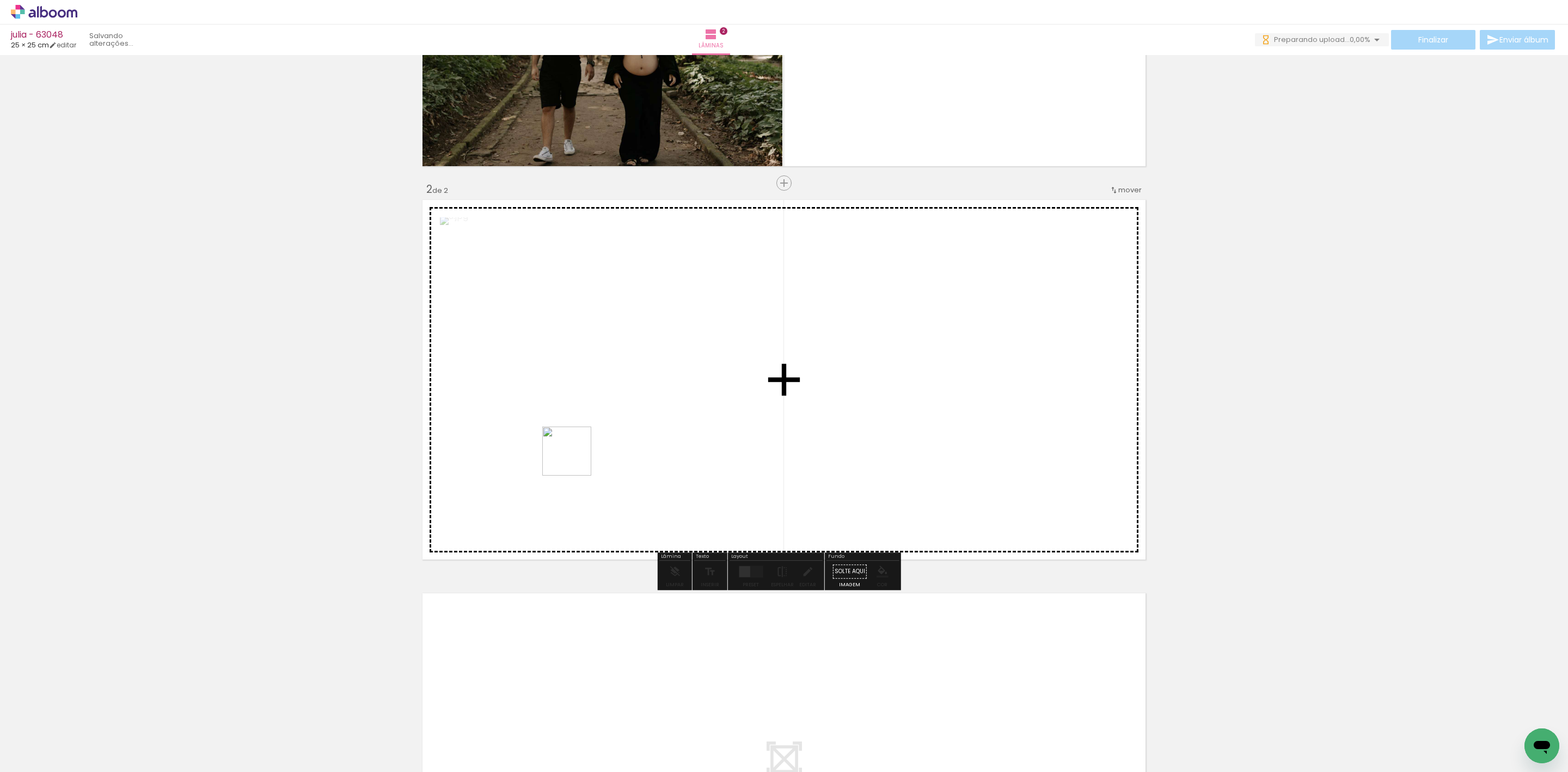
drag, startPoint x: 453, startPoint y: 592, endPoint x: 747, endPoint y: 421, distance: 340.1
click at [693, 366] on quentale-workspace at bounding box center [784, 386] width 1568 height 772
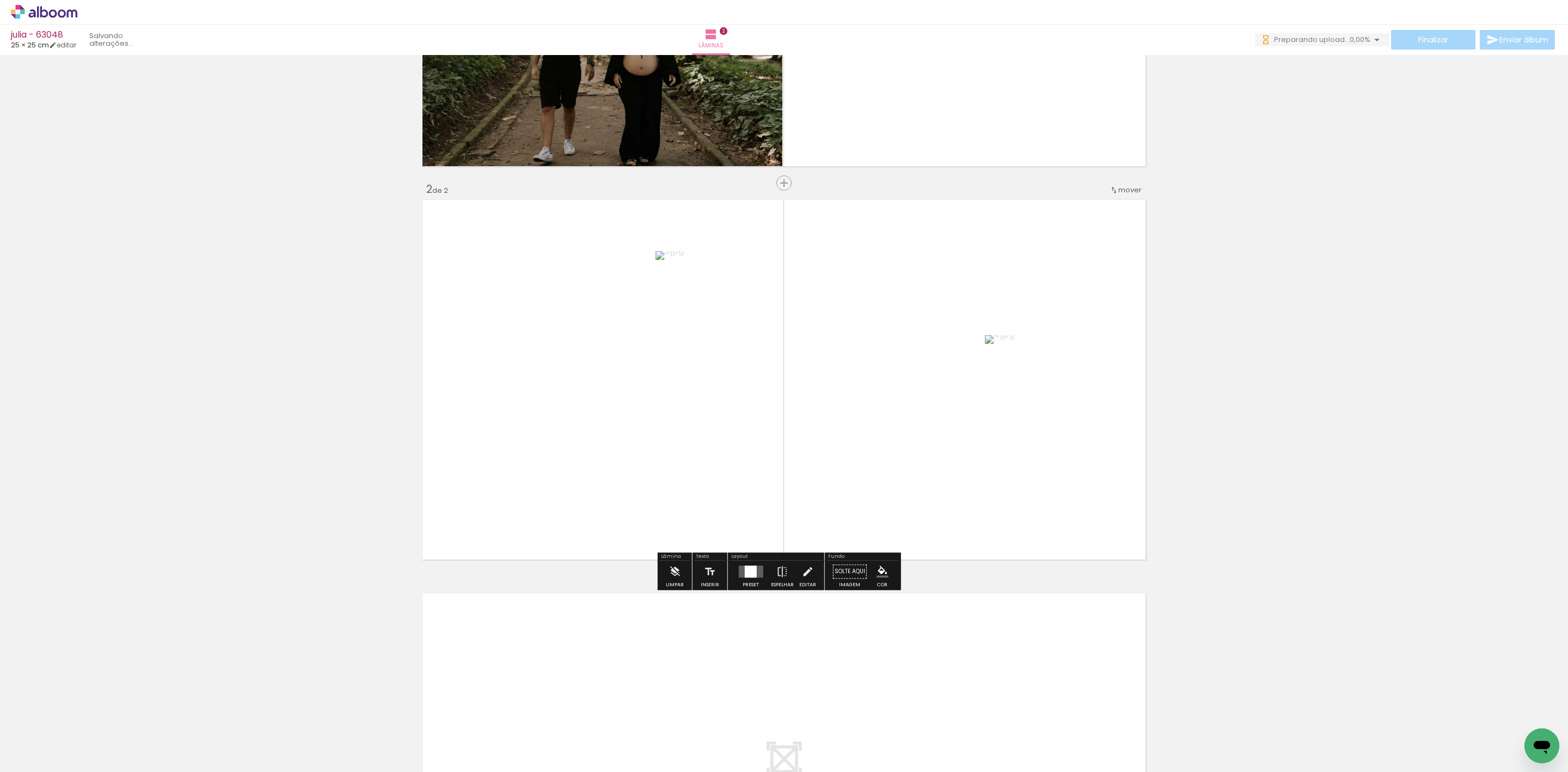
click at [756, 560] on div at bounding box center [751, 571] width 29 height 22
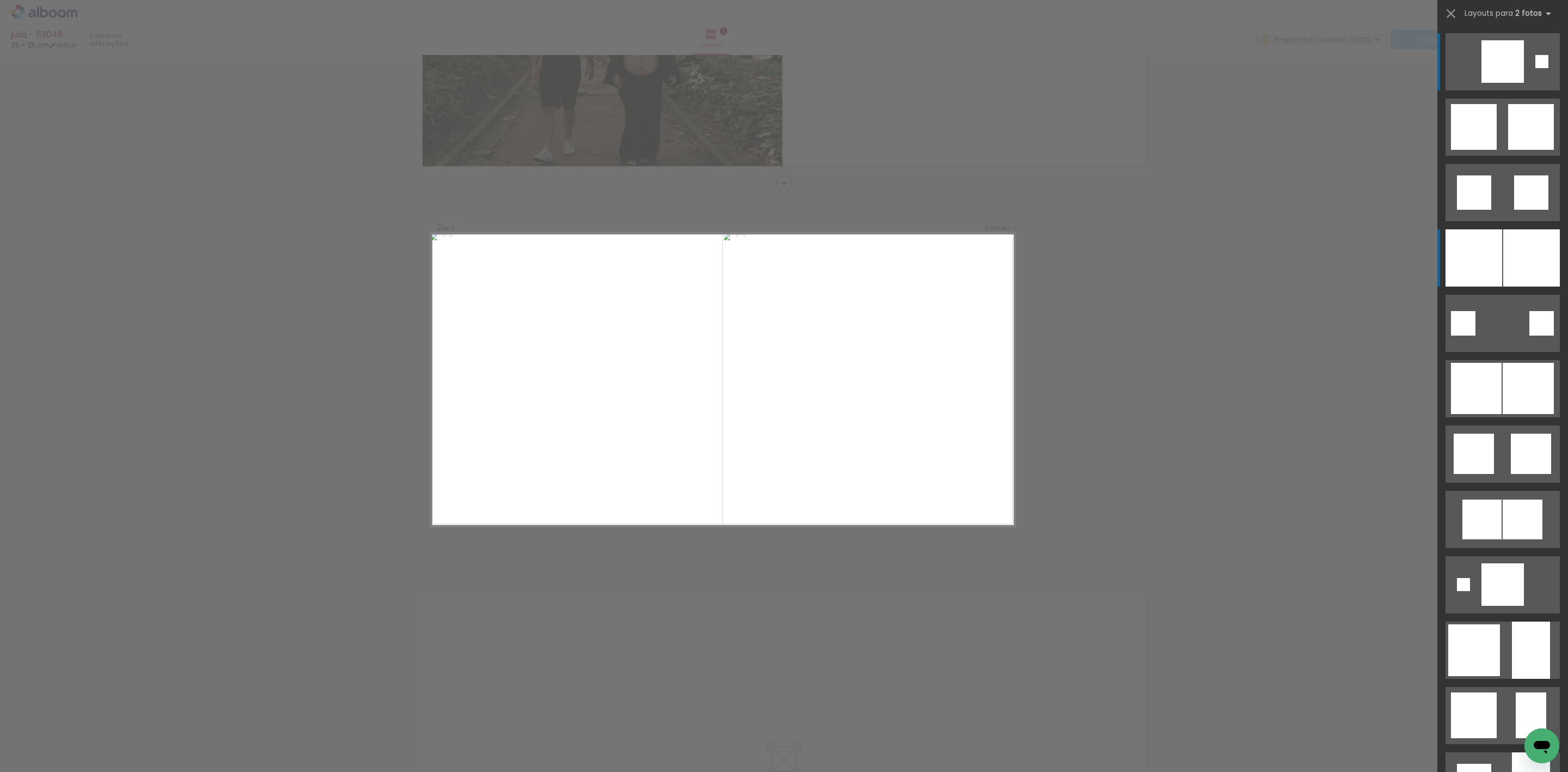
click at [1493, 262] on div at bounding box center [1474, 257] width 57 height 57
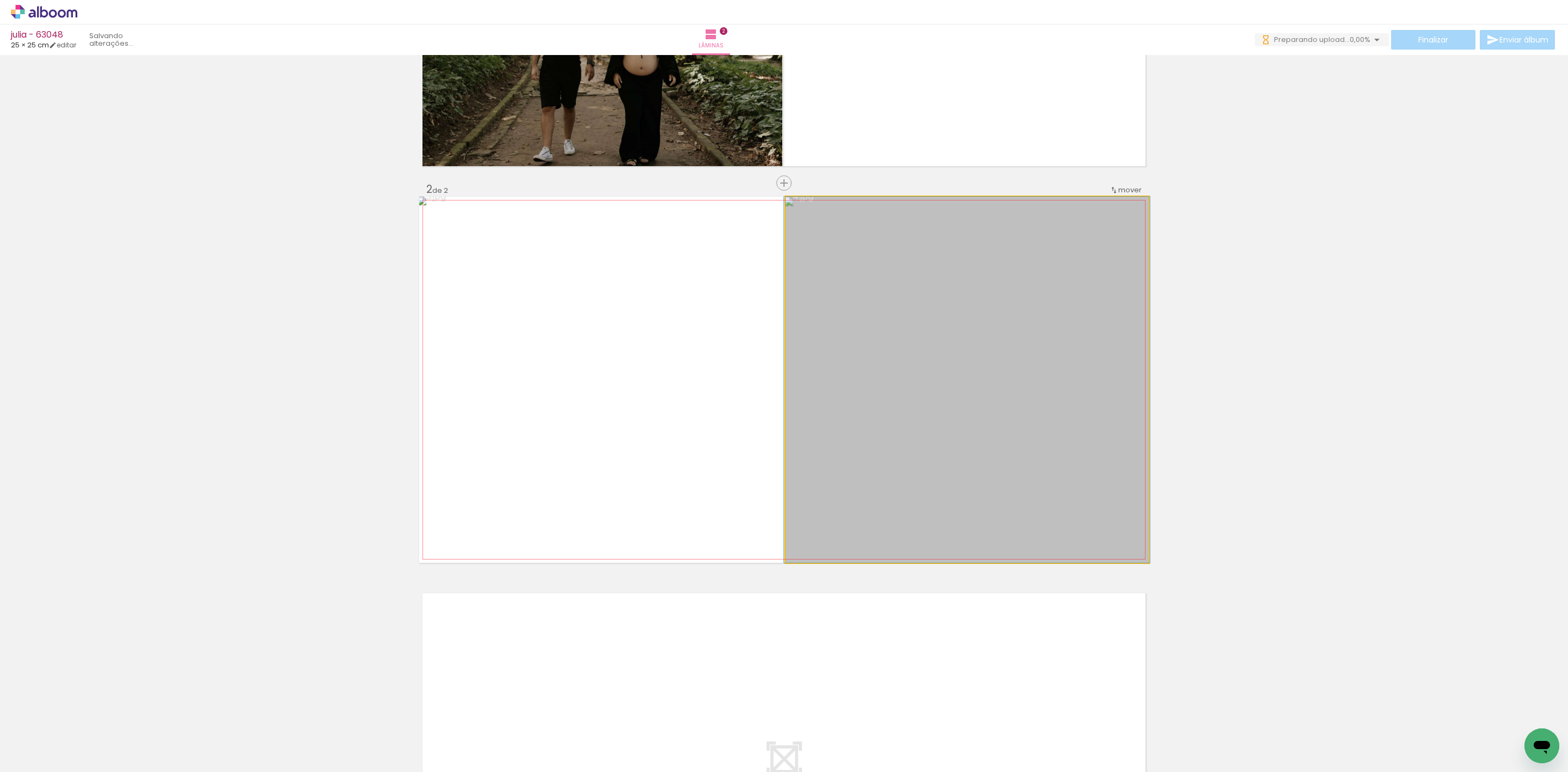
drag, startPoint x: 971, startPoint y: 484, endPoint x: 971, endPoint y: 318, distance: 166.0
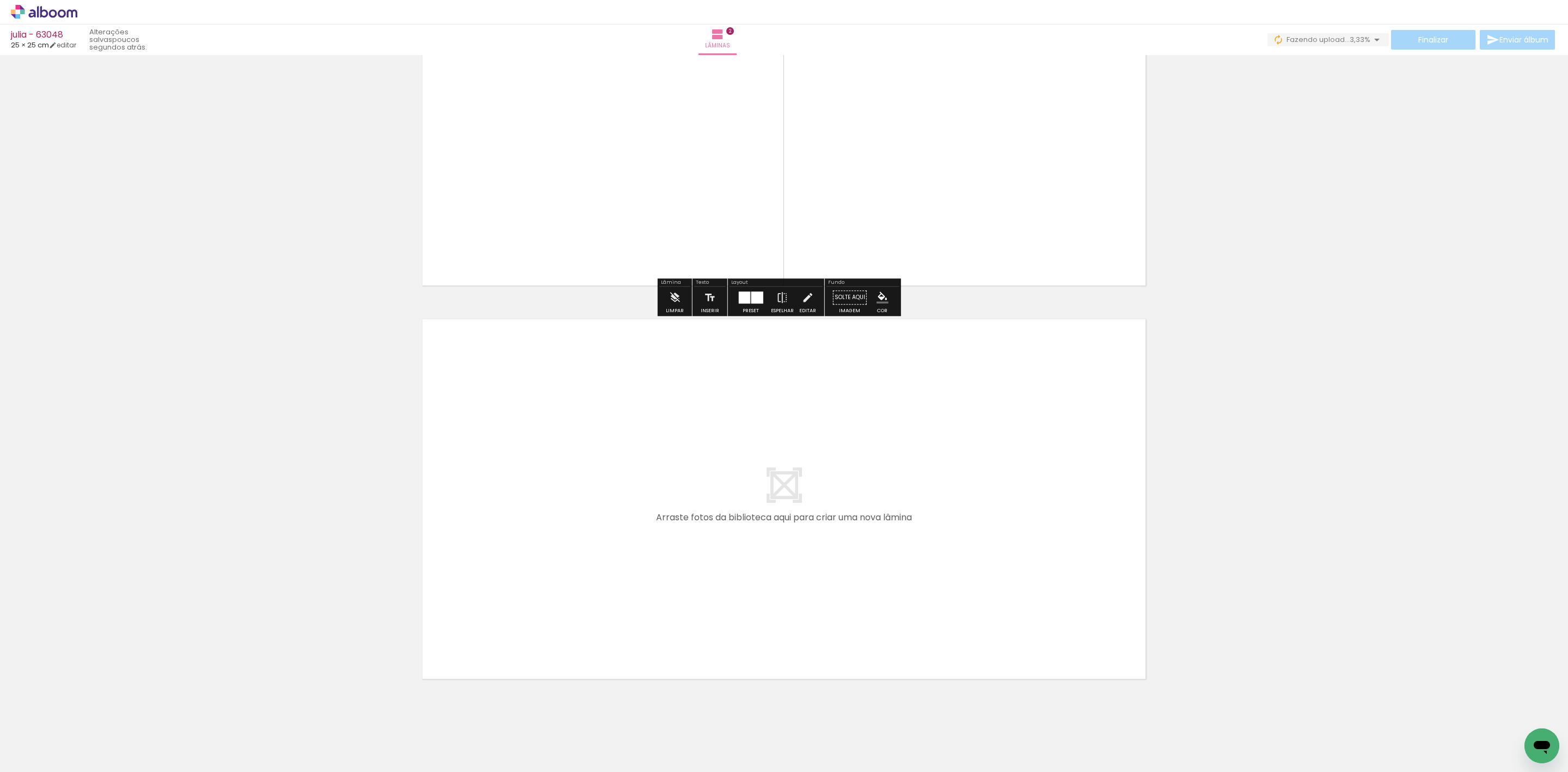
scroll to position [572, 0]
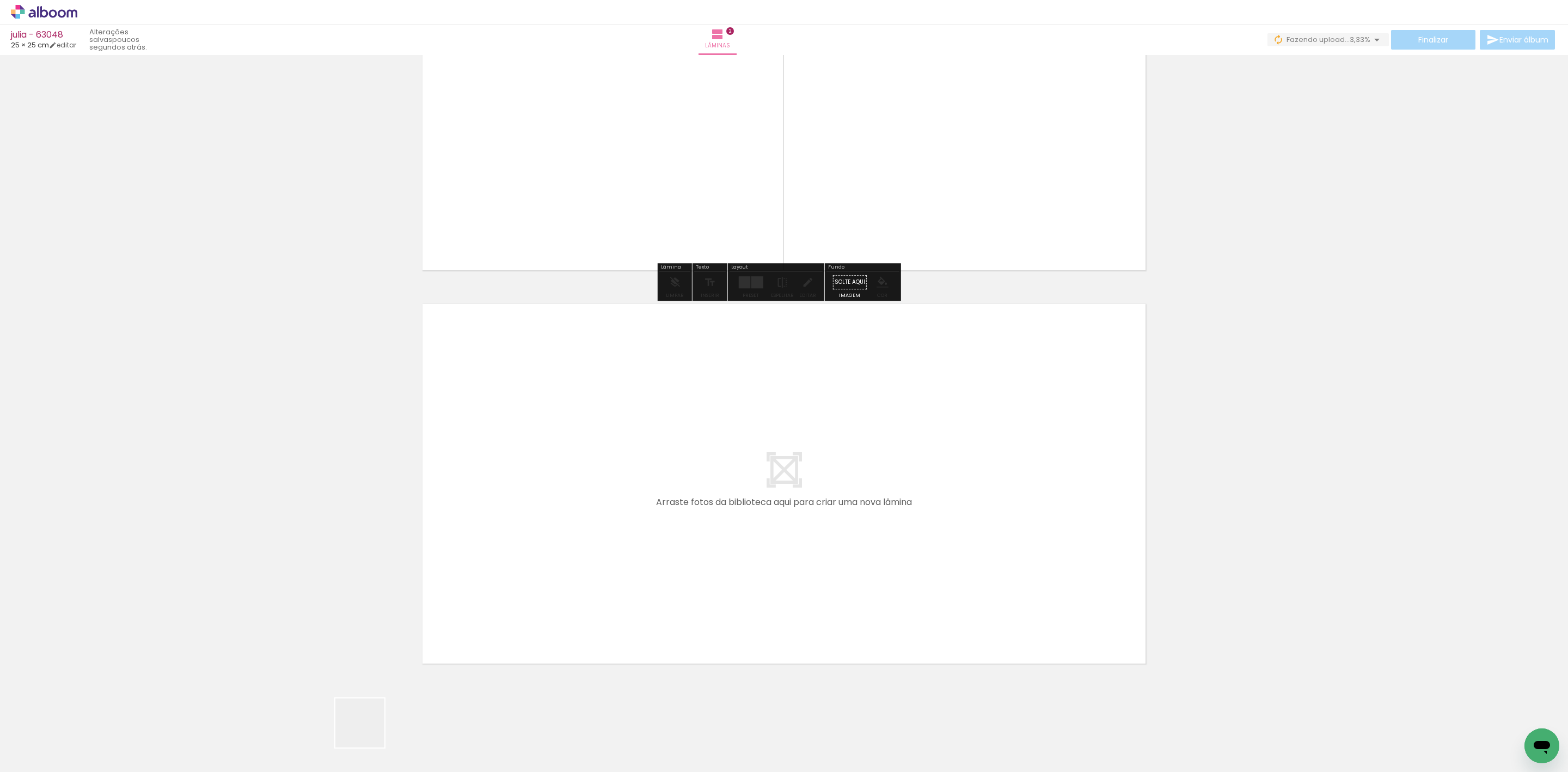
drag, startPoint x: 363, startPoint y: 739, endPoint x: 415, endPoint y: 682, distance: 77.2
click at [477, 559] on quentale-workspace at bounding box center [784, 386] width 1568 height 772
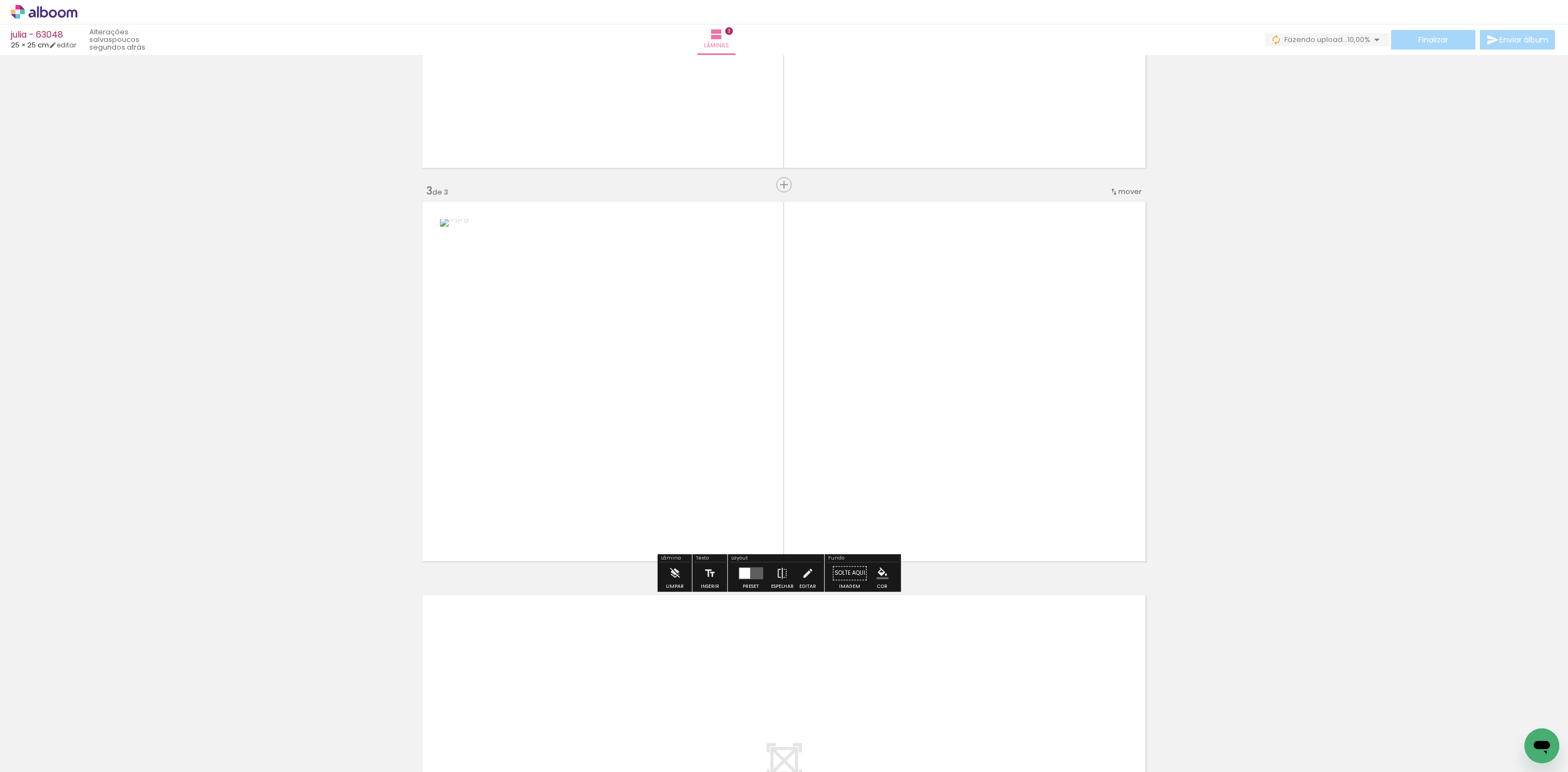
scroll to position [676, 0]
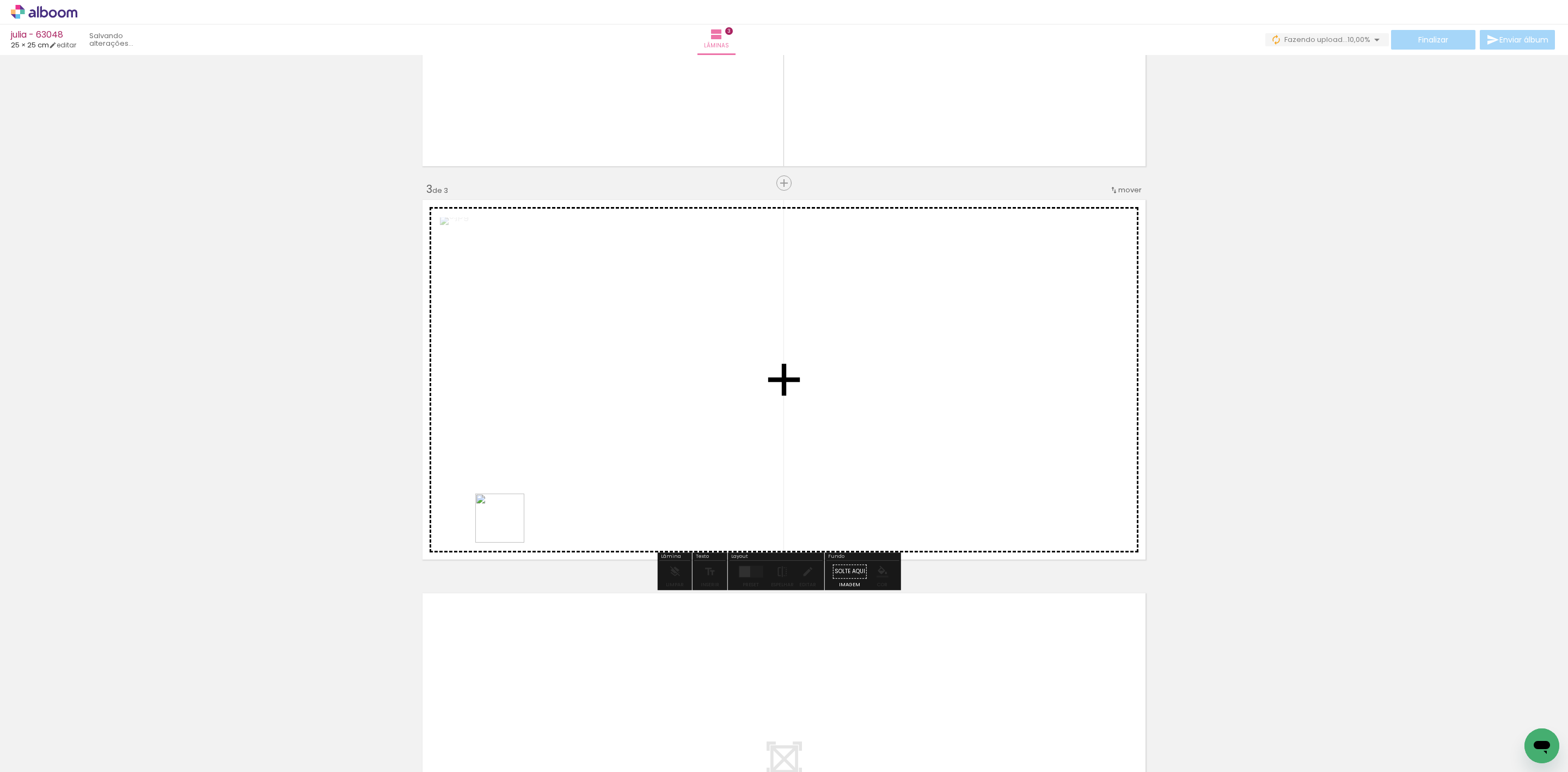
drag, startPoint x: 508, startPoint y: 526, endPoint x: 574, endPoint y: 529, distance: 66.1
click at [569, 471] on quentale-workspace at bounding box center [784, 386] width 1568 height 772
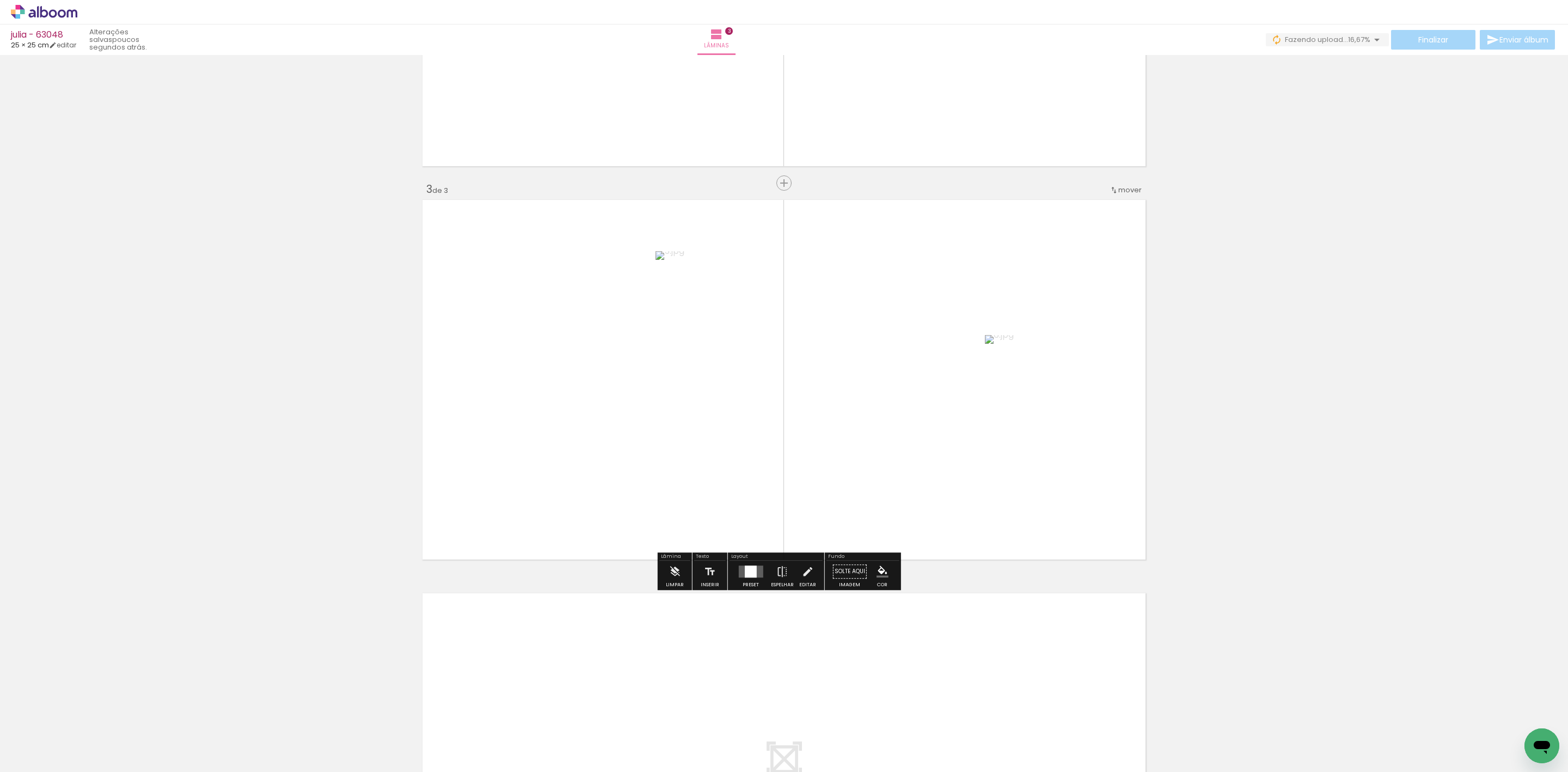
click at [753, 576] on div at bounding box center [750, 571] width 12 height 12
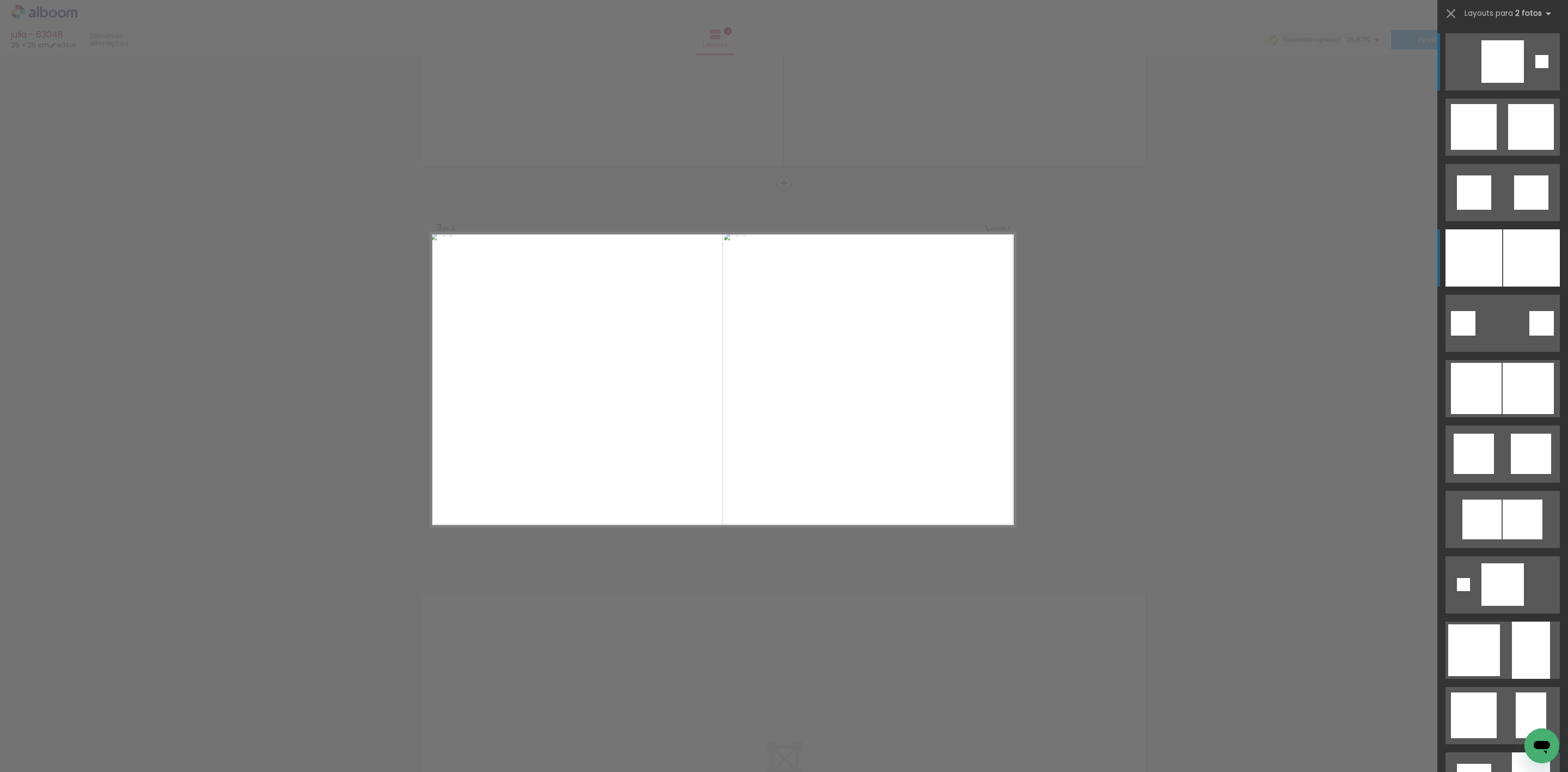
click at [1474, 257] on div at bounding box center [1474, 257] width 57 height 57
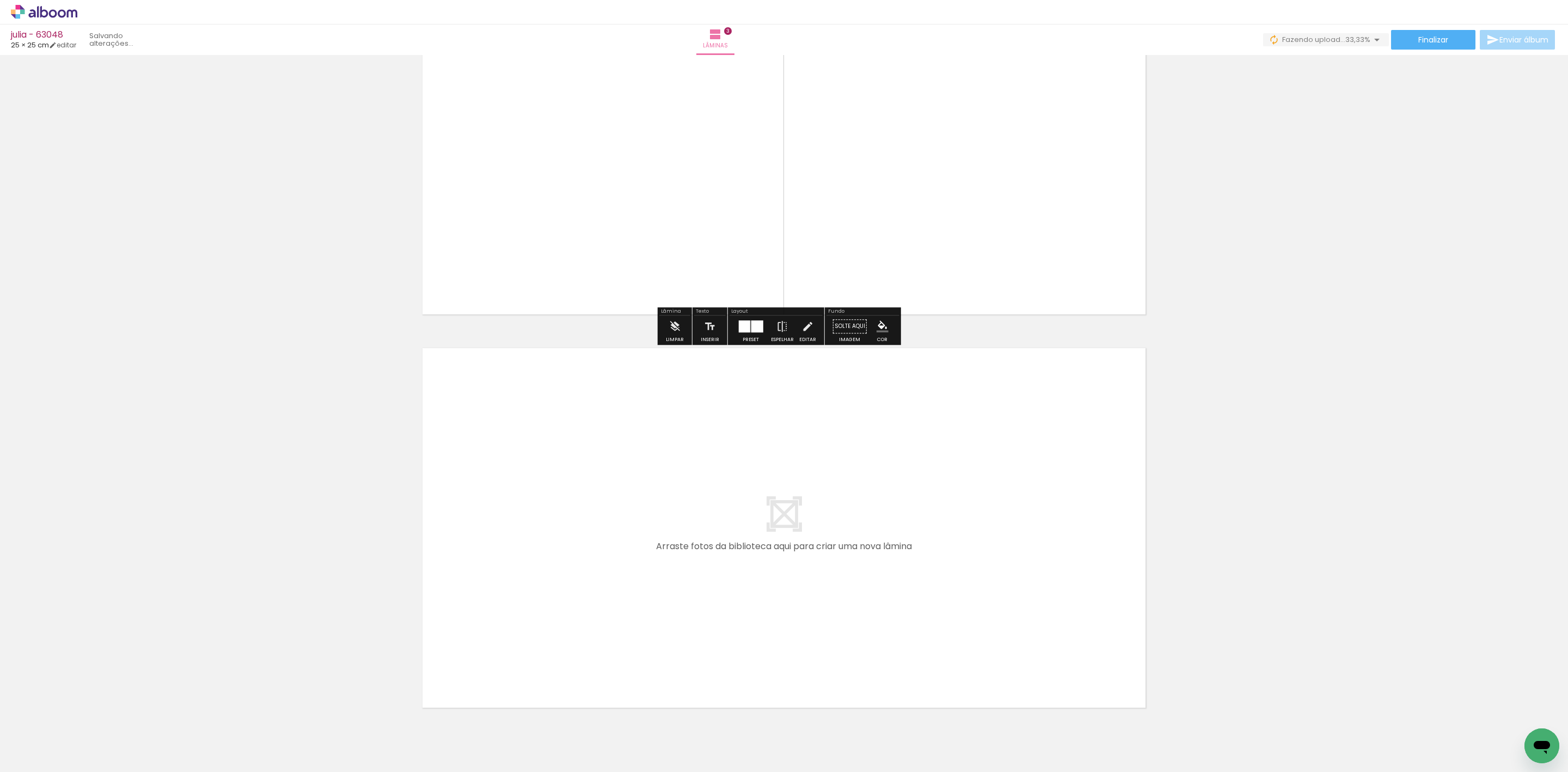
drag, startPoint x: 477, startPoint y: 737, endPoint x: 544, endPoint y: 586, distance: 165.2
click at [544, 586] on quentale-workspace at bounding box center [784, 386] width 1568 height 772
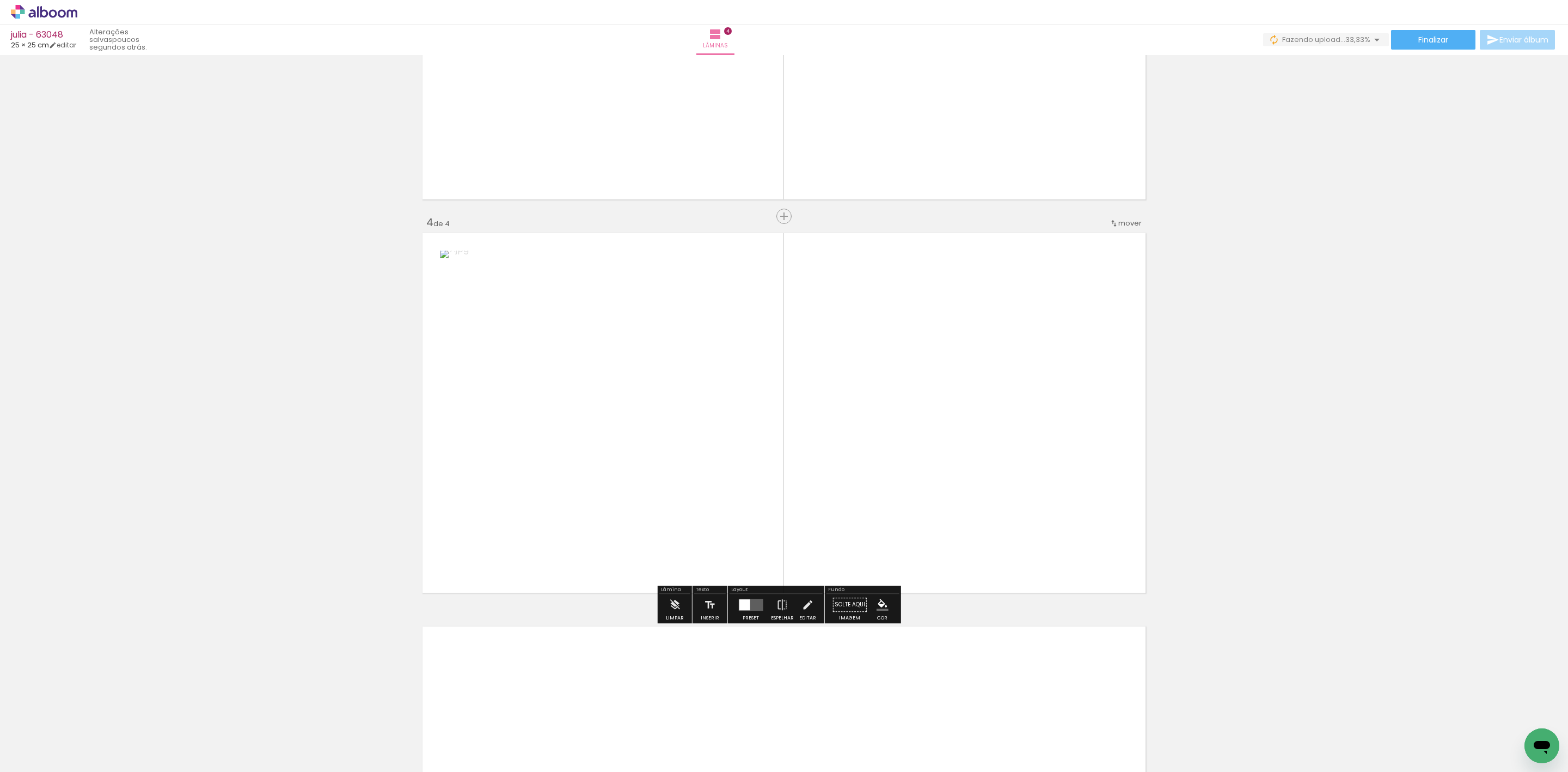
scroll to position [1069, 0]
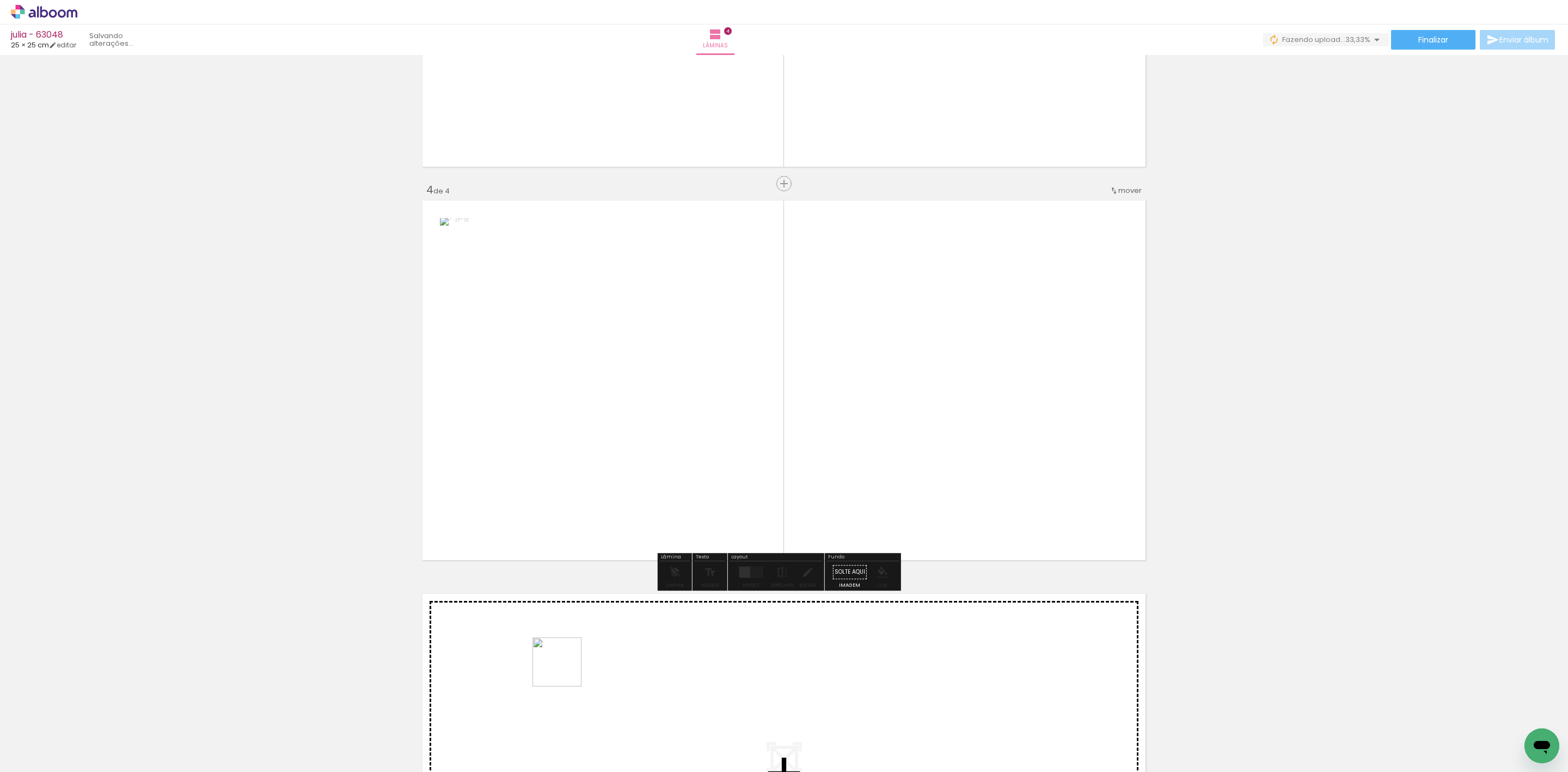
drag, startPoint x: 562, startPoint y: 710, endPoint x: 722, endPoint y: 514, distance: 253.0
click at [708, 507] on quentale-workspace at bounding box center [784, 386] width 1568 height 772
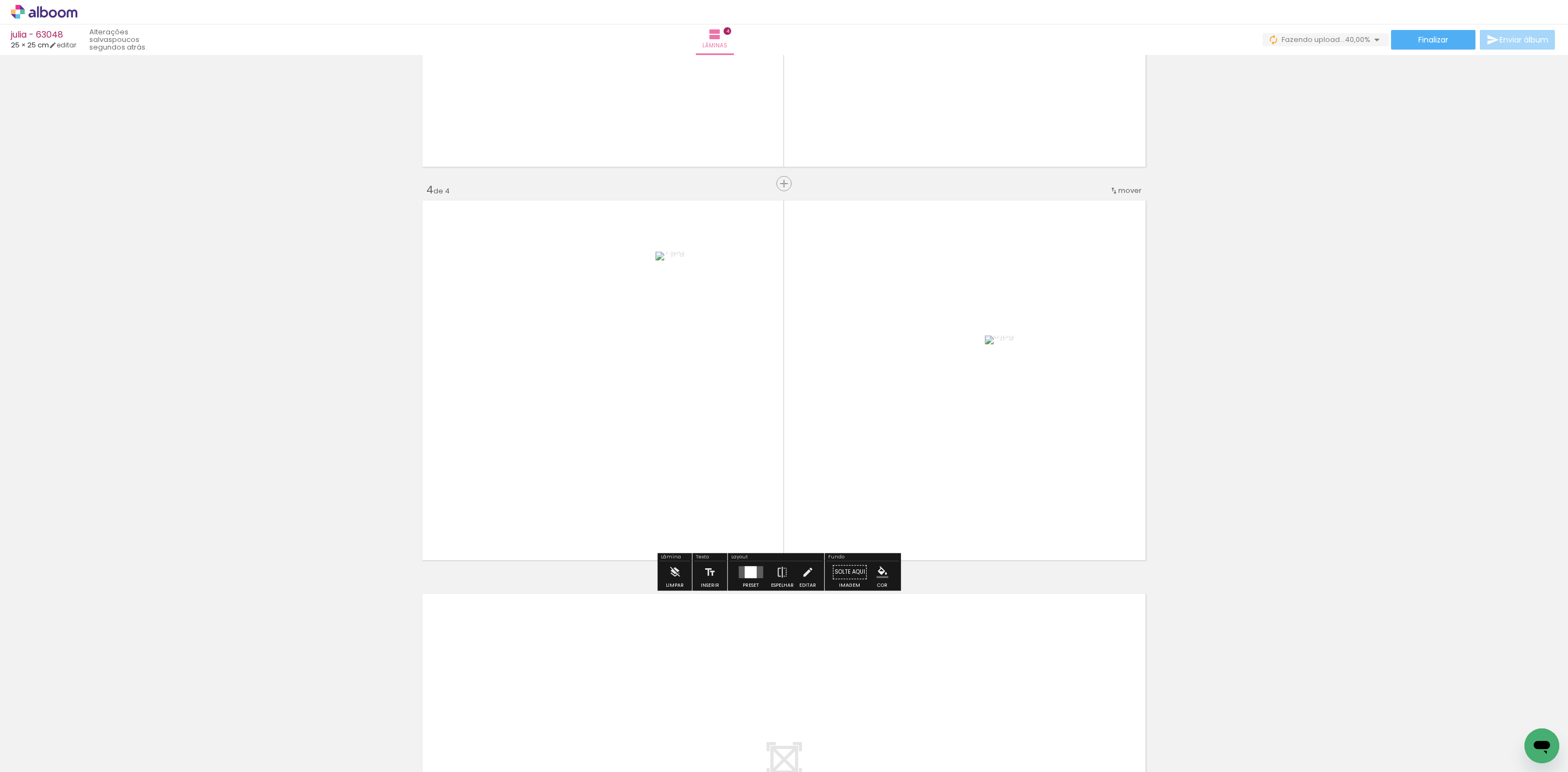
click at [750, 577] on div at bounding box center [751, 571] width 29 height 22
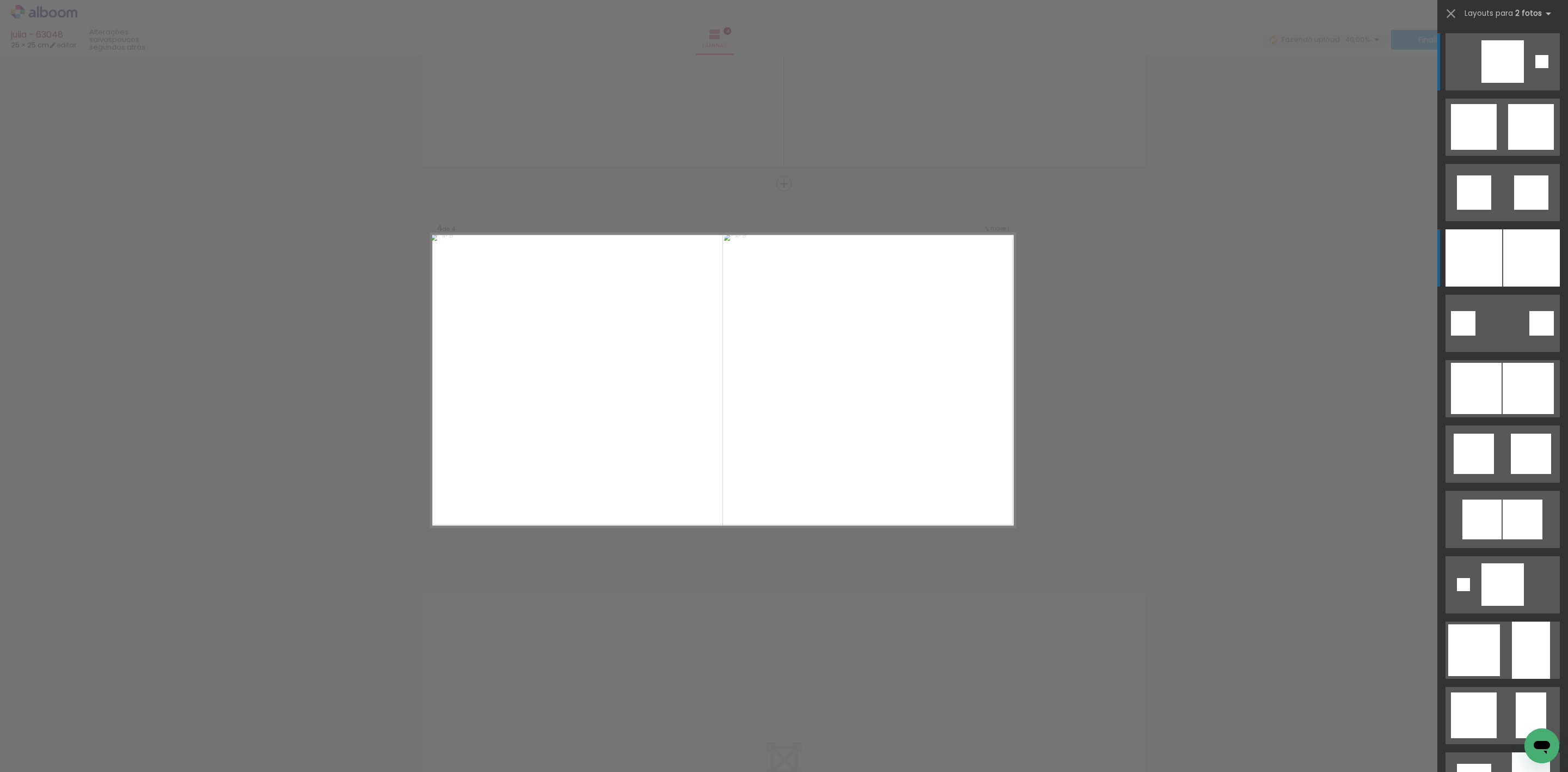
click at [1506, 239] on div at bounding box center [1531, 257] width 57 height 57
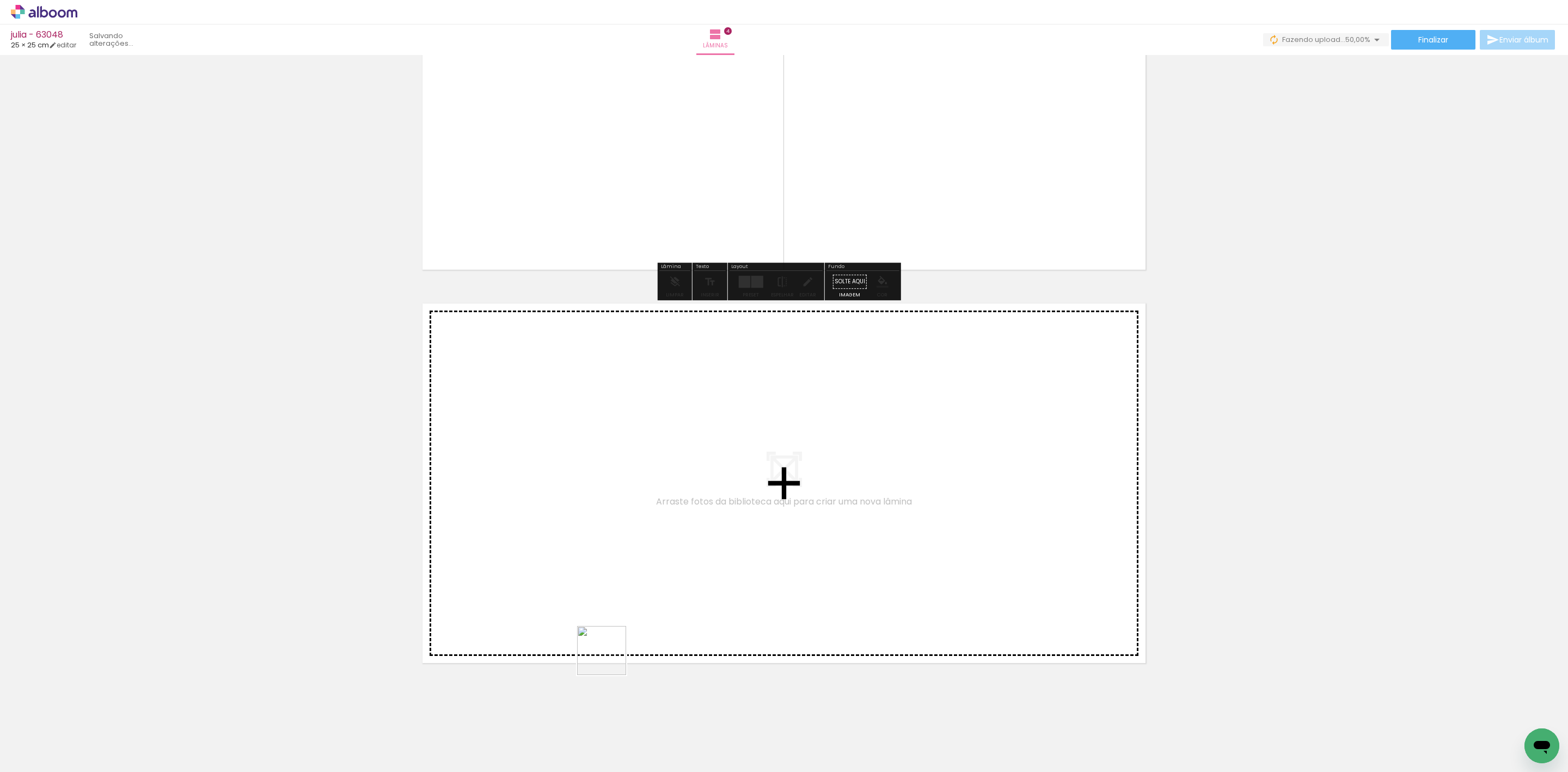
drag, startPoint x: 608, startPoint y: 721, endPoint x: 613, endPoint y: 644, distance: 77.2
click at [613, 644] on quentale-workspace at bounding box center [784, 386] width 1568 height 772
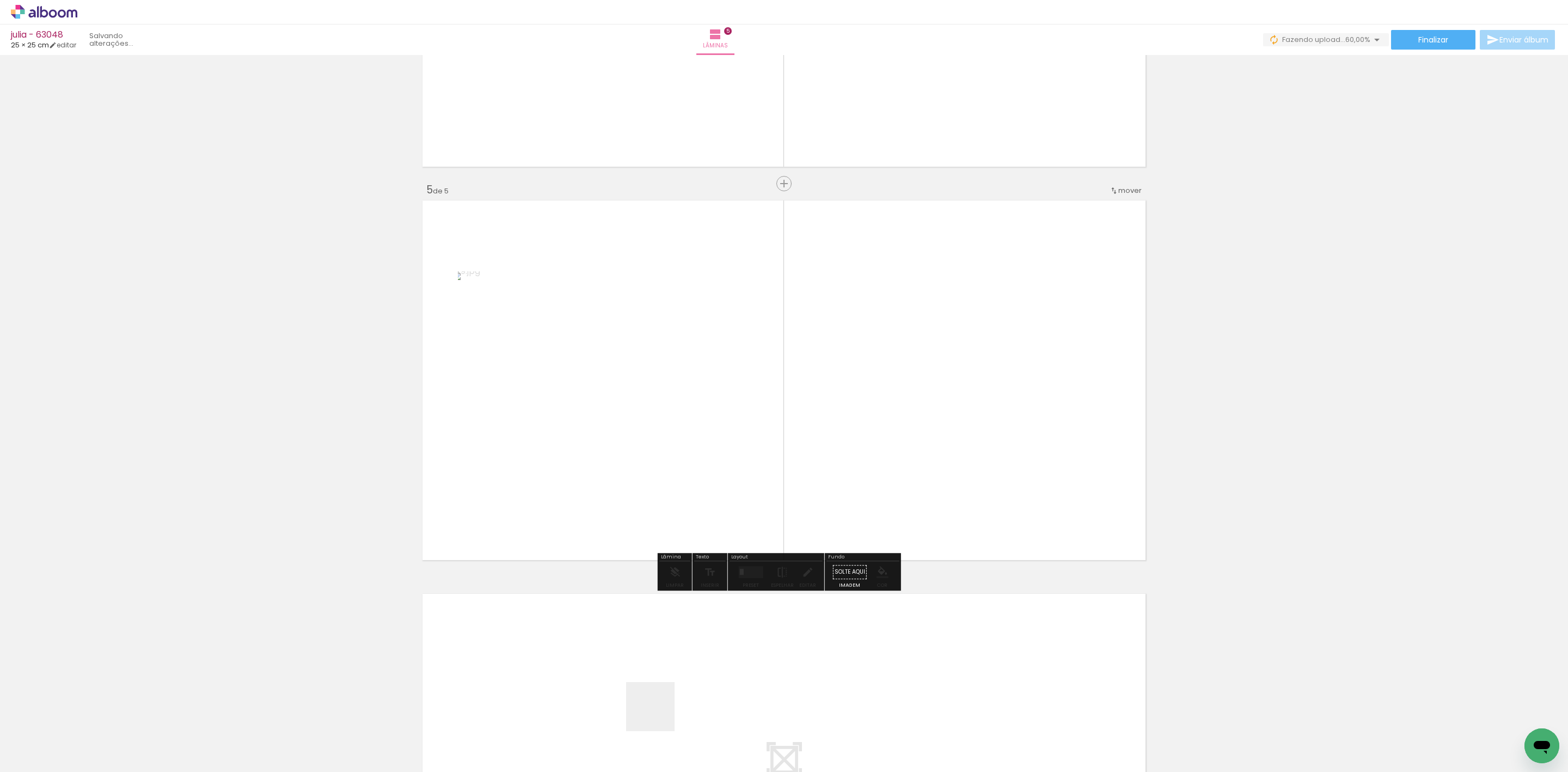
scroll to position [1463, 0]
drag, startPoint x: 657, startPoint y: 718, endPoint x: 778, endPoint y: 528, distance: 225.3
click at [777, 518] on quentale-workspace at bounding box center [784, 386] width 1568 height 772
click at [752, 574] on div at bounding box center [756, 571] width 7 height 12
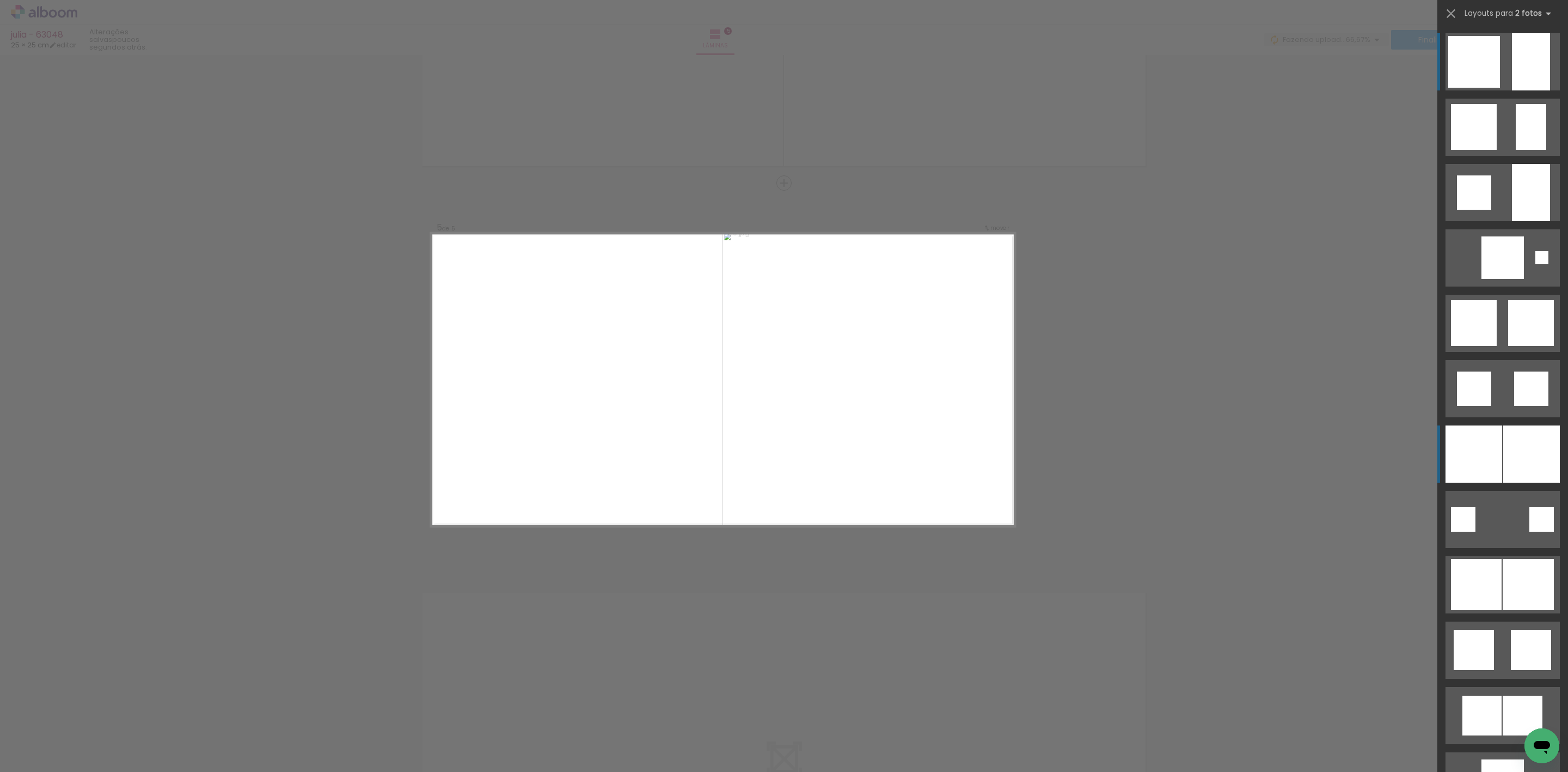
click at [1473, 443] on div at bounding box center [1474, 454] width 57 height 57
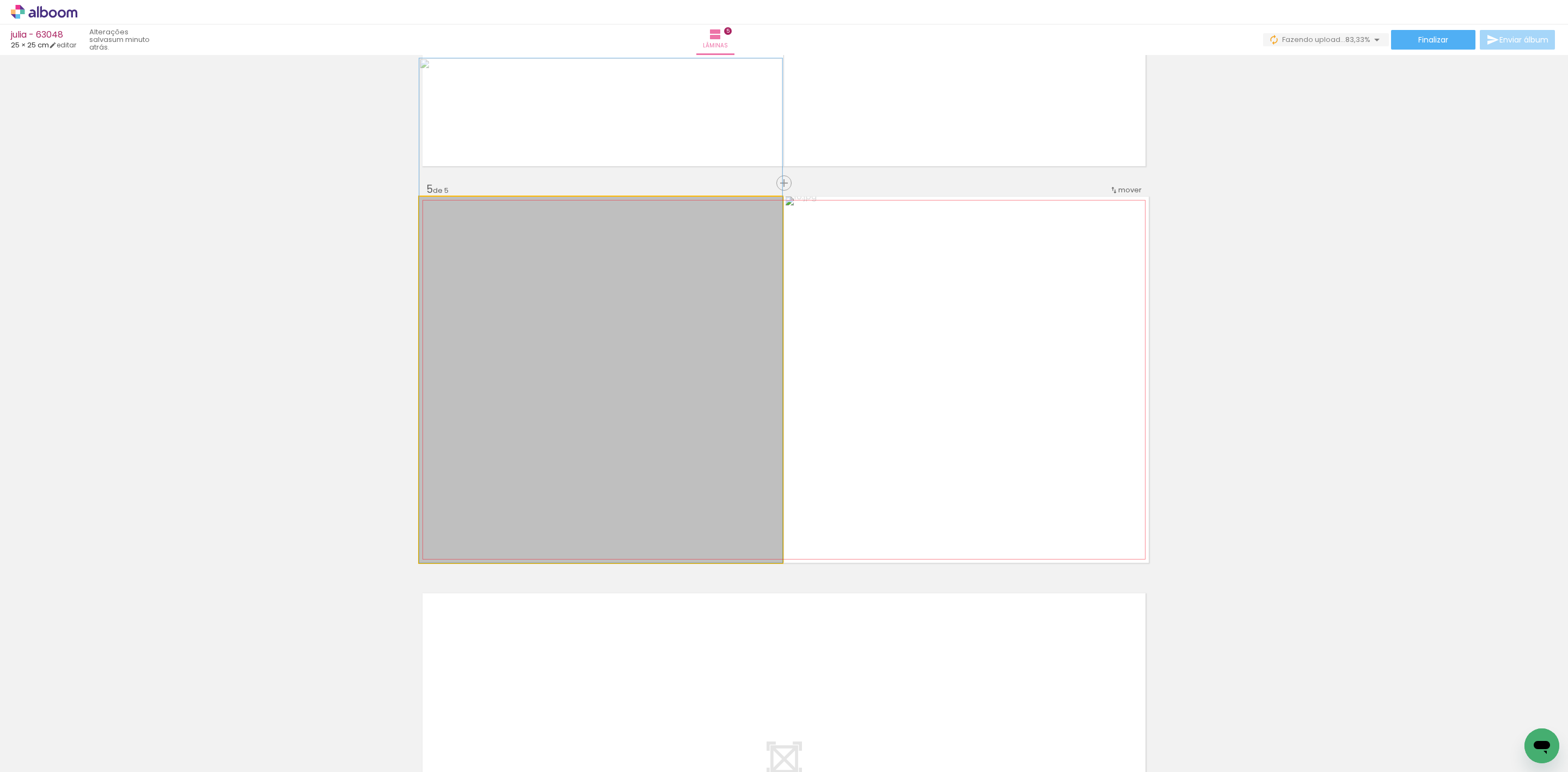
drag, startPoint x: 655, startPoint y: 383, endPoint x: 659, endPoint y: 306, distance: 77.1
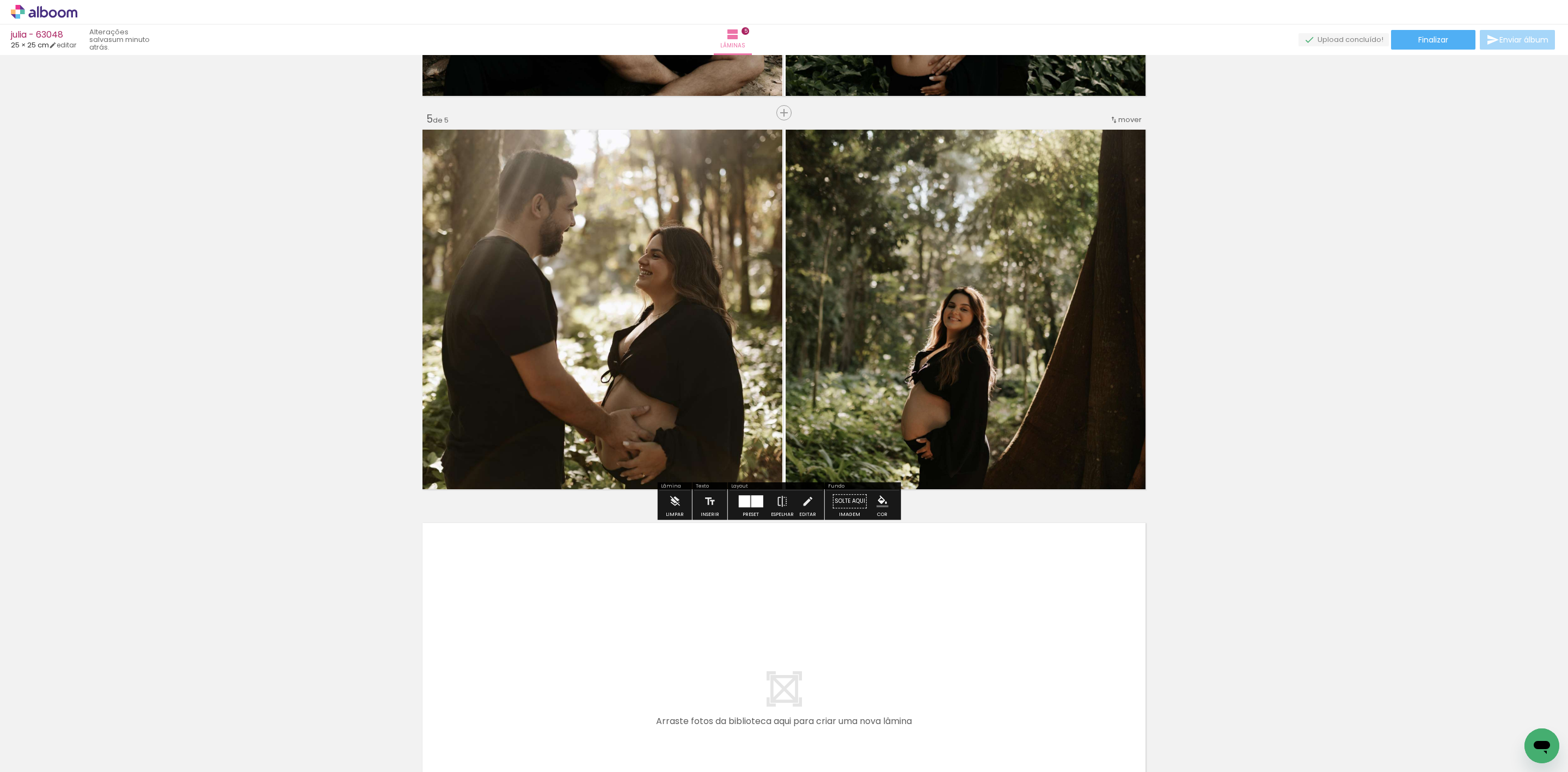
scroll to position [1626, 0]
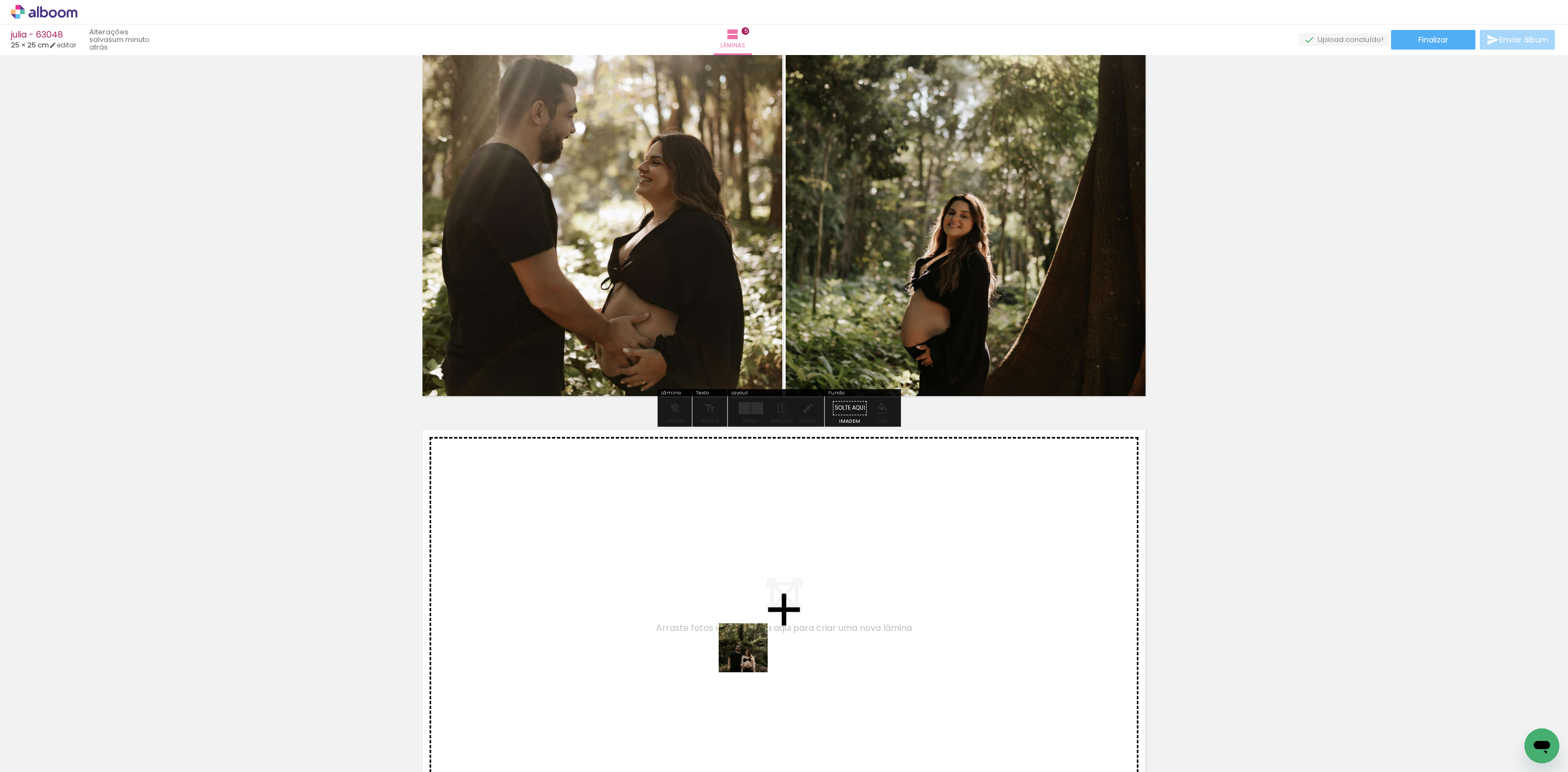
drag, startPoint x: 752, startPoint y: 656, endPoint x: 764, endPoint y: 619, distance: 38.9
click at [764, 619] on quentale-workspace at bounding box center [784, 386] width 1568 height 772
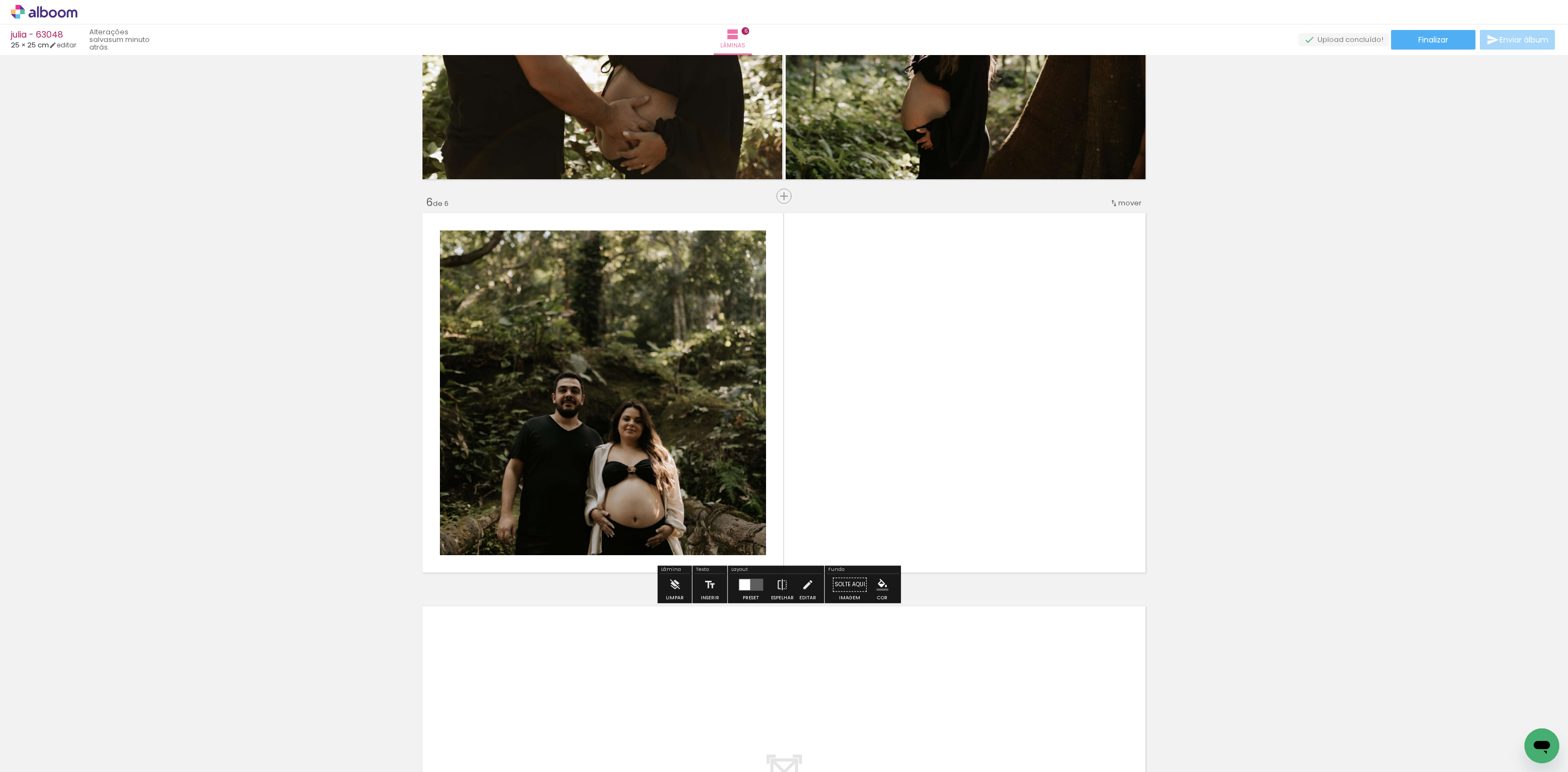
click at [814, 549] on quentale-workspace at bounding box center [784, 386] width 1568 height 772
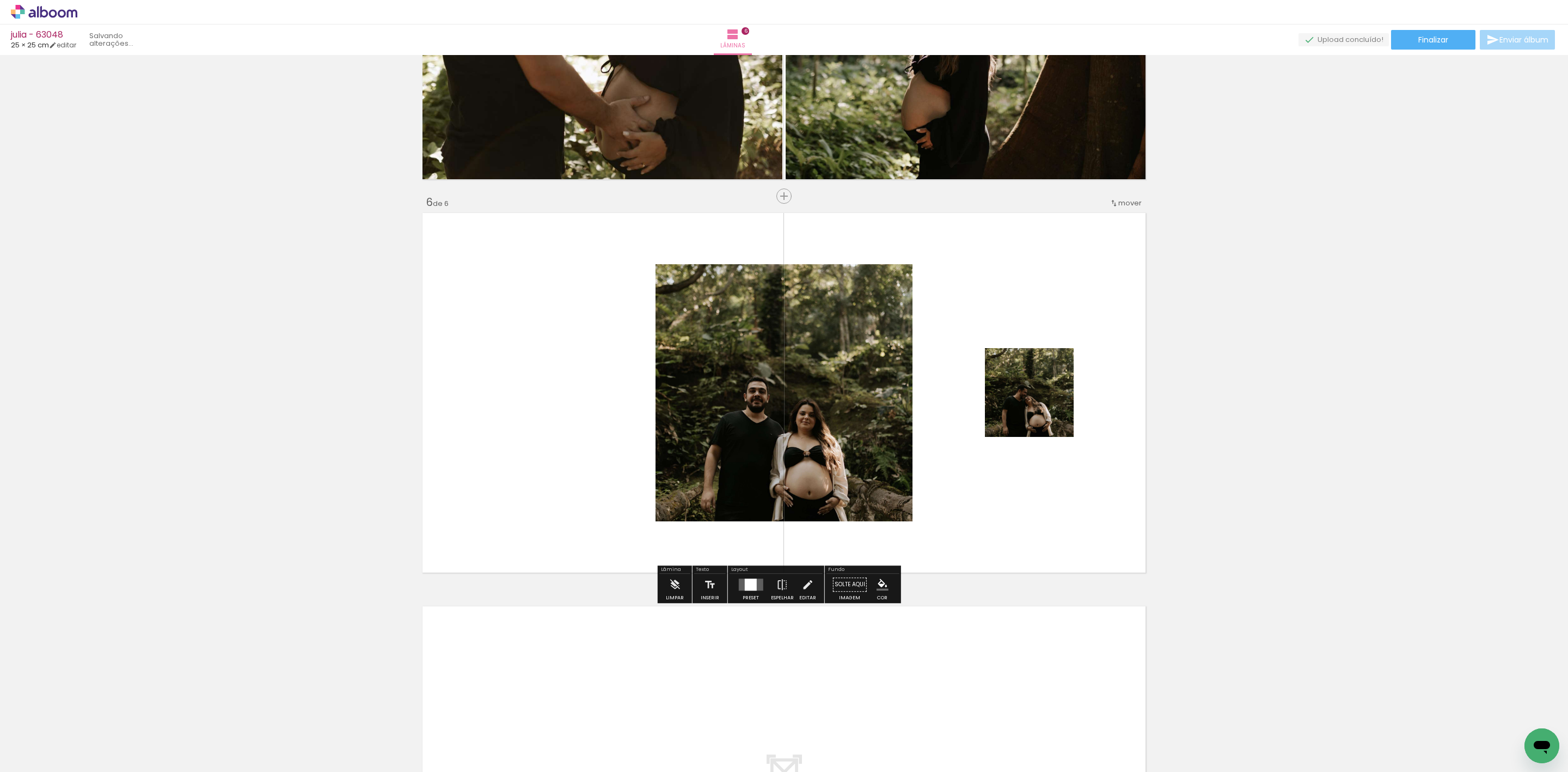
scroll to position [1856, 0]
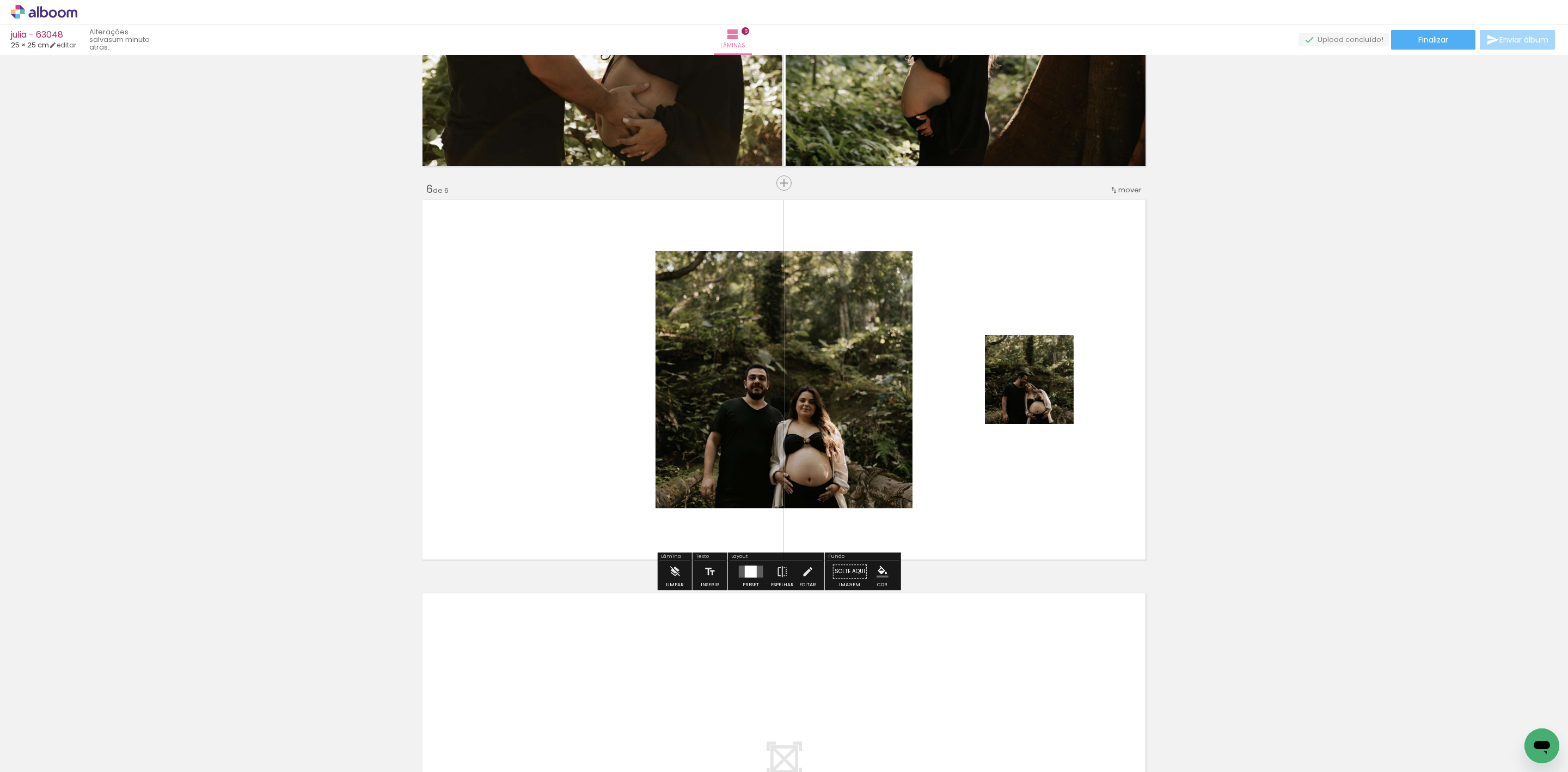
click at [748, 576] on div at bounding box center [750, 571] width 12 height 12
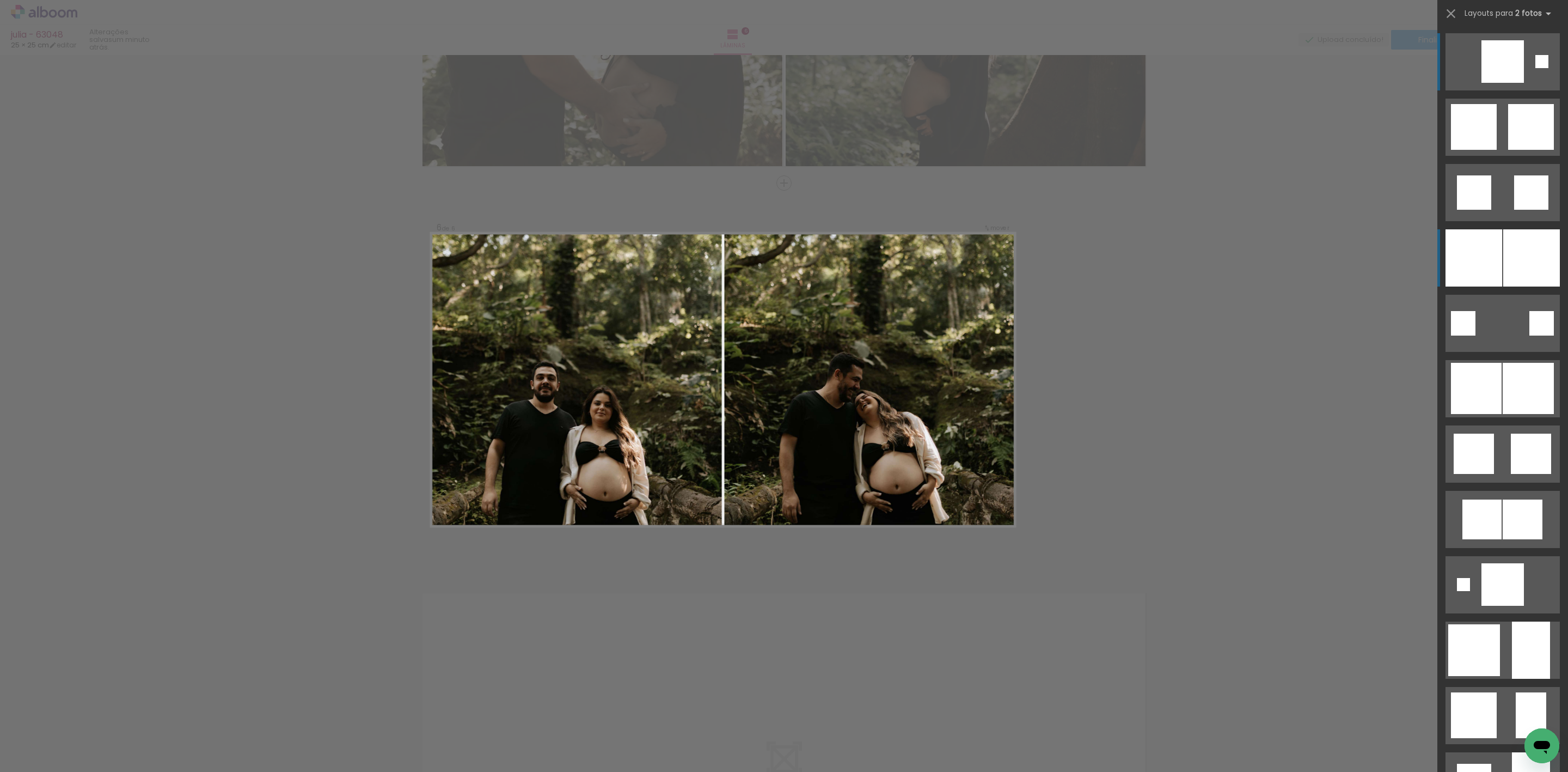
click at [1523, 257] on div at bounding box center [1531, 257] width 57 height 57
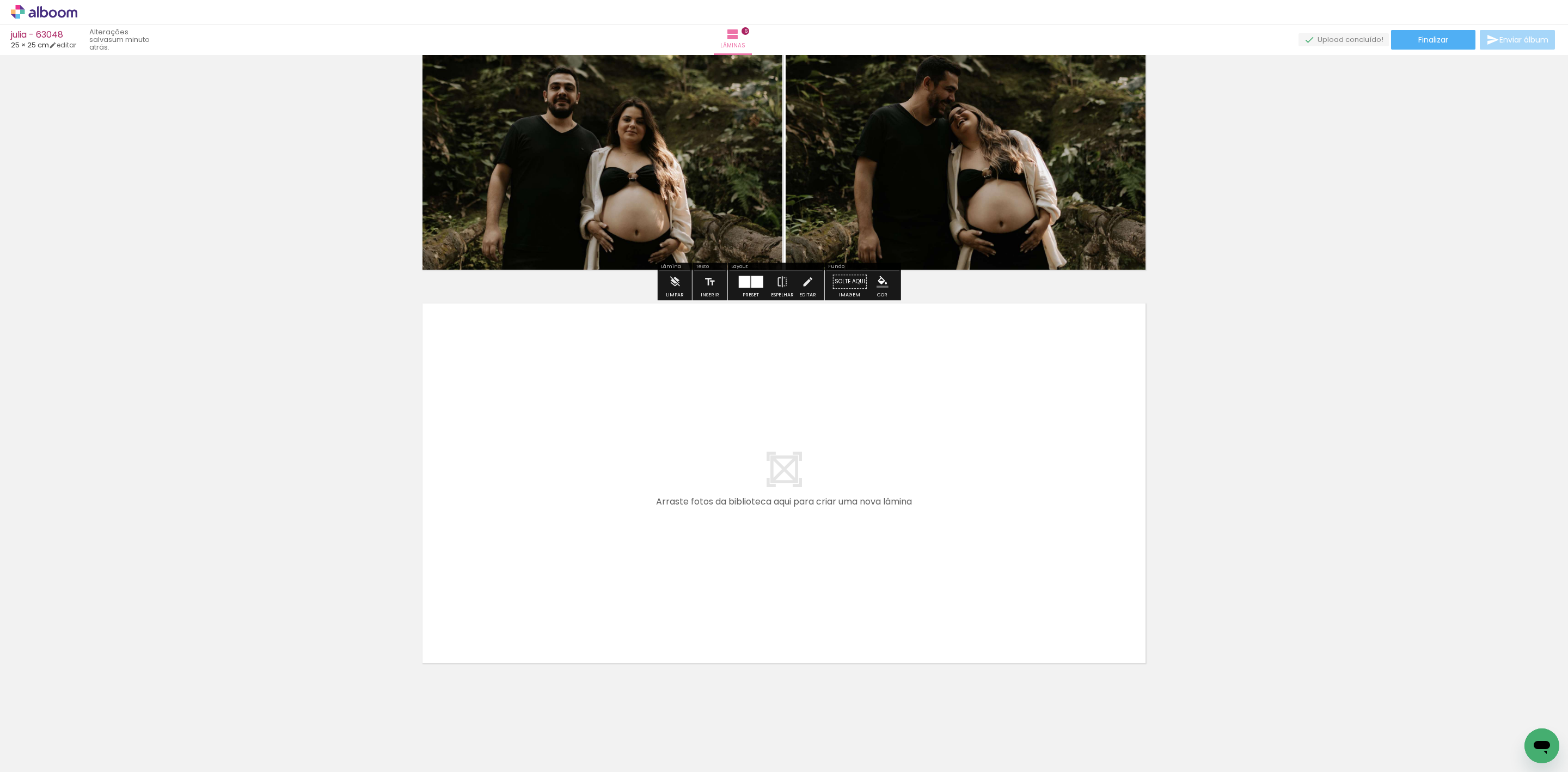
drag, startPoint x: 858, startPoint y: 739, endPoint x: 856, endPoint y: 603, distance: 136.0
click at [856, 603] on quentale-workspace at bounding box center [784, 386] width 1568 height 772
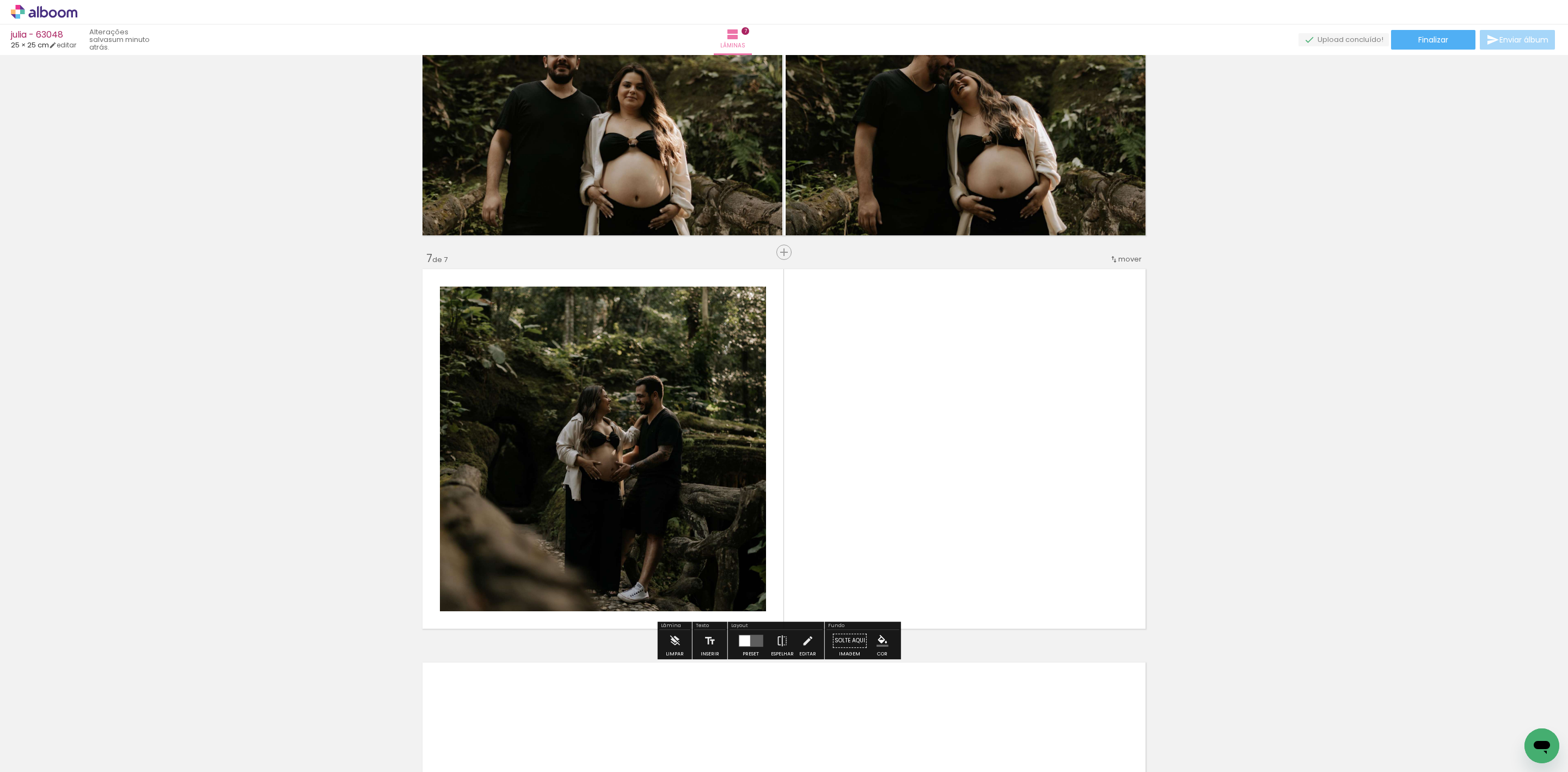
scroll to position [2249, 0]
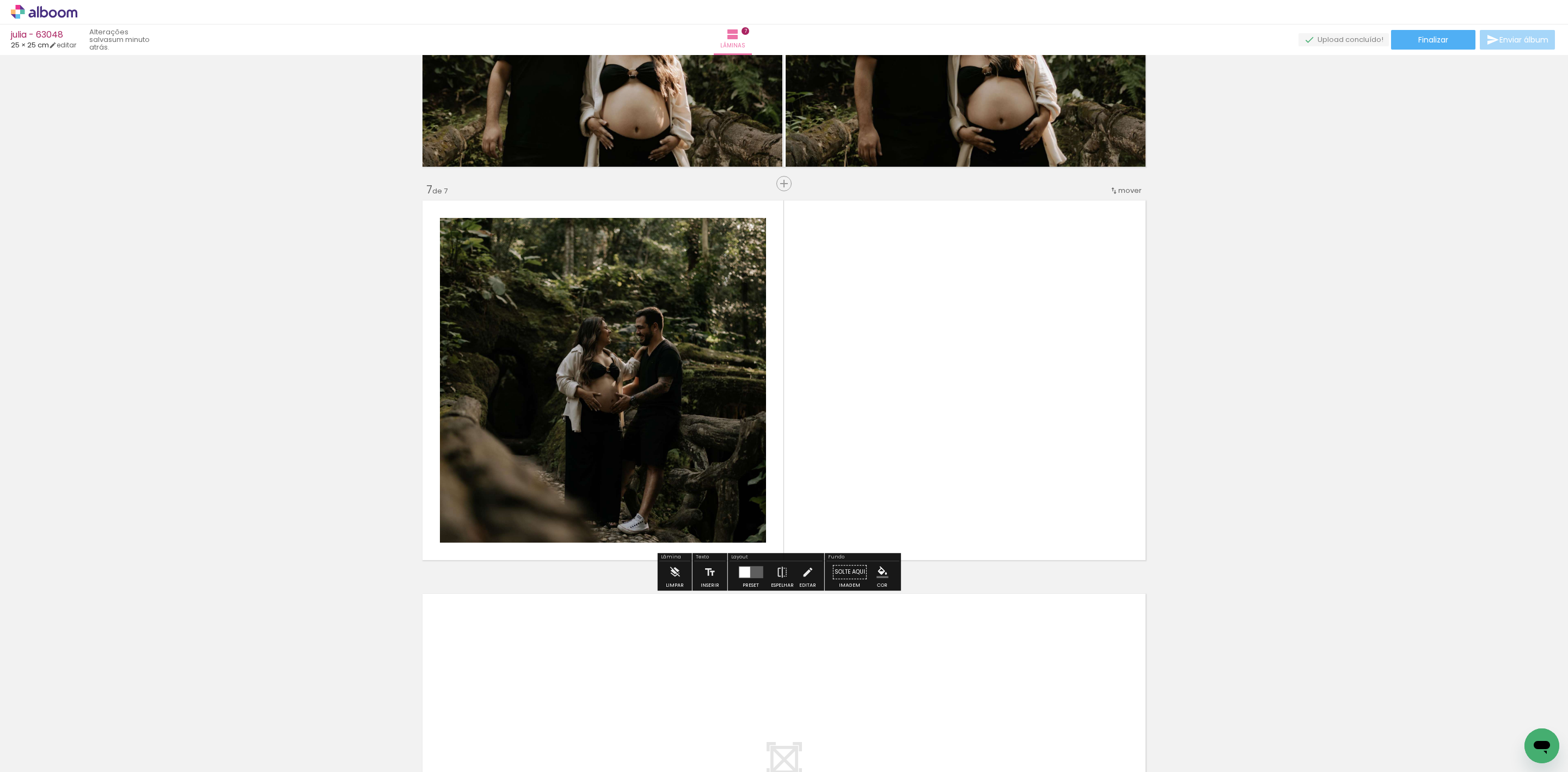
drag, startPoint x: 896, startPoint y: 727, endPoint x: 859, endPoint y: 408, distance: 321.1
click at [894, 449] on quentale-workspace at bounding box center [784, 386] width 1568 height 772
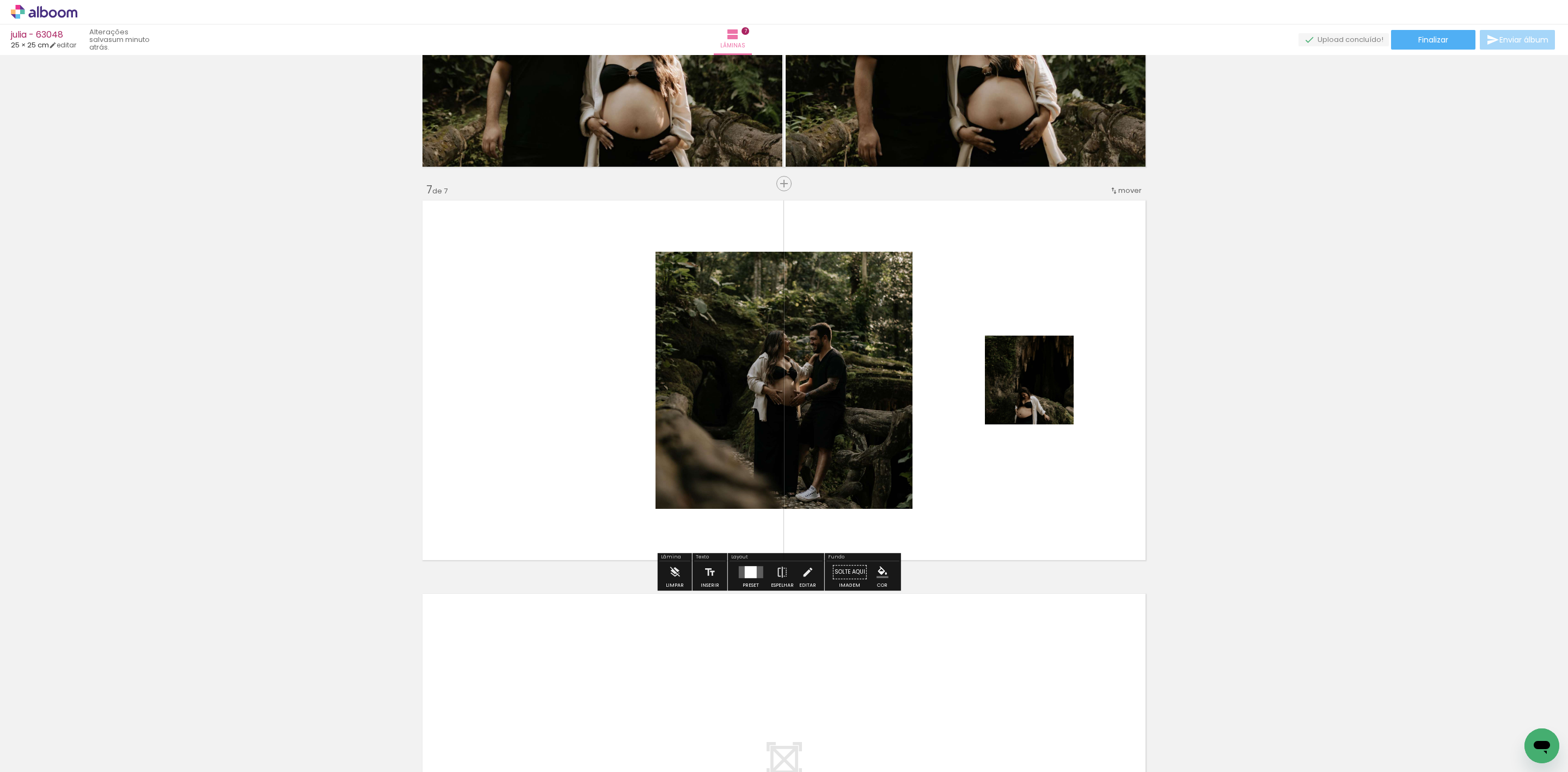
click at [748, 578] on div at bounding box center [751, 571] width 29 height 22
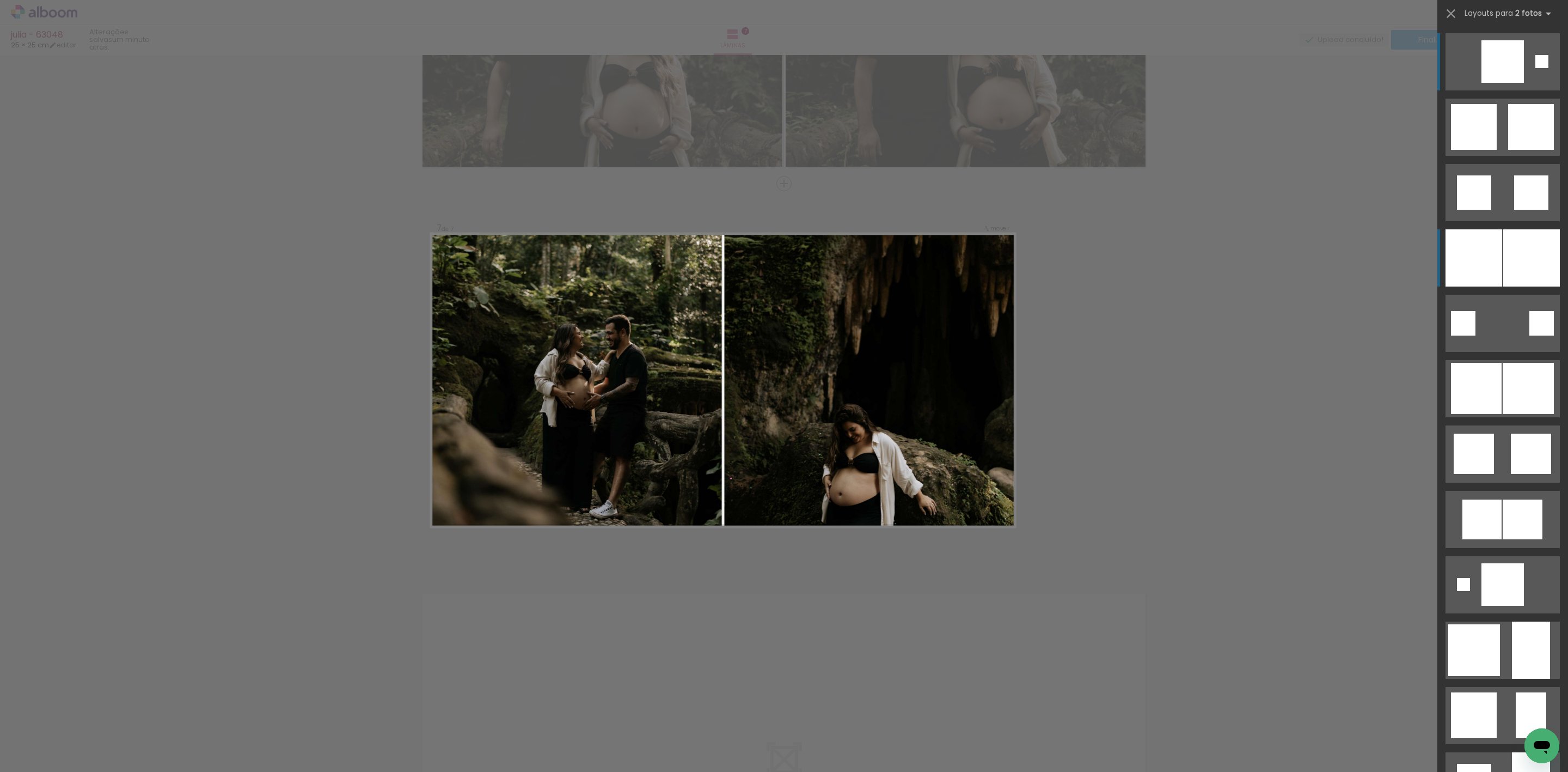
click at [1506, 253] on div at bounding box center [1531, 257] width 57 height 57
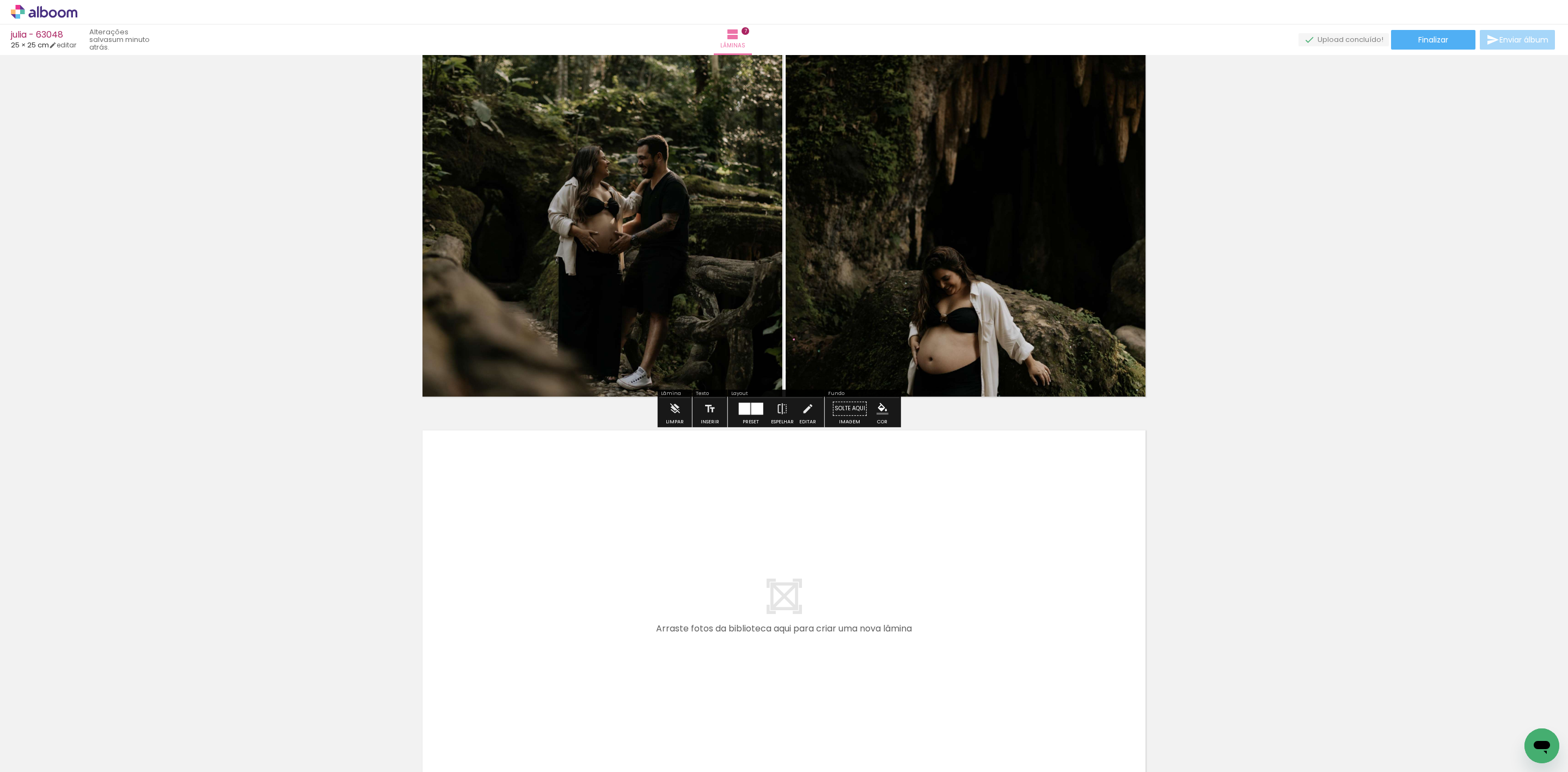
drag, startPoint x: 970, startPoint y: 714, endPoint x: 973, endPoint y: 541, distance: 173.0
click at [973, 541] on quentale-workspace at bounding box center [784, 386] width 1568 height 772
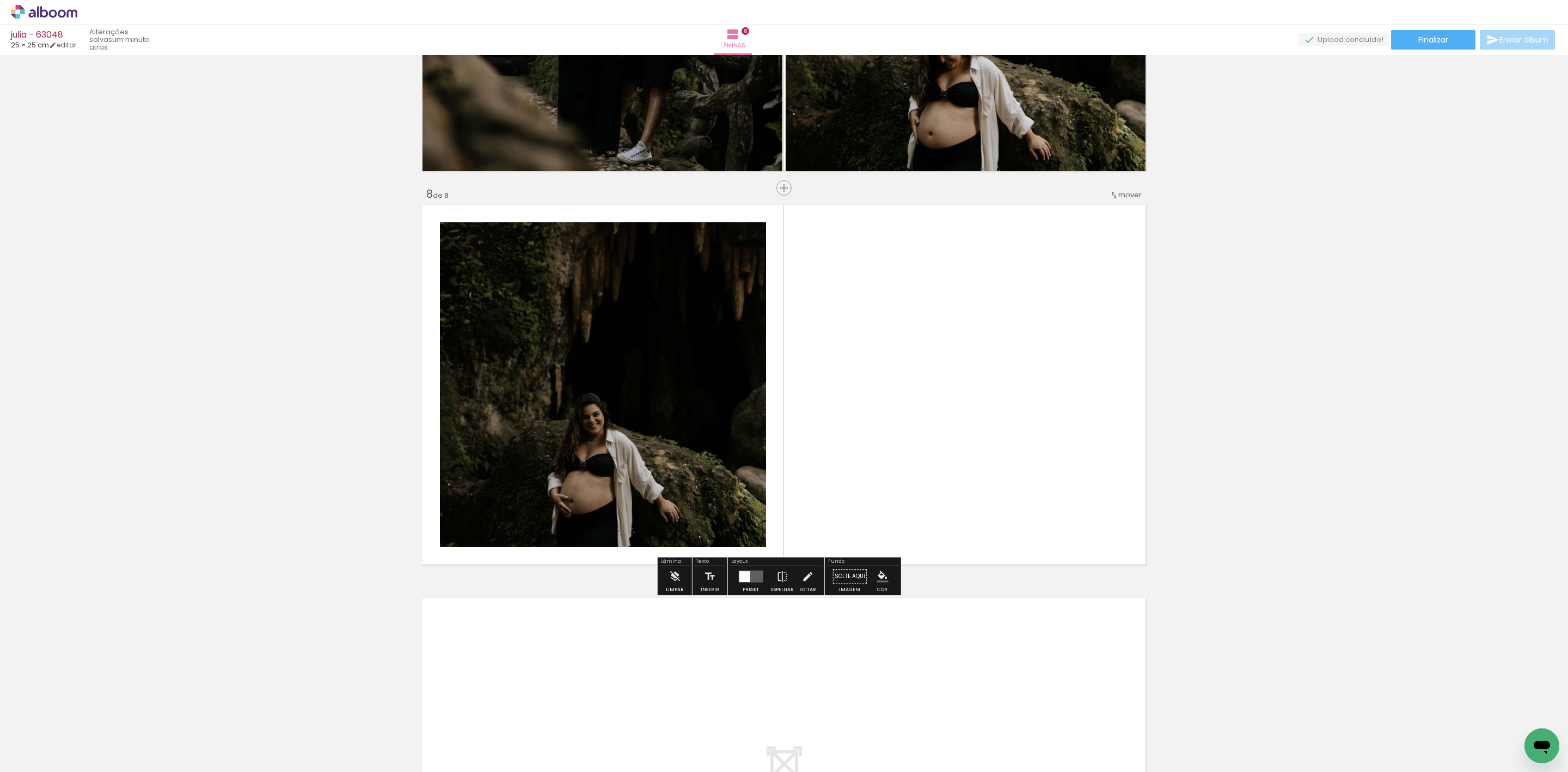
scroll to position [2642, 0]
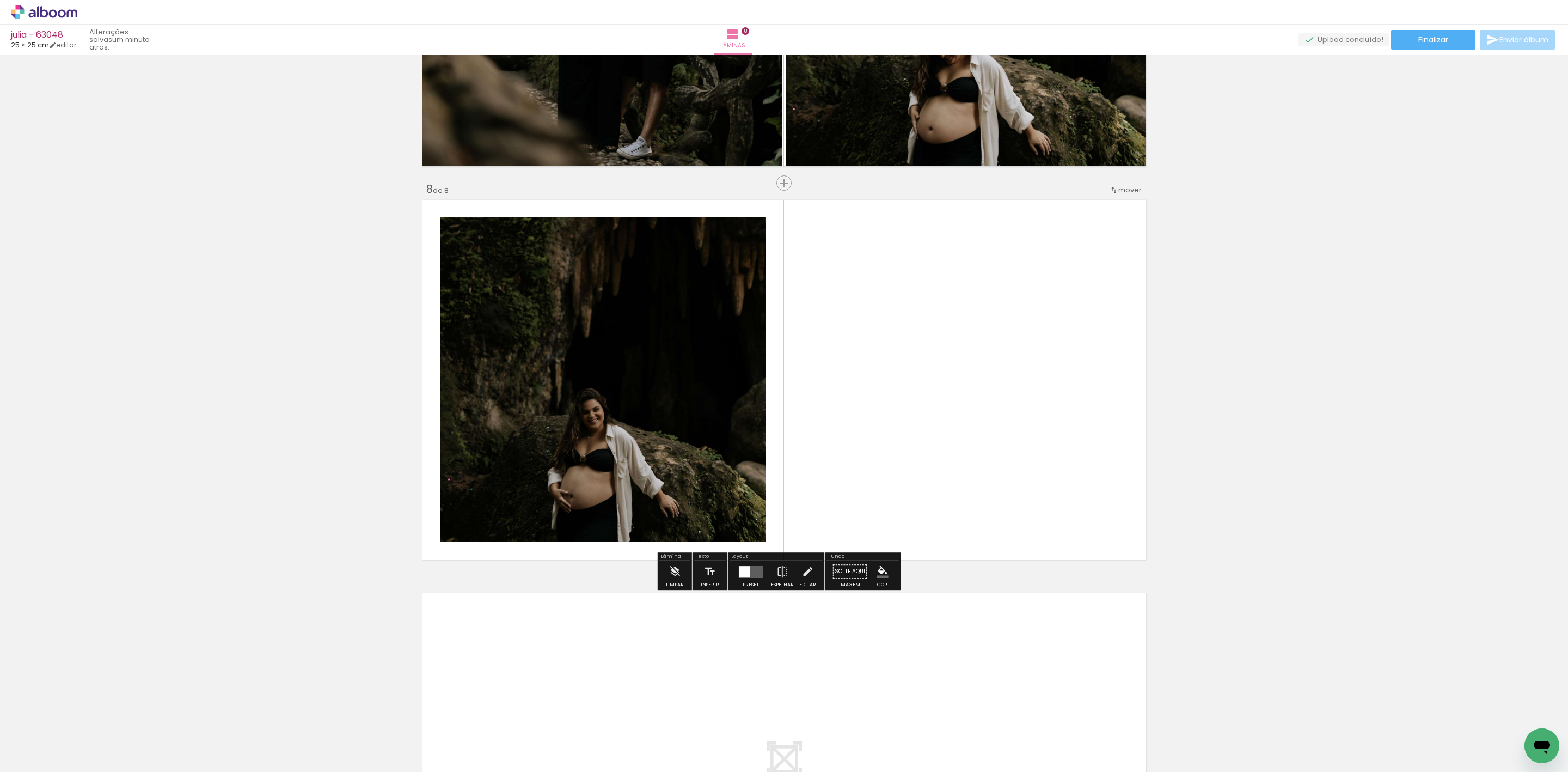
drag, startPoint x: 1027, startPoint y: 705, endPoint x: 866, endPoint y: 388, distance: 355.5
click at [910, 369] on quentale-workspace at bounding box center [784, 386] width 1568 height 772
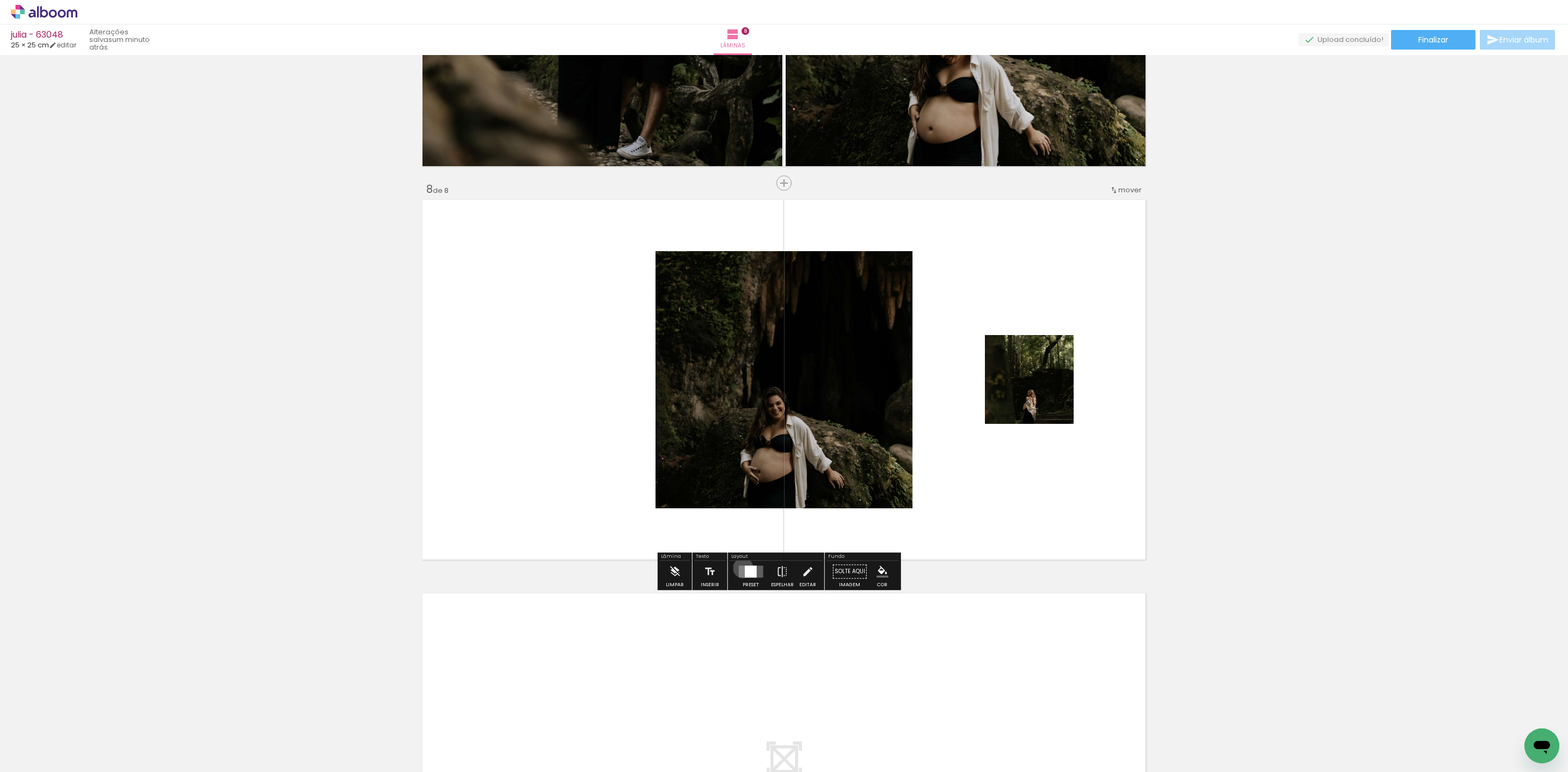
drag, startPoint x: 740, startPoint y: 567, endPoint x: 782, endPoint y: 550, distance: 45.3
click at [743, 564] on div at bounding box center [751, 571] width 29 height 22
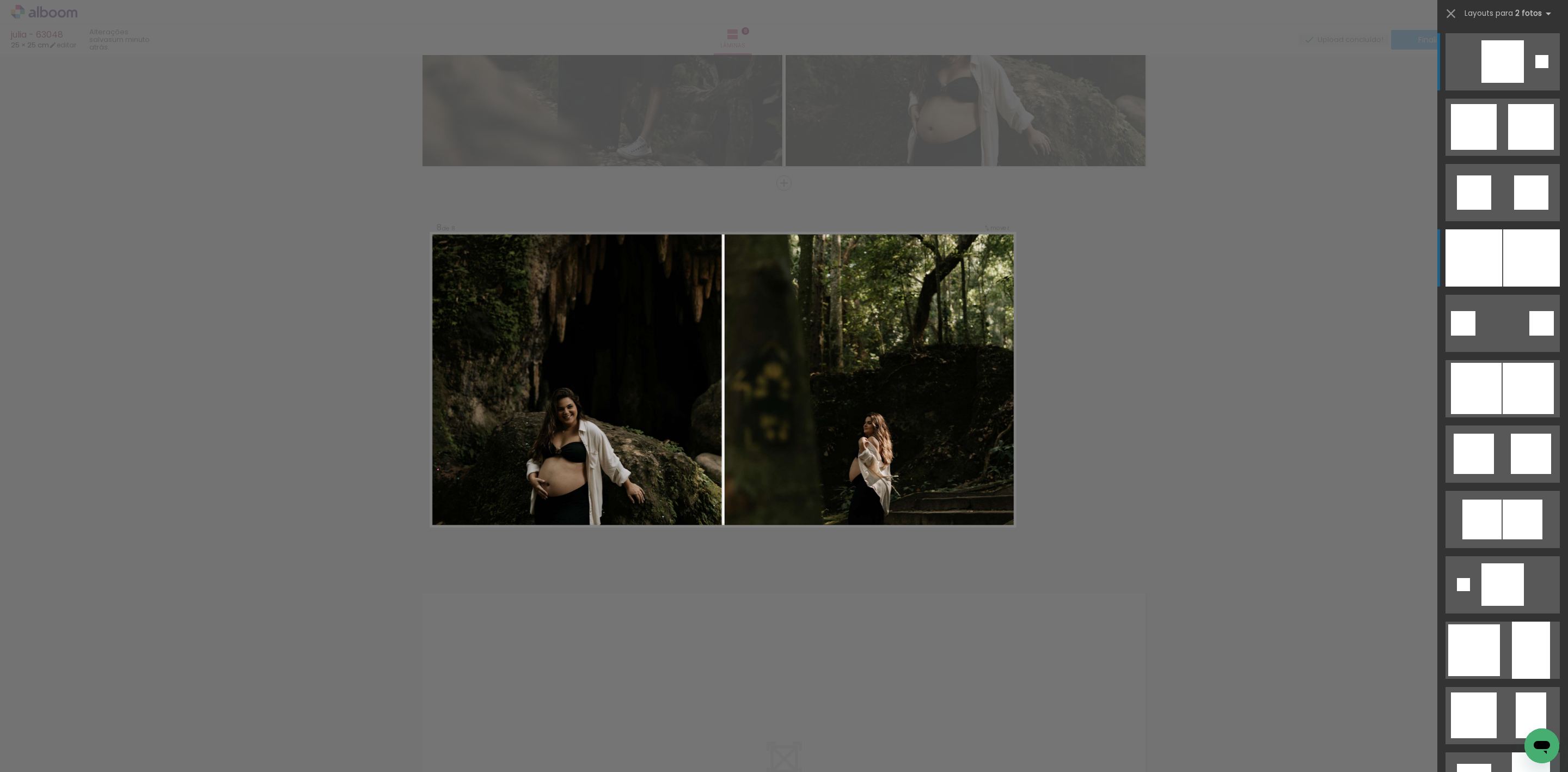
click at [1488, 232] on div at bounding box center [1474, 257] width 57 height 57
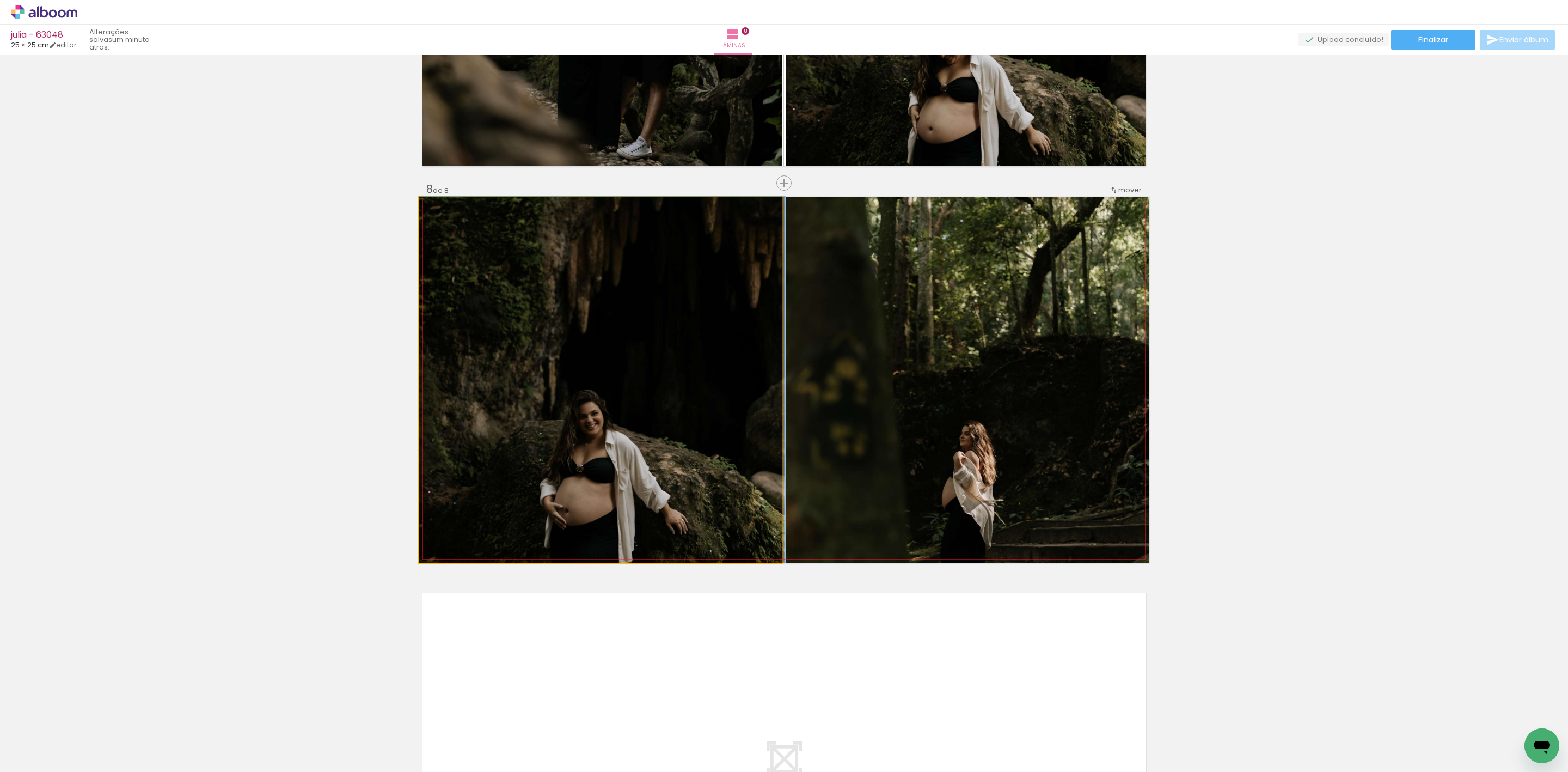
drag, startPoint x: 691, startPoint y: 422, endPoint x: 694, endPoint y: 297, distance: 125.0
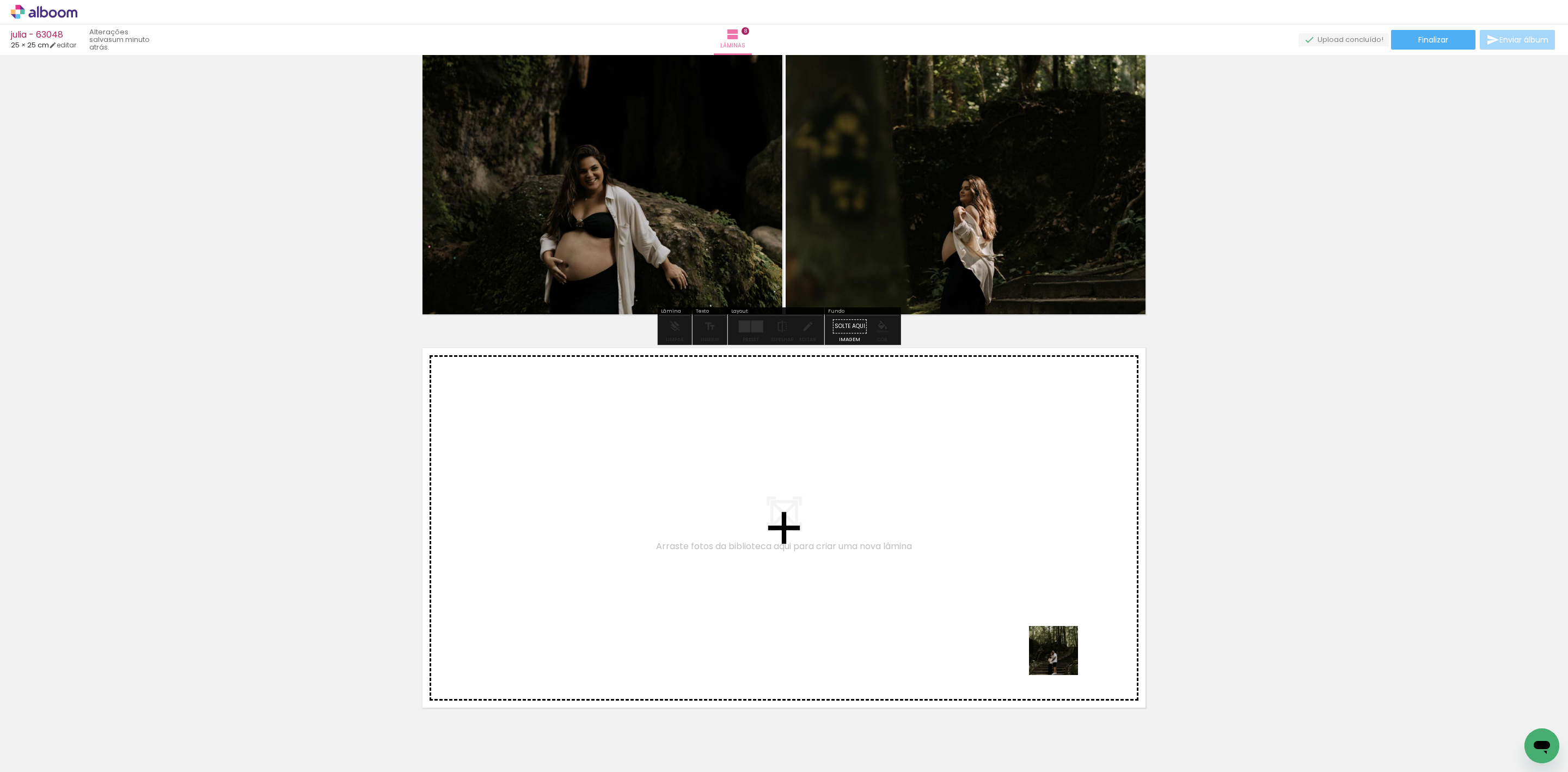
drag, startPoint x: 1084, startPoint y: 704, endPoint x: 1056, endPoint y: 629, distance: 80.1
click at [1056, 629] on quentale-workspace at bounding box center [784, 386] width 1568 height 772
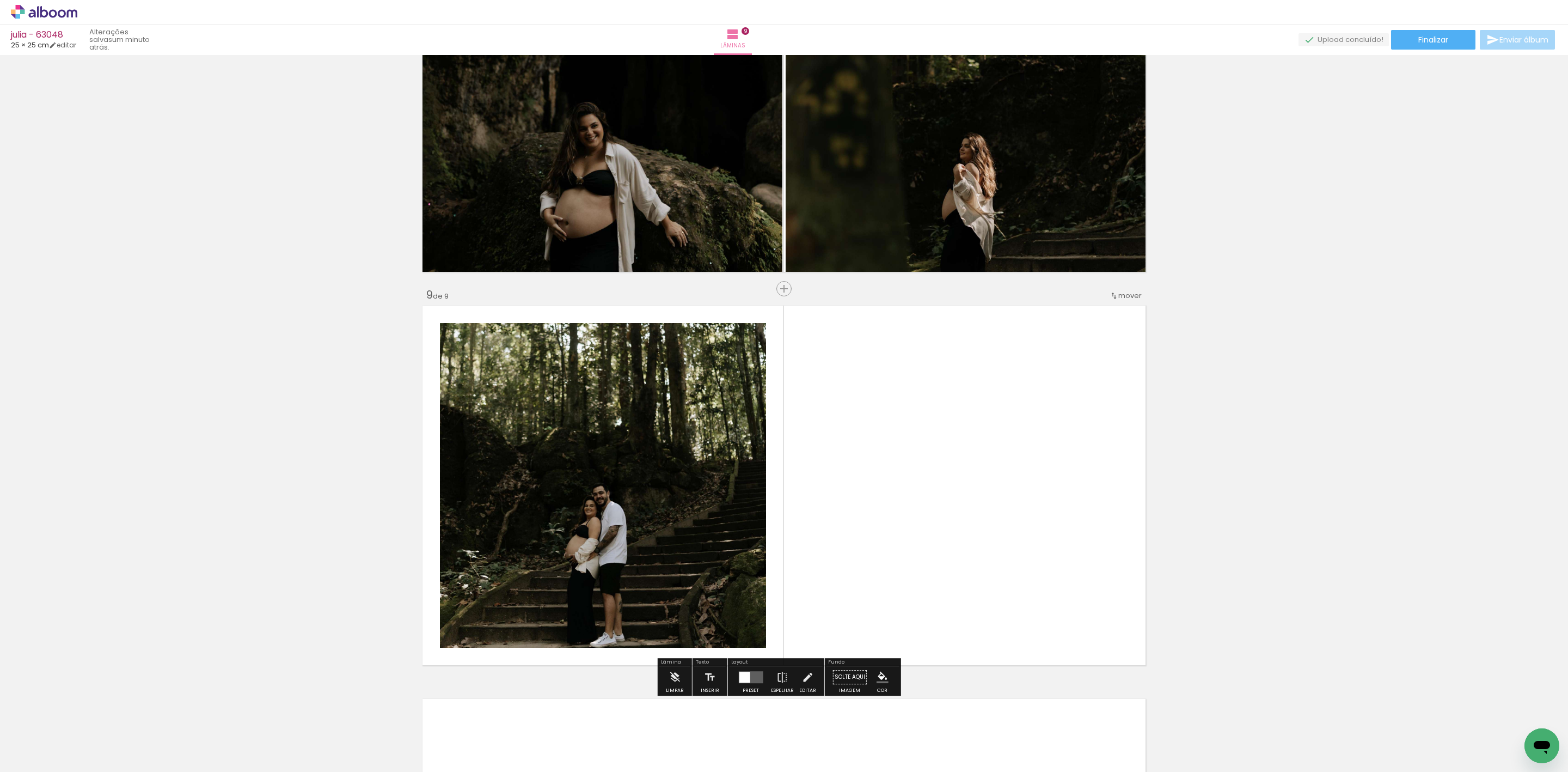
scroll to position [3035, 0]
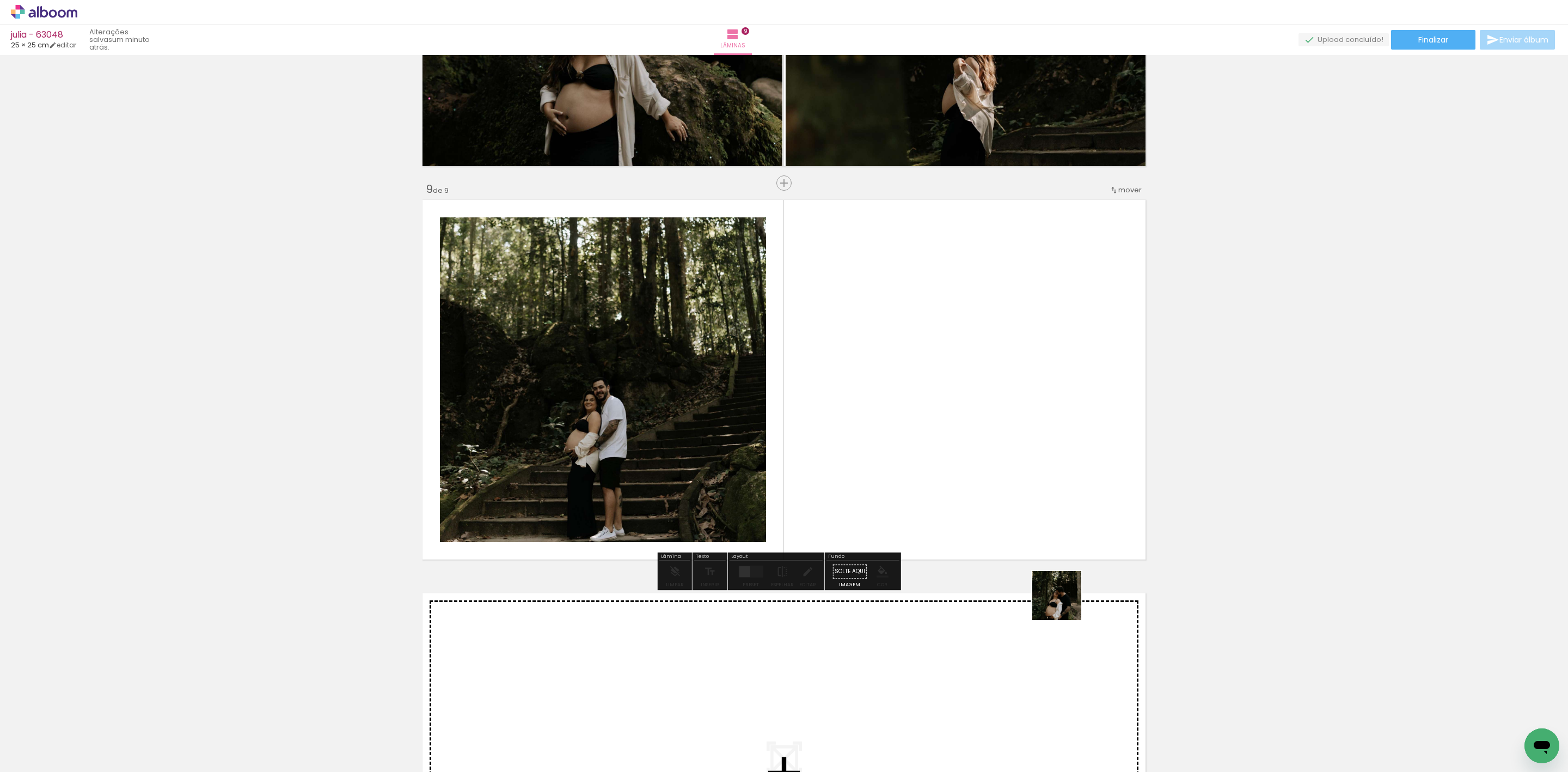
drag, startPoint x: 1065, startPoint y: 603, endPoint x: 809, endPoint y: 532, distance: 265.7
click at [859, 458] on quentale-workspace at bounding box center [784, 386] width 1568 height 772
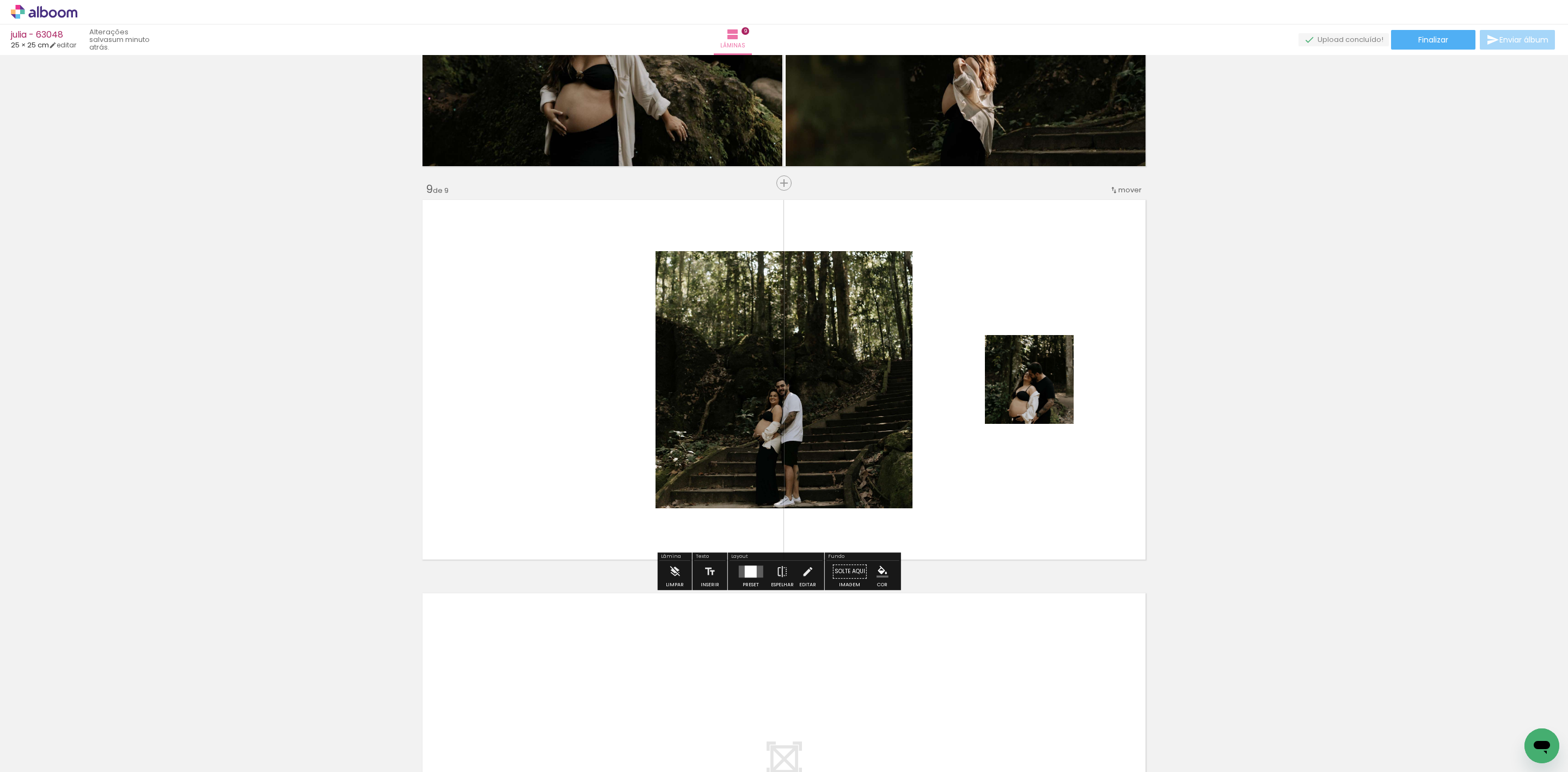
click at [748, 580] on div at bounding box center [751, 571] width 29 height 22
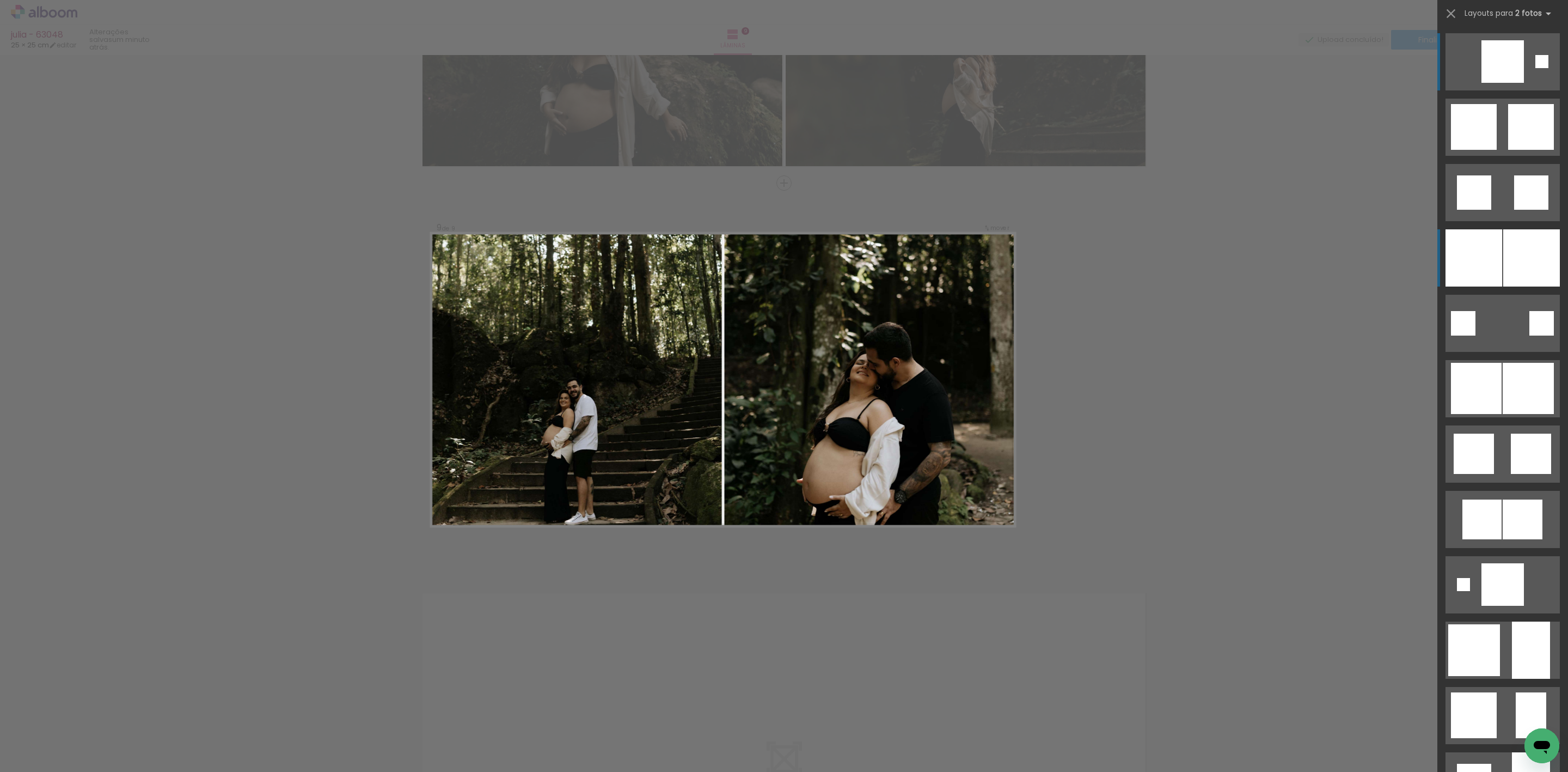
click at [1474, 235] on div at bounding box center [1474, 257] width 57 height 57
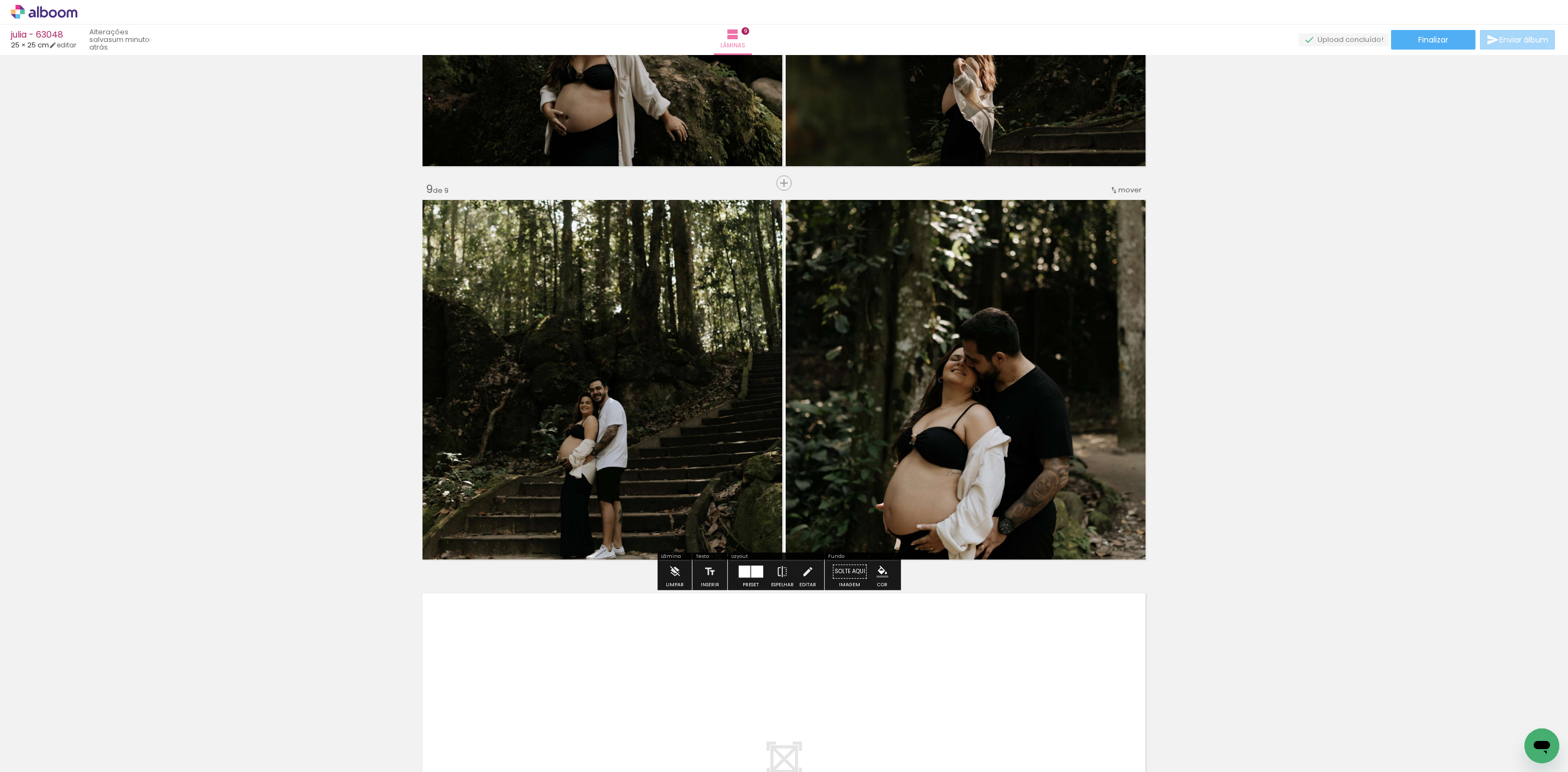
scroll to position [0, 355]
click at [877, 679] on quentale-workspace at bounding box center [784, 386] width 1568 height 772
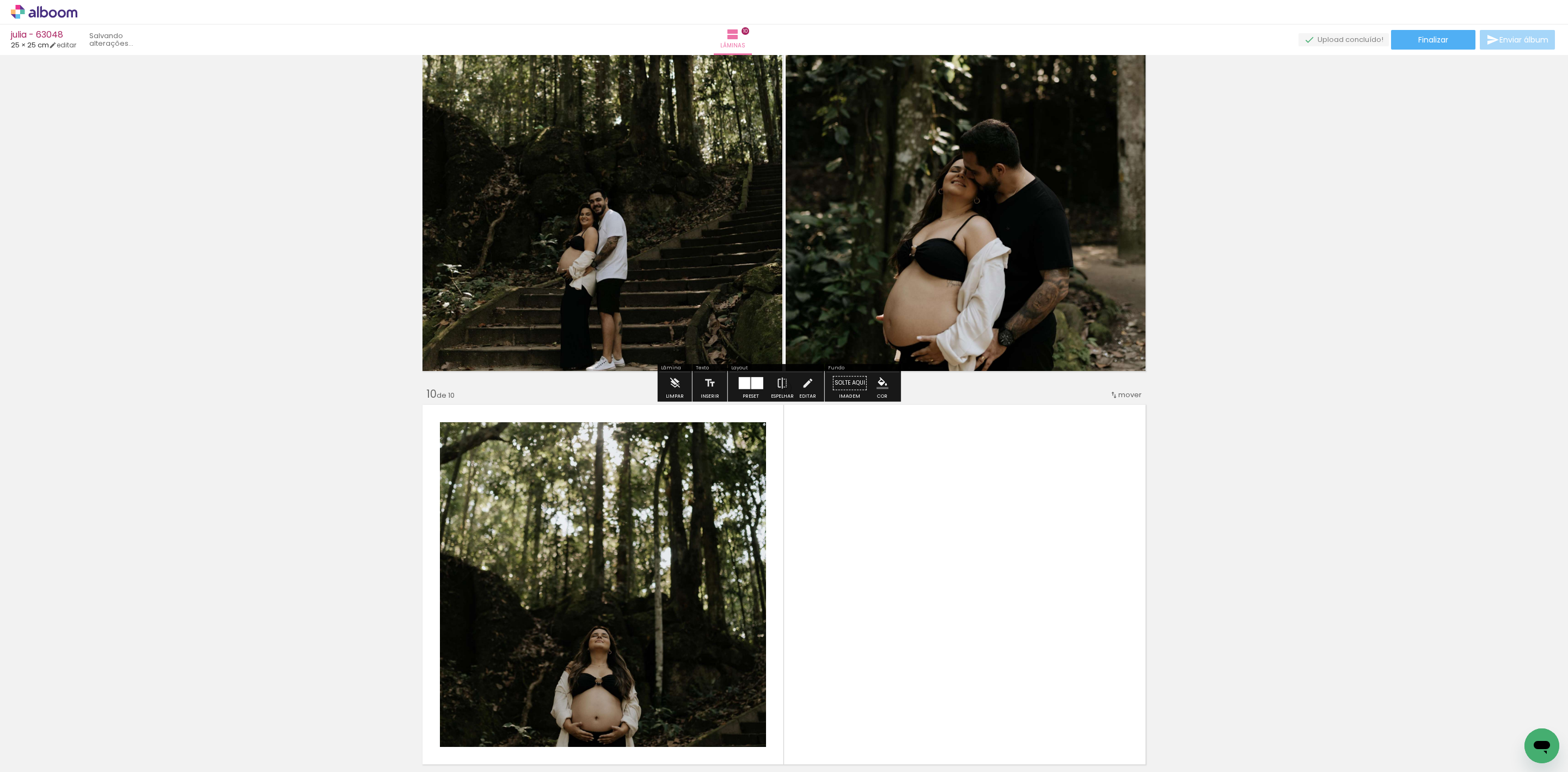
drag, startPoint x: 953, startPoint y: 597, endPoint x: 929, endPoint y: 495, distance: 104.8
click at [946, 495] on quentale-workspace at bounding box center [784, 386] width 1568 height 772
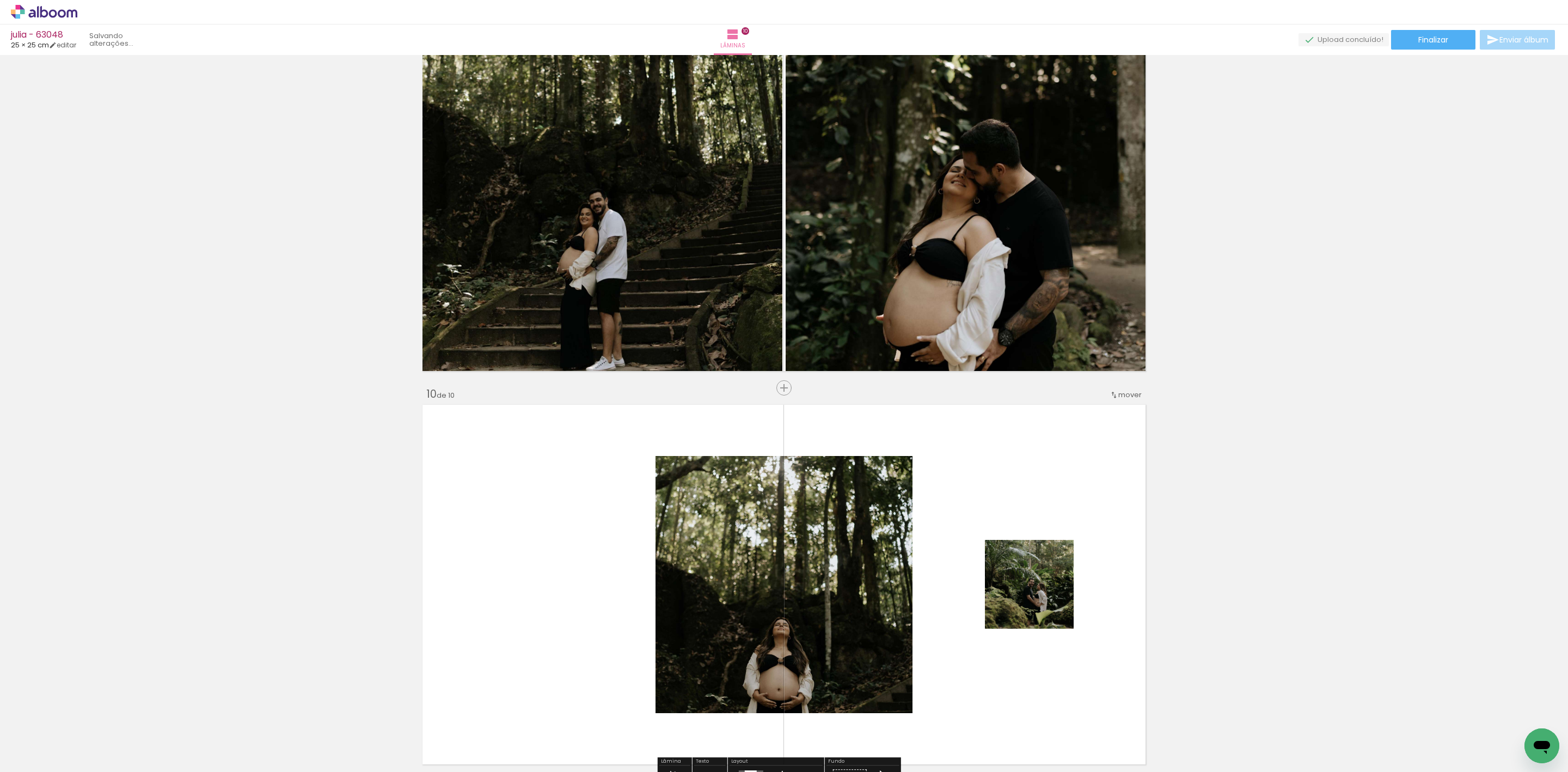
scroll to position [3428, 0]
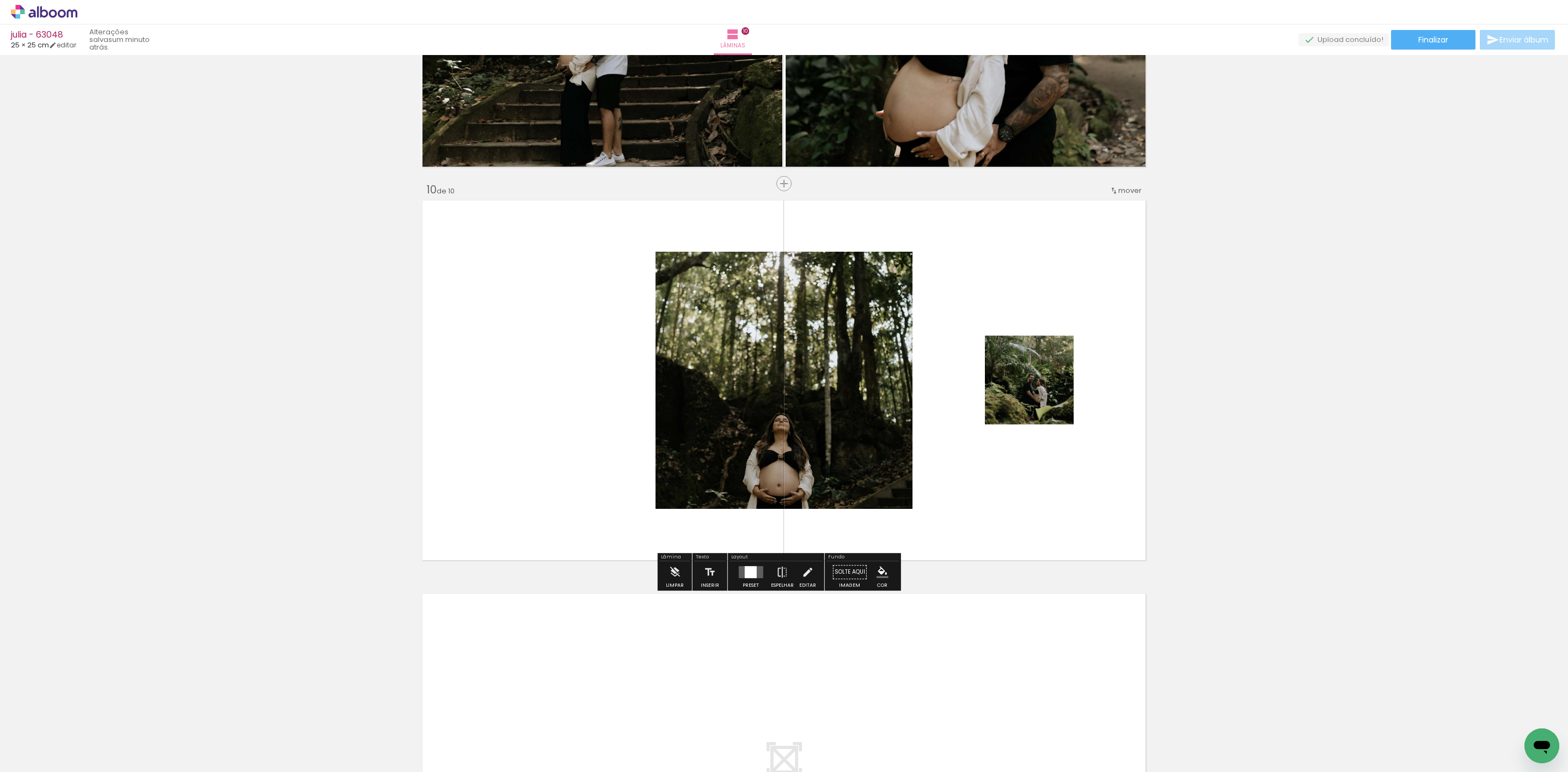
click at [740, 573] on quentale-layouter at bounding box center [751, 571] width 24 height 12
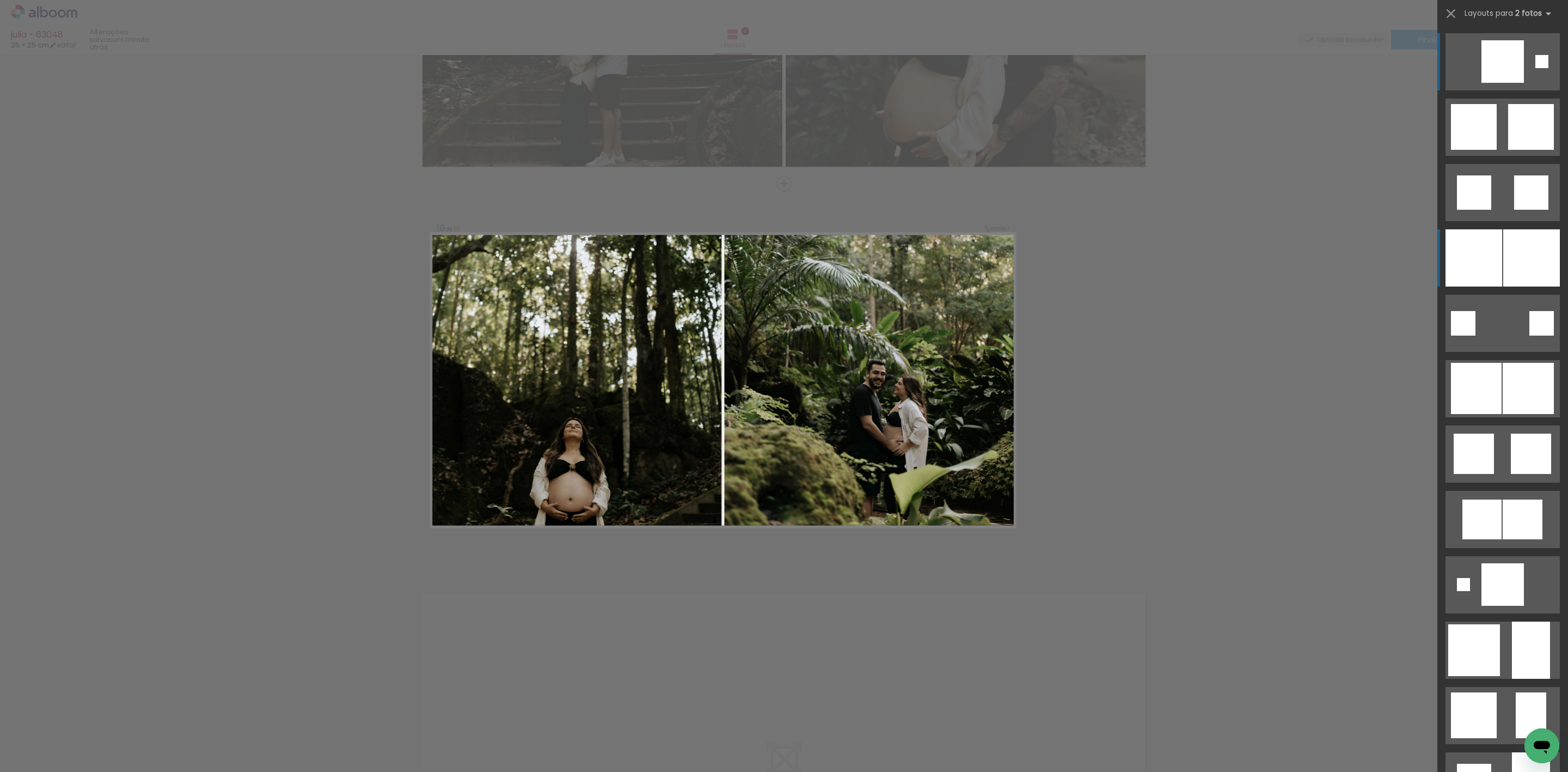
click at [1491, 261] on div at bounding box center [1474, 257] width 57 height 57
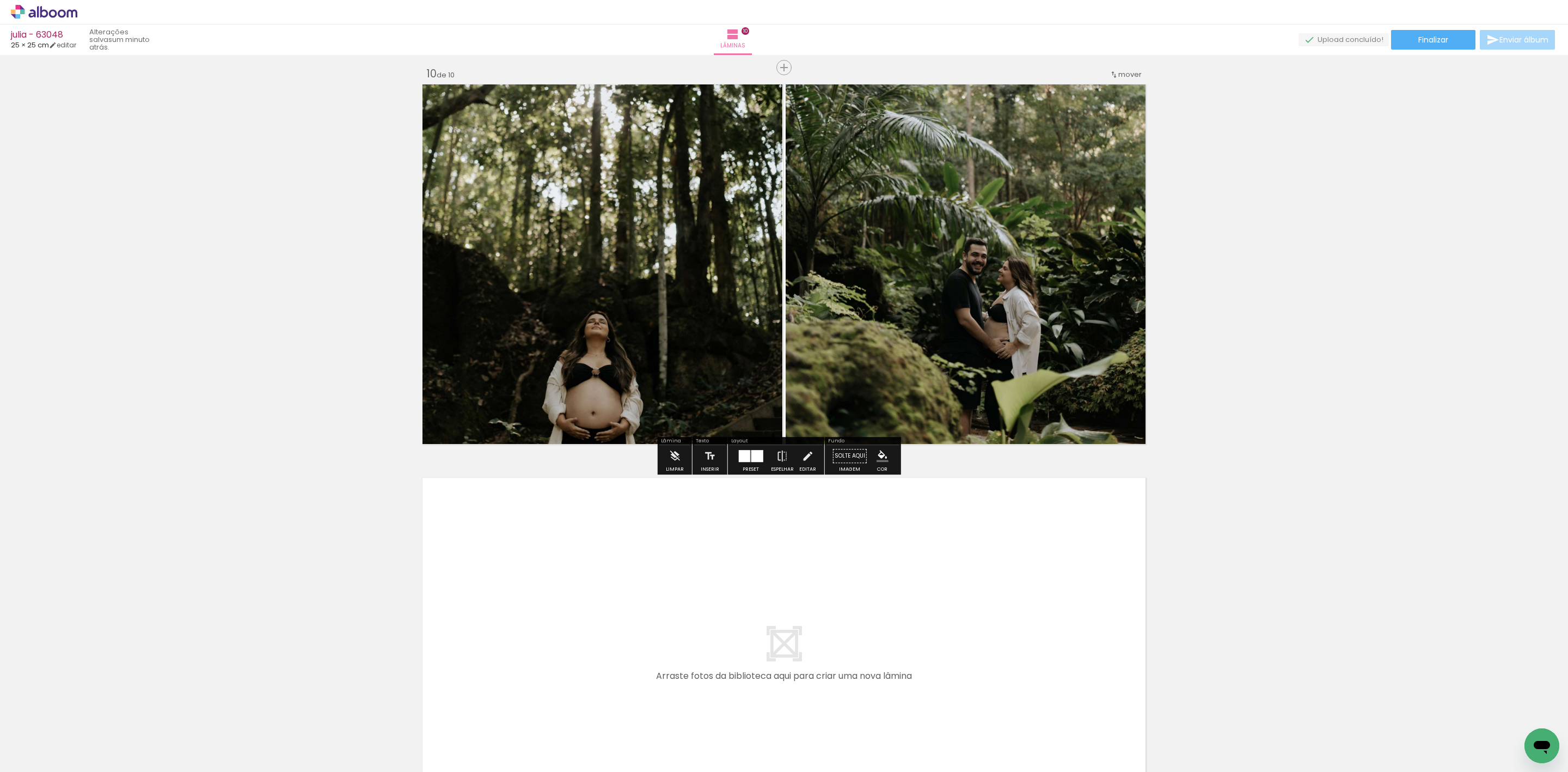
scroll to position [3673, 0]
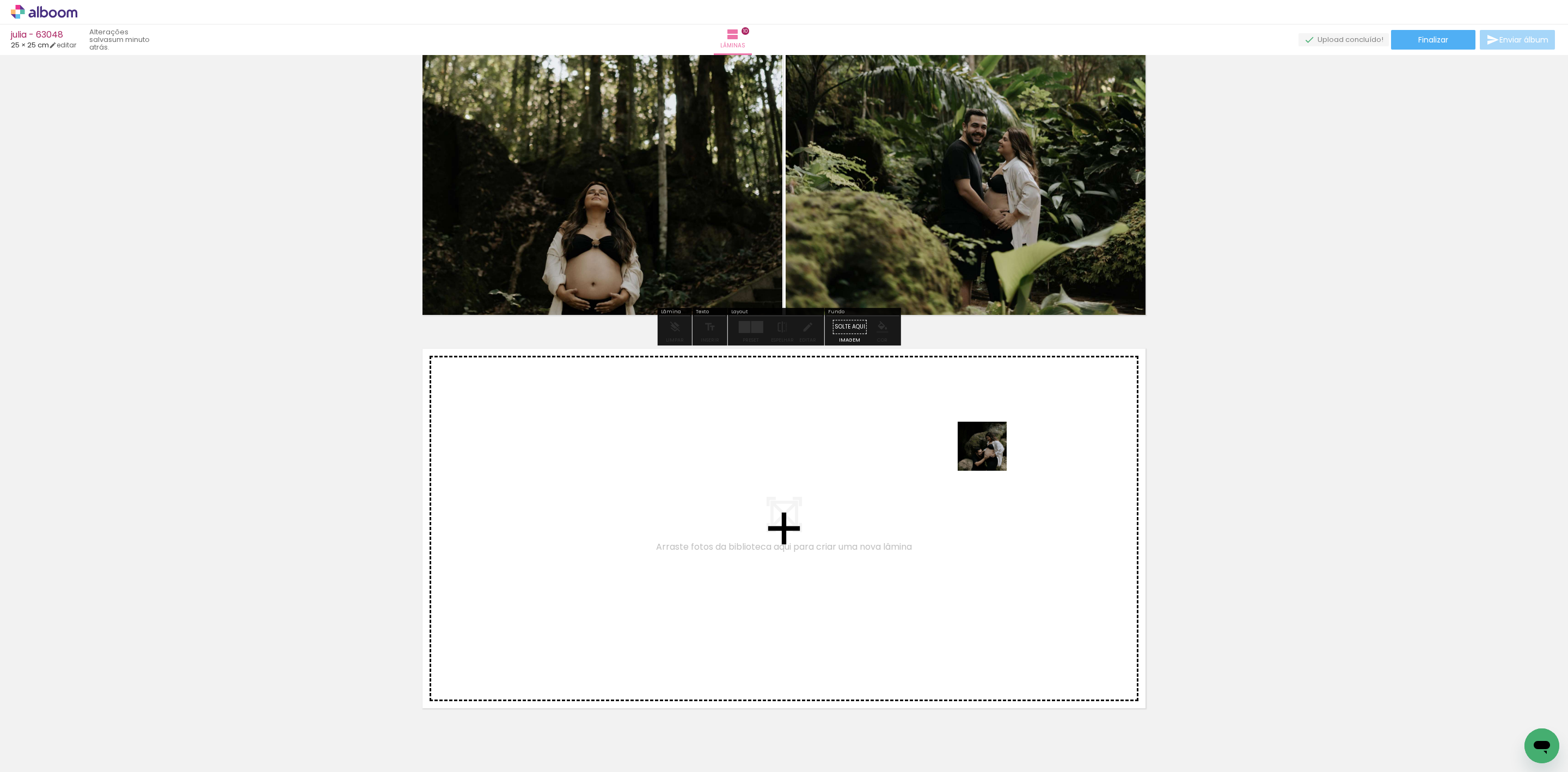
drag, startPoint x: 975, startPoint y: 710, endPoint x: 990, endPoint y: 451, distance: 259.4
click at [990, 451] on quentale-workspace at bounding box center [784, 386] width 1568 height 772
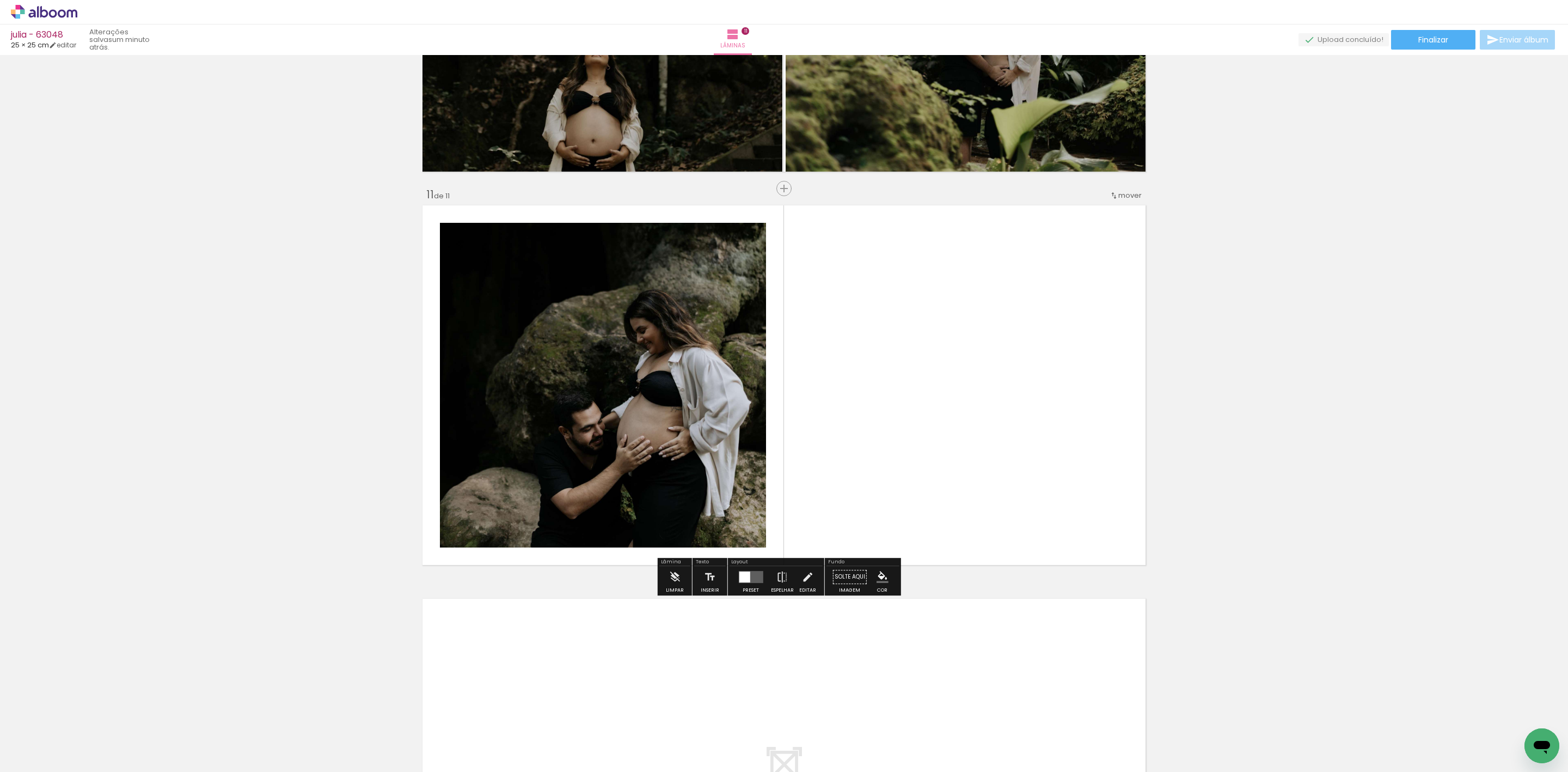
scroll to position [3822, 0]
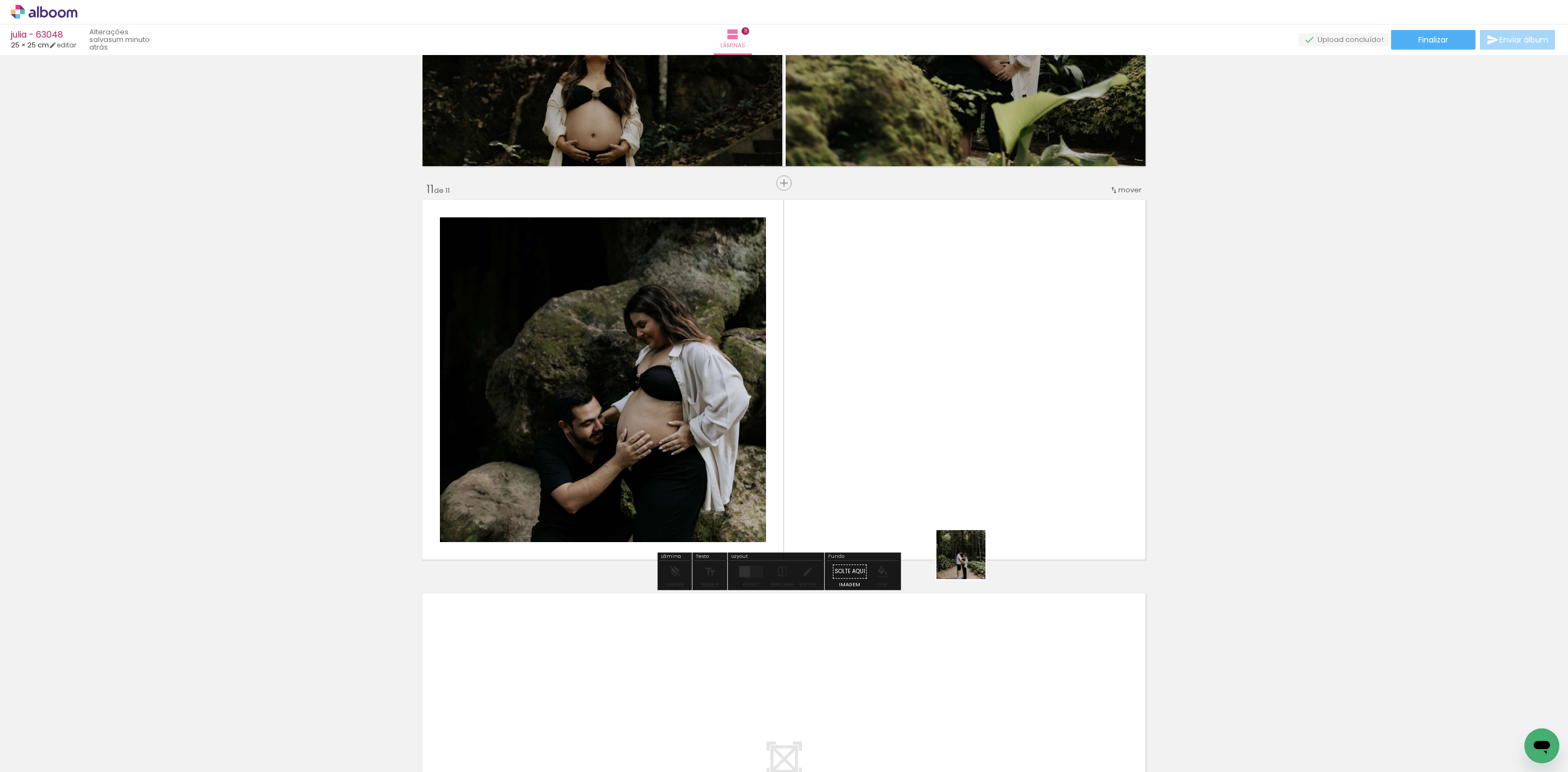
drag, startPoint x: 1056, startPoint y: 745, endPoint x: 786, endPoint y: 434, distance: 411.9
click at [864, 377] on quentale-workspace at bounding box center [784, 386] width 1568 height 772
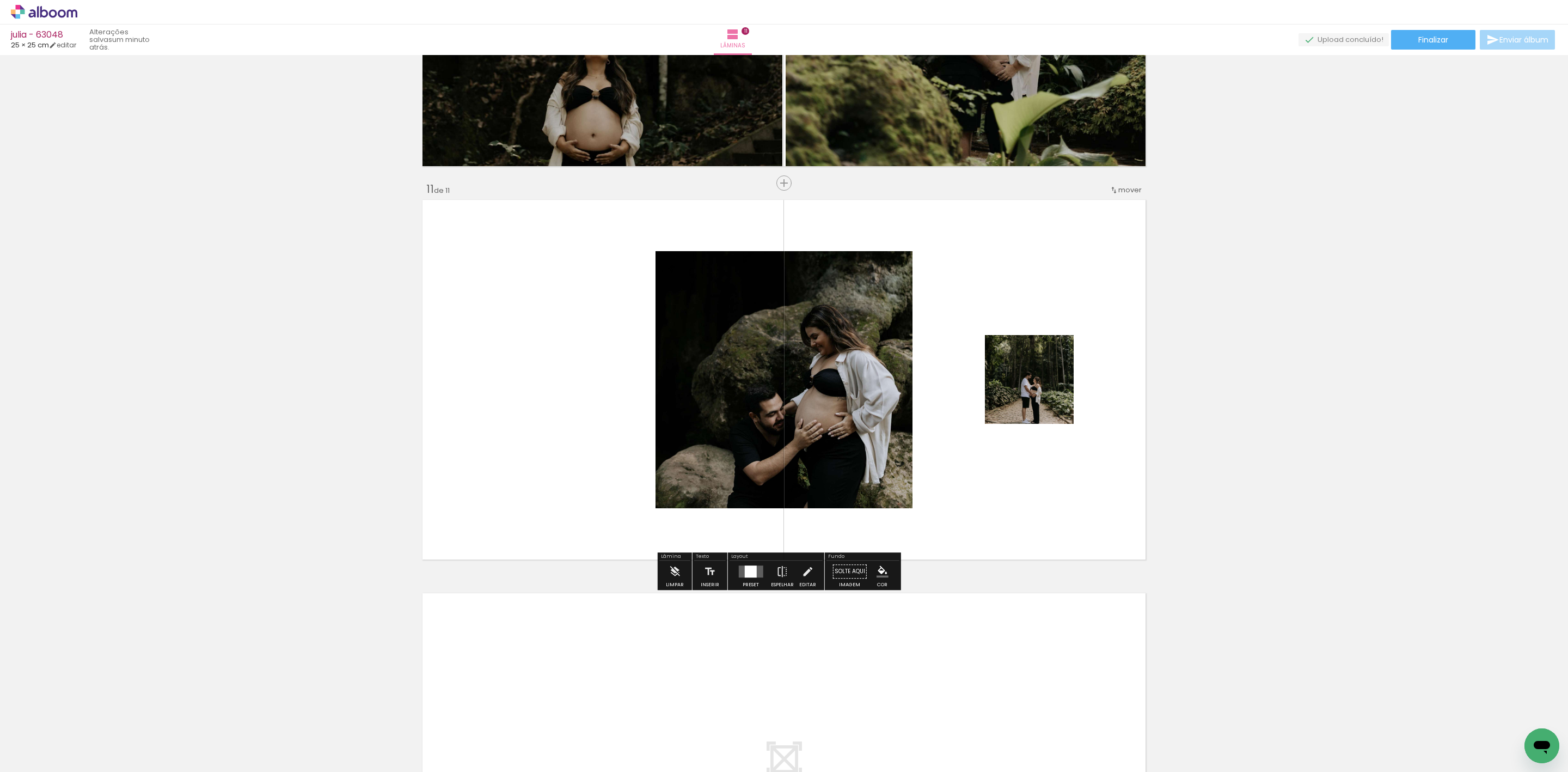
click at [761, 572] on div at bounding box center [751, 571] width 29 height 22
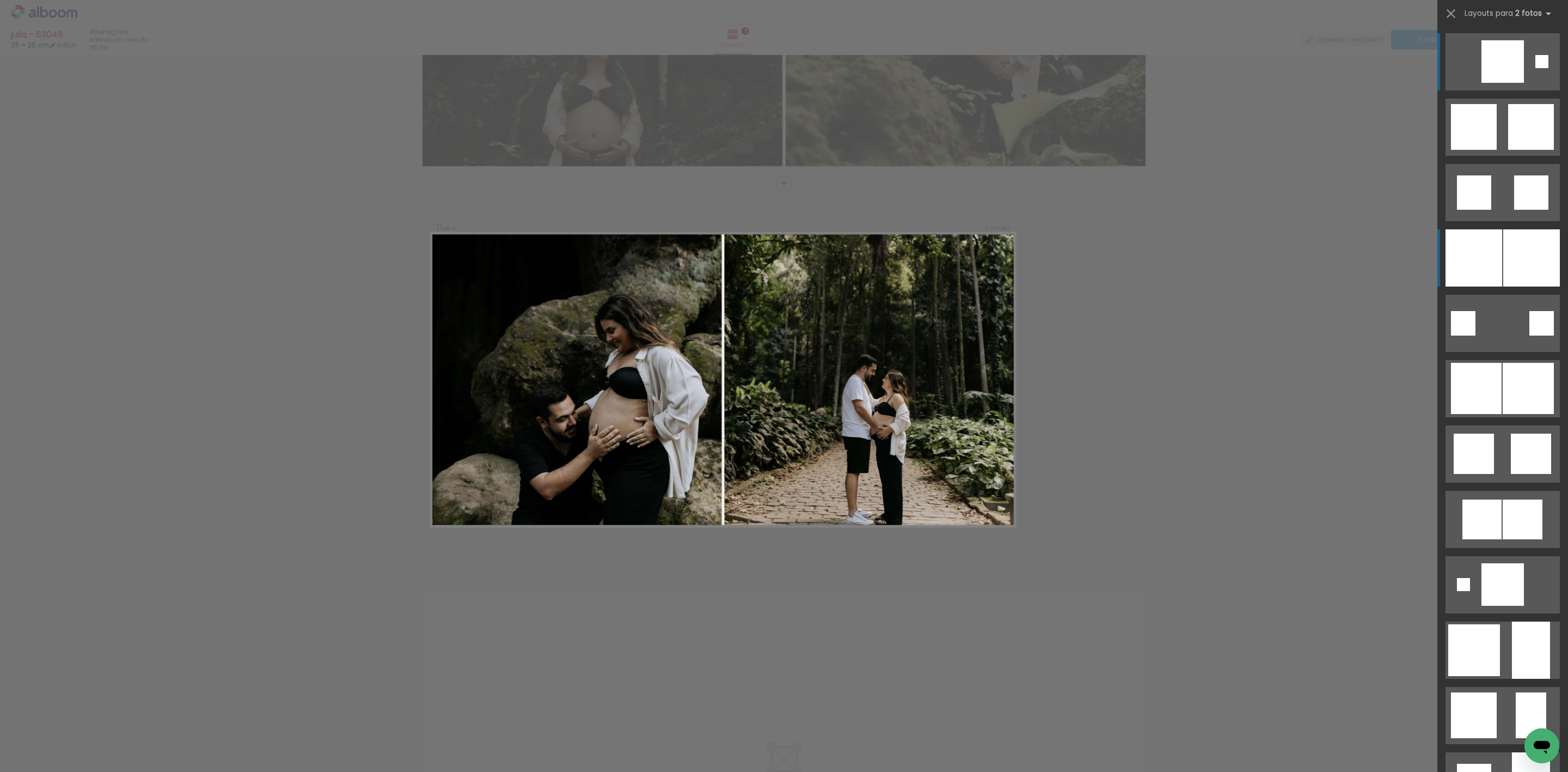
click at [1464, 257] on div at bounding box center [1474, 257] width 57 height 57
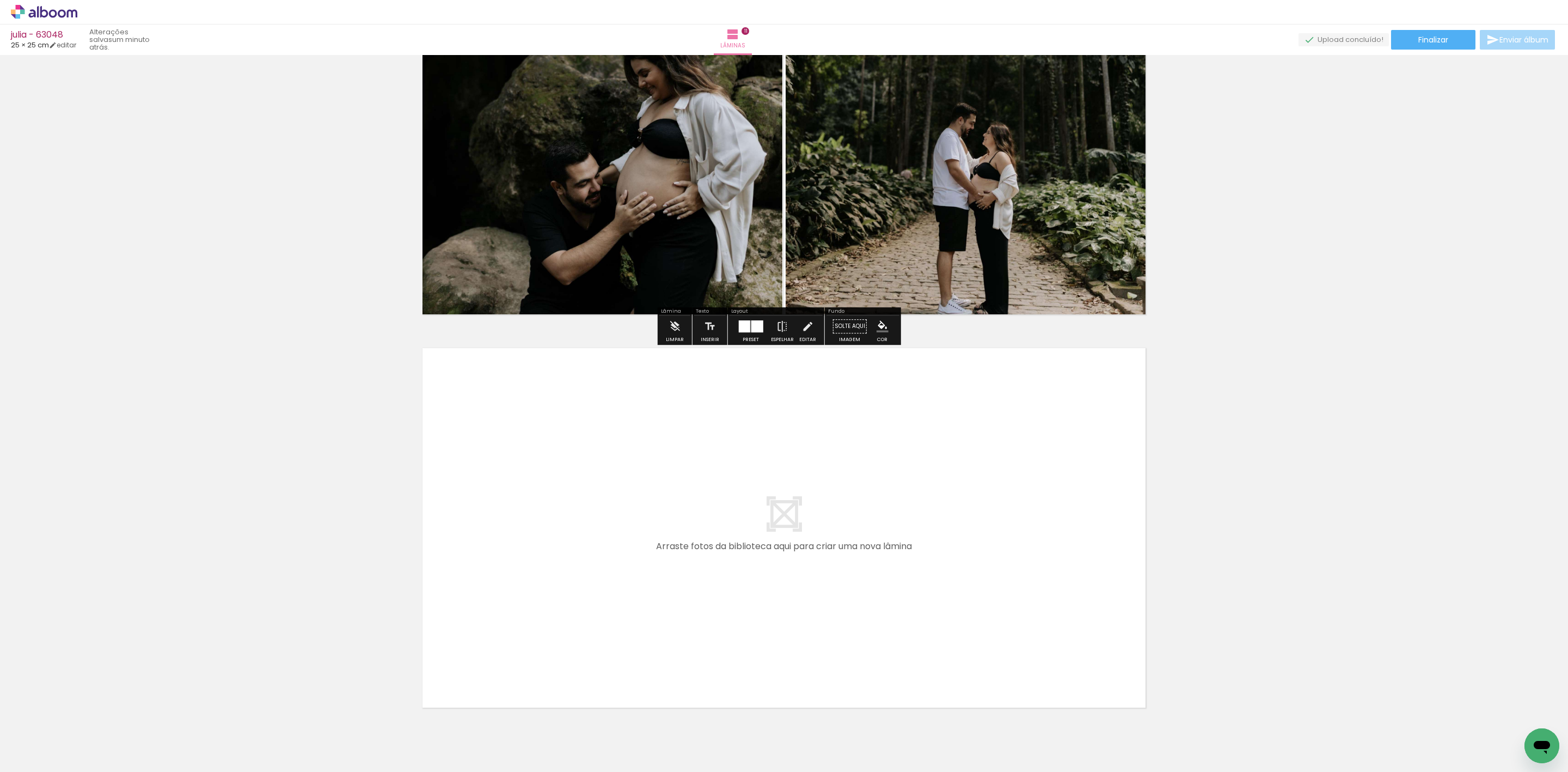
drag, startPoint x: 1105, startPoint y: 729, endPoint x: 1000, endPoint y: 626, distance: 147.1
click at [1000, 626] on quentale-workspace at bounding box center [784, 386] width 1568 height 772
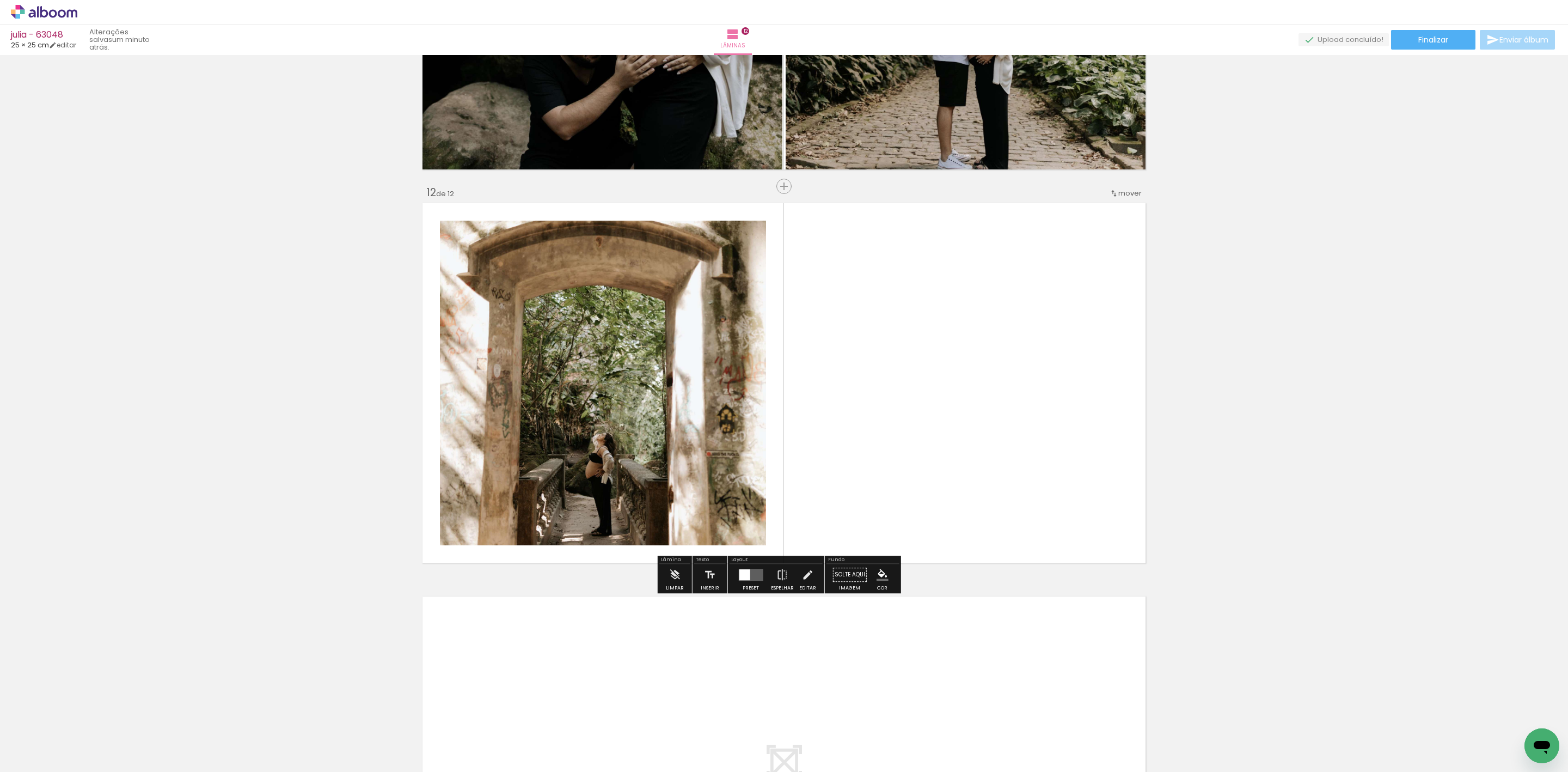
scroll to position [4215, 0]
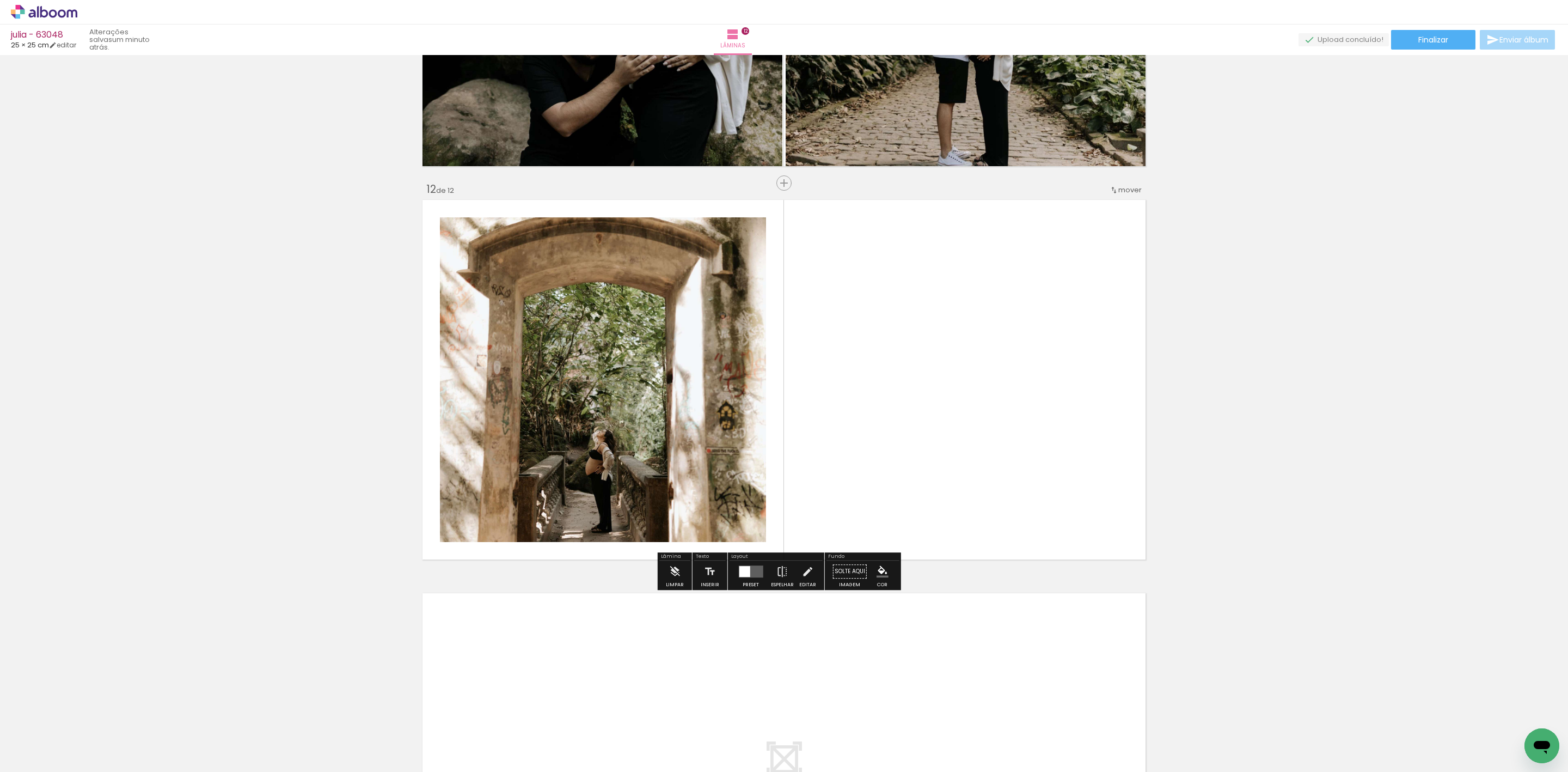
drag, startPoint x: 1178, startPoint y: 726, endPoint x: 808, endPoint y: 424, distance: 477.6
click at [953, 476] on quentale-workspace at bounding box center [784, 386] width 1568 height 772
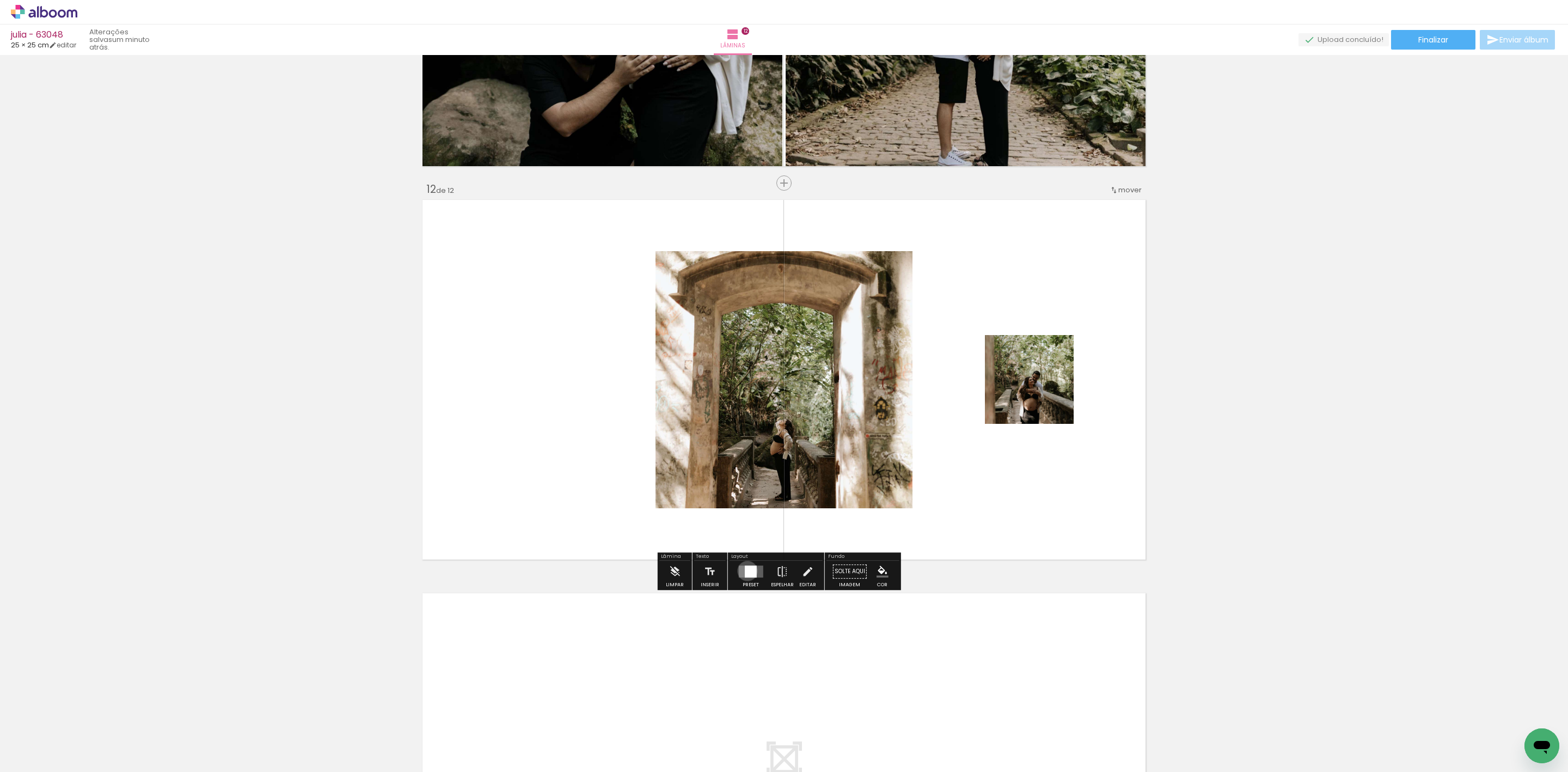
click at [745, 571] on div at bounding box center [750, 571] width 12 height 12
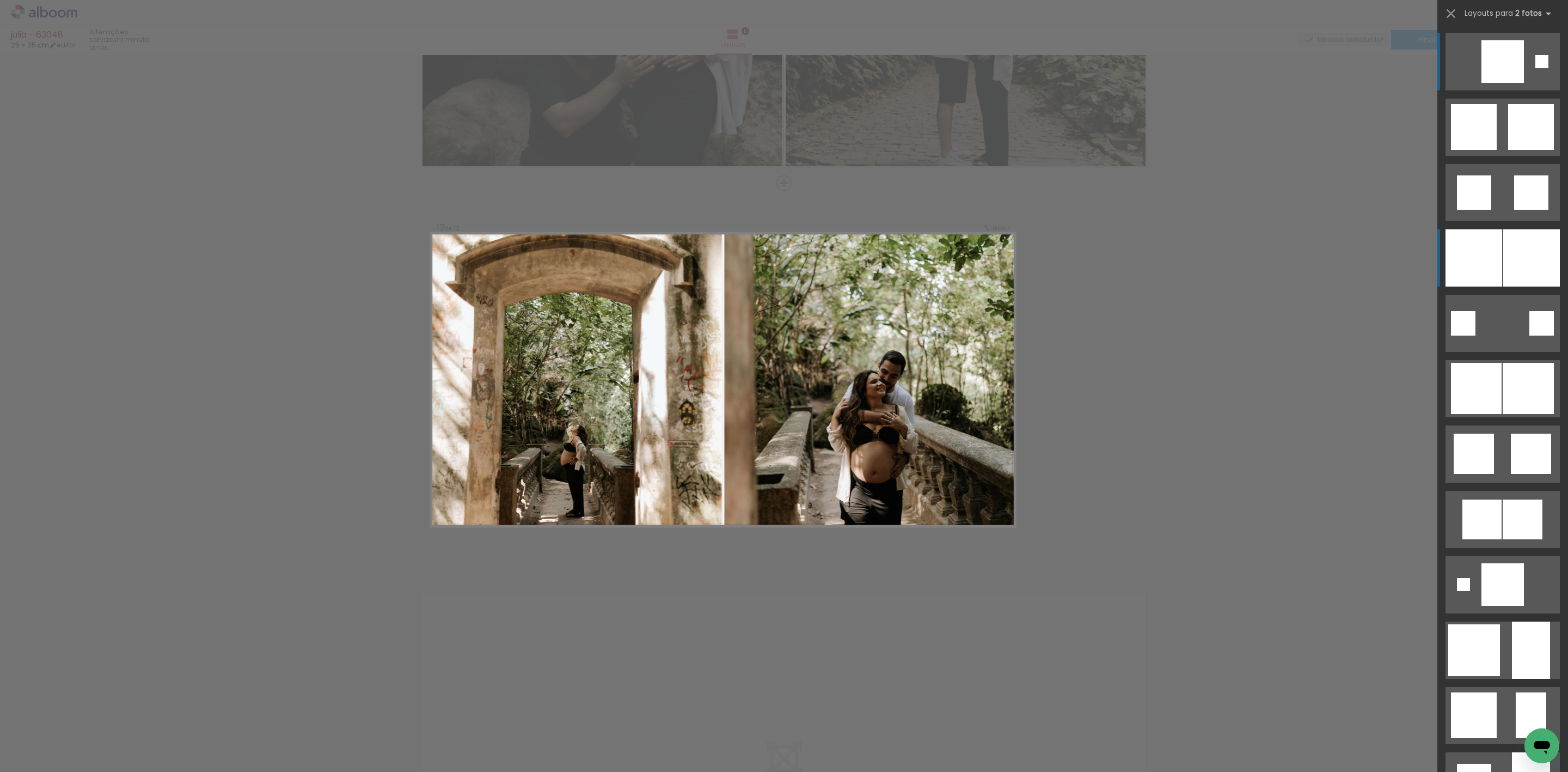
click at [1496, 263] on quentale-layouter at bounding box center [1502, 257] width 114 height 57
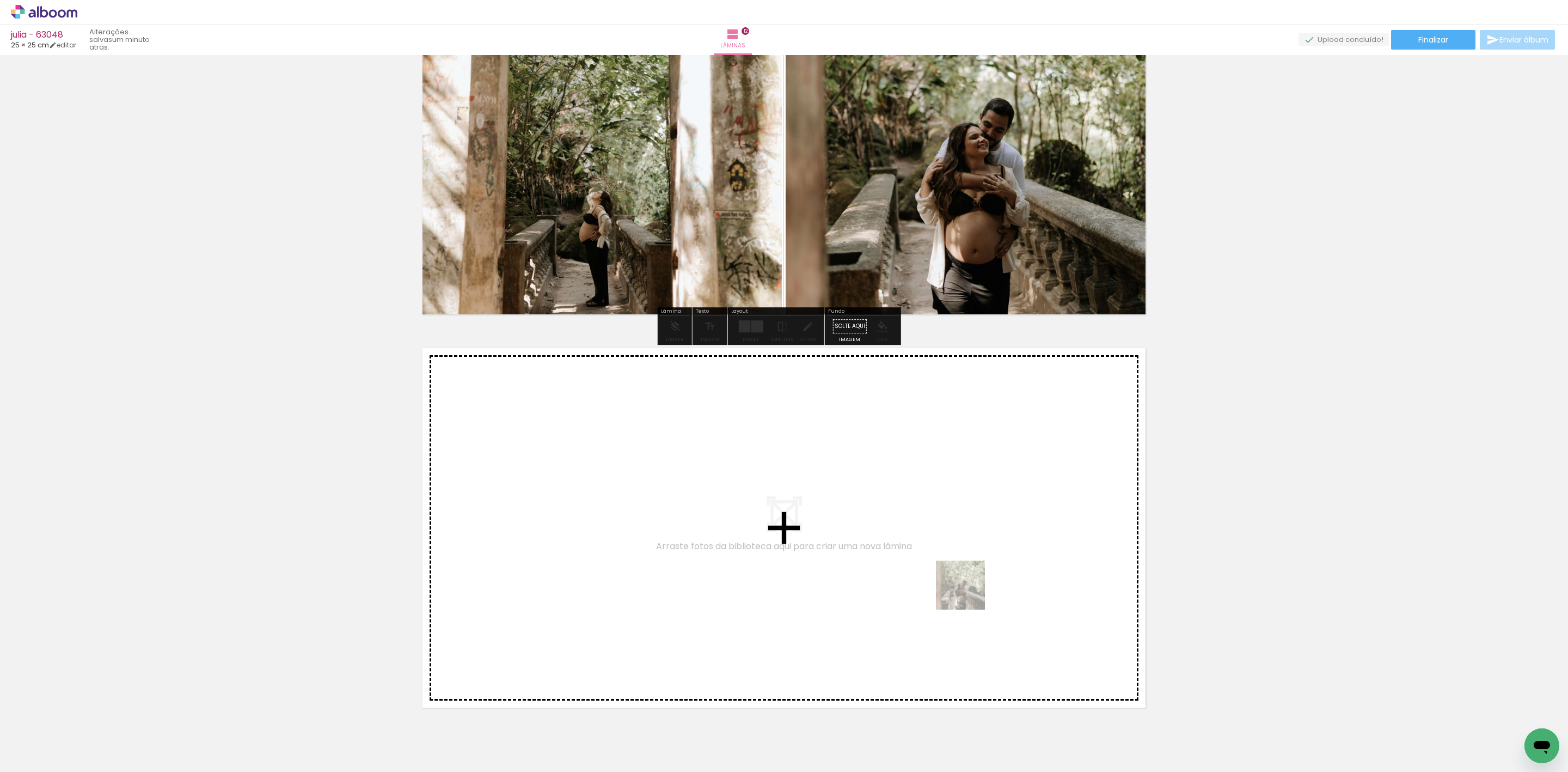
drag, startPoint x: 1131, startPoint y: 686, endPoint x: 932, endPoint y: 563, distance: 233.9
click at [932, 563] on quentale-workspace at bounding box center [784, 386] width 1568 height 772
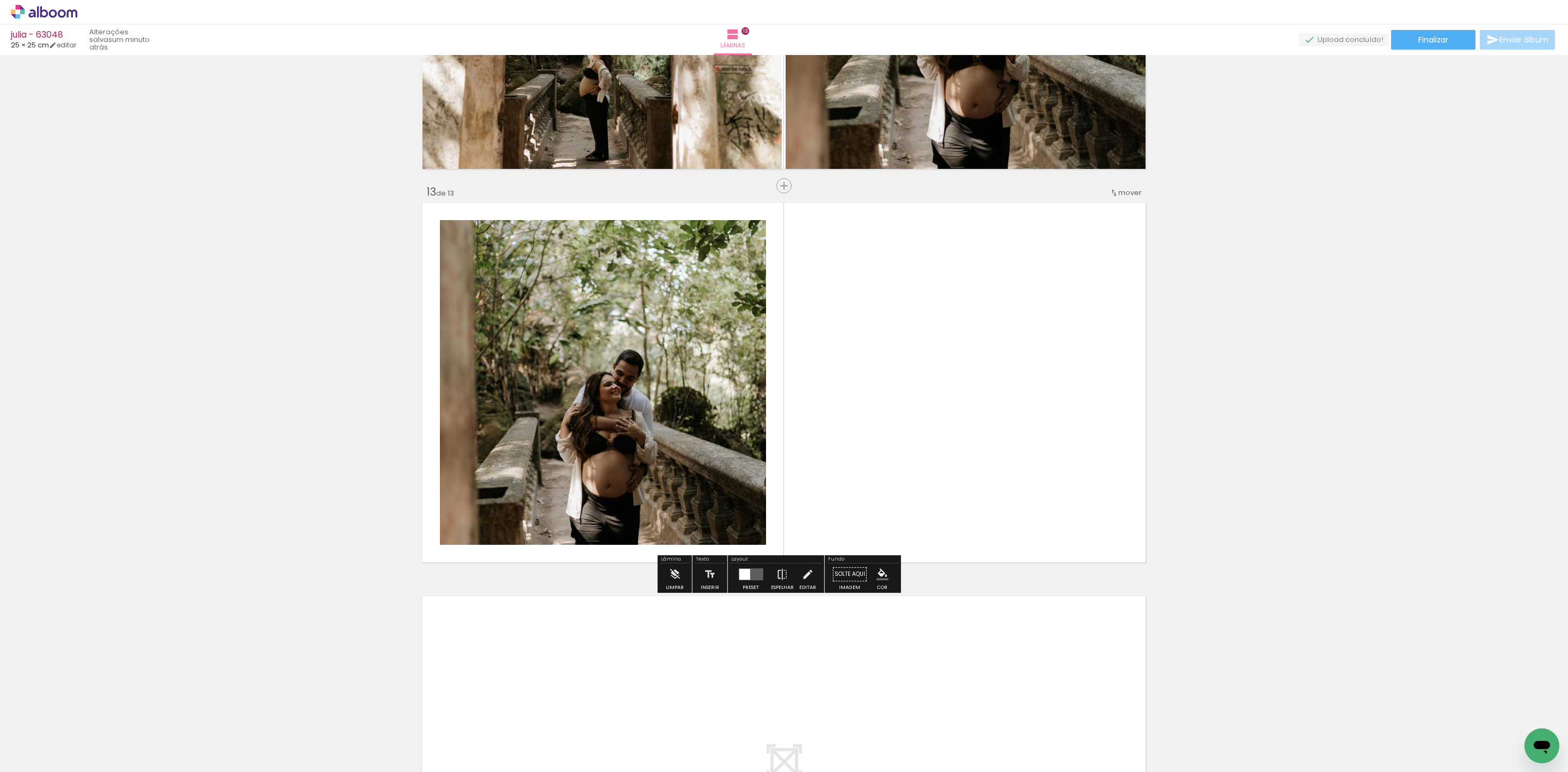
scroll to position [4608, 0]
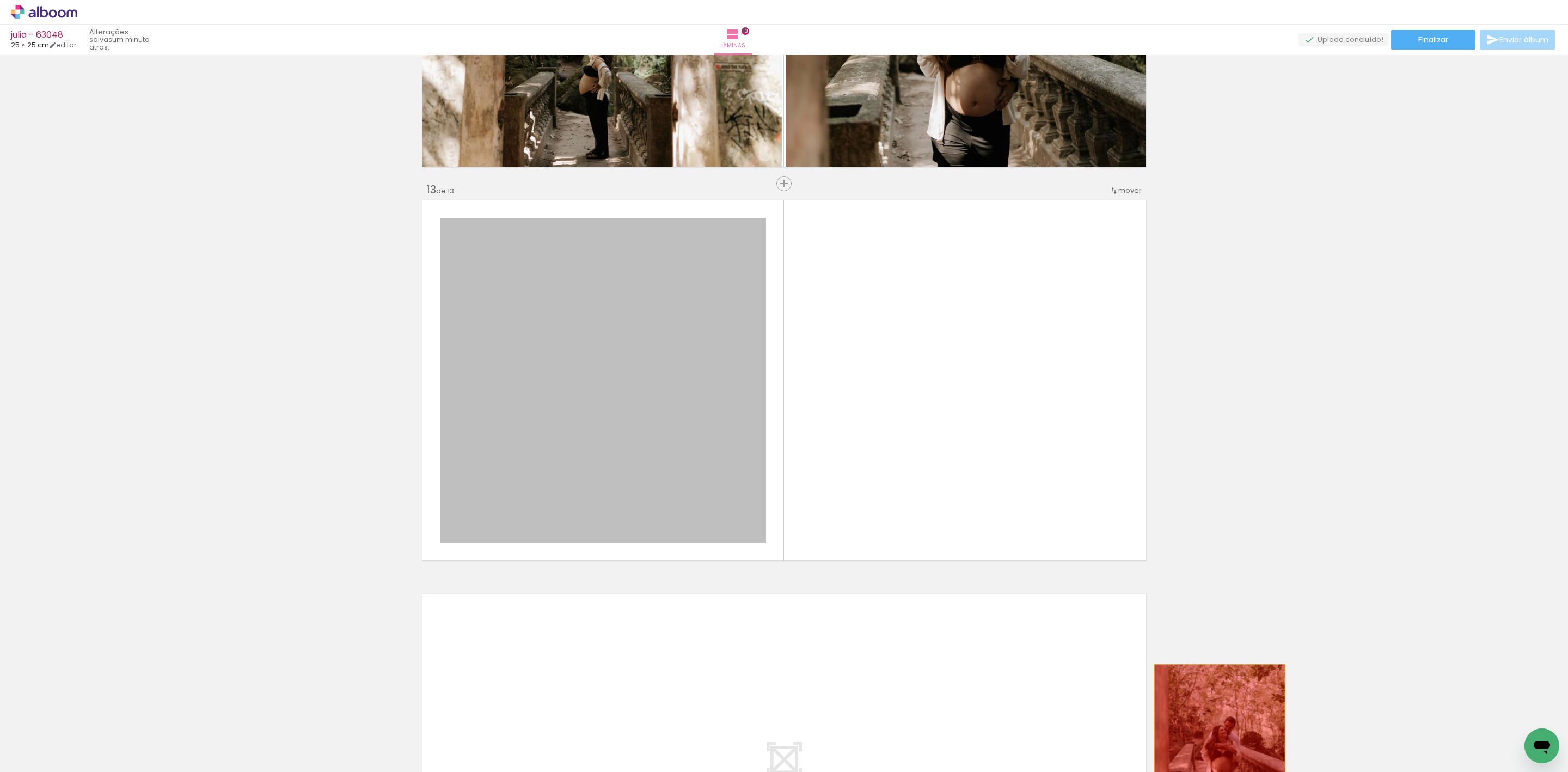
drag, startPoint x: 696, startPoint y: 438, endPoint x: 1212, endPoint y: 729, distance: 592.4
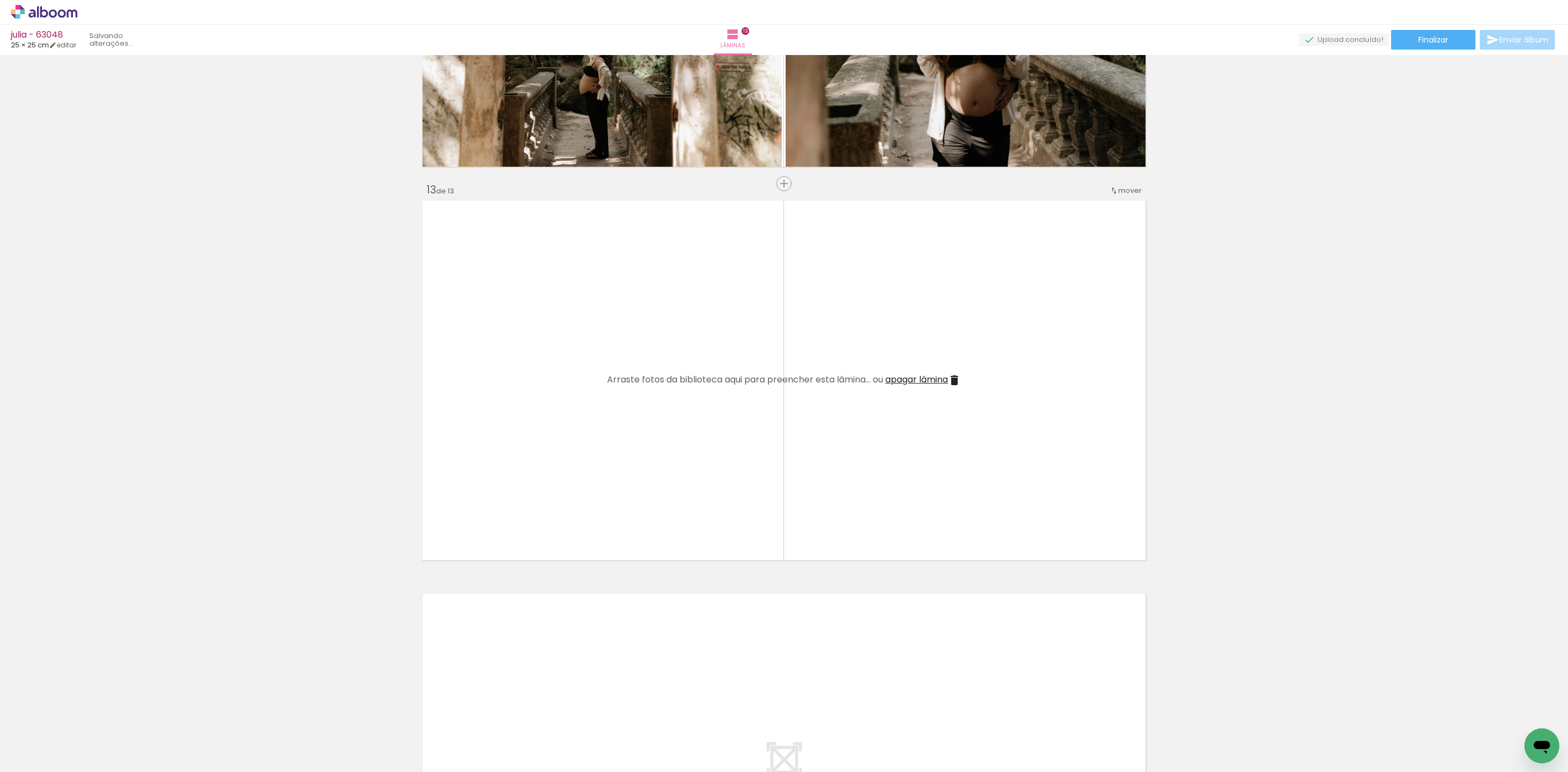
drag, startPoint x: 1212, startPoint y: 729, endPoint x: 840, endPoint y: 469, distance: 453.9
click at [840, 469] on quentale-workspace at bounding box center [784, 386] width 1568 height 772
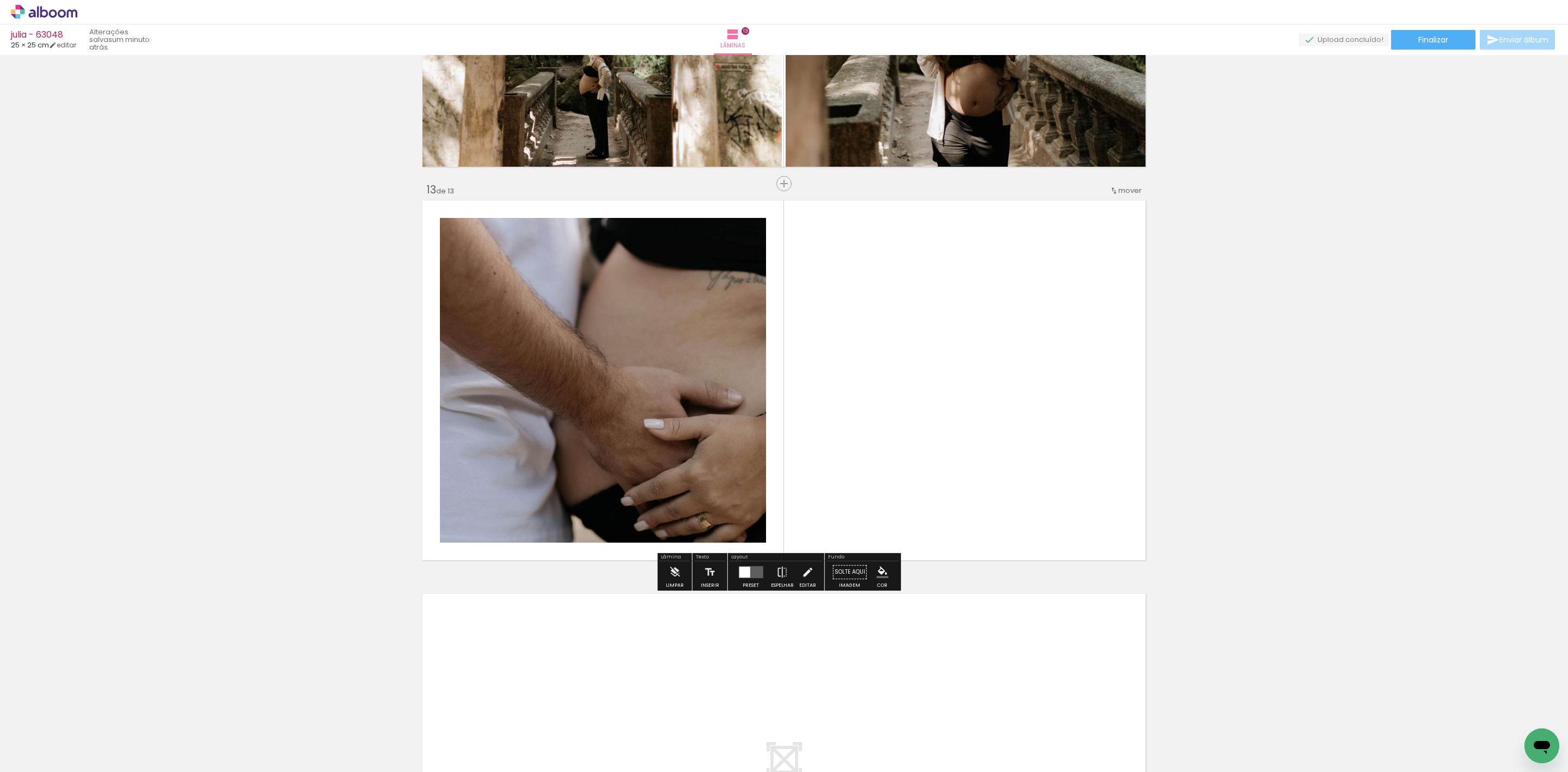
drag, startPoint x: 1286, startPoint y: 735, endPoint x: 580, endPoint y: 399, distance: 781.9
click at [658, 417] on quentale-workspace at bounding box center [784, 386] width 1568 height 772
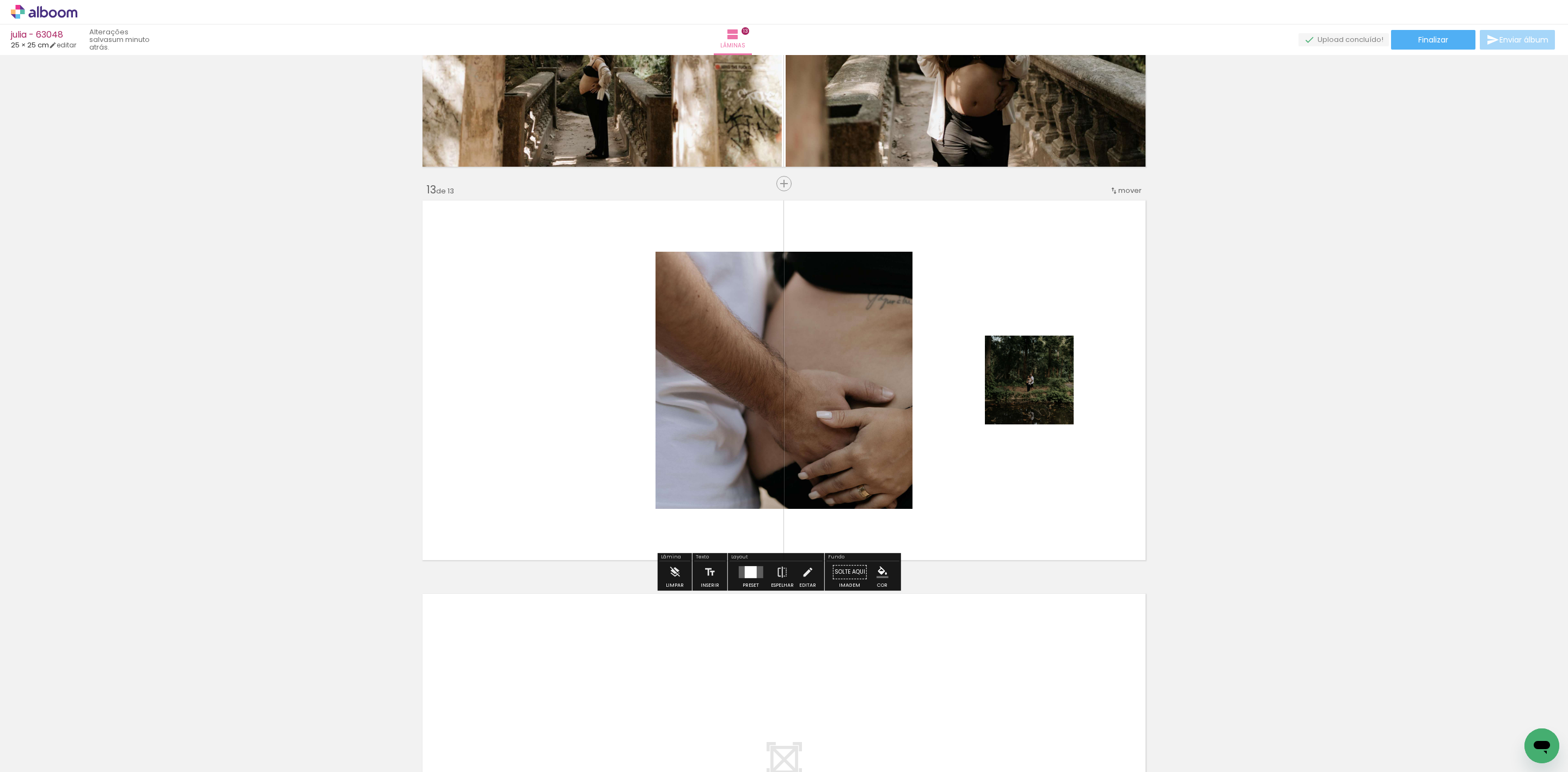
click at [745, 571] on div at bounding box center [750, 571] width 12 height 12
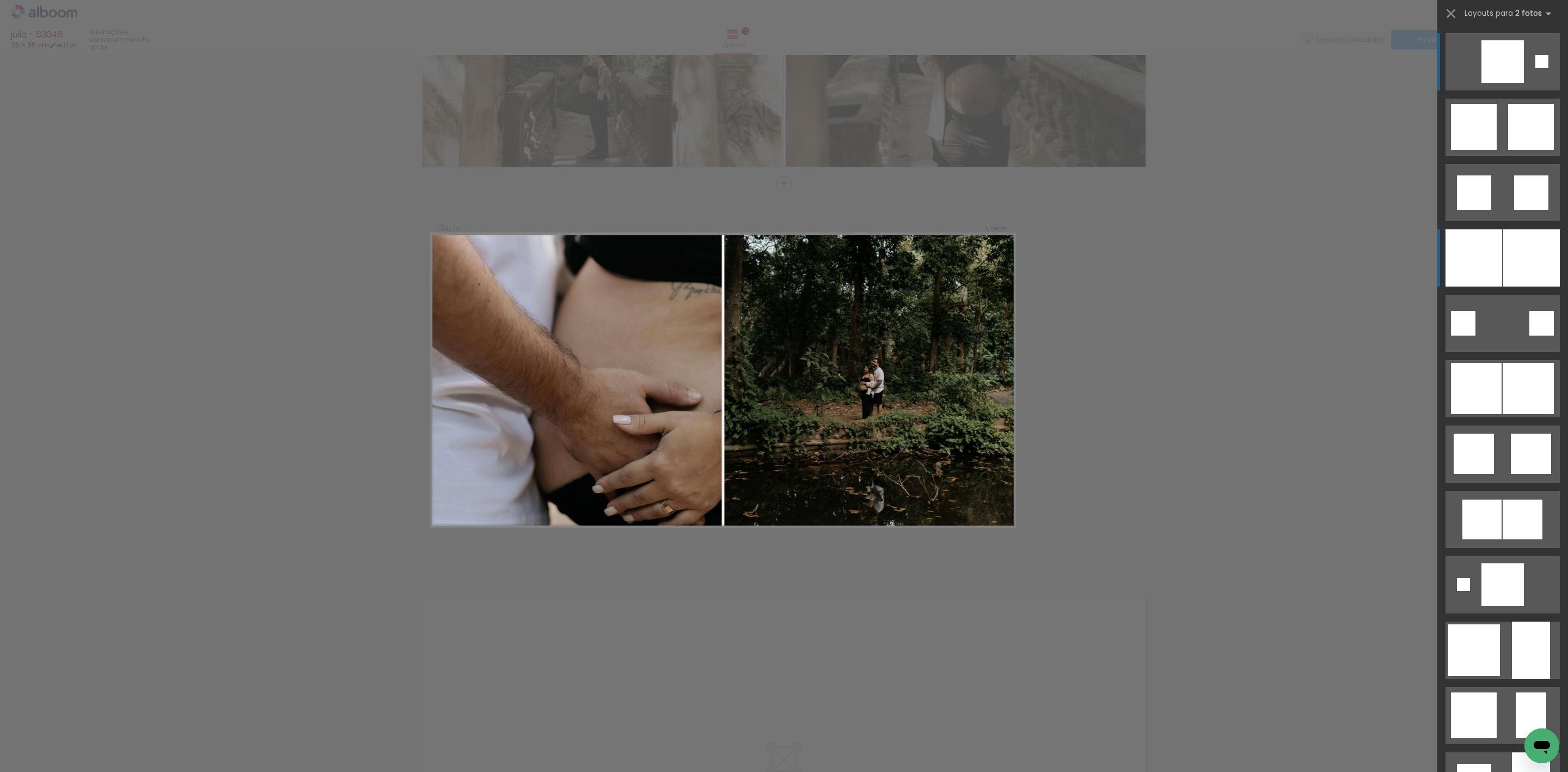
click at [1452, 269] on div at bounding box center [1474, 257] width 57 height 57
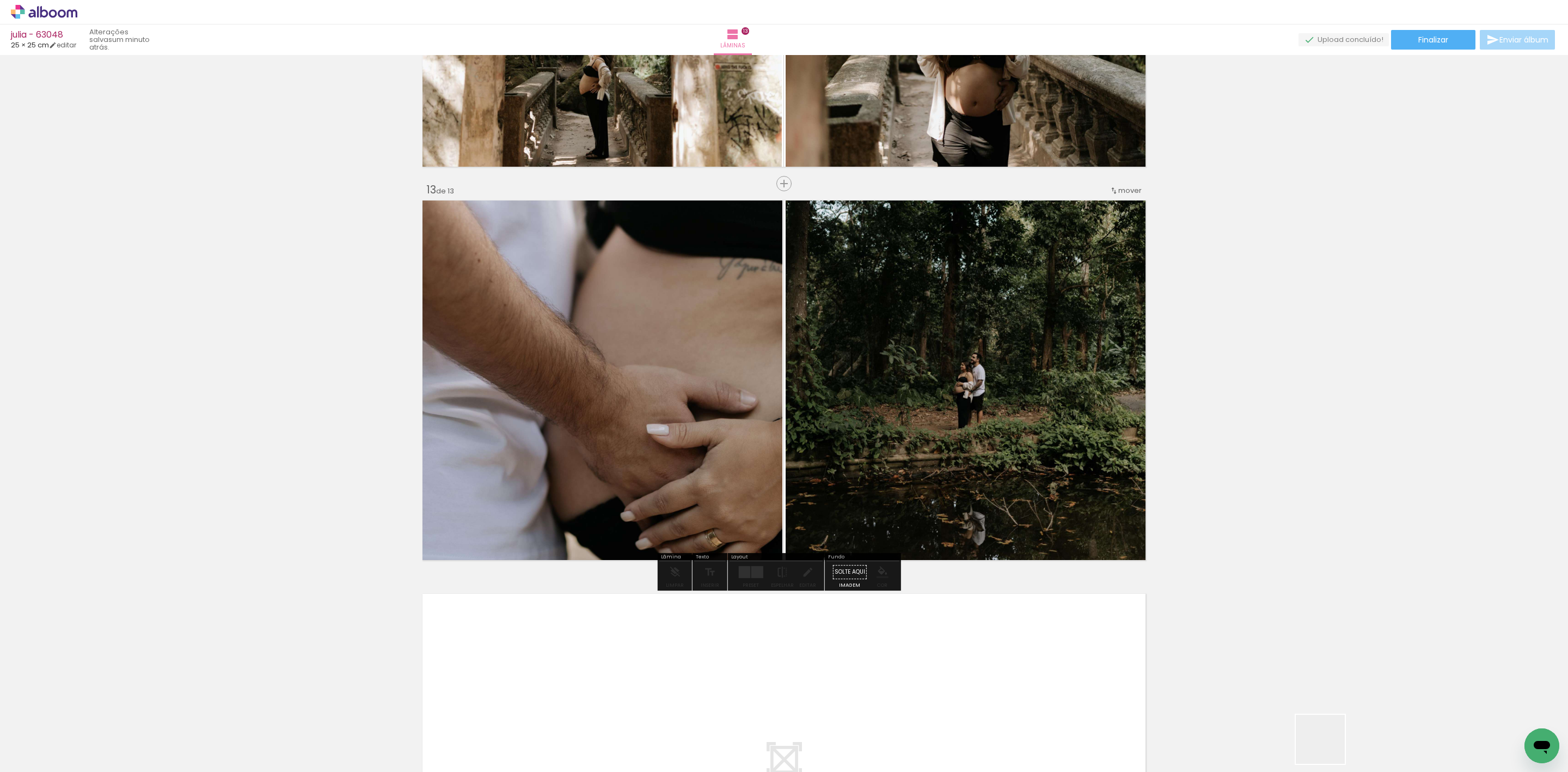
drag, startPoint x: 1334, startPoint y: 752, endPoint x: 1116, endPoint y: 729, distance: 219.2
click at [885, 682] on quentale-workspace at bounding box center [784, 386] width 1568 height 772
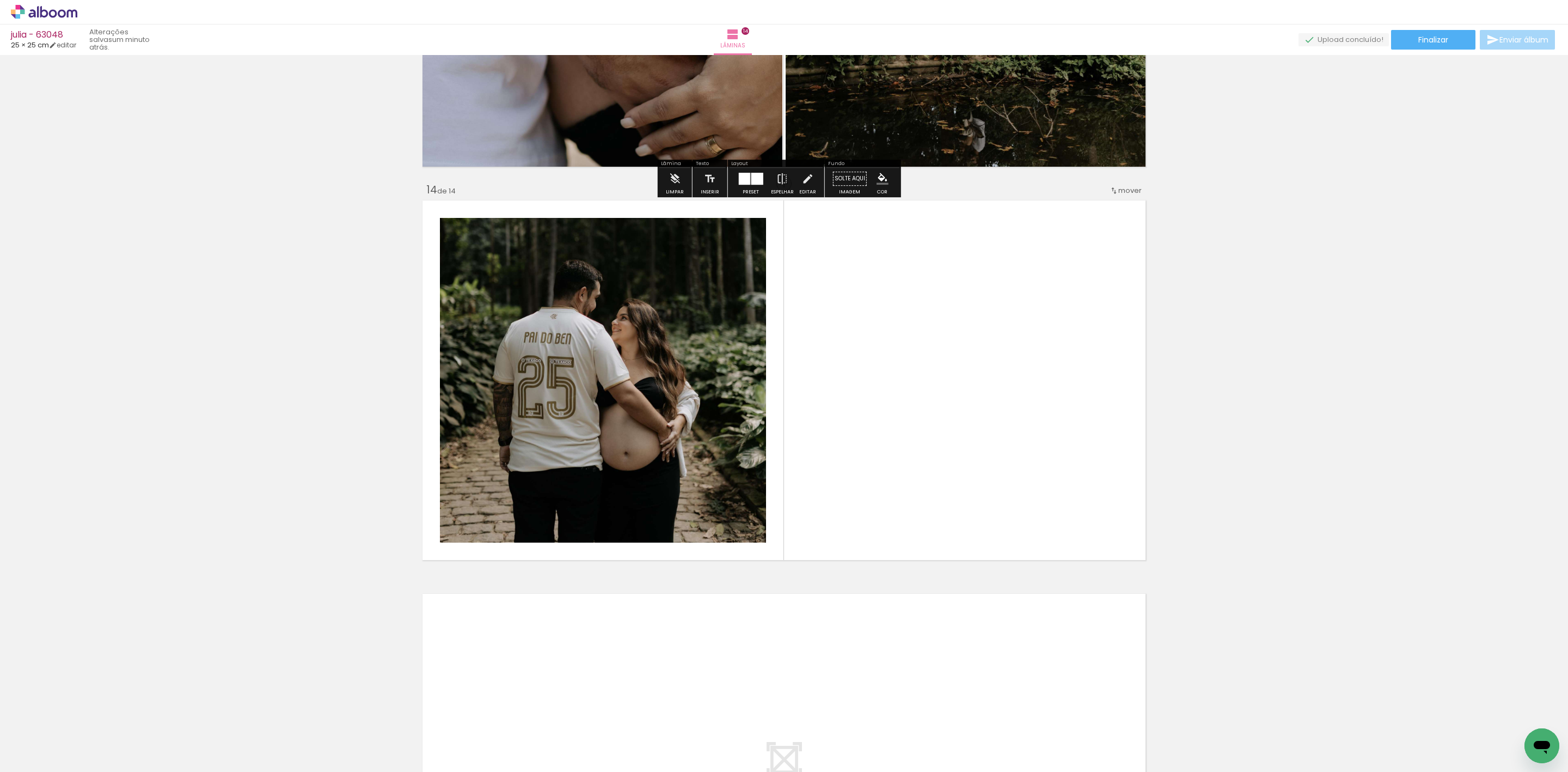
scroll to position [5001, 0]
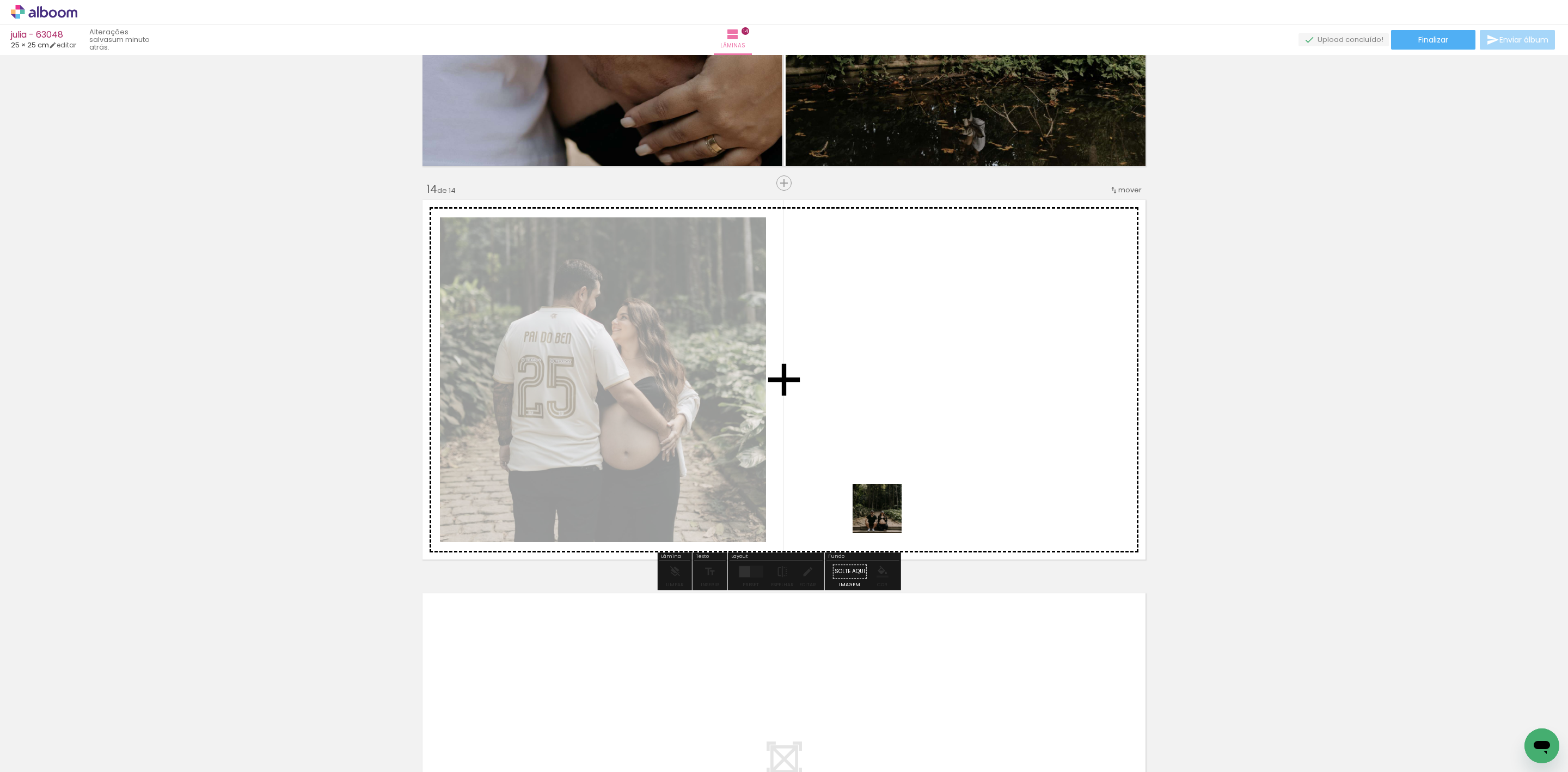
drag, startPoint x: 1382, startPoint y: 722, endPoint x: 626, endPoint y: 416, distance: 815.6
click at [653, 429] on quentale-workspace at bounding box center [784, 386] width 1568 height 772
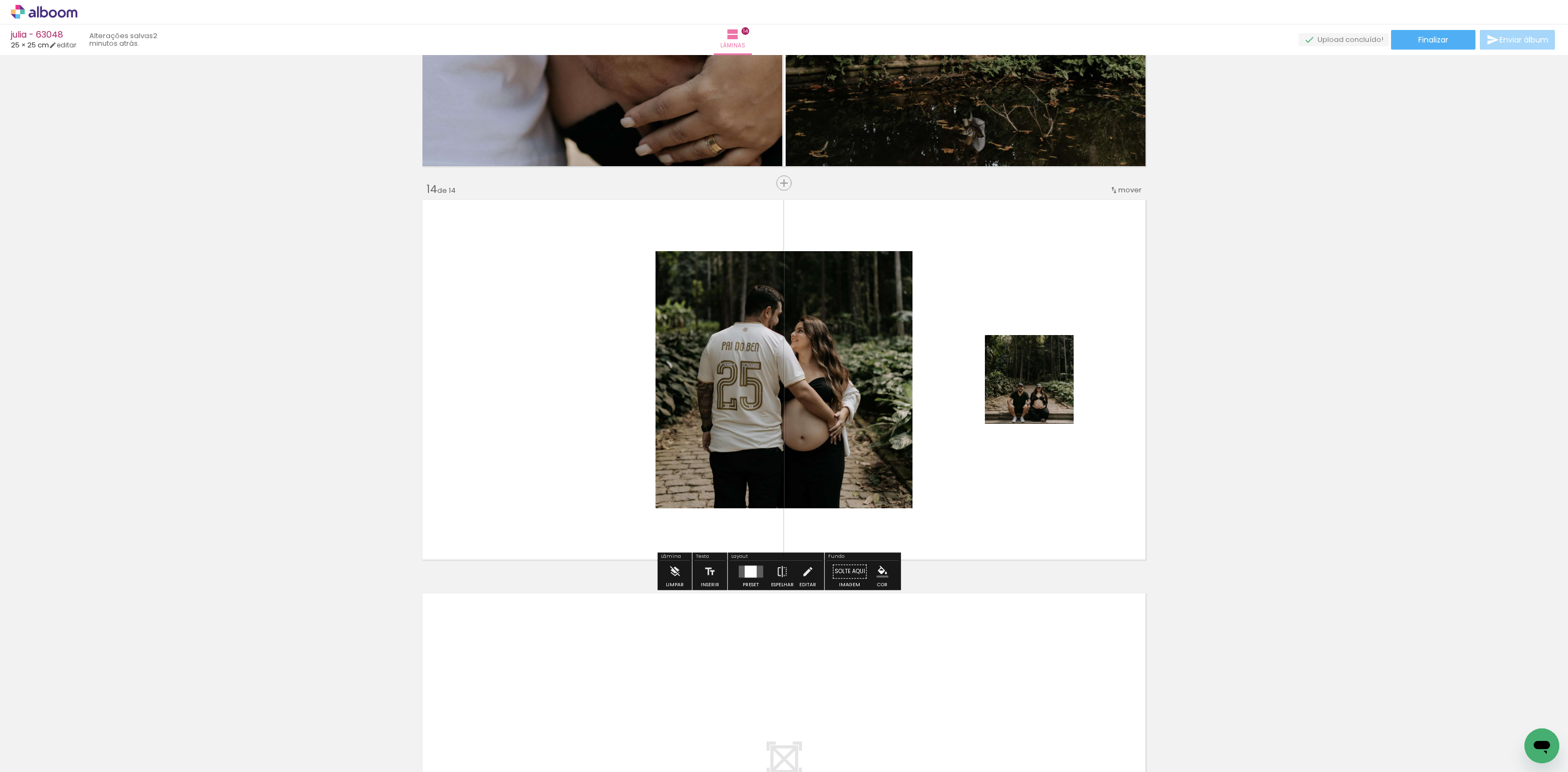
click at [744, 576] on div at bounding box center [750, 571] width 12 height 12
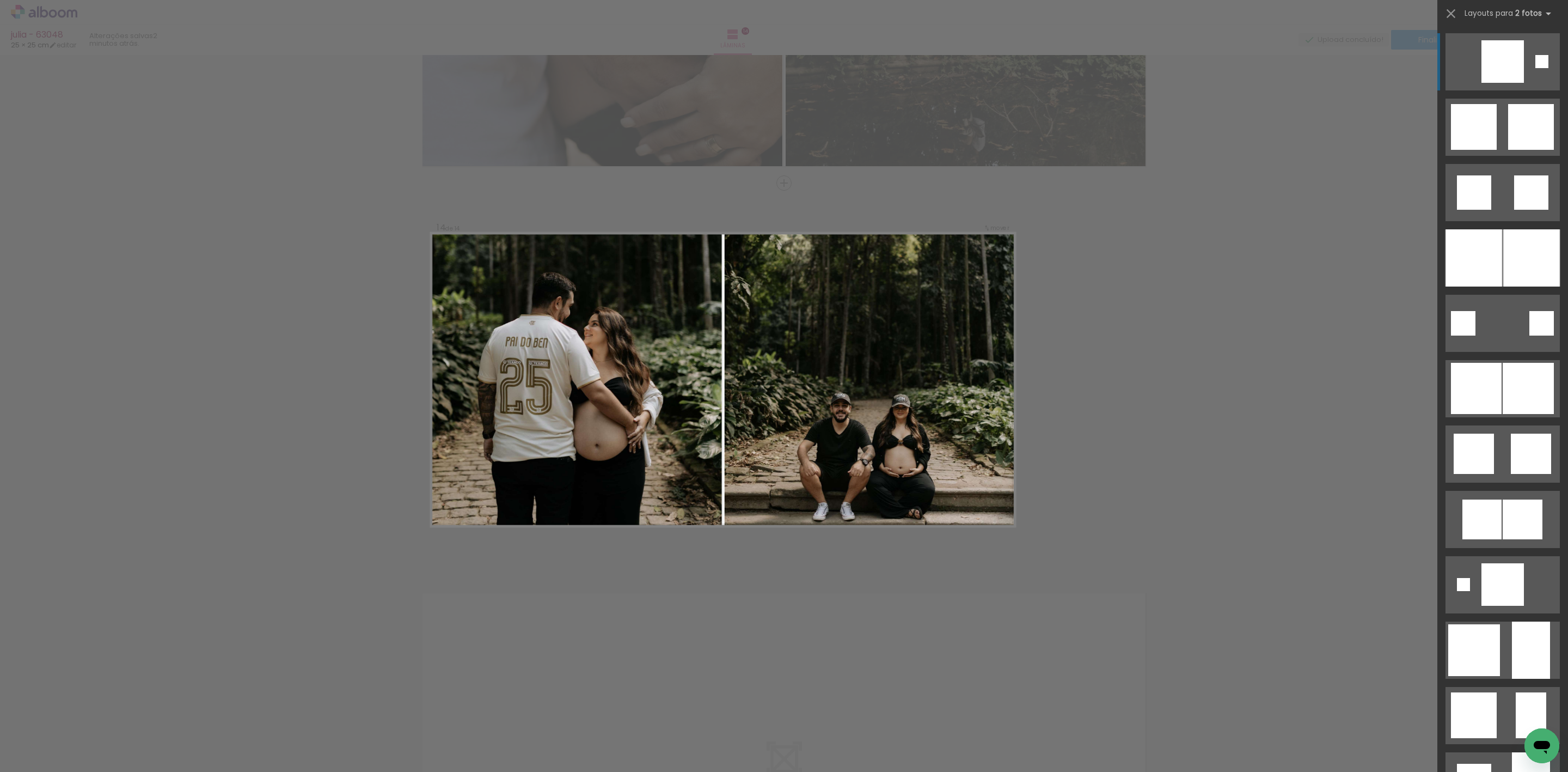
click at [1479, 265] on div at bounding box center [1474, 257] width 57 height 57
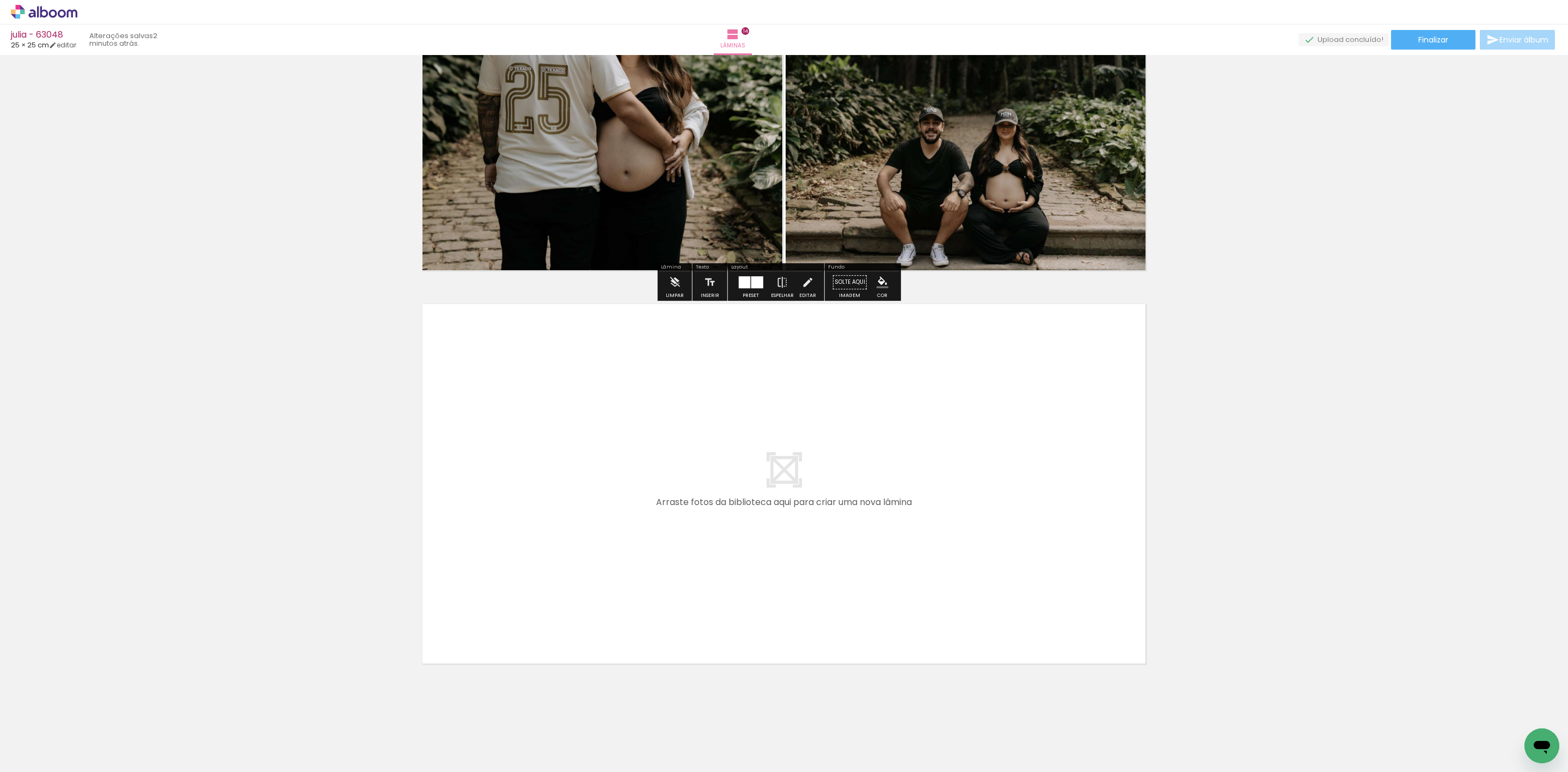
click at [933, 490] on quentale-workspace at bounding box center [784, 386] width 1568 height 772
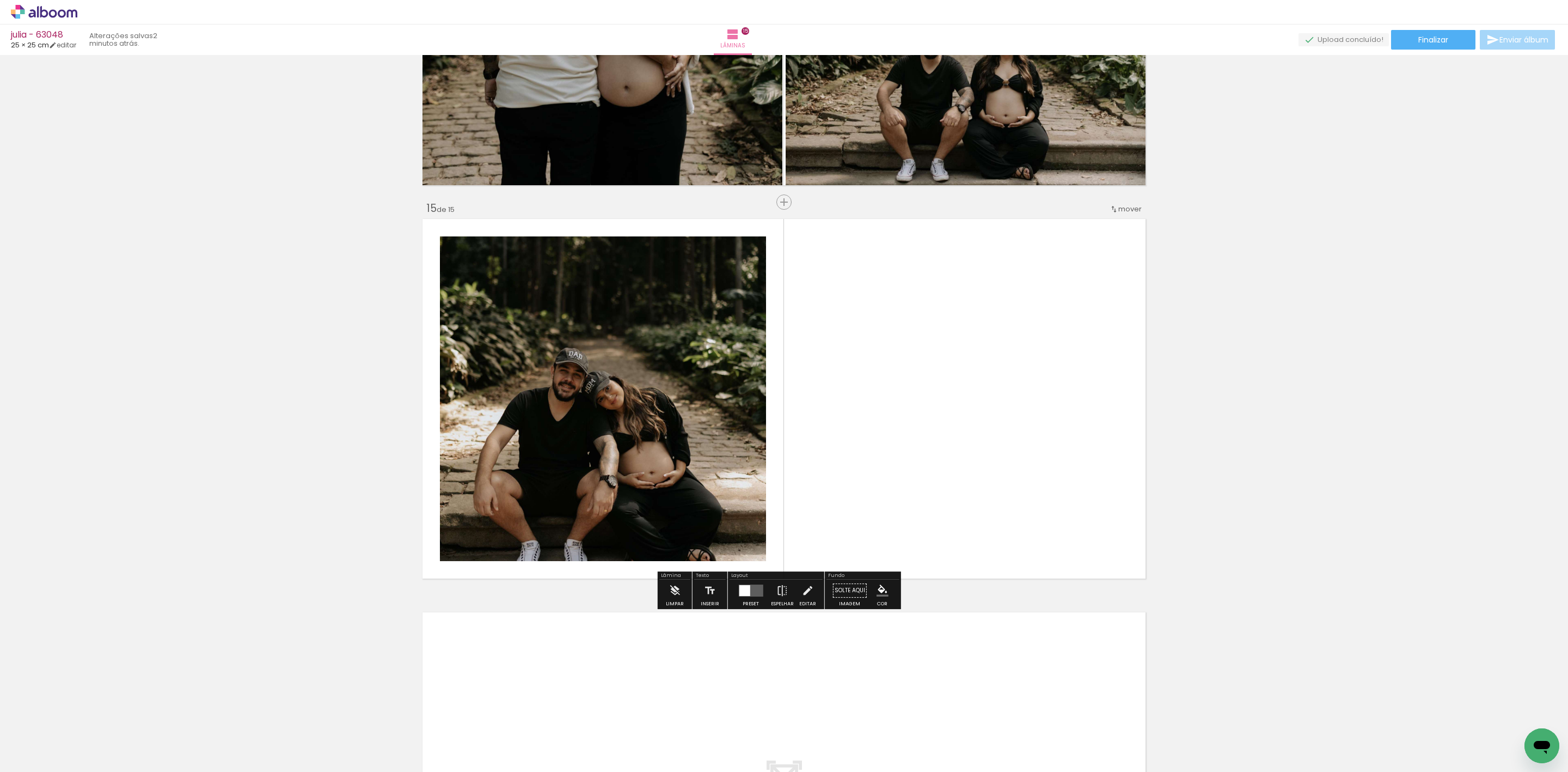
scroll to position [5394, 0]
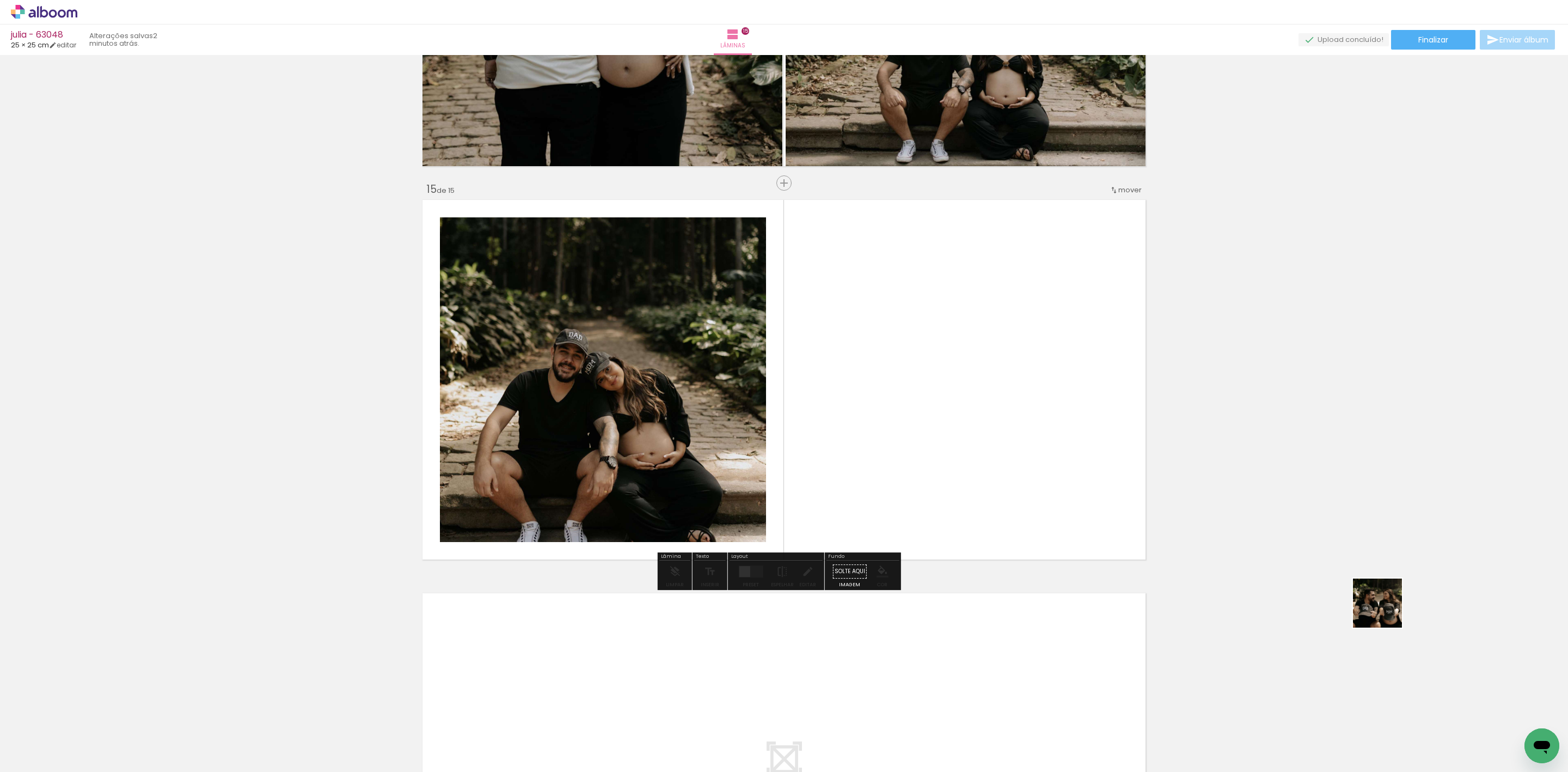
drag, startPoint x: 1385, startPoint y: 611, endPoint x: 683, endPoint y: 422, distance: 727.0
click at [901, 394] on quentale-workspace at bounding box center [784, 386] width 1568 height 772
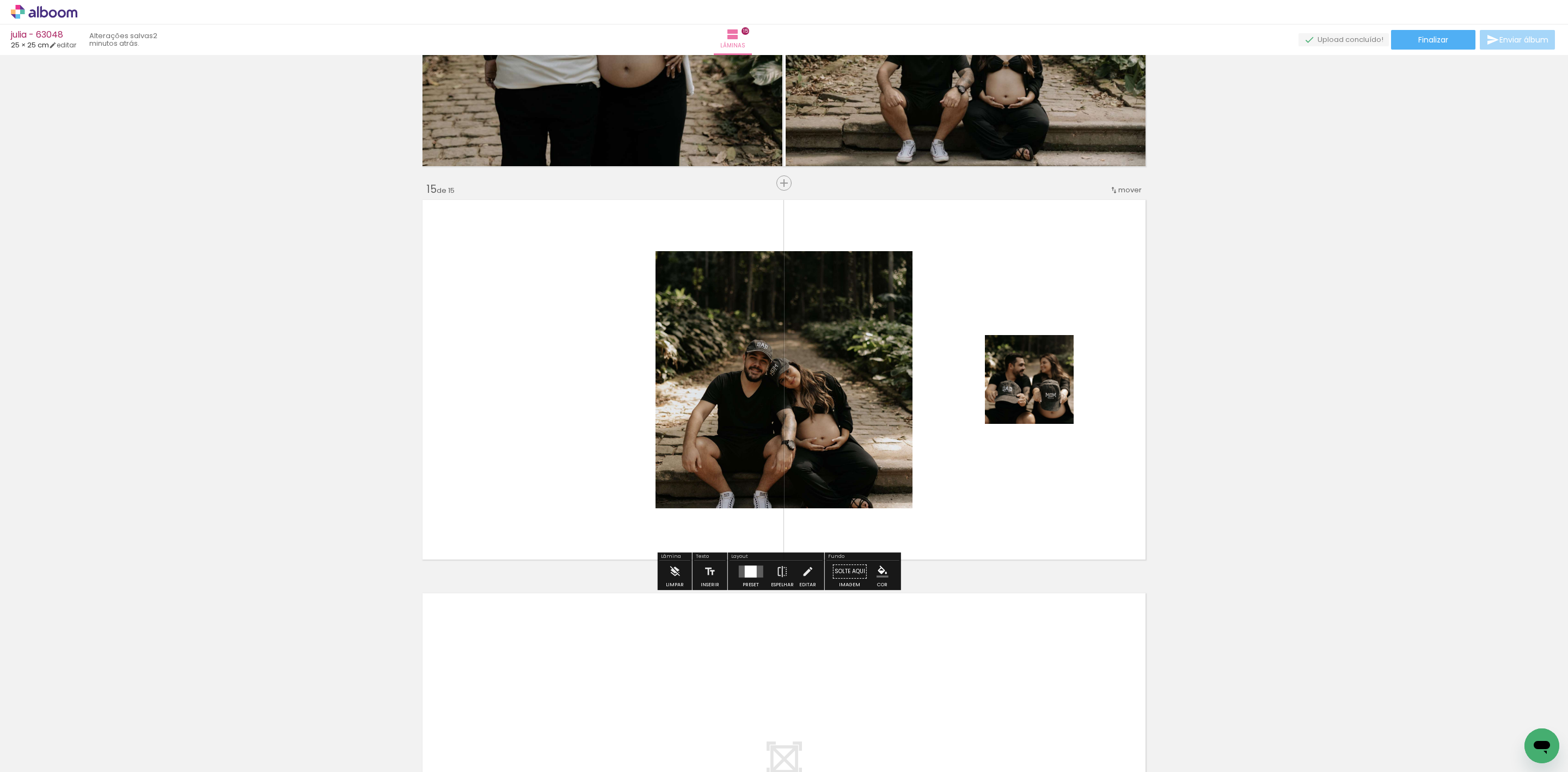
click at [744, 571] on div at bounding box center [750, 571] width 12 height 12
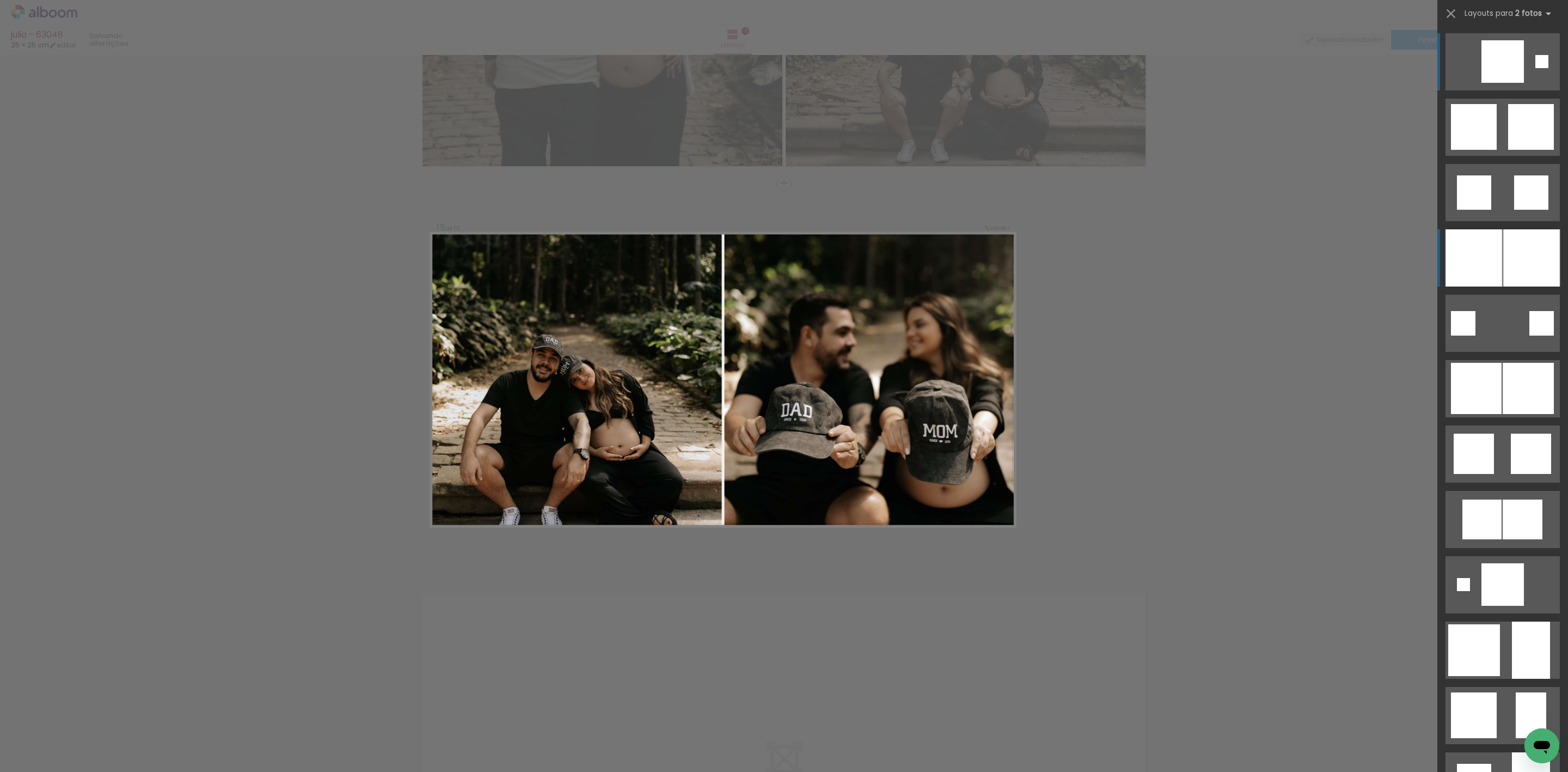
click at [1483, 259] on div at bounding box center [1474, 257] width 57 height 57
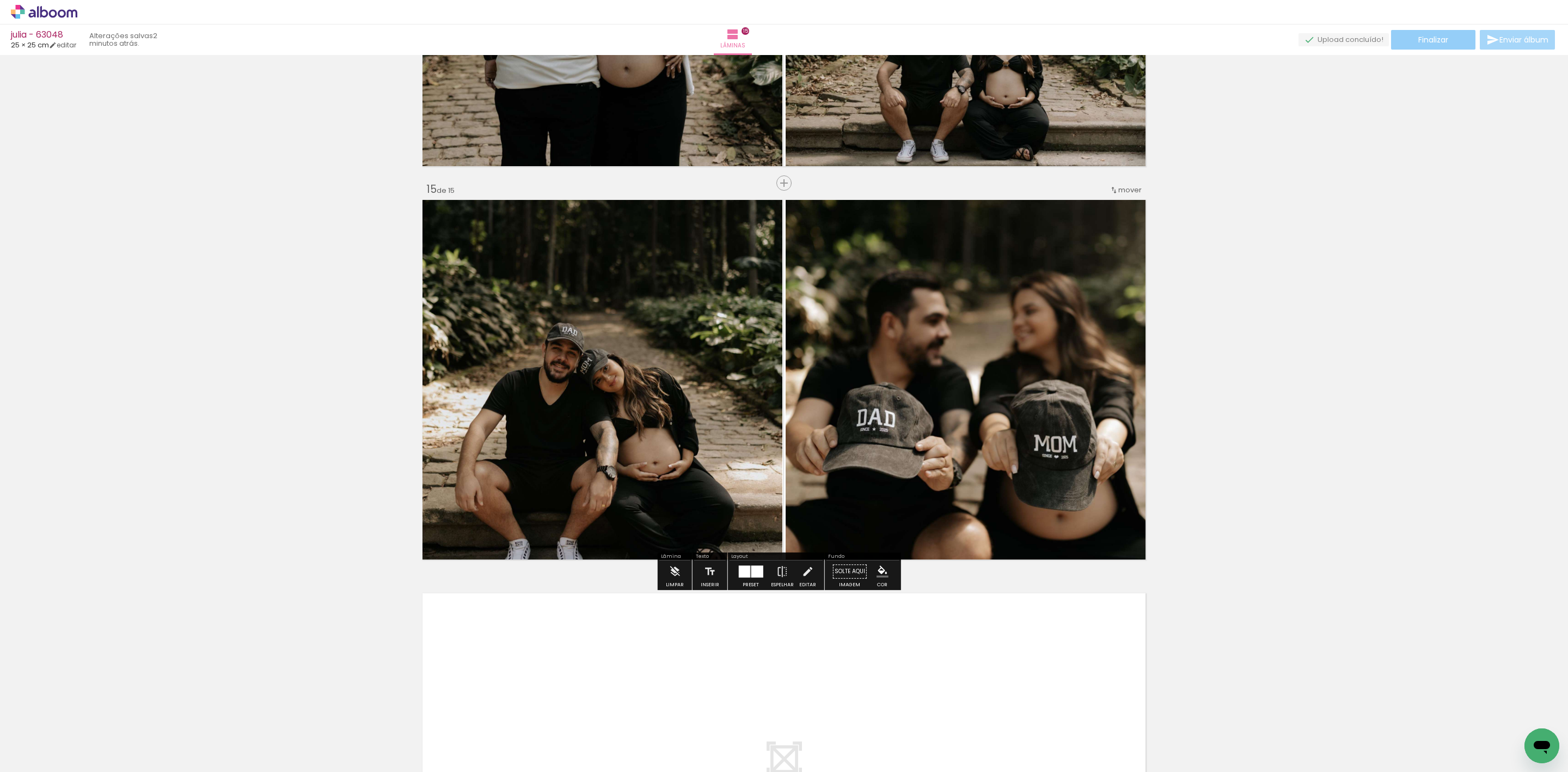
click at [1427, 41] on span "Finalizar" at bounding box center [1433, 39] width 30 height 7
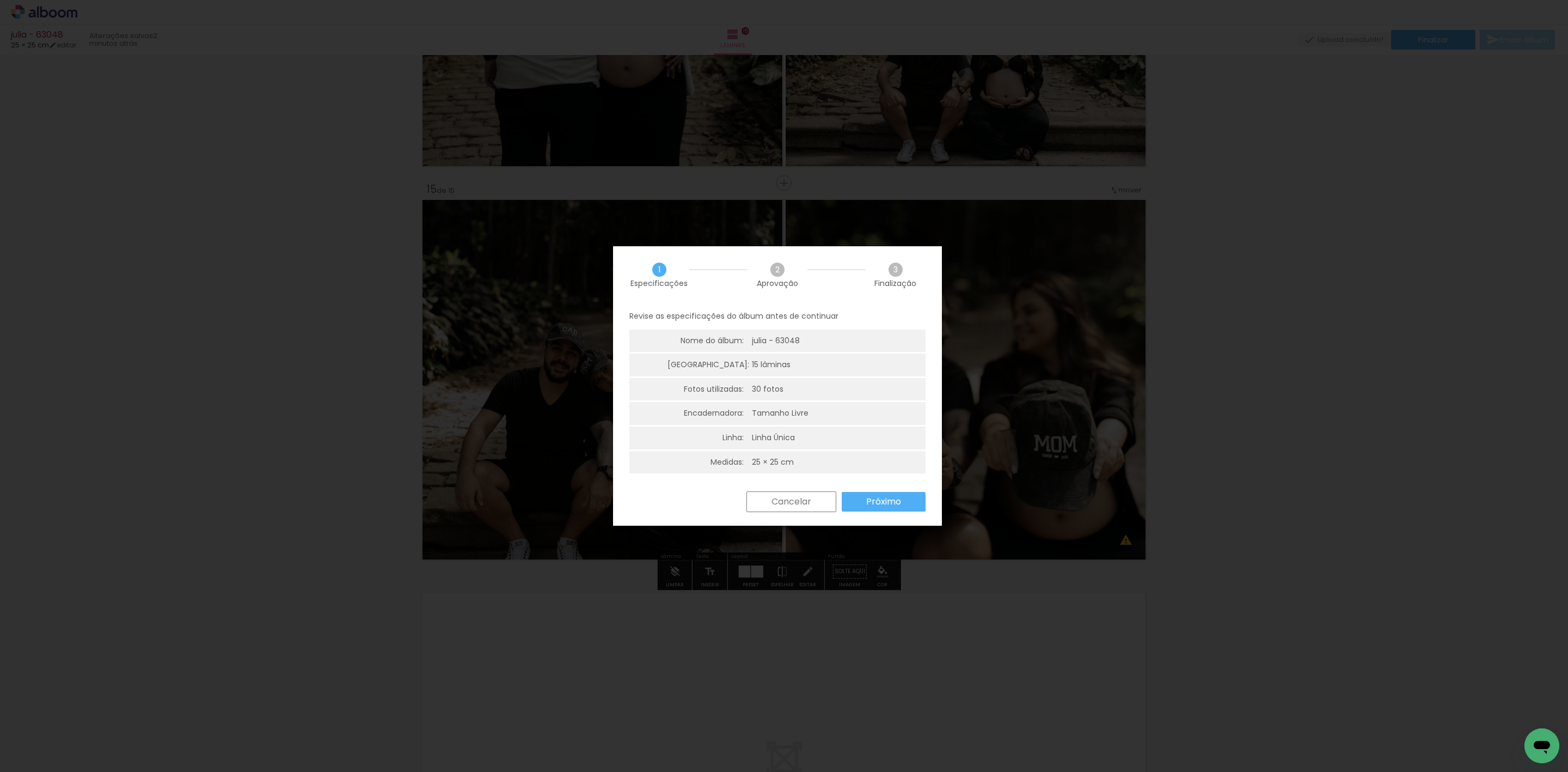
click at [0, 0] on slot "Próximo" at bounding box center [0, 0] width 0 height 0
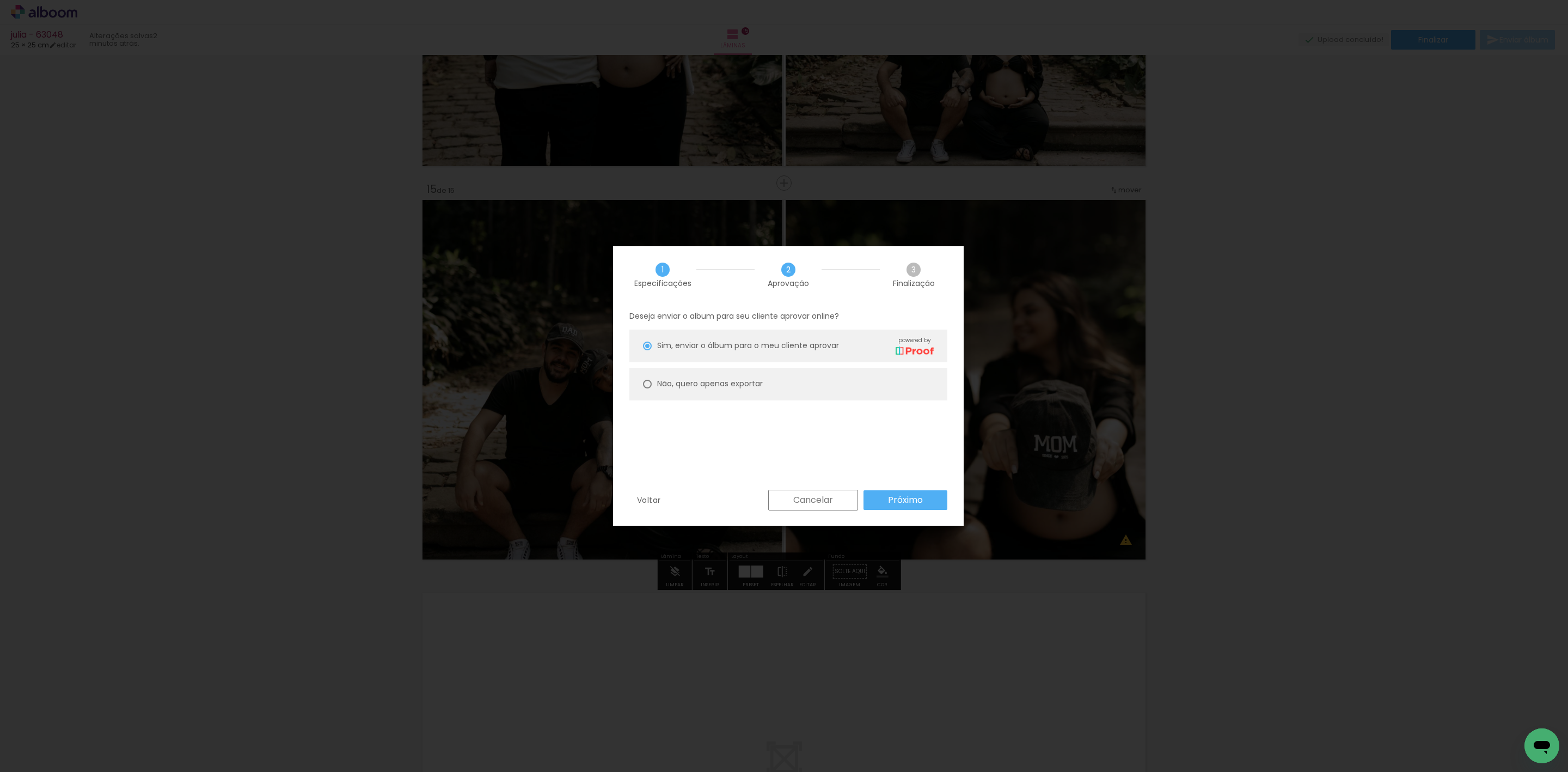
click at [700, 369] on paper-radio-button "Não, quero apenas exportar" at bounding box center [788, 384] width 318 height 32
type paper-radio-button "on"
click at [877, 490] on paper-button "Próximo" at bounding box center [905, 500] width 84 height 19
type input "Alta, 300 DPI"
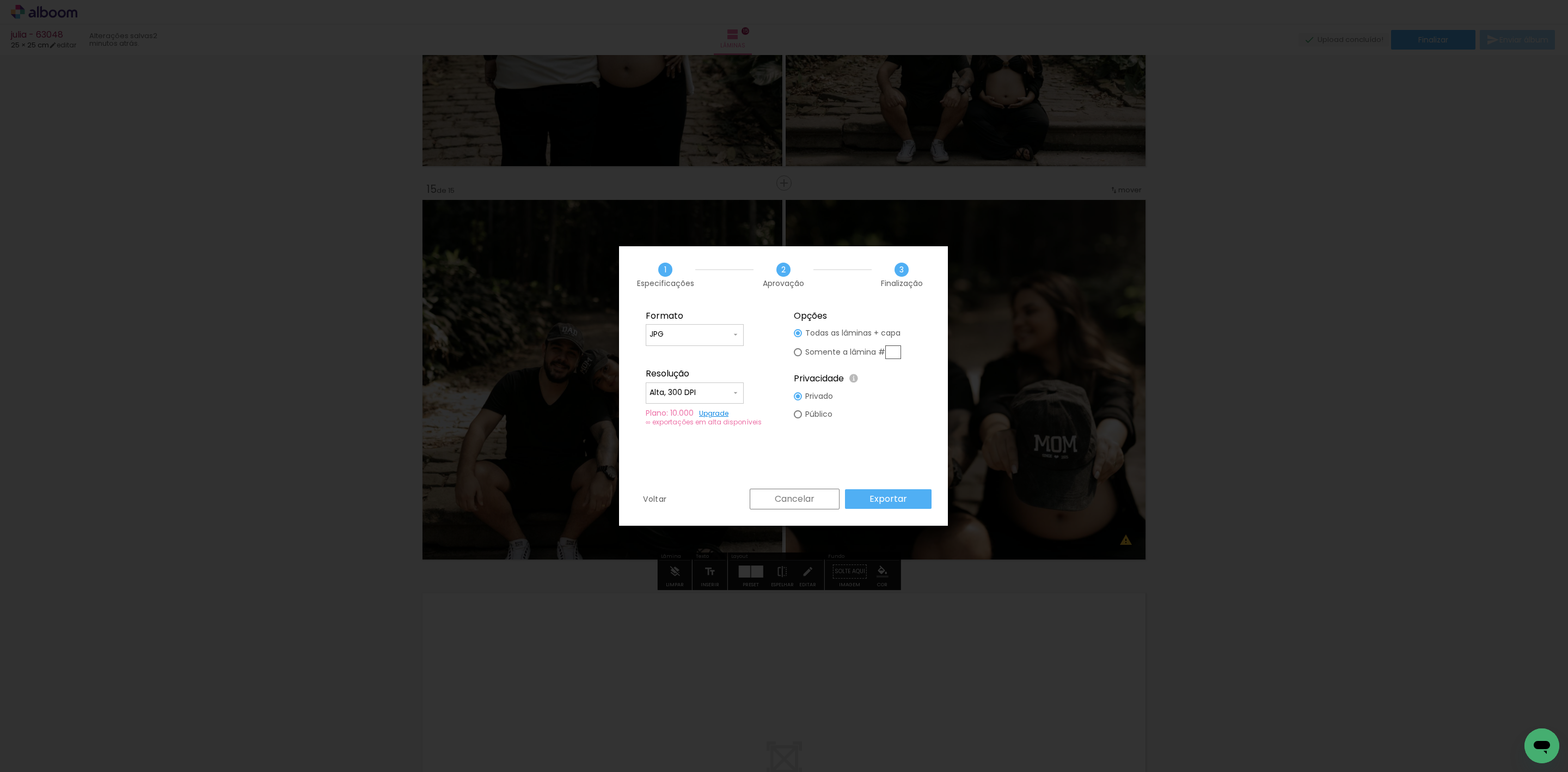
click at [877, 490] on paper-button "Exportar" at bounding box center [888, 498] width 87 height 19
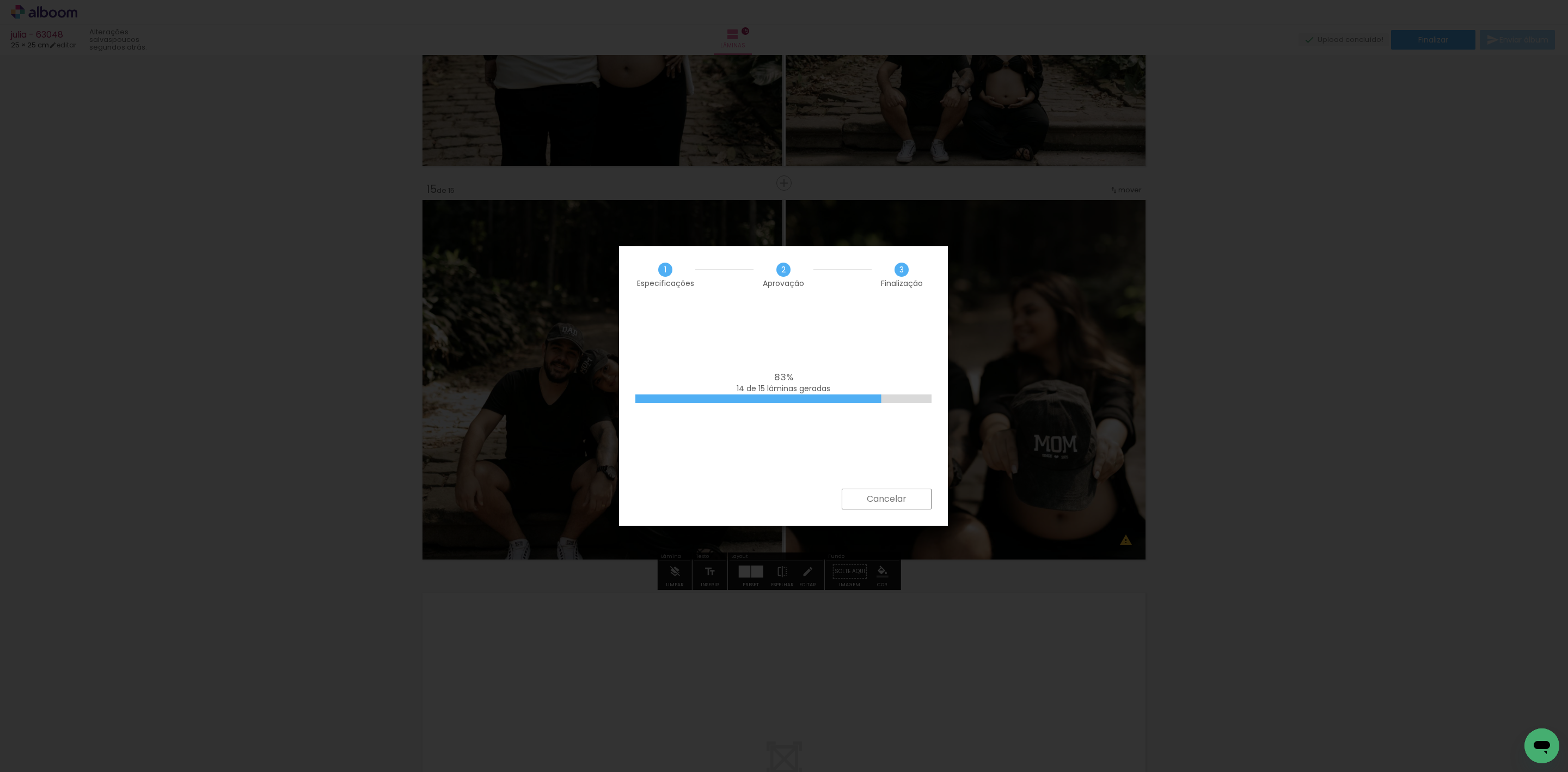
scroll to position [0, 355]
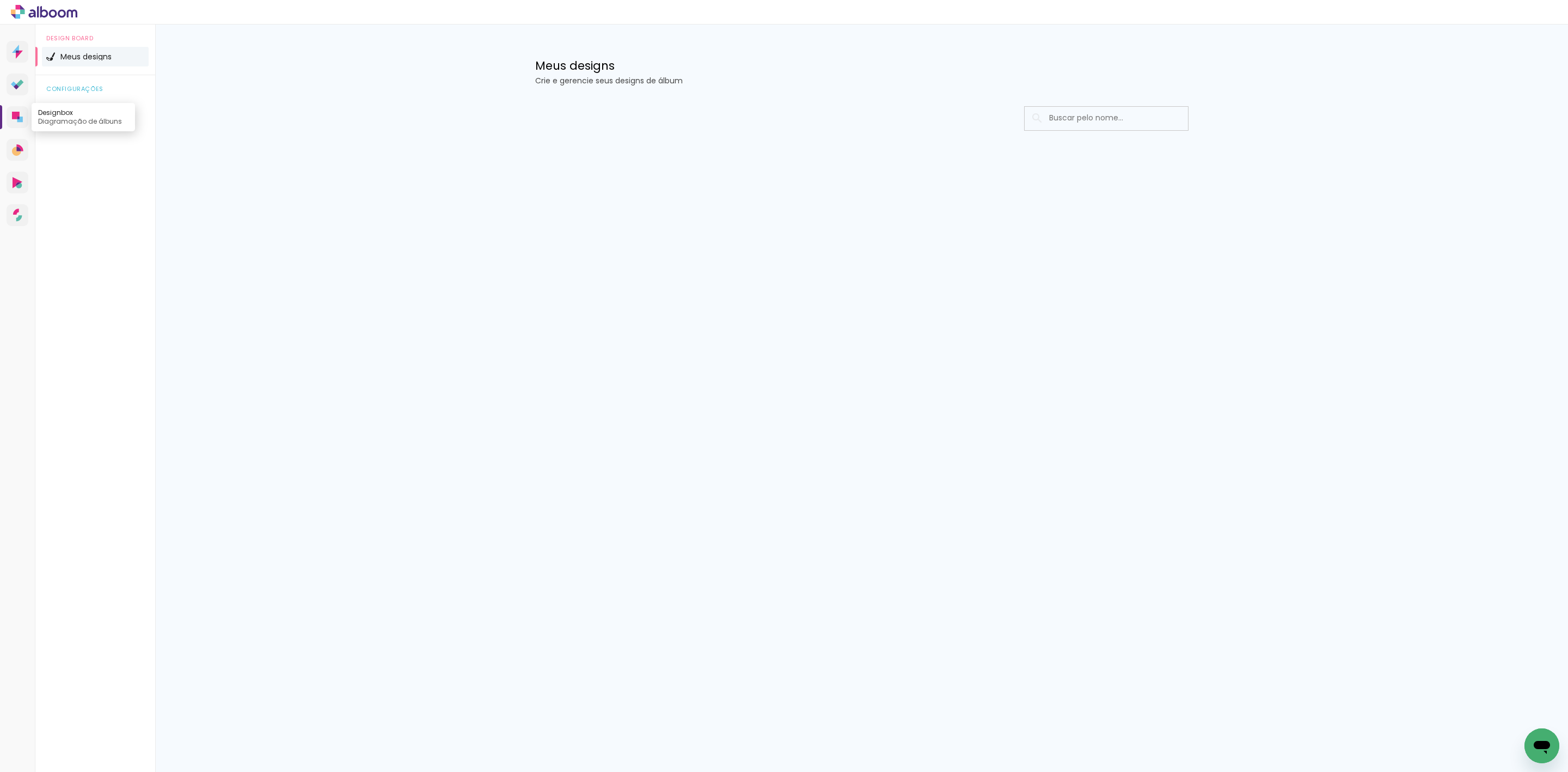
click at [24, 115] on link "Designbox Diagramação de álbuns" at bounding box center [17, 117] width 22 height 22
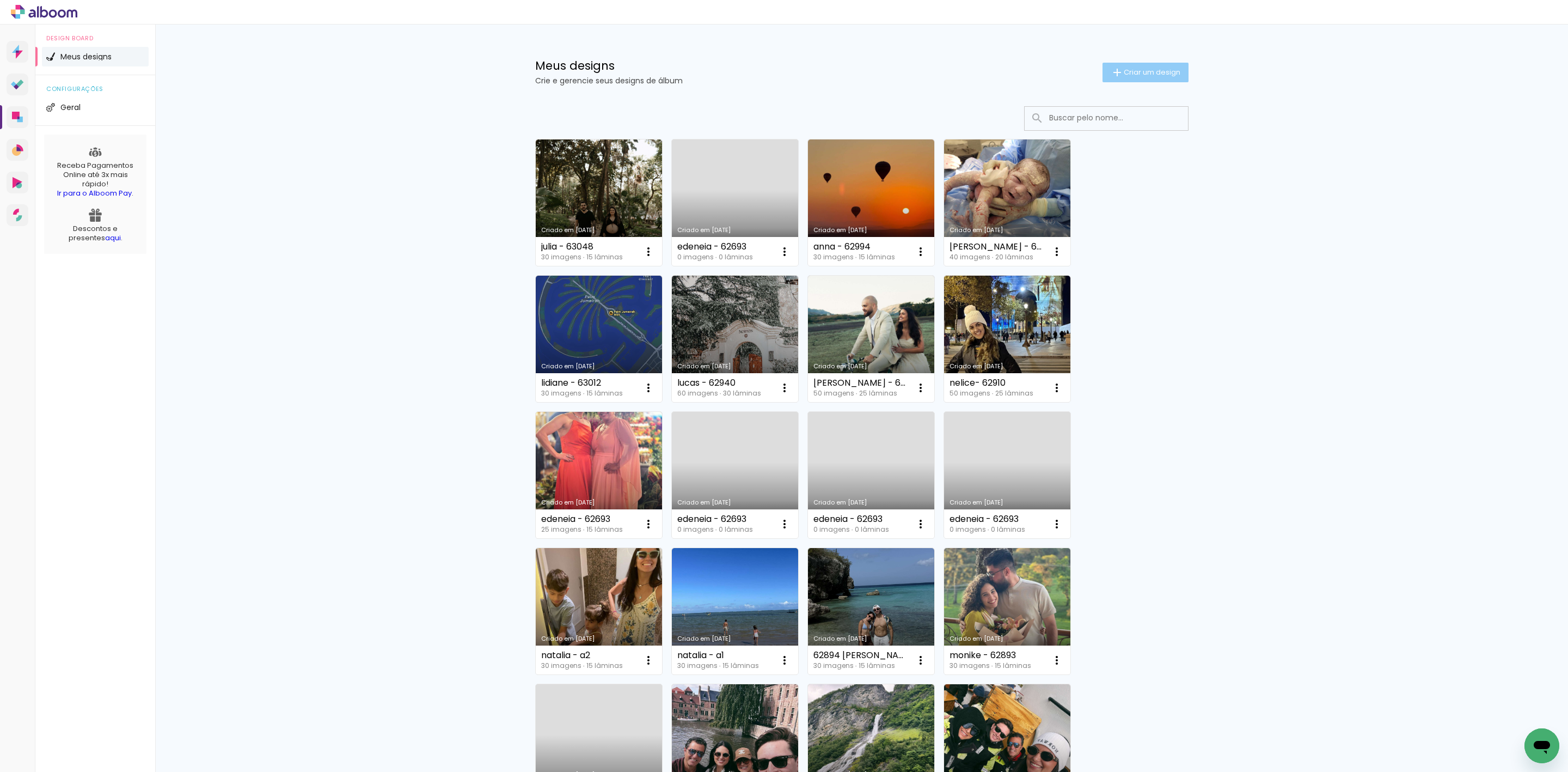
click at [1140, 77] on paper-button "Criar um design" at bounding box center [1145, 72] width 86 height 19
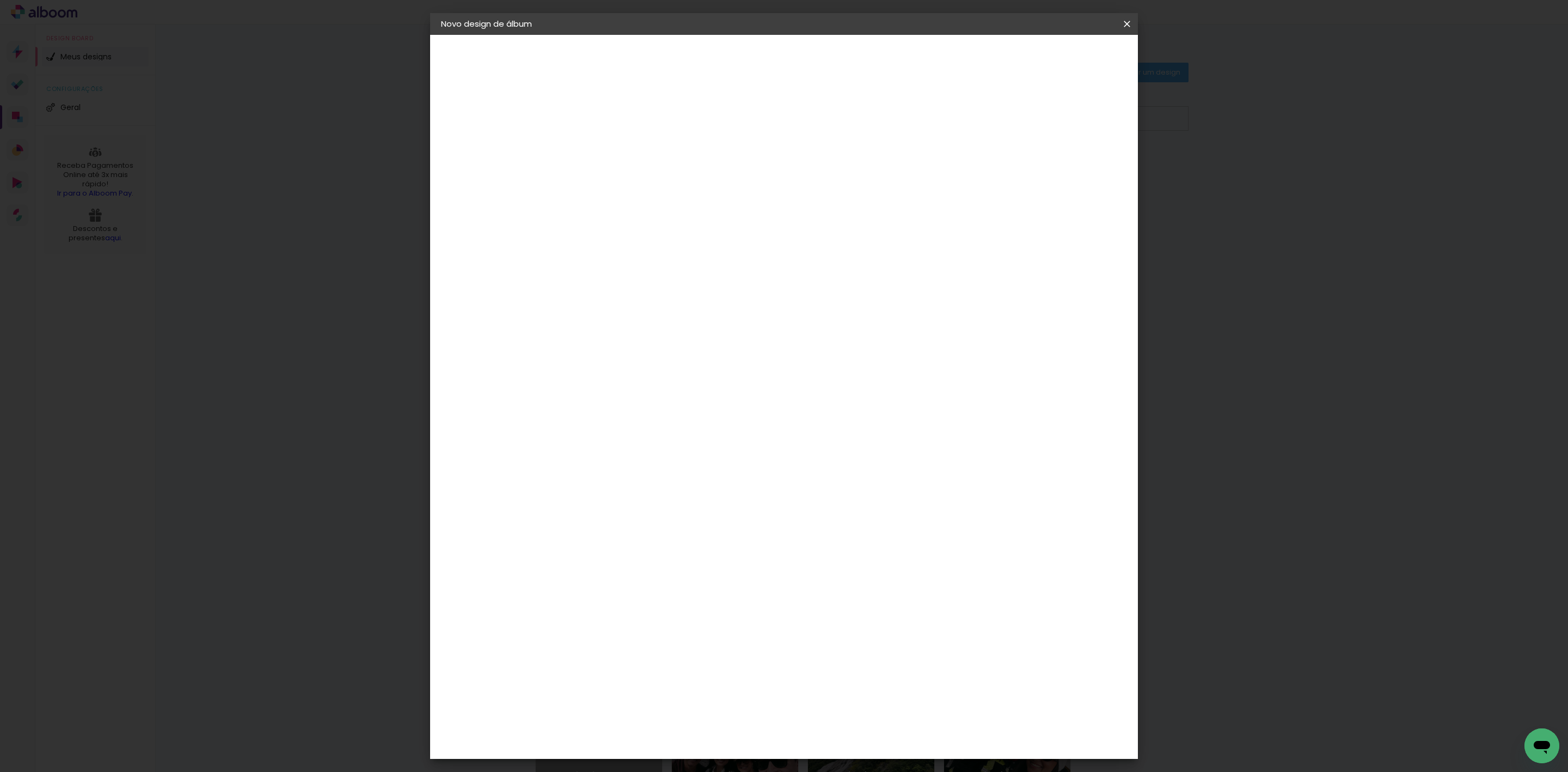
click at [619, 150] on input at bounding box center [619, 146] width 0 height 17
type input "alline - 63017"
type paper-input "alline - 63017"
click at [0, 0] on slot "Avançar" at bounding box center [0, 0] width 0 height 0
click at [823, 158] on paper-item "Tamanho Livre" at bounding box center [770, 166] width 105 height 24
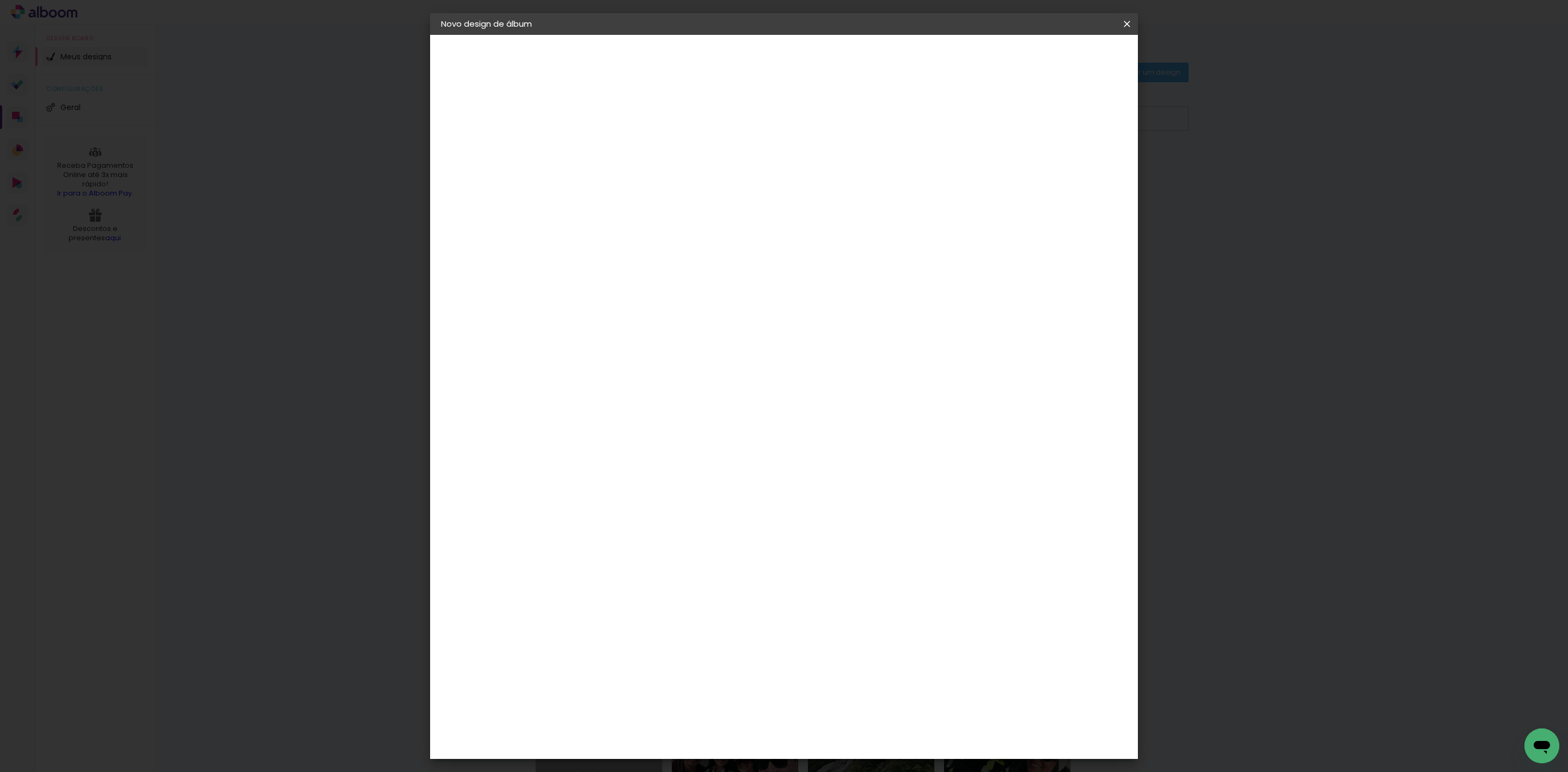
click at [823, 51] on paper-button "Avançar" at bounding box center [796, 58] width 54 height 19
click at [834, 456] on input "60" at bounding box center [842, 452] width 28 height 16
click at [836, 456] on input "60" at bounding box center [842, 452] width 28 height 16
type input "40,6"
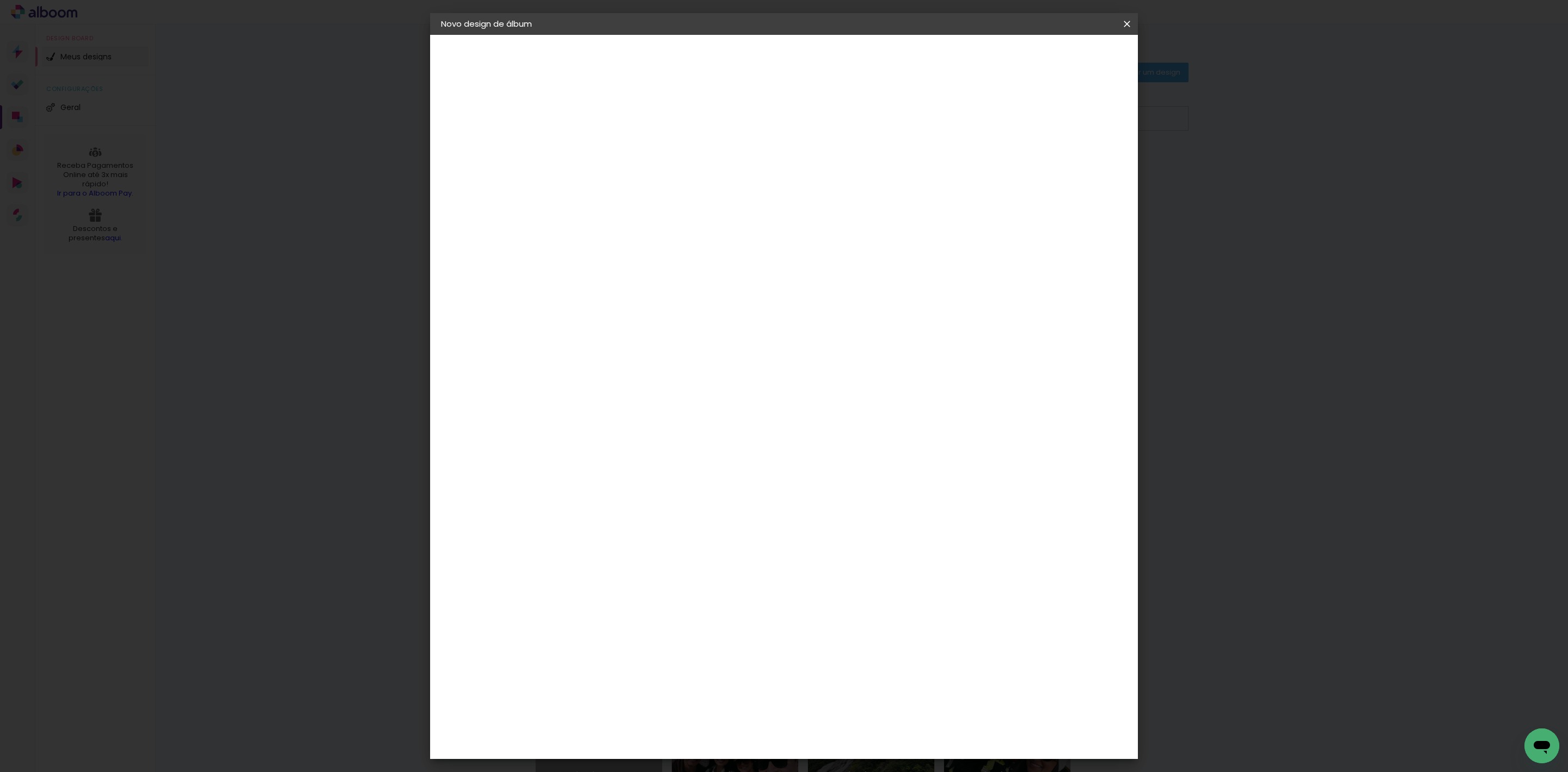
type paper-input "40,6"
click at [595, 358] on input "30" at bounding box center [584, 360] width 28 height 16
type input "20,3"
type paper-input "20,3"
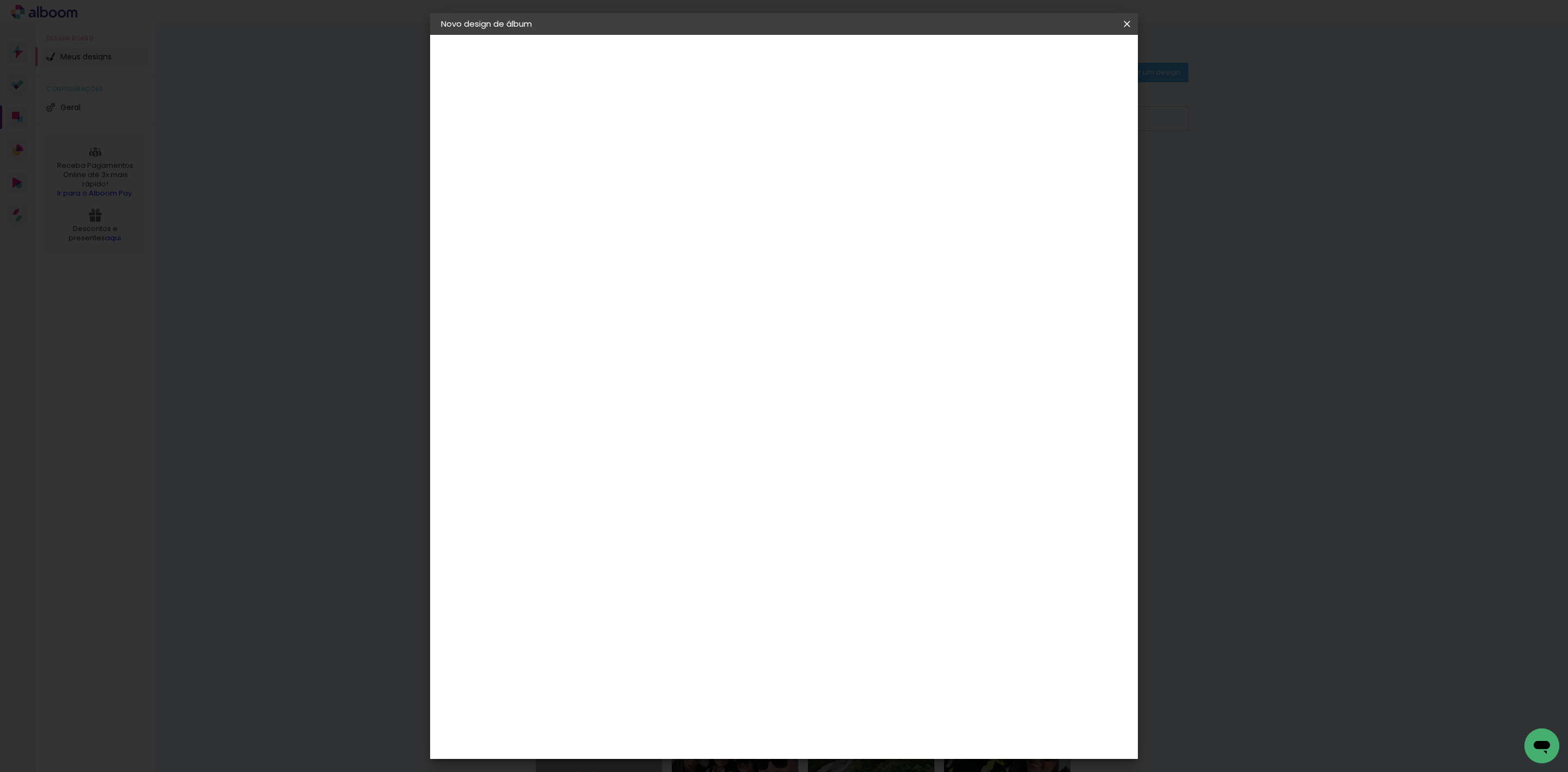
type input "4"
type paper-input "4"
click at [1068, 168] on input "4" at bounding box center [1066, 165] width 19 height 16
type input "3"
type paper-input "3"
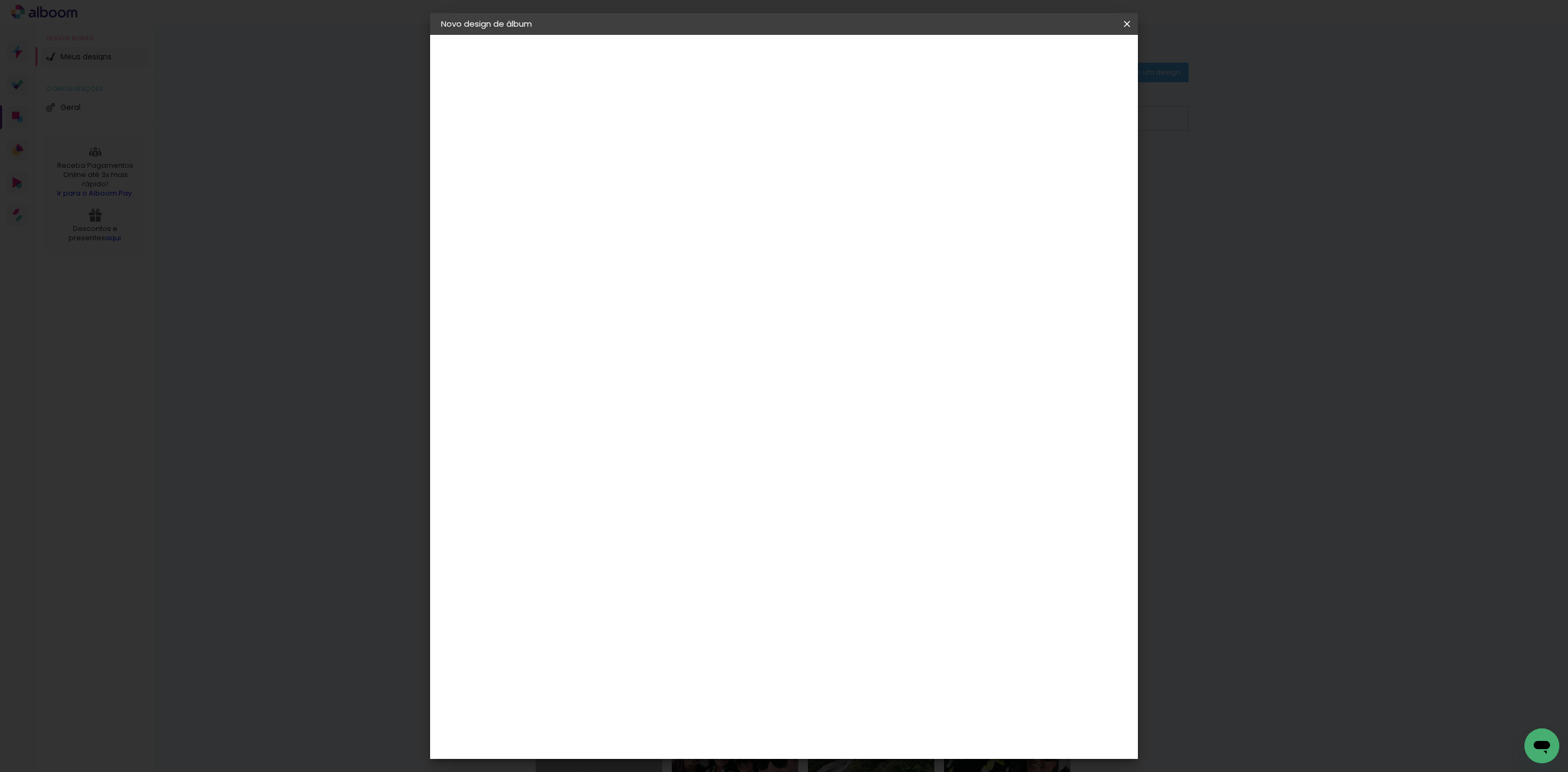
click at [1070, 171] on input "3" at bounding box center [1066, 165] width 19 height 16
type input "2"
type paper-input "2"
click at [1073, 171] on input "2" at bounding box center [1067, 165] width 19 height 16
click at [1054, 54] on span "Iniciar design" at bounding box center [1029, 57] width 50 height 7
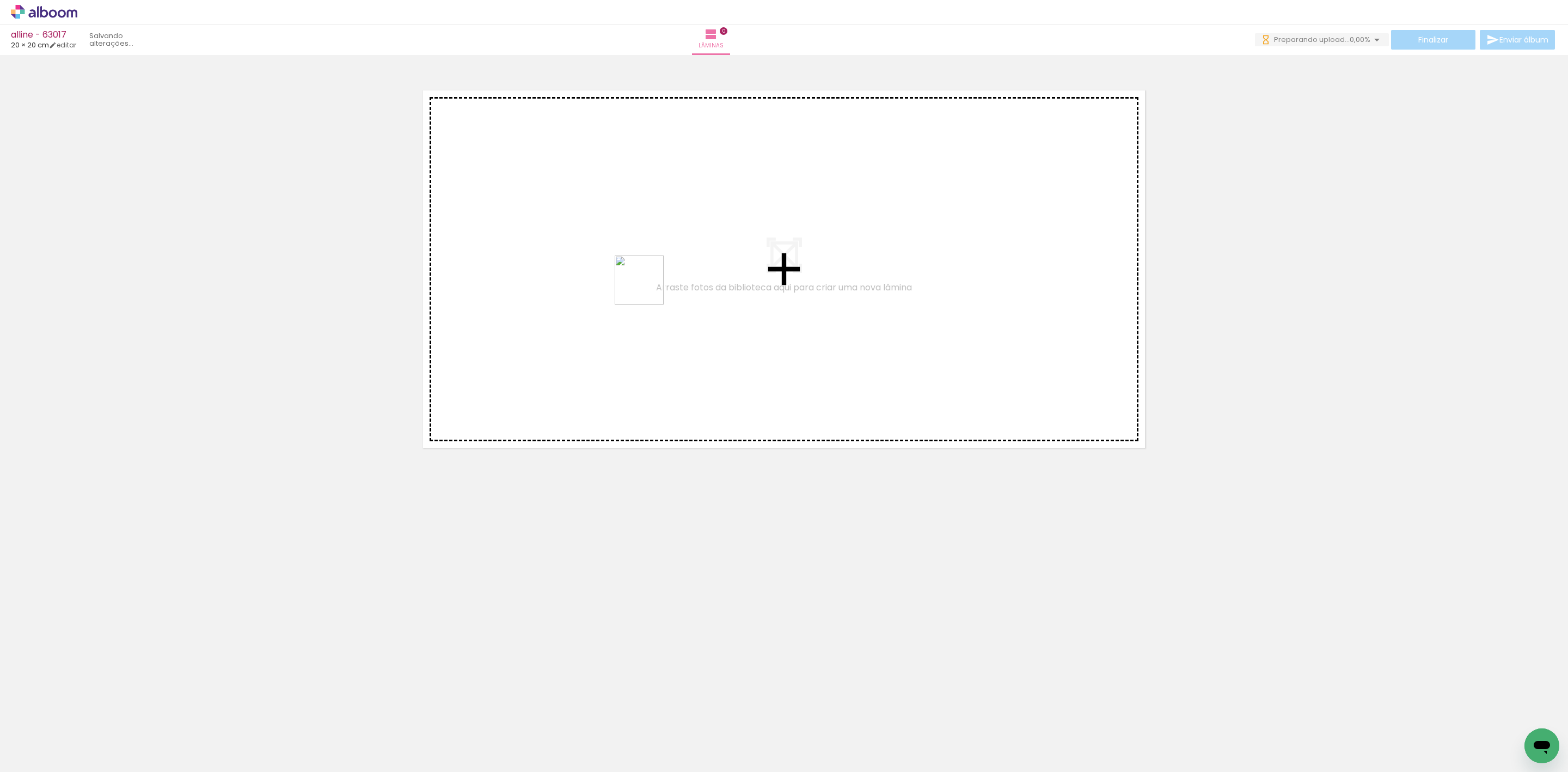
drag, startPoint x: 105, startPoint y: 731, endPoint x: 648, endPoint y: 288, distance: 700.8
click at [648, 288] on quentale-workspace at bounding box center [784, 386] width 1568 height 772
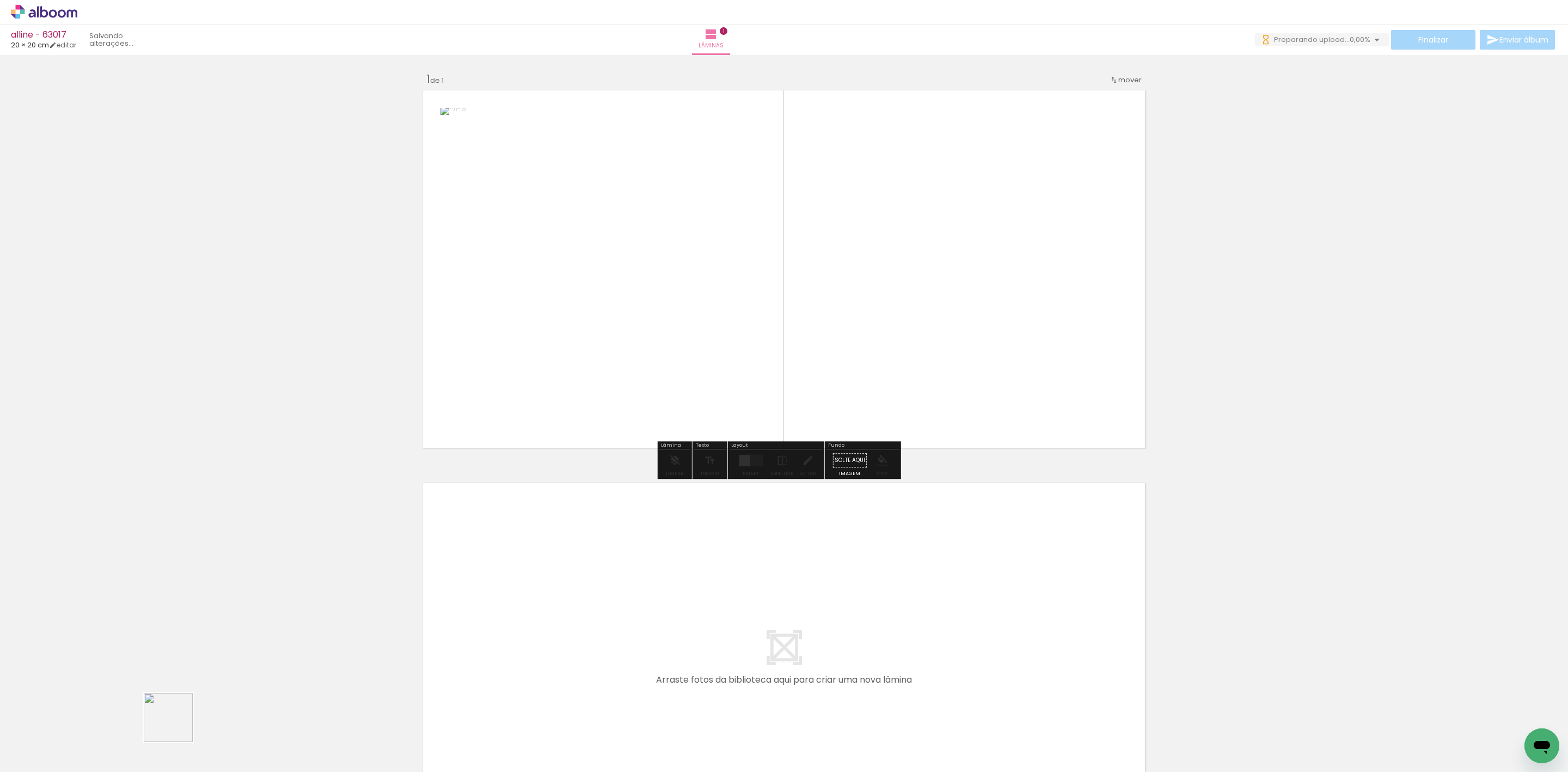
drag, startPoint x: 176, startPoint y: 726, endPoint x: 777, endPoint y: 398, distance: 684.7
click at [560, 456] on quentale-workspace at bounding box center [784, 386] width 1568 height 772
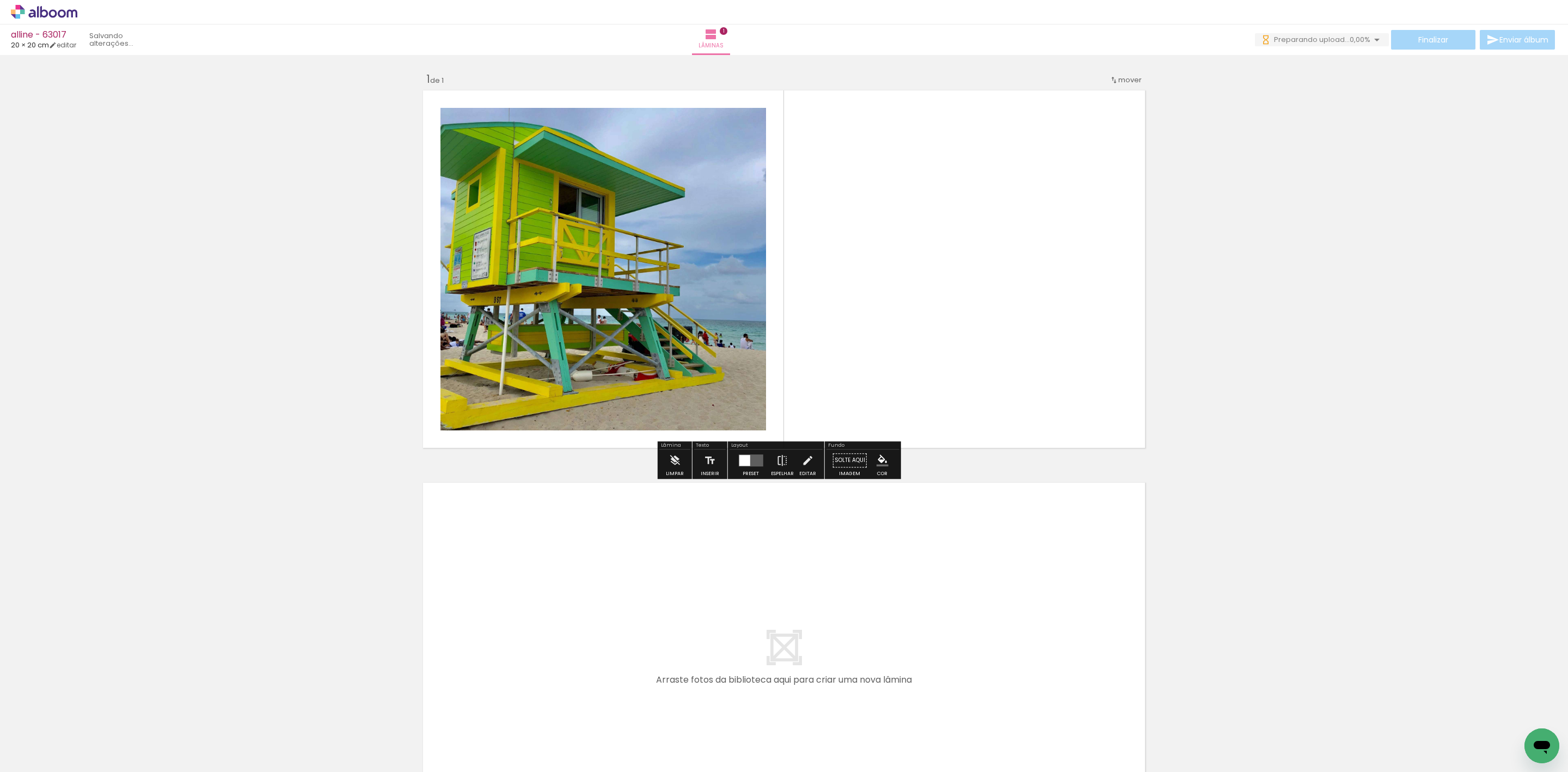
drag, startPoint x: 153, startPoint y: 748, endPoint x: 634, endPoint y: 274, distance: 675.3
click at [509, 339] on quentale-workspace at bounding box center [784, 386] width 1568 height 772
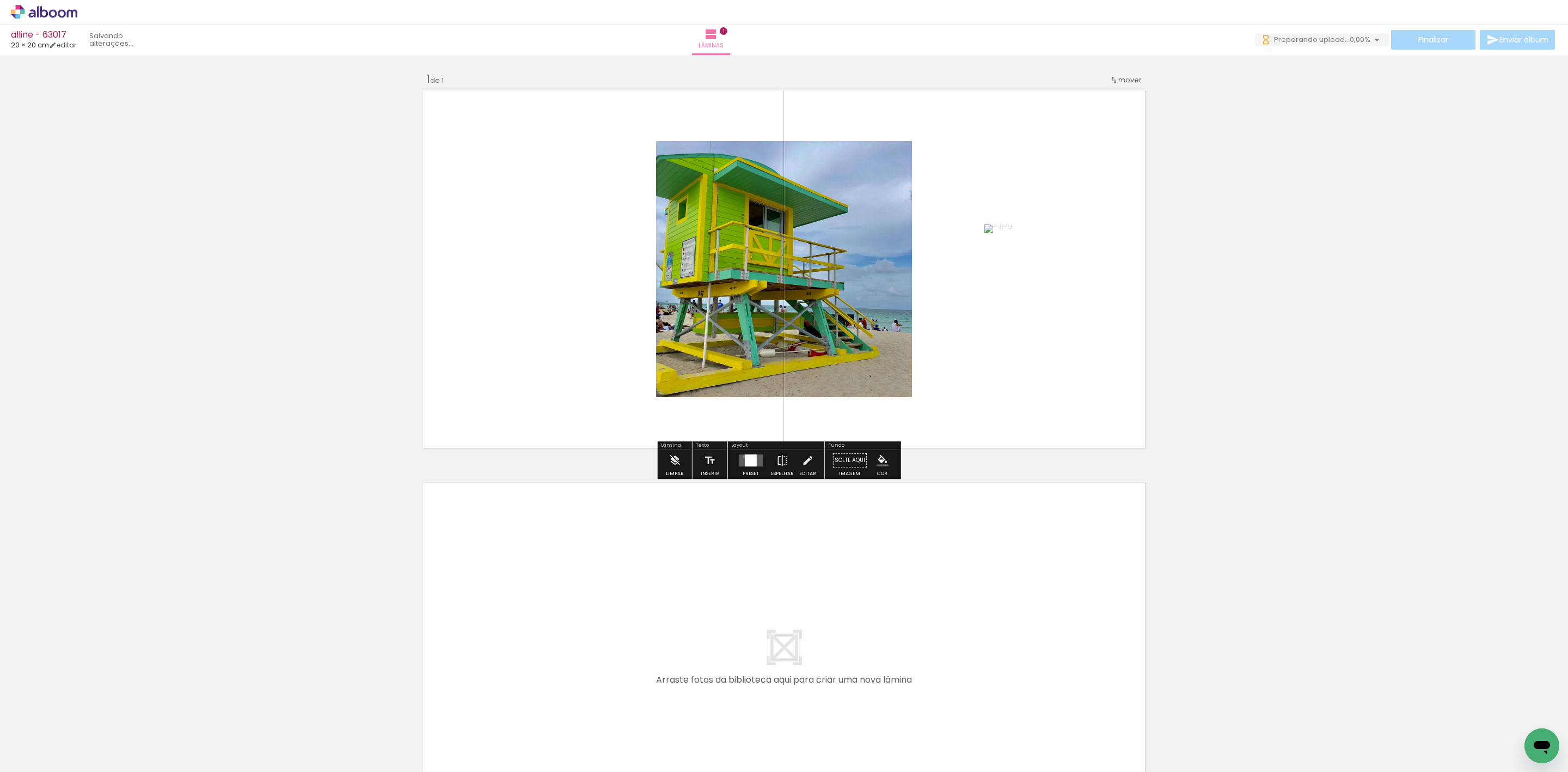
drag, startPoint x: 742, startPoint y: 456, endPoint x: 993, endPoint y: 368, distance: 266.0
click at [744, 455] on div at bounding box center [750, 459] width 12 height 12
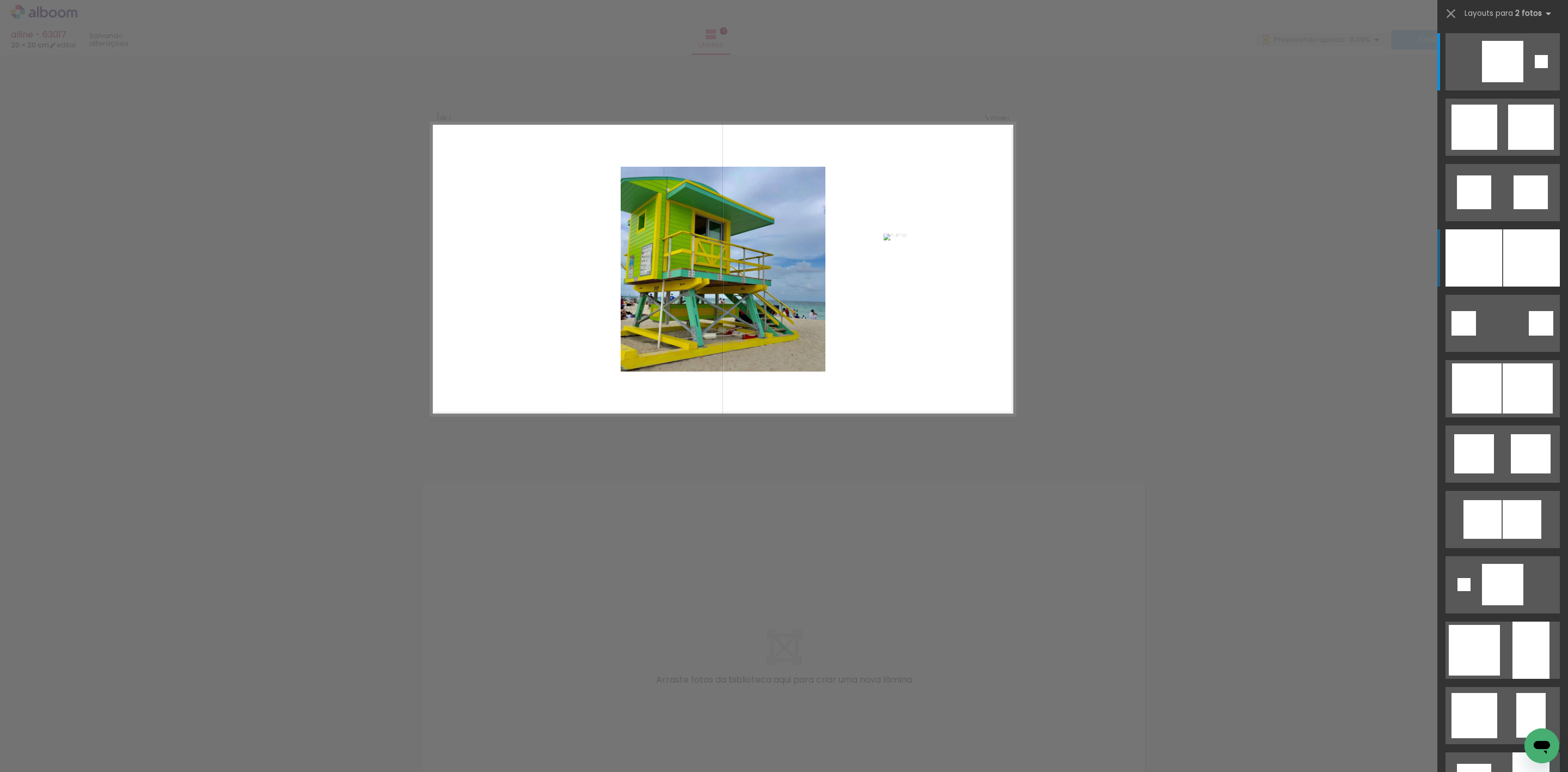
click at [1479, 245] on div at bounding box center [1474, 257] width 57 height 57
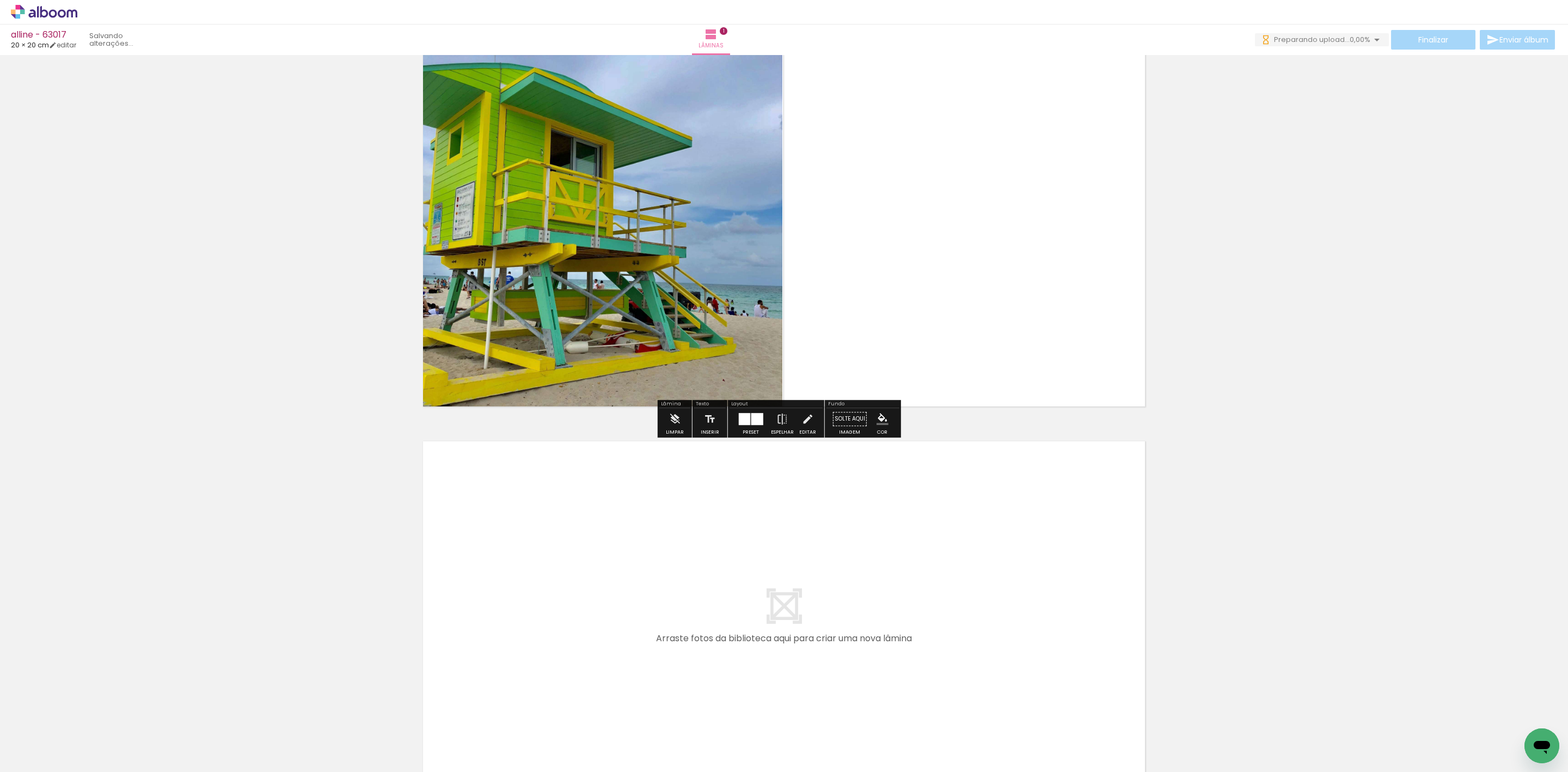
scroll to position [82, 0]
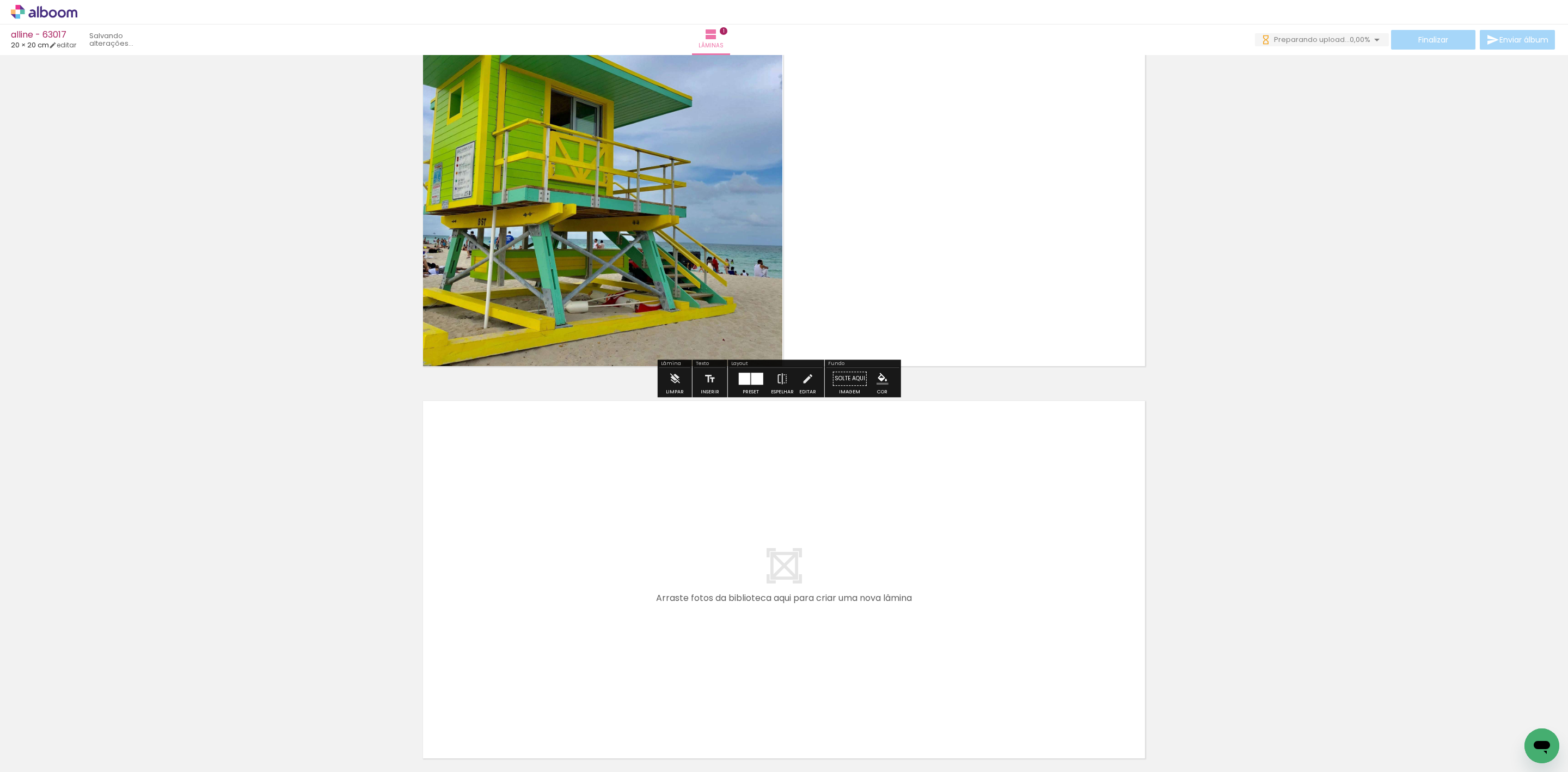
drag, startPoint x: 239, startPoint y: 729, endPoint x: 593, endPoint y: 502, distance: 420.5
click at [593, 502] on quentale-workspace at bounding box center [784, 386] width 1568 height 772
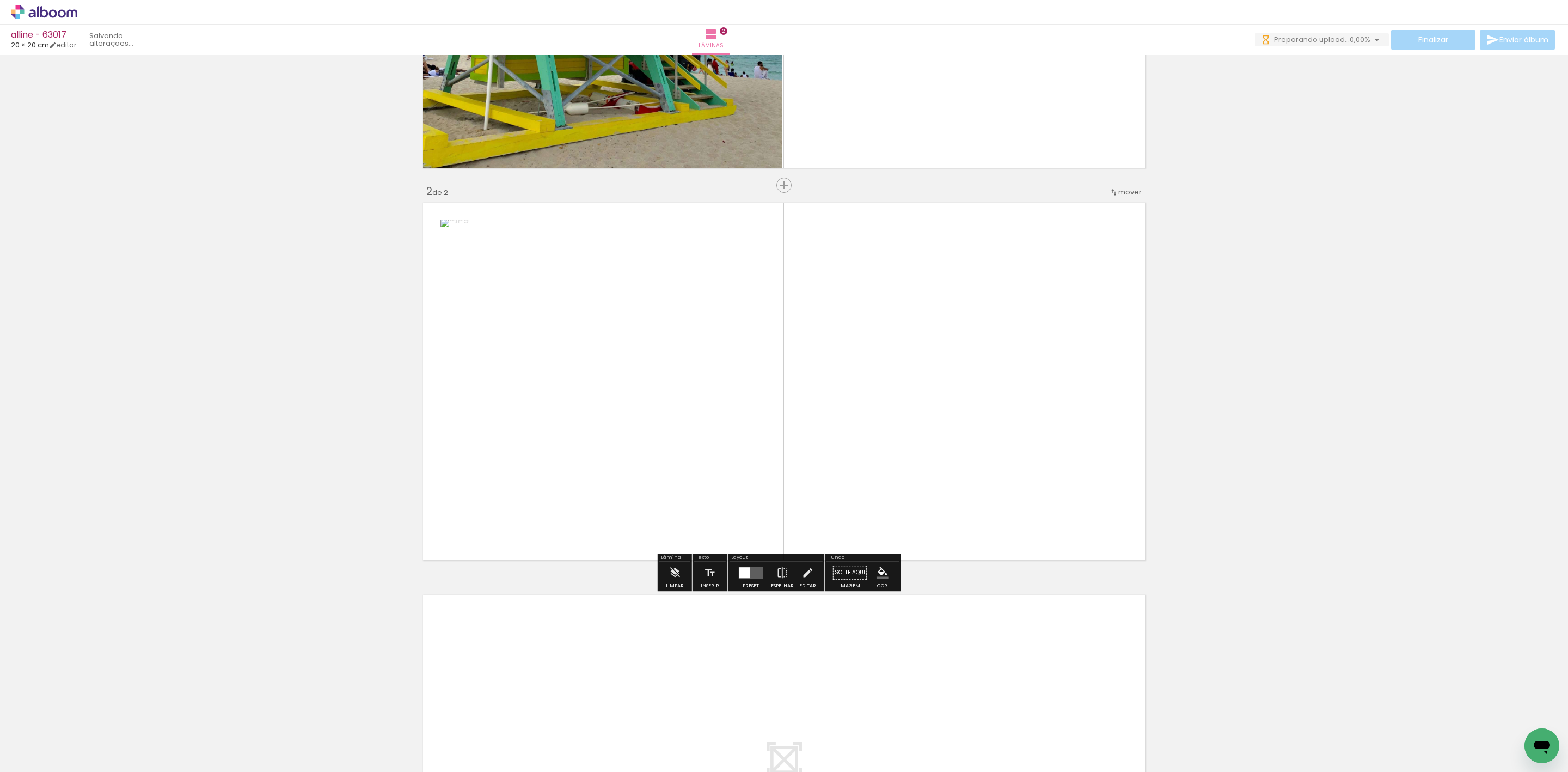
scroll to position [282, 0]
drag, startPoint x: 282, startPoint y: 724, endPoint x: 778, endPoint y: 384, distance: 601.3
click at [640, 481] on quentale-workspace at bounding box center [784, 386] width 1568 height 772
drag, startPoint x: 747, startPoint y: 565, endPoint x: 778, endPoint y: 553, distance: 33.2
click at [747, 565] on div at bounding box center [750, 571] width 12 height 12
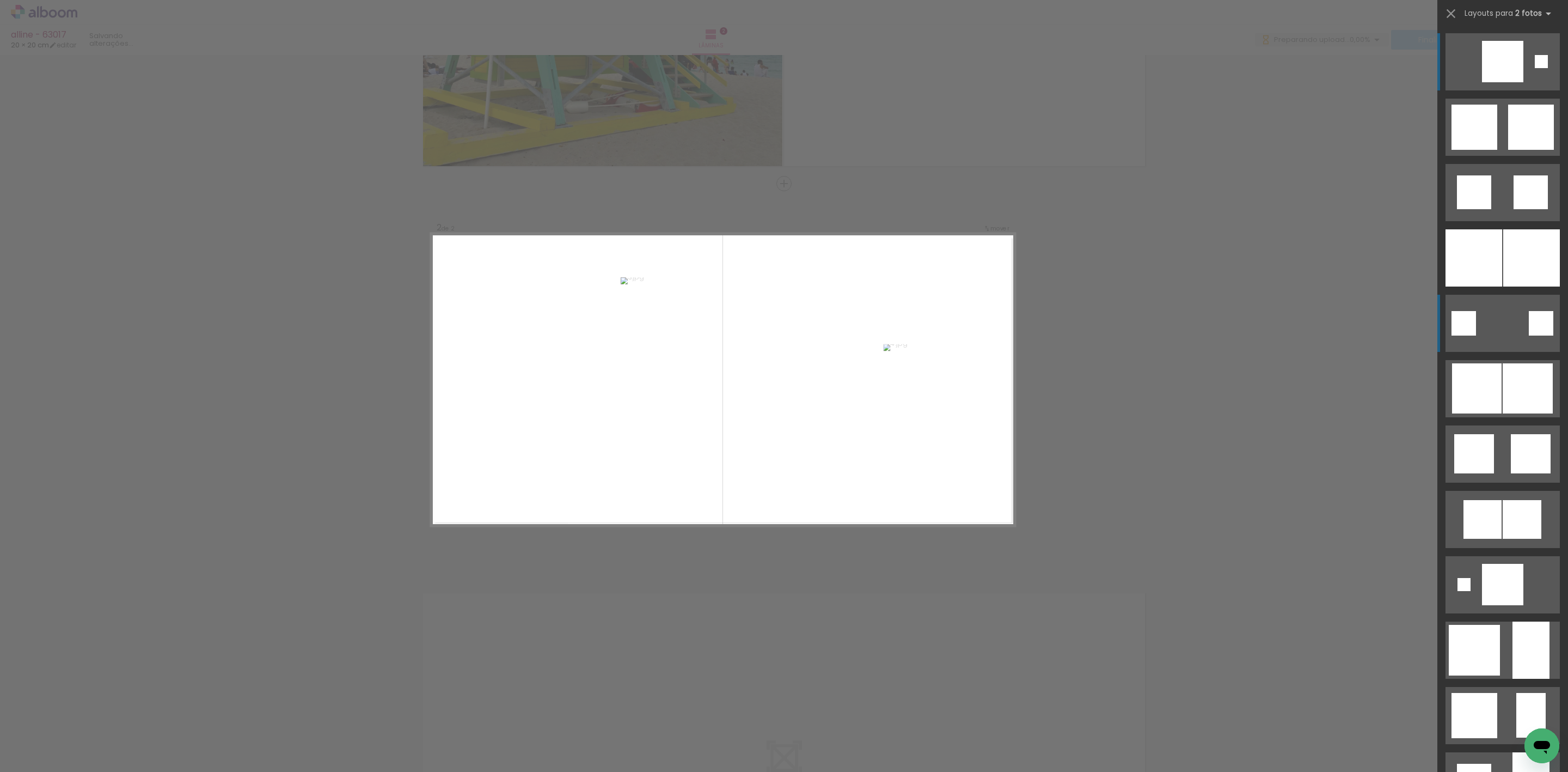
scroll to position [0, 0]
drag, startPoint x: 1481, startPoint y: 270, endPoint x: 1423, endPoint y: 295, distance: 63.2
click at [1481, 269] on div at bounding box center [1474, 257] width 57 height 57
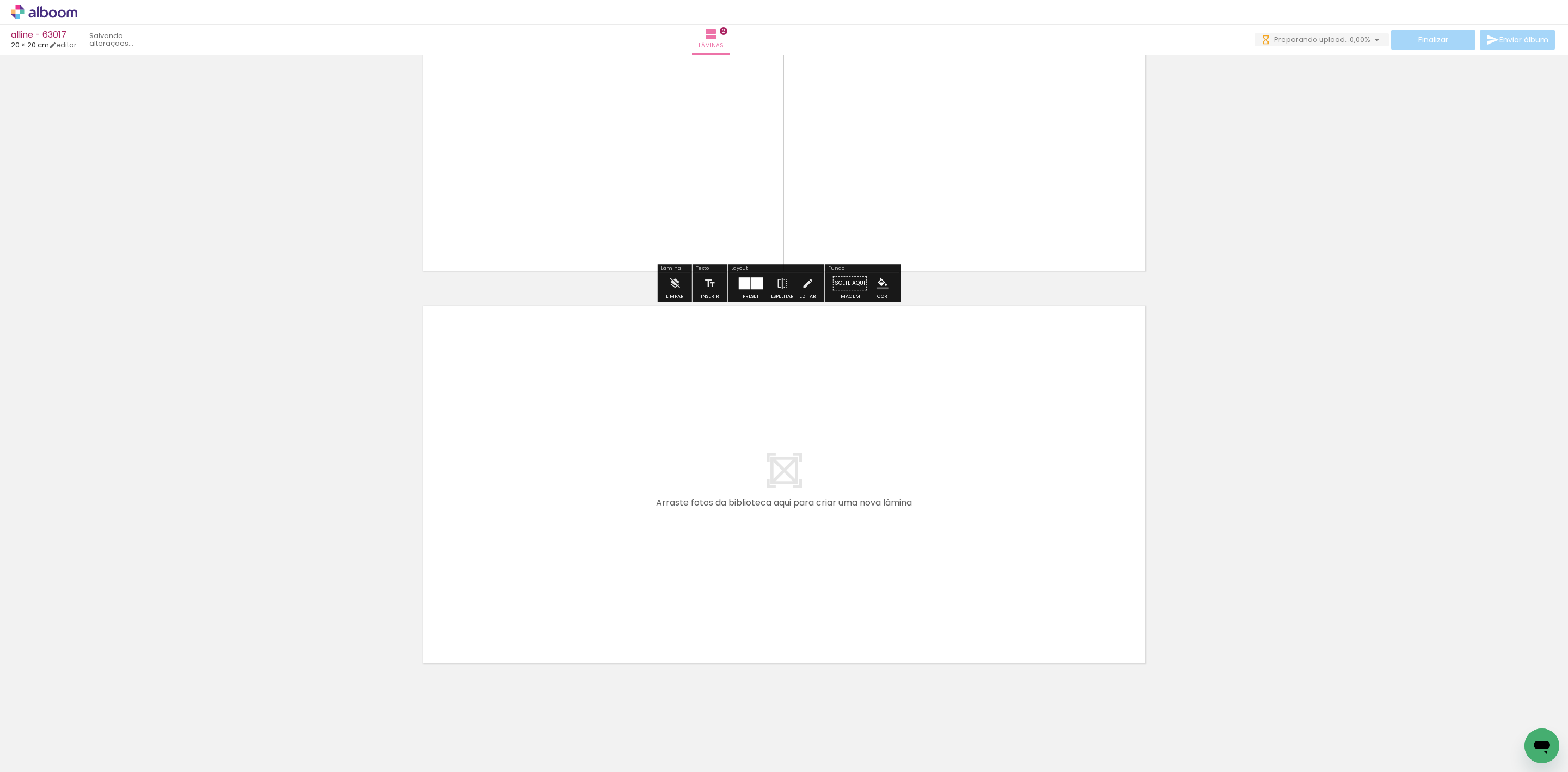
drag, startPoint x: 502, startPoint y: 595, endPoint x: 660, endPoint y: 477, distance: 197.2
click at [660, 477] on quentale-workspace at bounding box center [784, 386] width 1568 height 772
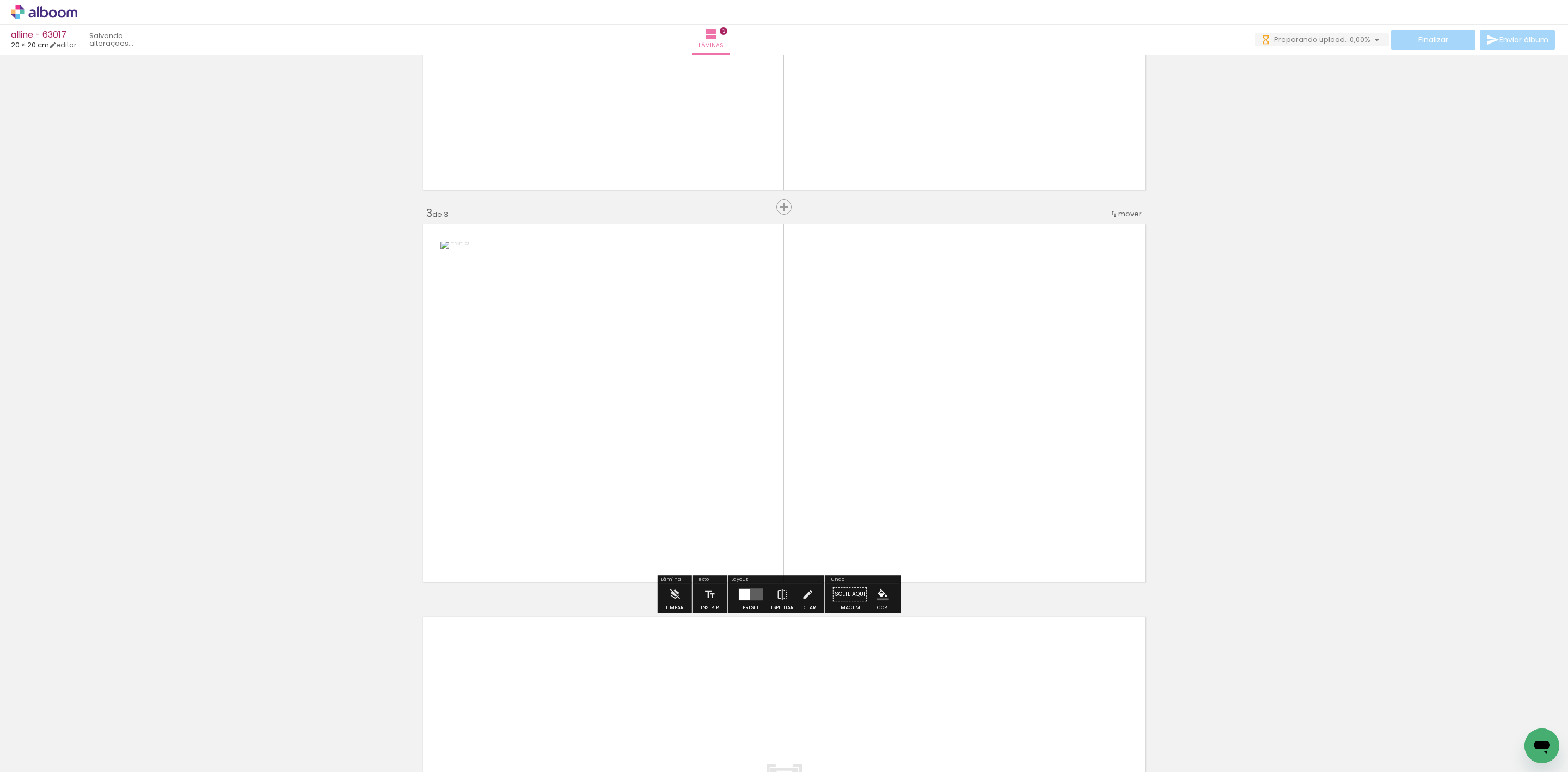
scroll to position [674, 0]
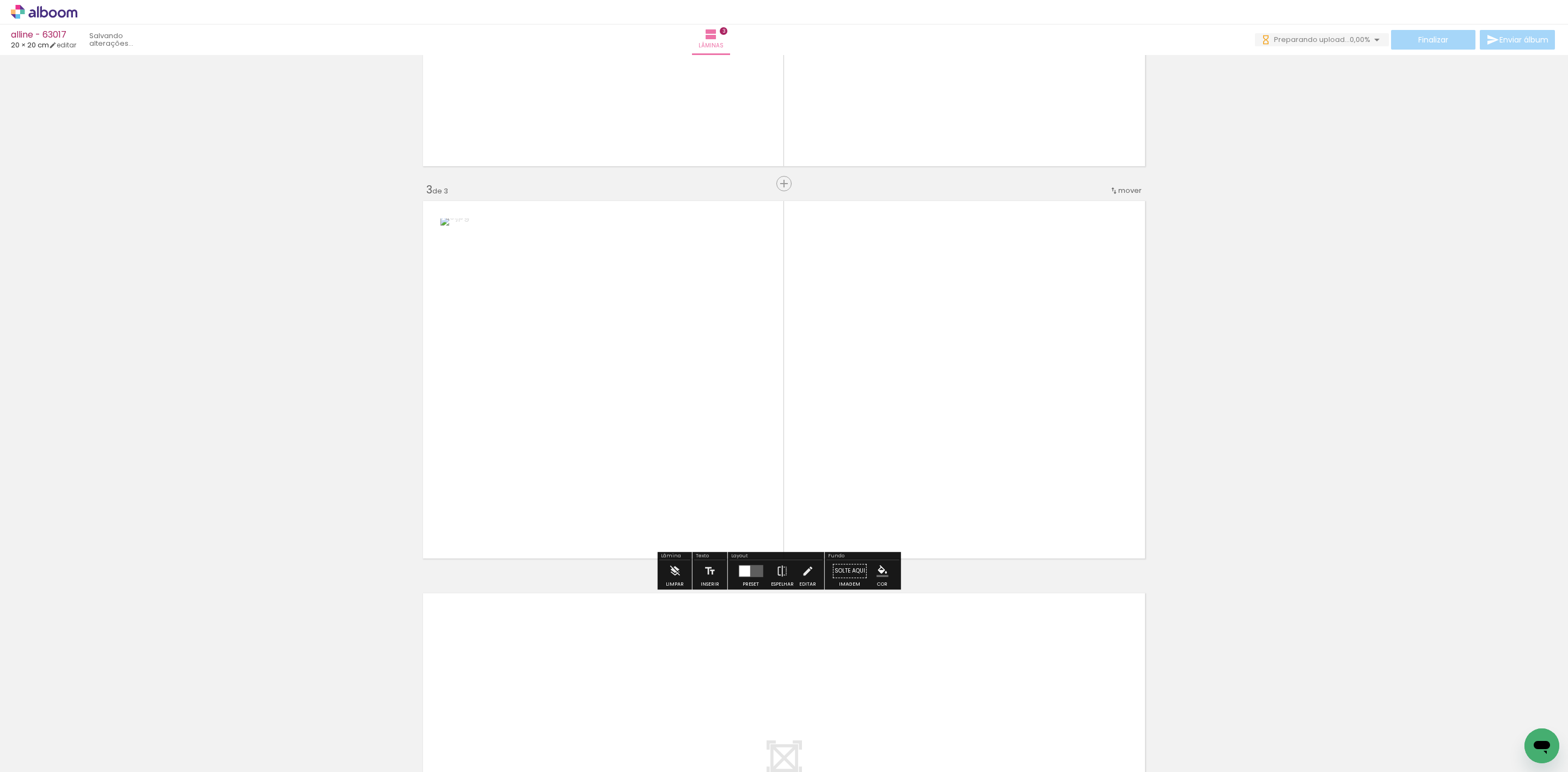
drag, startPoint x: 410, startPoint y: 734, endPoint x: 778, endPoint y: 358, distance: 526.1
click at [740, 368] on quentale-workspace at bounding box center [784, 386] width 1568 height 772
click at [750, 568] on div at bounding box center [750, 571] width 12 height 12
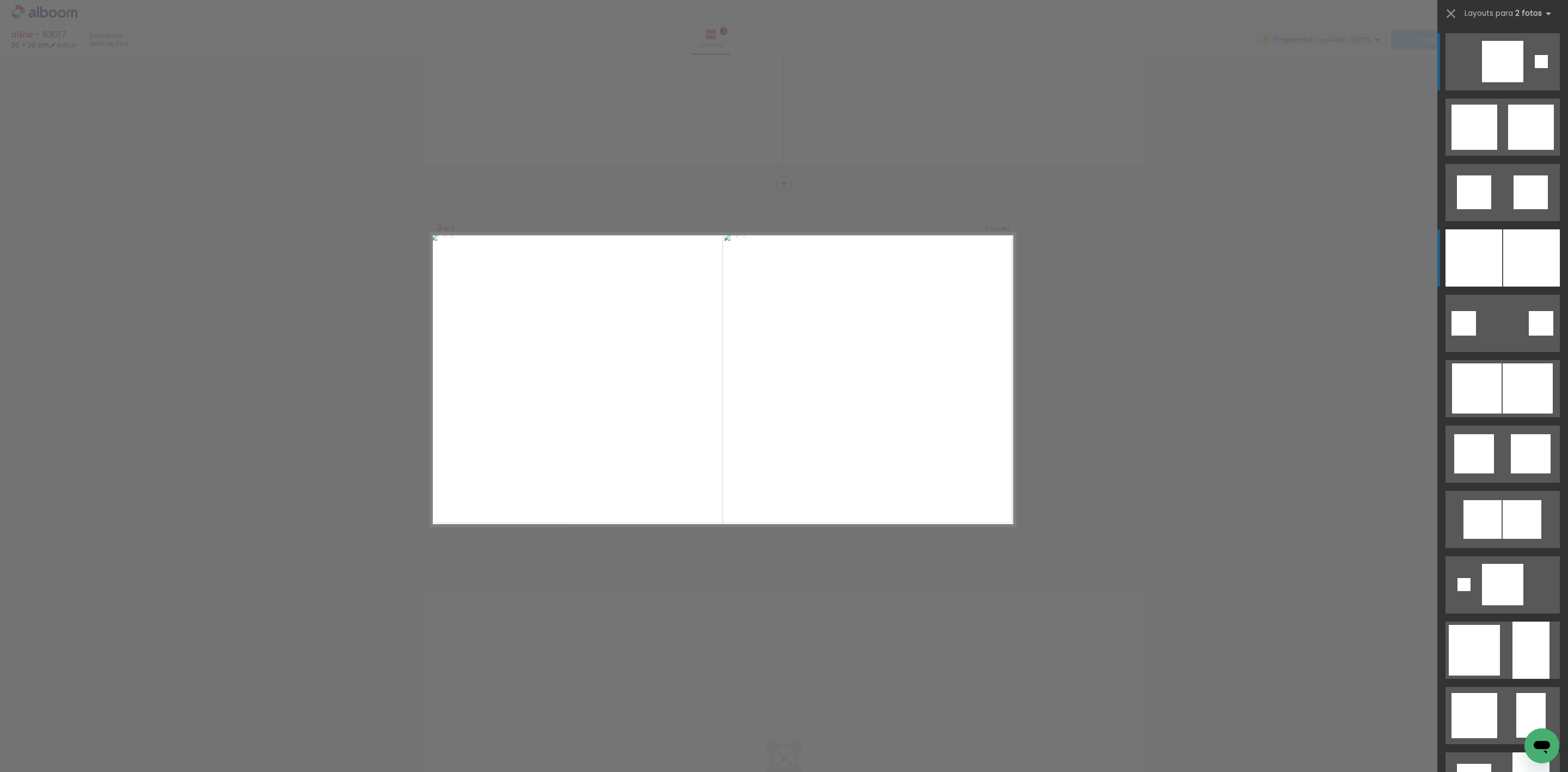
click at [1503, 231] on div at bounding box center [1531, 257] width 57 height 57
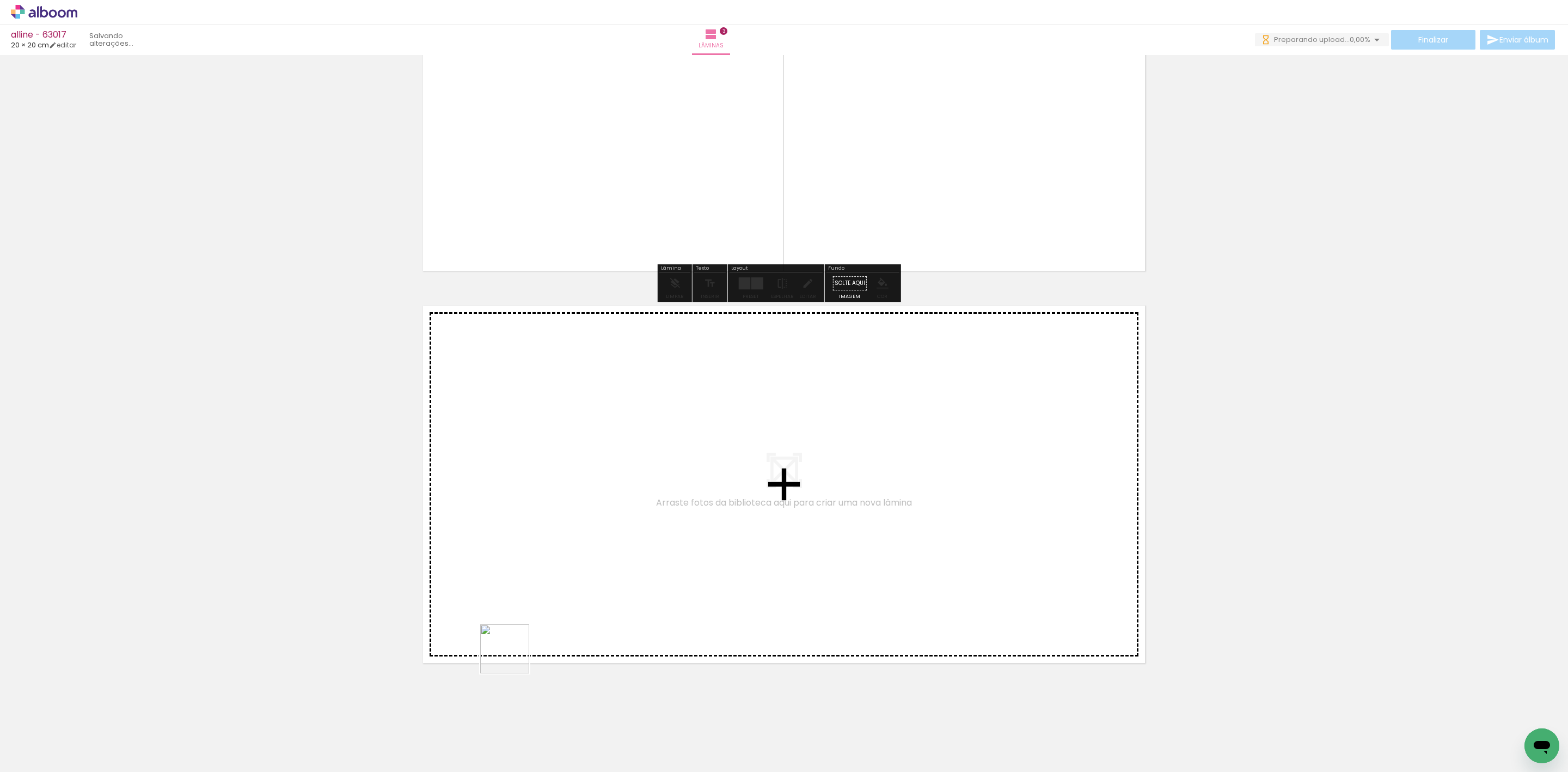
drag, startPoint x: 513, startPoint y: 657, endPoint x: 517, endPoint y: 637, distance: 20.4
click at [517, 637] on quentale-workspace at bounding box center [784, 386] width 1568 height 772
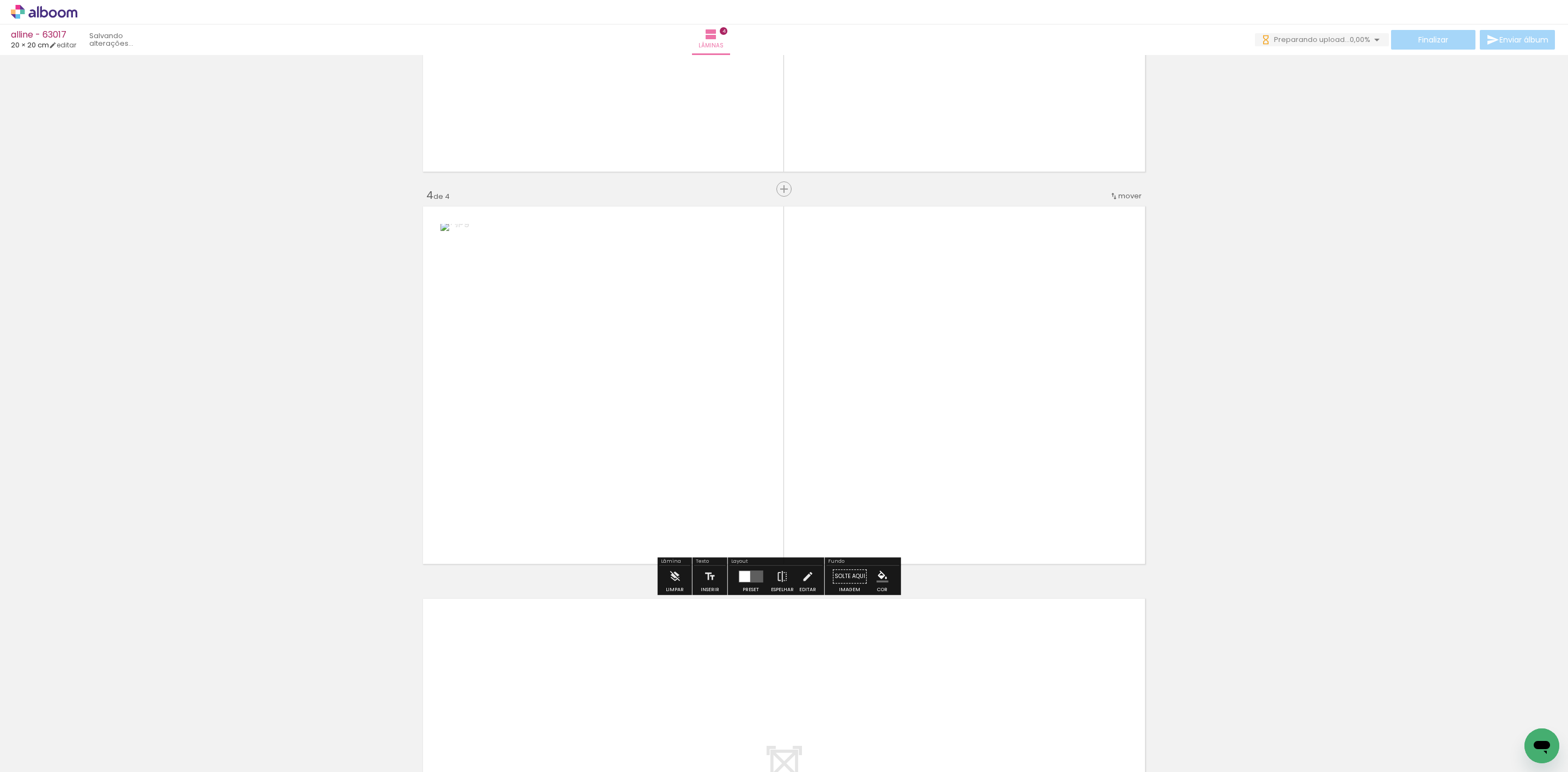
scroll to position [1066, 0]
drag, startPoint x: 545, startPoint y: 721, endPoint x: 679, endPoint y: 479, distance: 276.6
click at [661, 506] on quentale-workspace at bounding box center [784, 386] width 1568 height 772
click at [756, 573] on quentale-layouter at bounding box center [751, 571] width 24 height 12
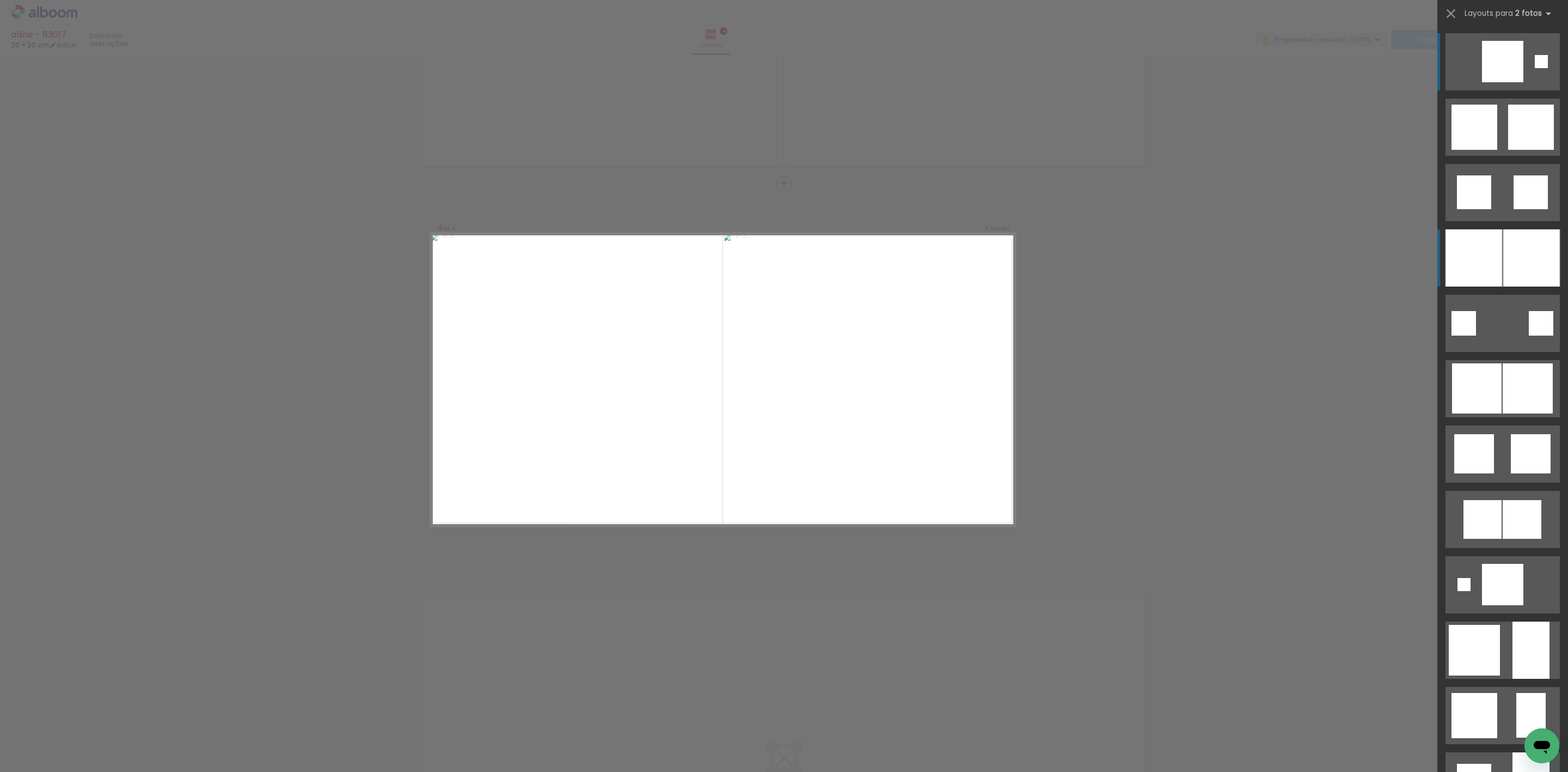
click at [1489, 253] on div at bounding box center [1474, 257] width 57 height 57
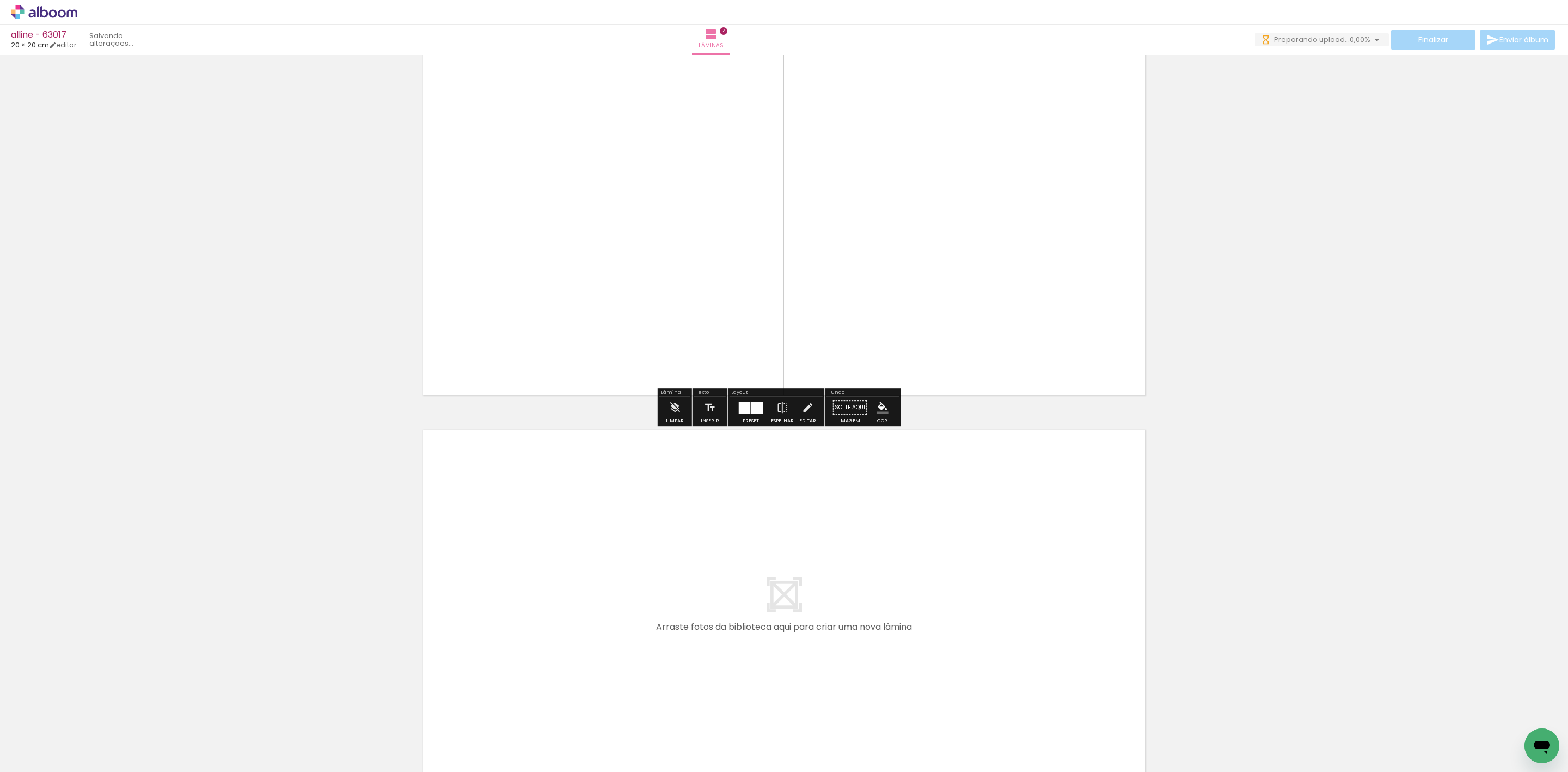
drag, startPoint x: 605, startPoint y: 726, endPoint x: 624, endPoint y: 658, distance: 70.6
click at [624, 658] on quentale-workspace at bounding box center [784, 386] width 1568 height 772
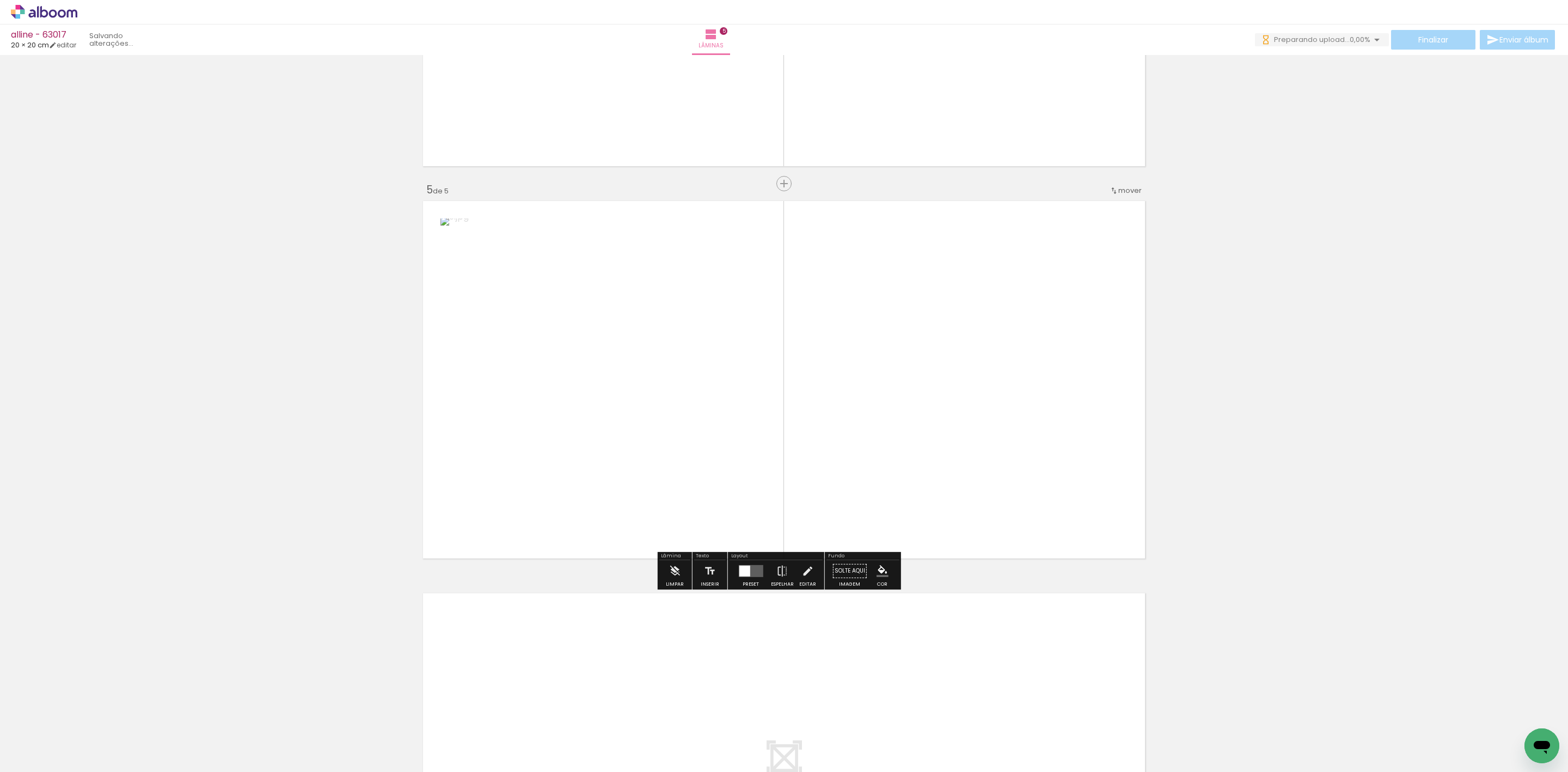
drag, startPoint x: 662, startPoint y: 747, endPoint x: 805, endPoint y: 524, distance: 264.9
click at [811, 505] on quentale-workspace at bounding box center [784, 386] width 1568 height 772
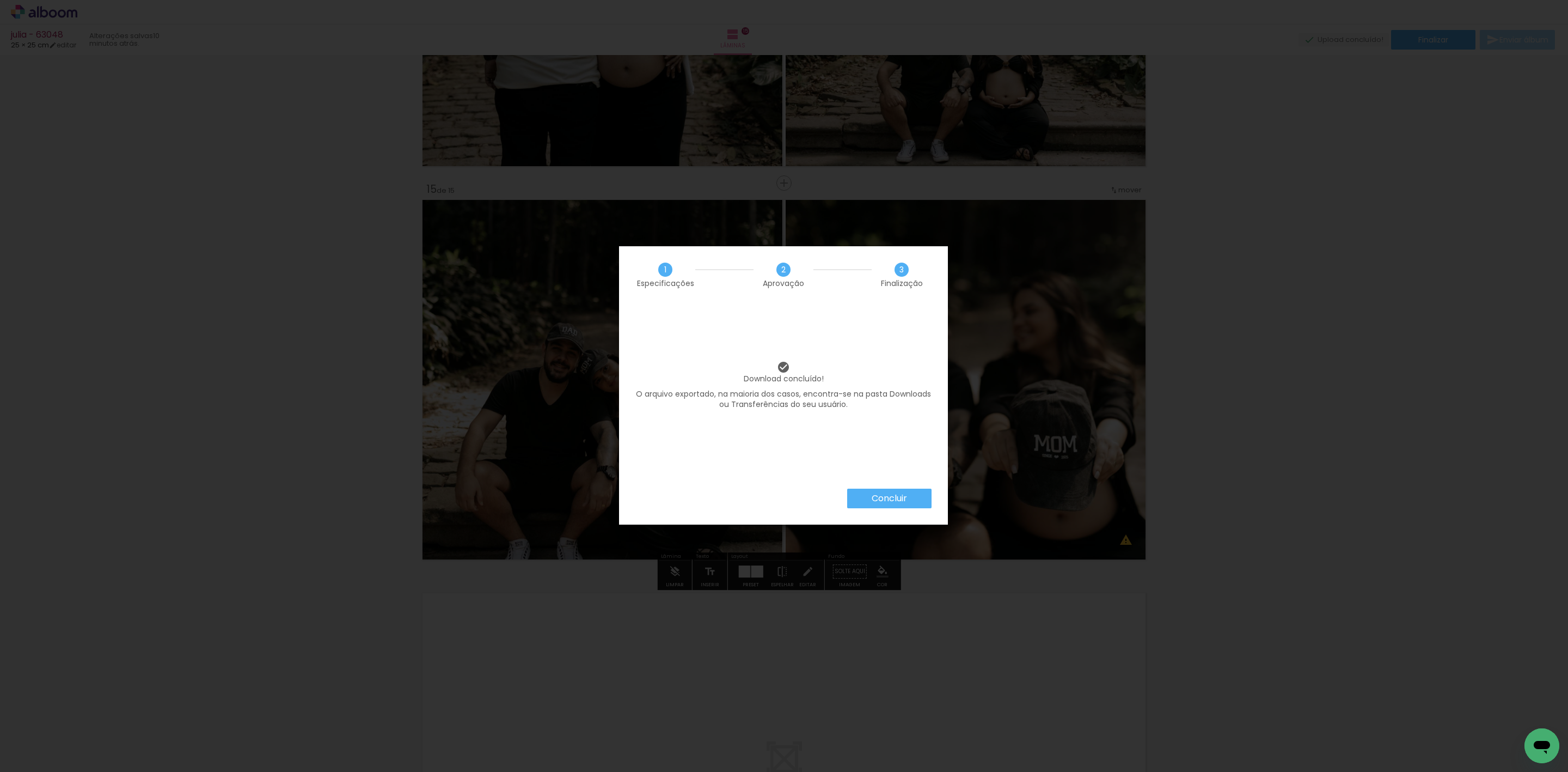
scroll to position [0, 355]
click at [915, 494] on paper-button "Concluir" at bounding box center [890, 498] width 84 height 19
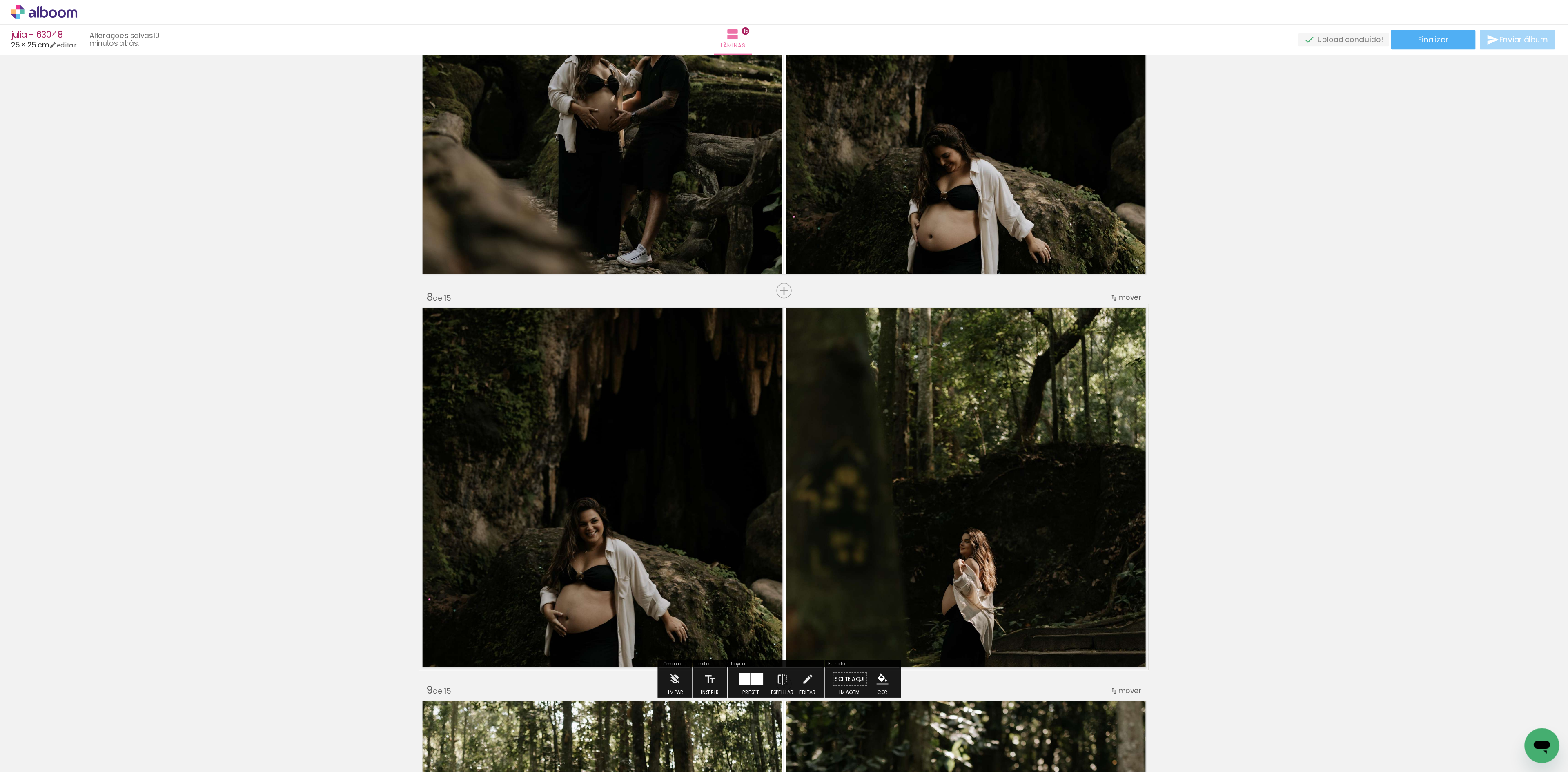
scroll to position [1901, 0]
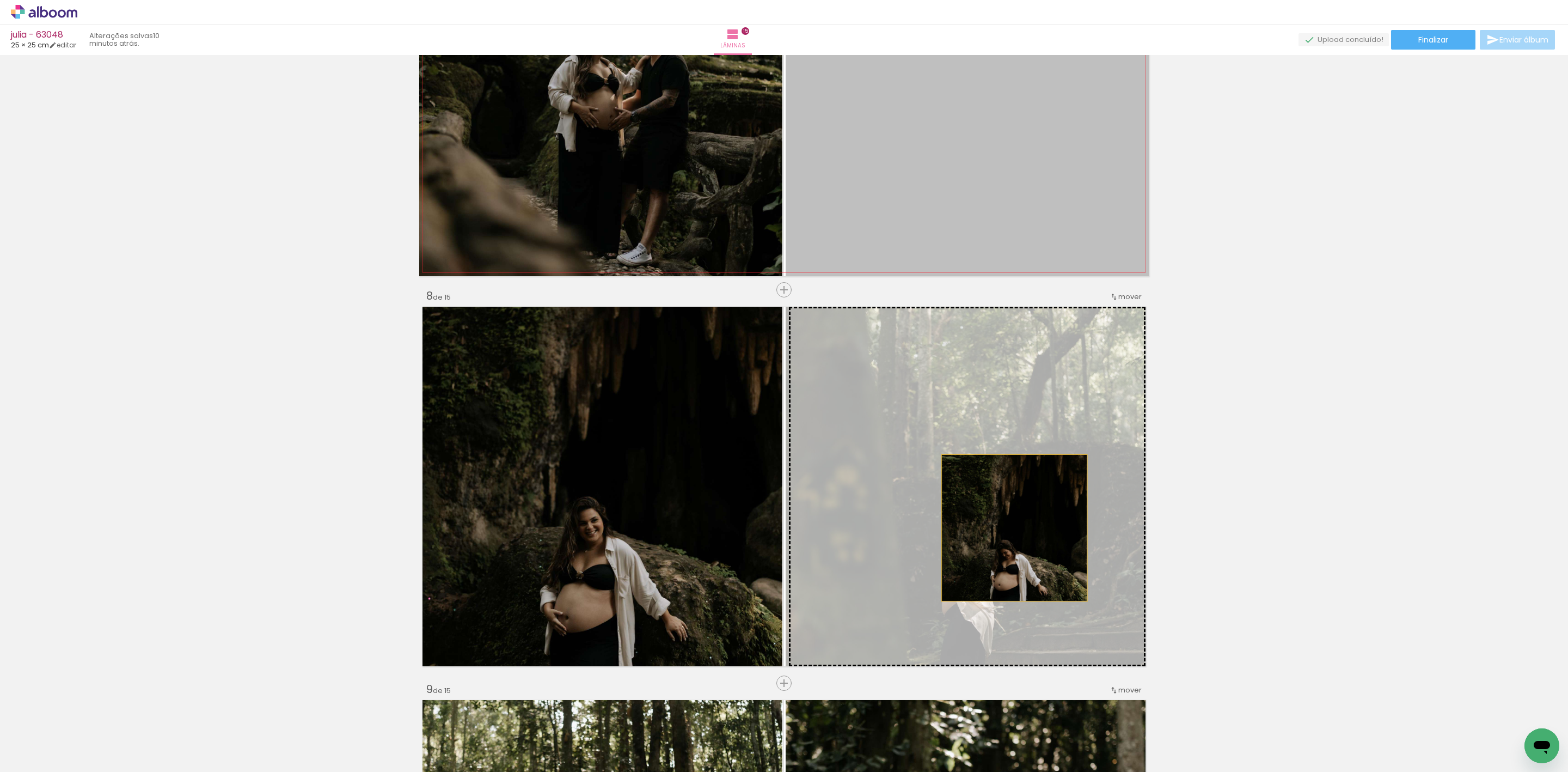
drag, startPoint x: 989, startPoint y: 141, endPoint x: 1008, endPoint y: 528, distance: 387.5
click at [1008, 528] on div "Inserir lâmina 1 de 15 Inserir lâmina 2 de 15 Inserir lâmina 3 de 15 Inserir lâ…" at bounding box center [784, 669] width 1568 height 6291
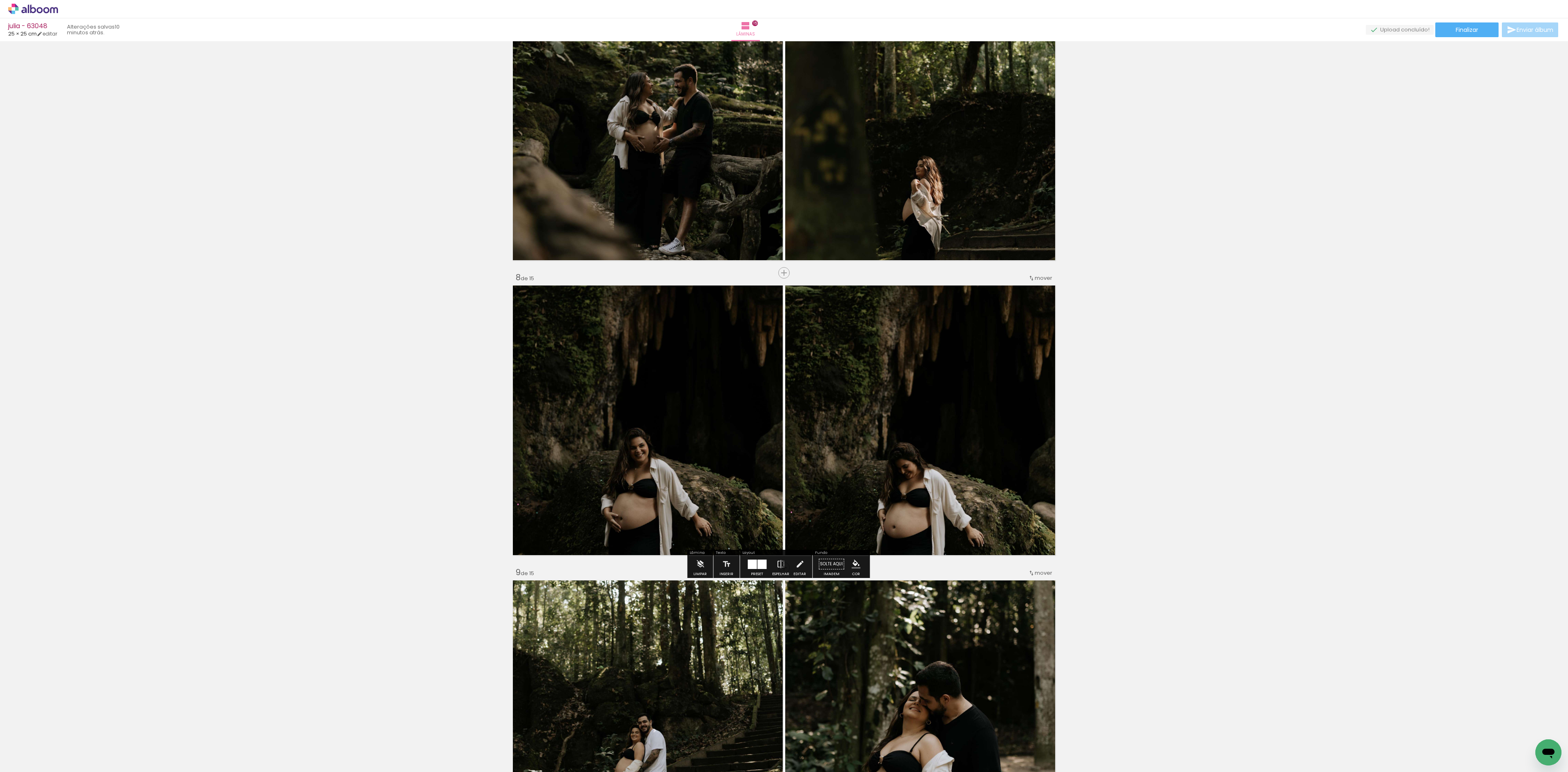
scroll to position [1738, 0]
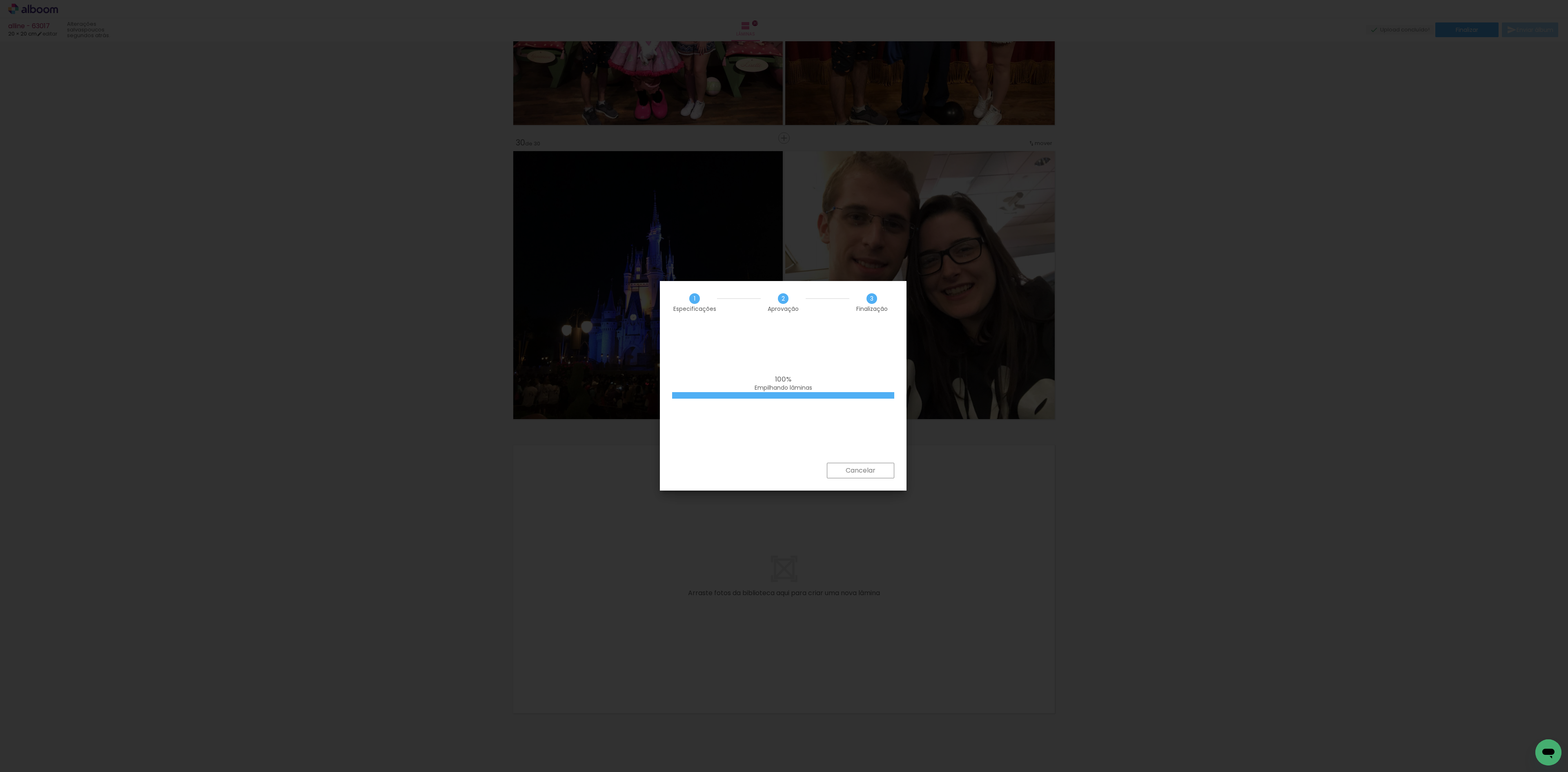
scroll to position [8445, 0]
